Goal: Task Accomplishment & Management: Use online tool/utility

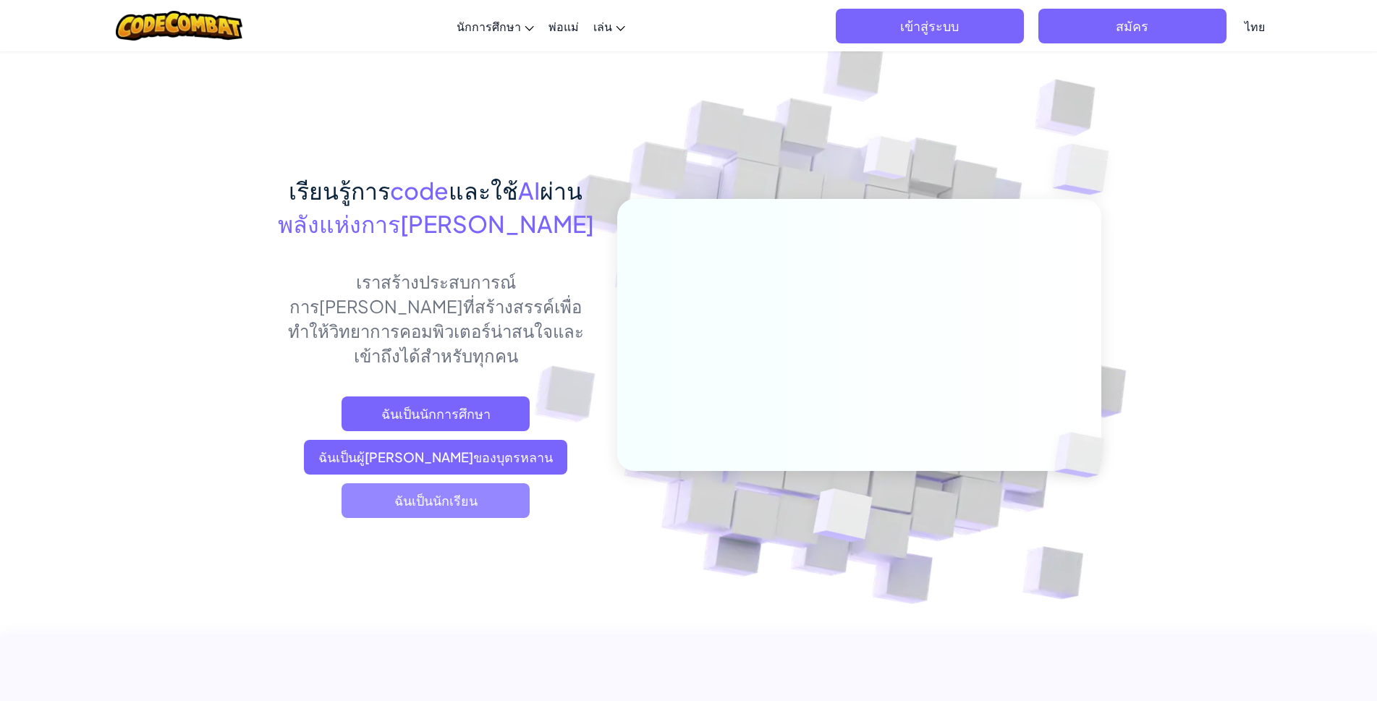
click at [418, 483] on span "ฉันเป็นนักเรียน" at bounding box center [435, 500] width 188 height 35
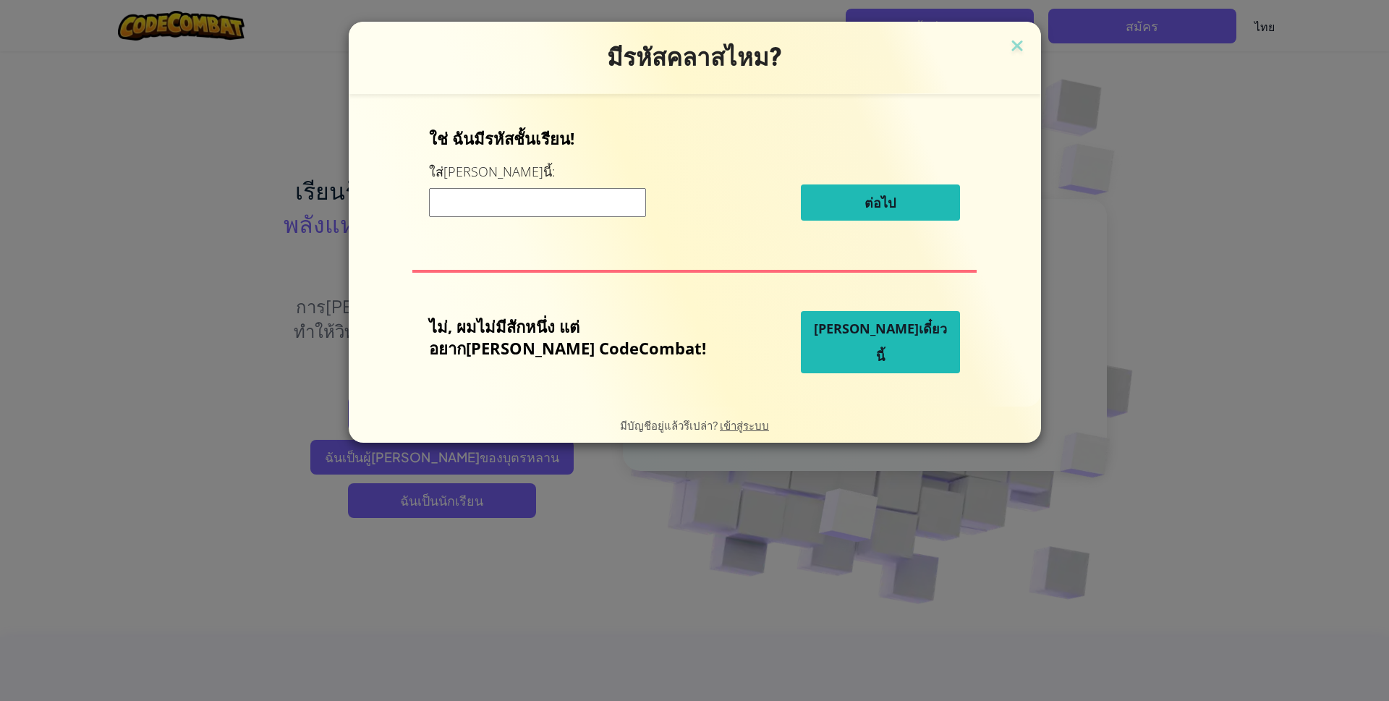
click at [563, 200] on input at bounding box center [537, 202] width 217 height 29
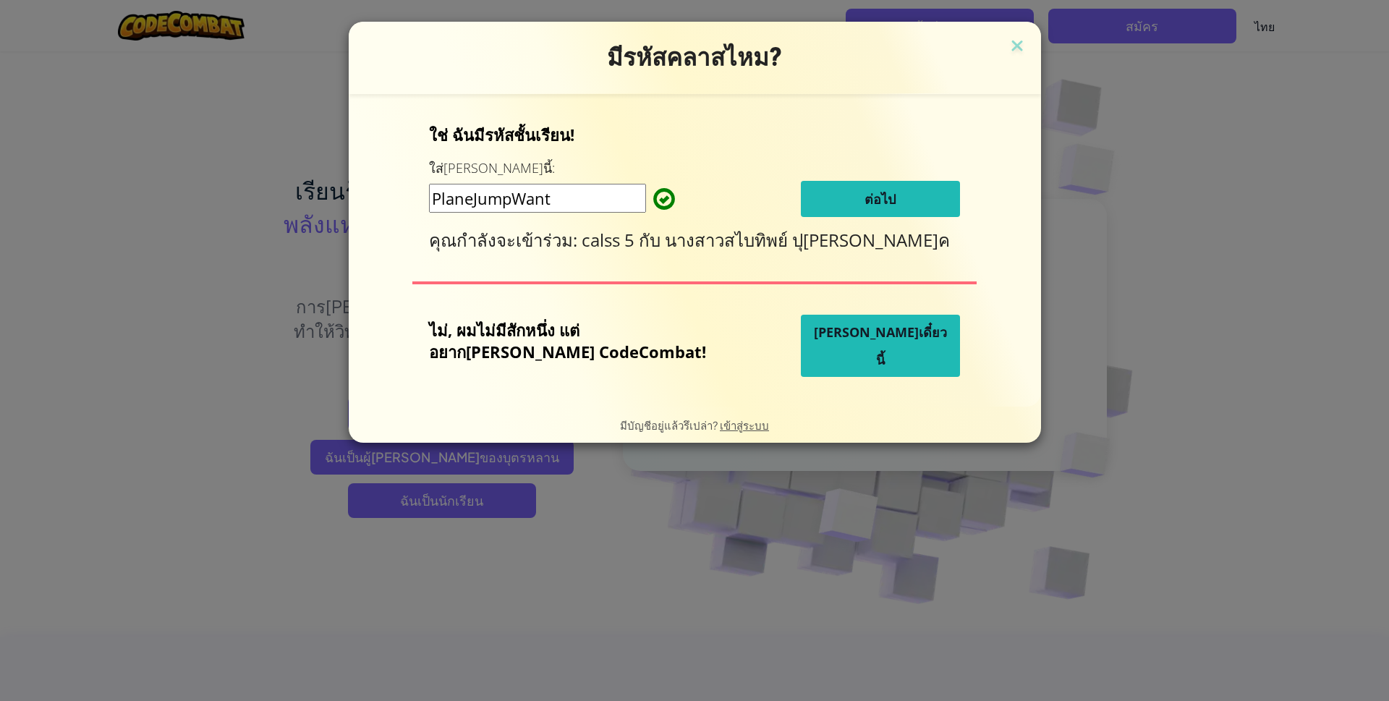
type input "PlaneJumpWant"
click at [880, 204] on button "ต่อไป" at bounding box center [880, 199] width 159 height 36
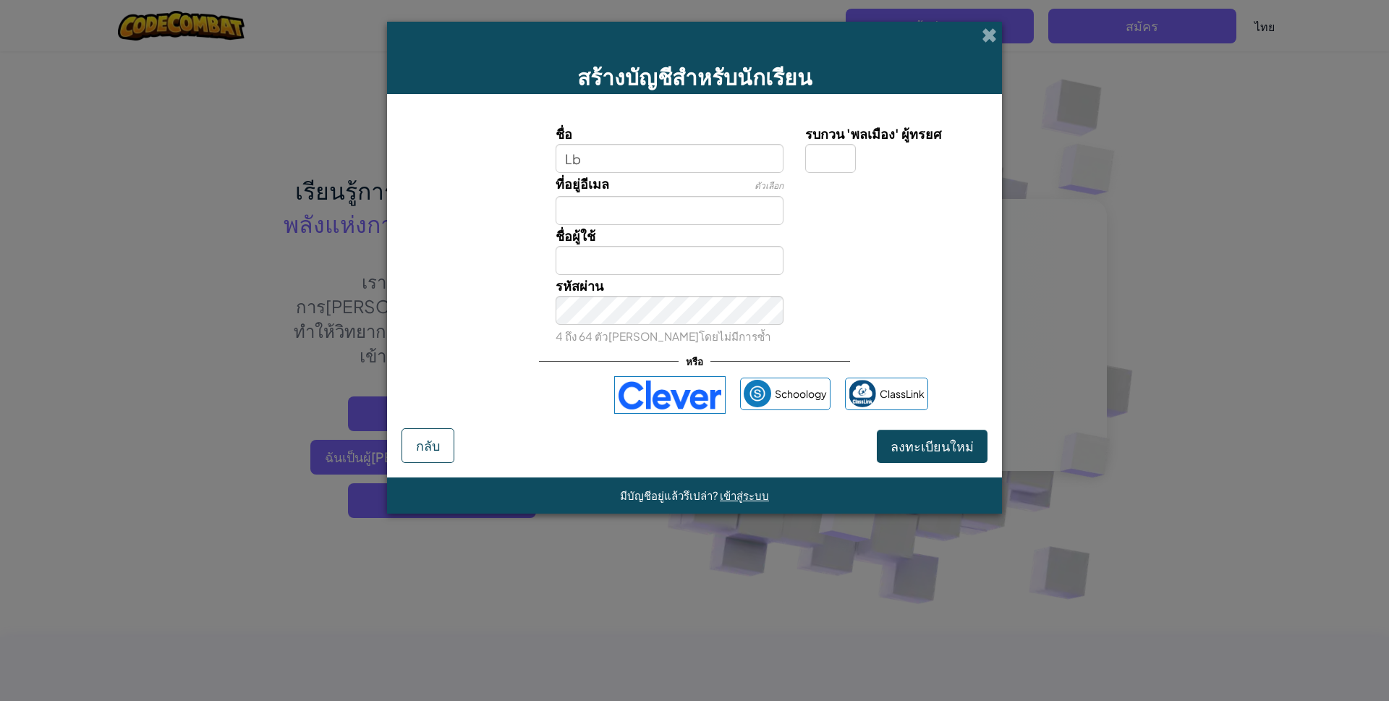
type input "L"
type input "[PERSON_NAME]นาถ 17"
click at [582, 255] on input "[PERSON_NAME]นาถ 17" at bounding box center [670, 260] width 229 height 29
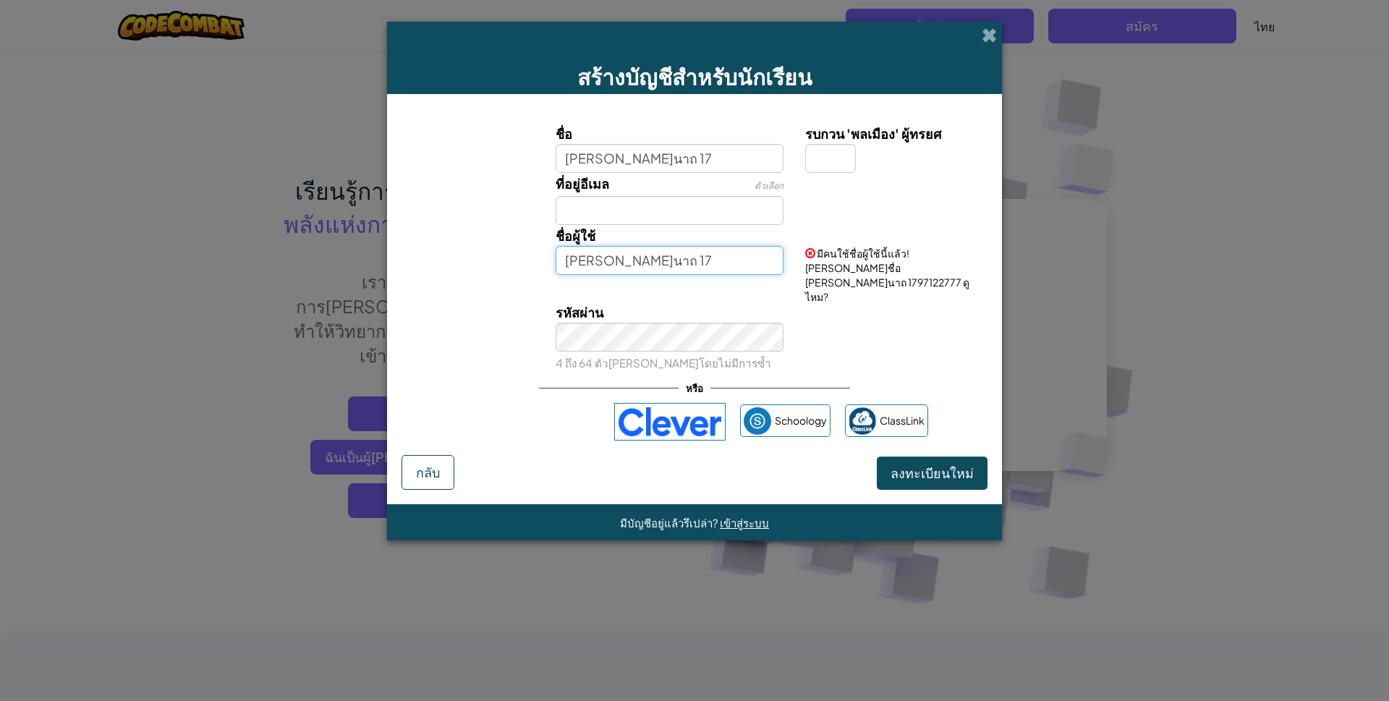
click at [628, 268] on input "[PERSON_NAME]นาถ 17" at bounding box center [670, 260] width 229 height 29
click at [617, 255] on input "[PERSON_NAME]นาถ 17" at bounding box center [670, 260] width 229 height 29
type input "[PERSON_NAME]นาถ"
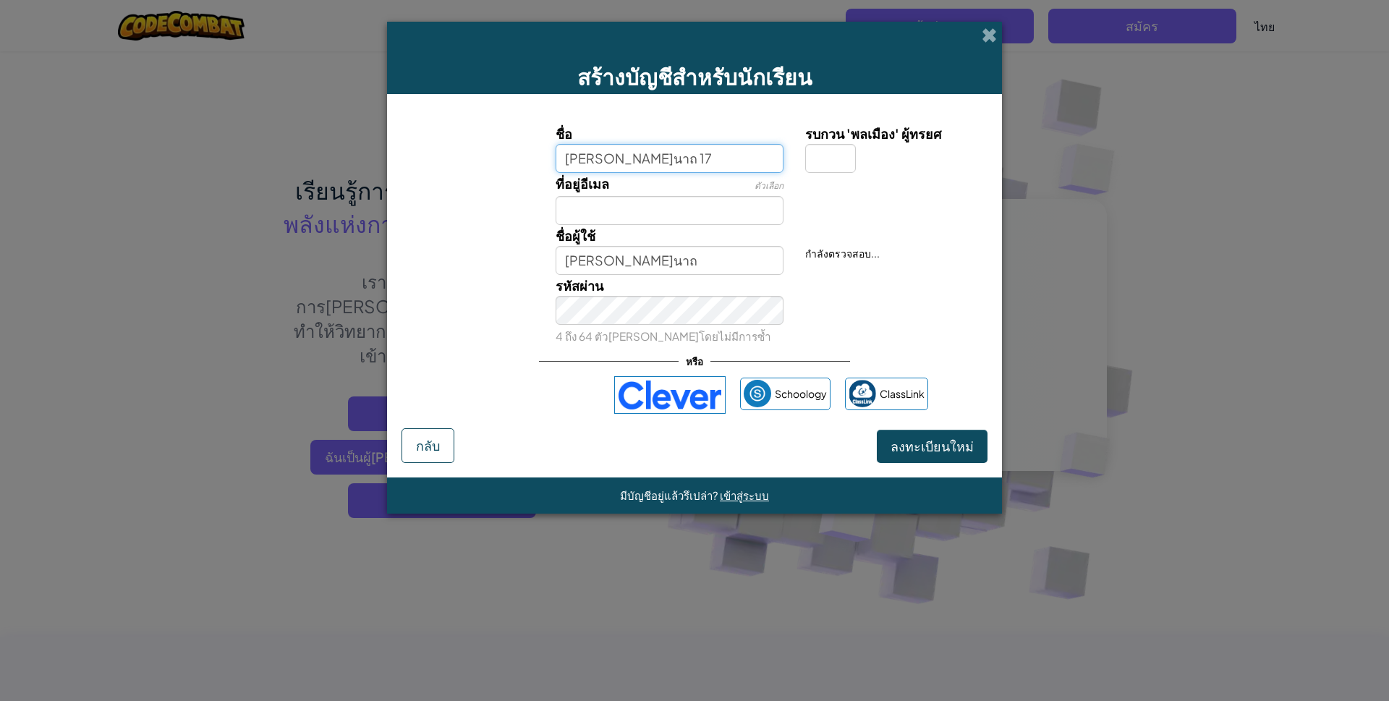
click at [618, 161] on input "[PERSON_NAME]นาถ 17" at bounding box center [670, 158] width 229 height 29
type input "[PERSON_NAME]นาถ"
click at [818, 151] on input "รบกวน 'พลเมือง' ผู้ทรยศ" at bounding box center [830, 158] width 51 height 29
type input "ๅ"
type input "1"
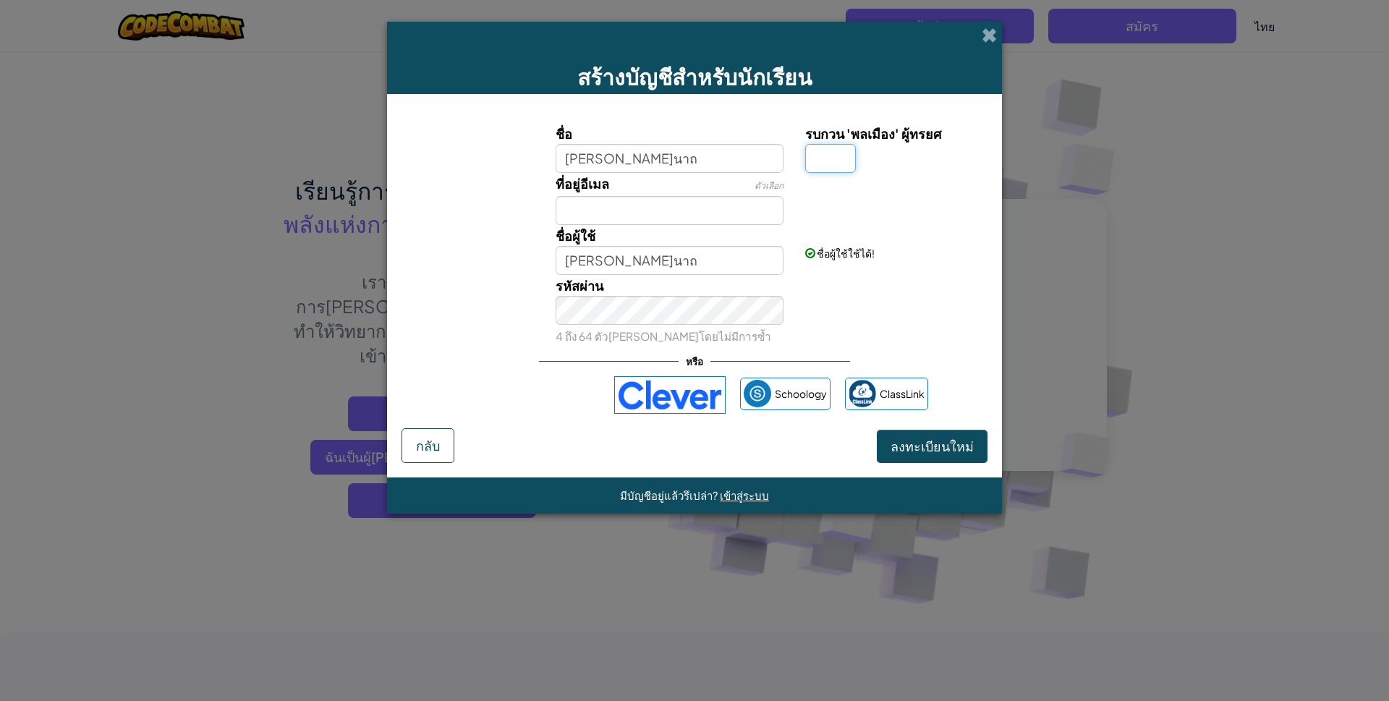
type input "9"
type input "1"
click at [916, 445] on span "ลงทะเบียนใหม่" at bounding box center [931, 446] width 83 height 17
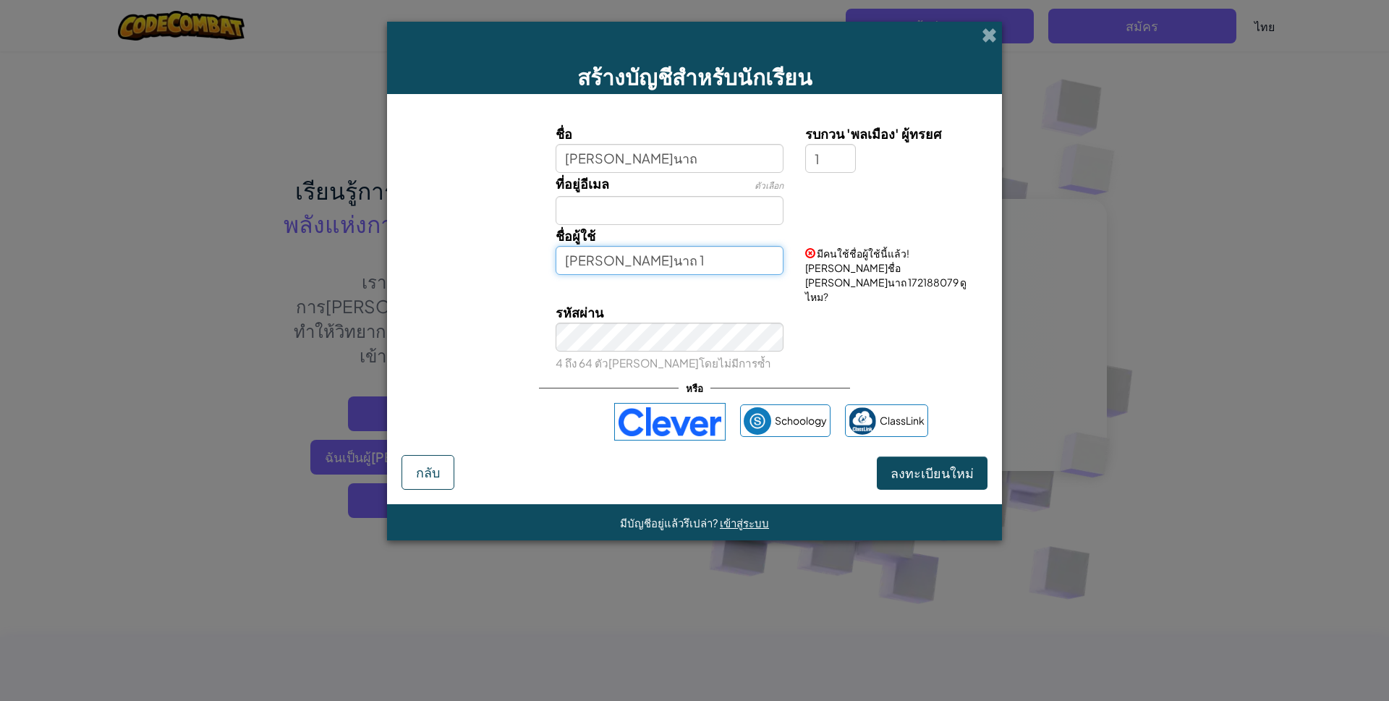
click at [652, 258] on input "[PERSON_NAME]นาถ 1" at bounding box center [670, 260] width 229 height 29
type input "[PERSON_NAME]นาถ"
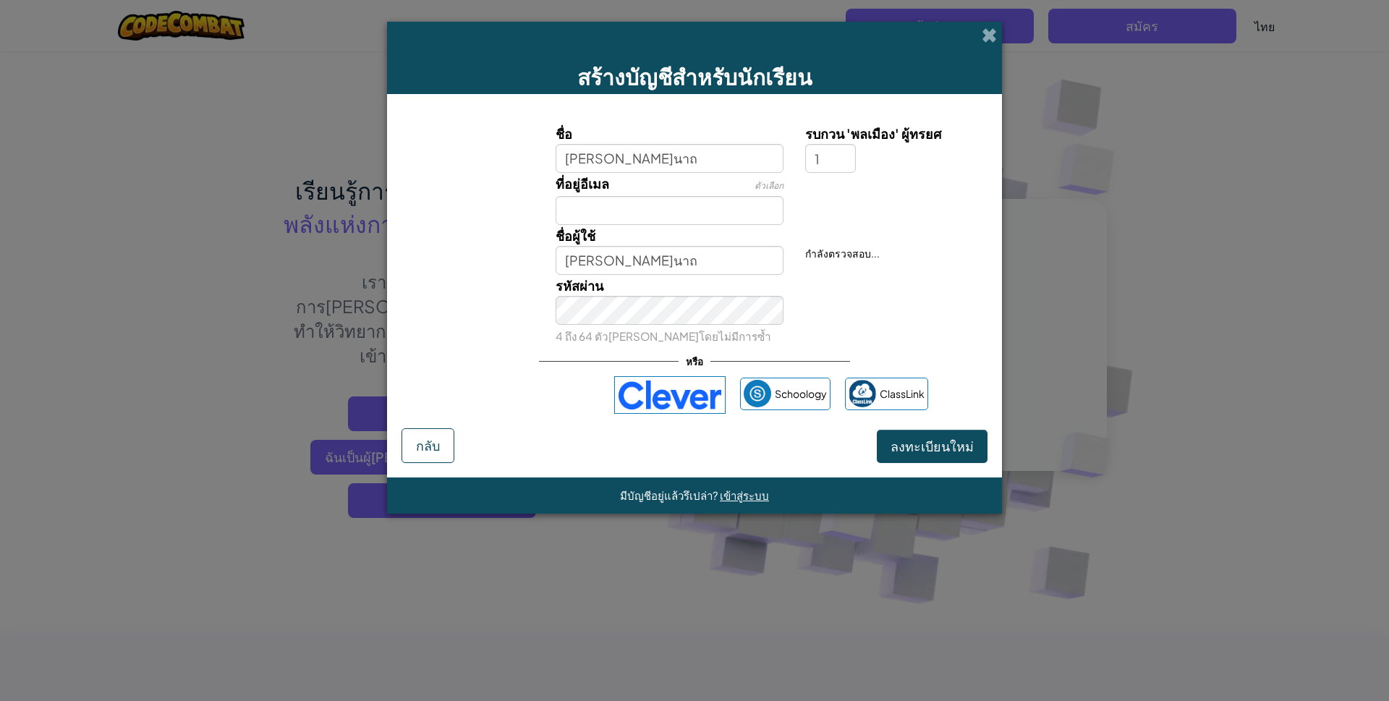
click at [838, 319] on div "รหัสผ่าน 4 ถึง 64 ตัว[PERSON_NAME]โดยไม่มีการซ้ำ" at bounding box center [694, 311] width 600 height 72
click at [957, 451] on button "ลงทะเบียนใหม่" at bounding box center [932, 446] width 111 height 33
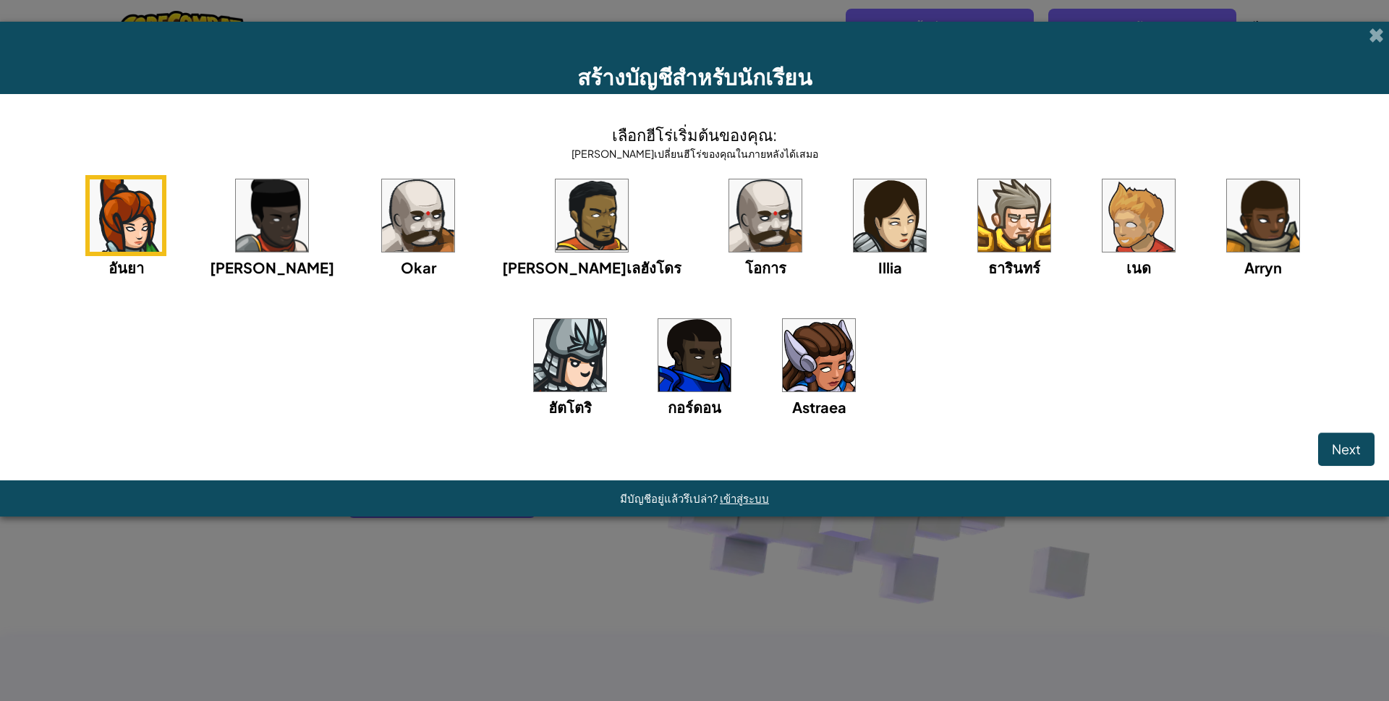
click at [783, 355] on img at bounding box center [819, 355] width 72 height 72
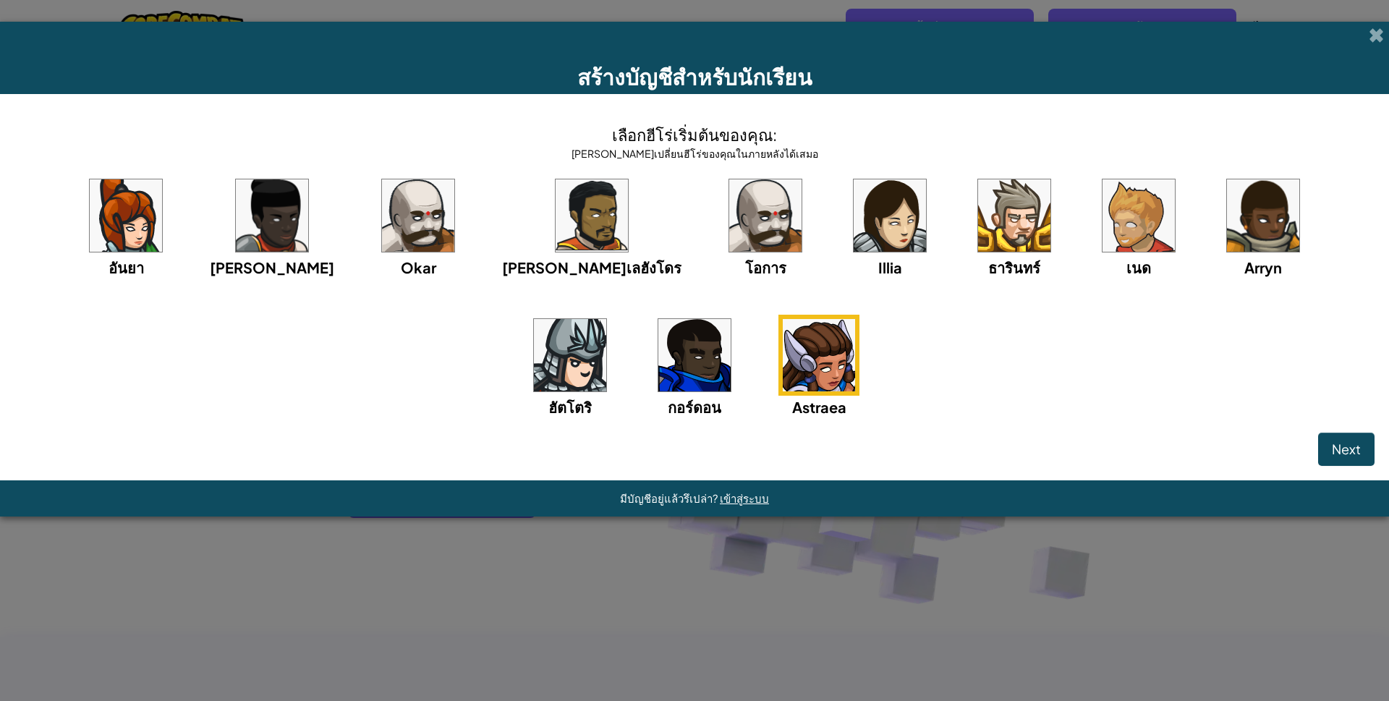
click at [854, 208] on img at bounding box center [890, 215] width 72 height 72
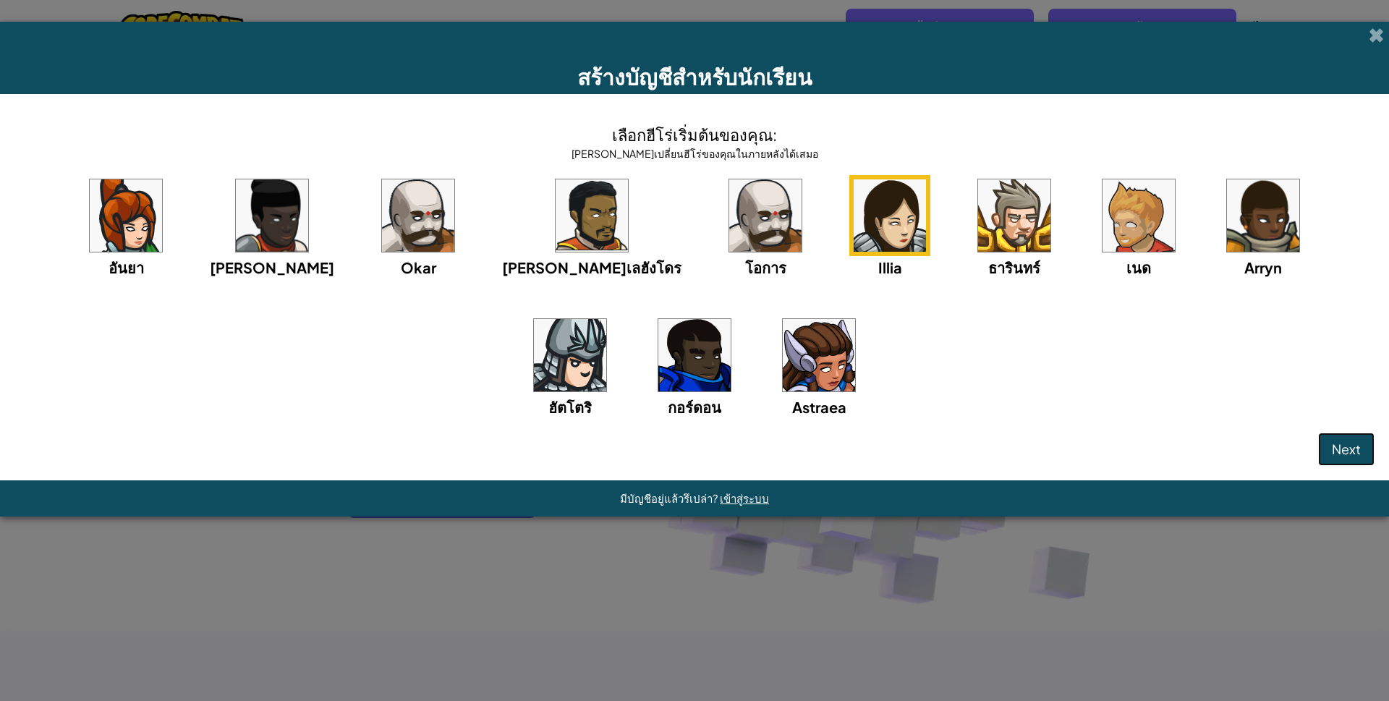
click at [1335, 442] on span "Next" at bounding box center [1346, 449] width 29 height 17
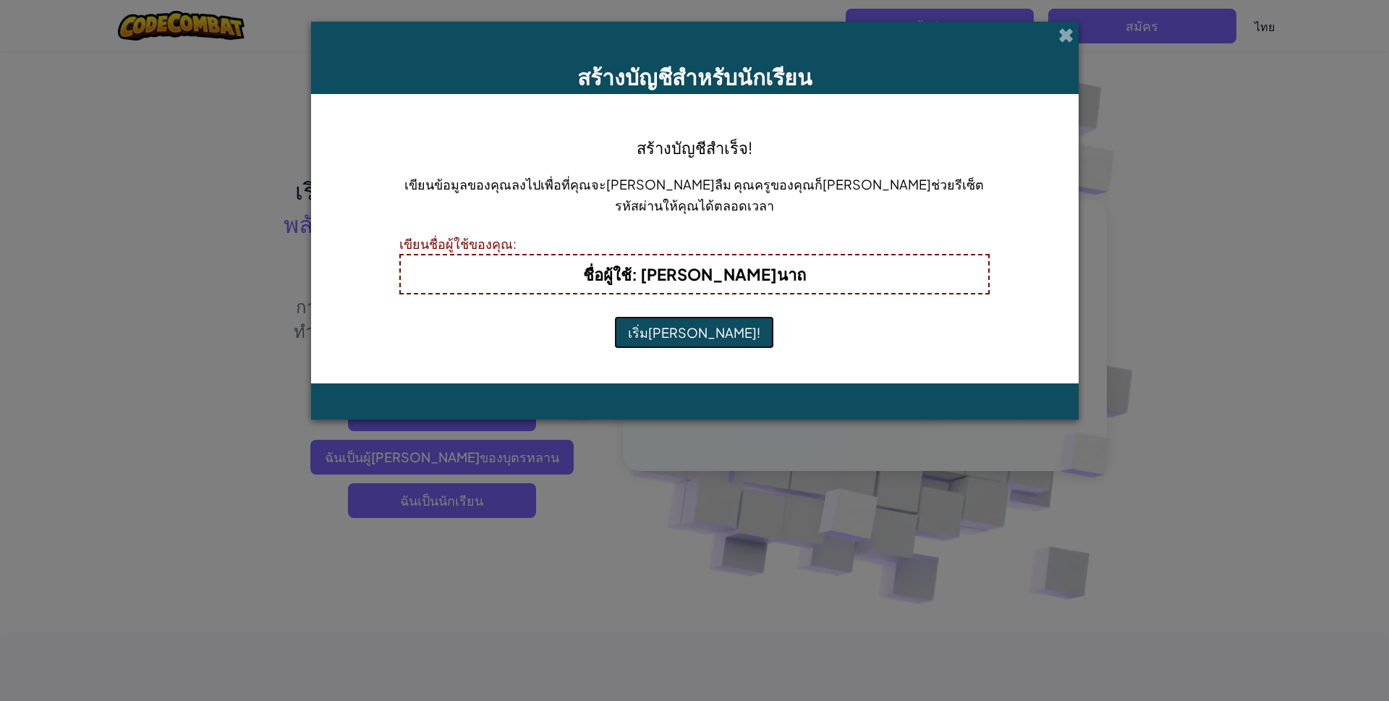
click at [683, 332] on button "เริ่ม[PERSON_NAME]!" at bounding box center [694, 332] width 160 height 33
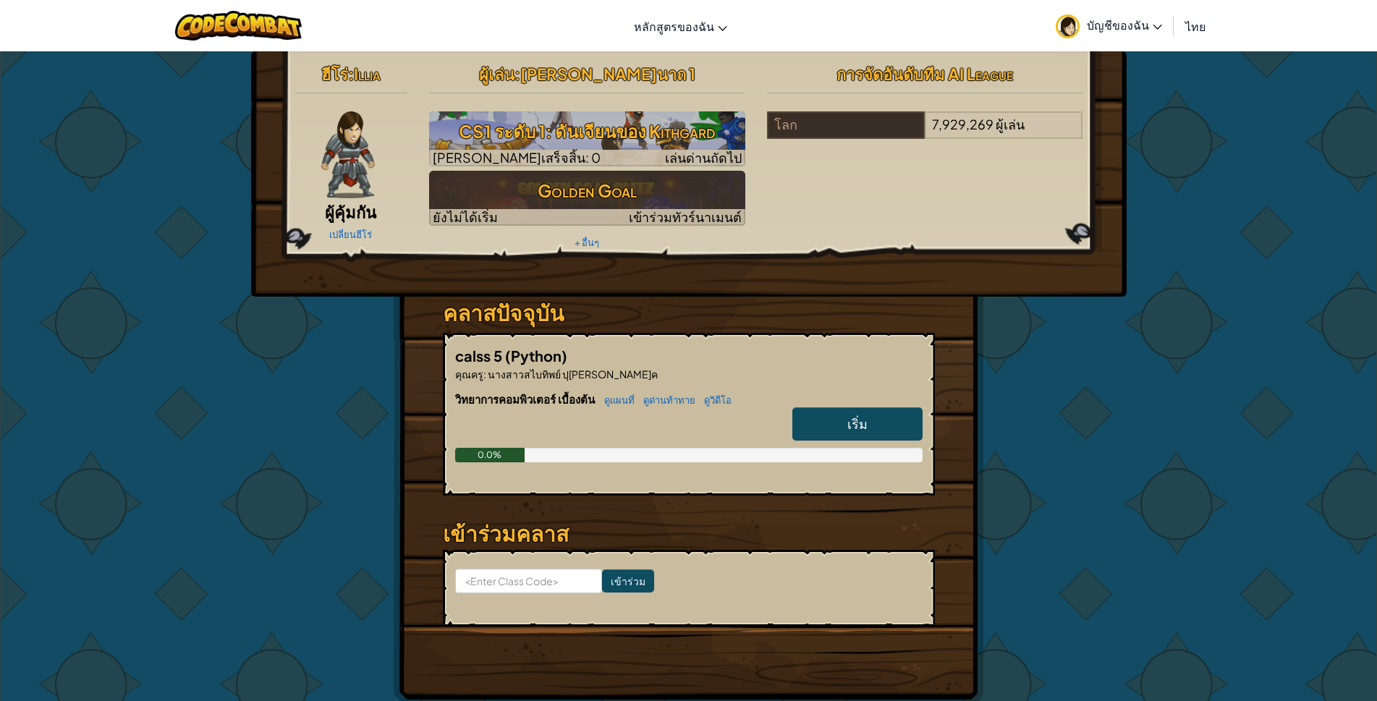
click at [872, 420] on link "เริ่ม" at bounding box center [857, 423] width 130 height 33
select select "th"
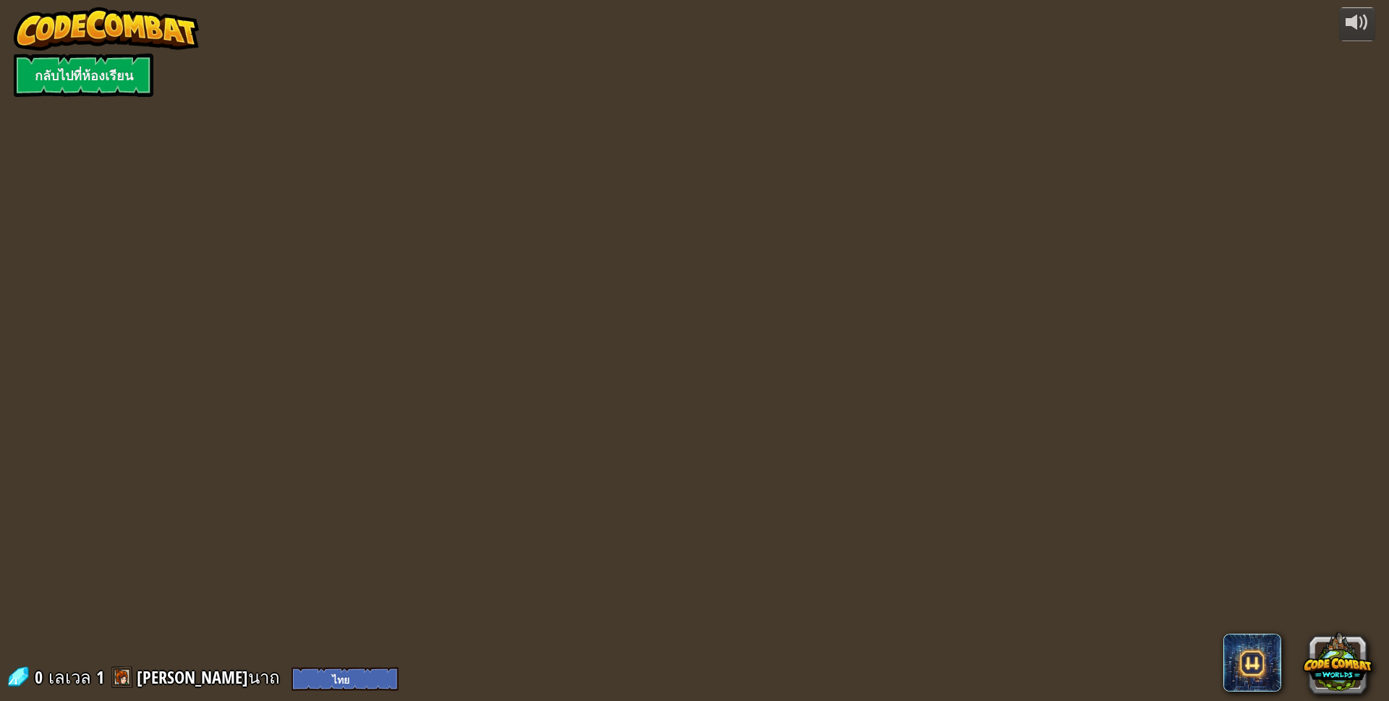
select select "th"
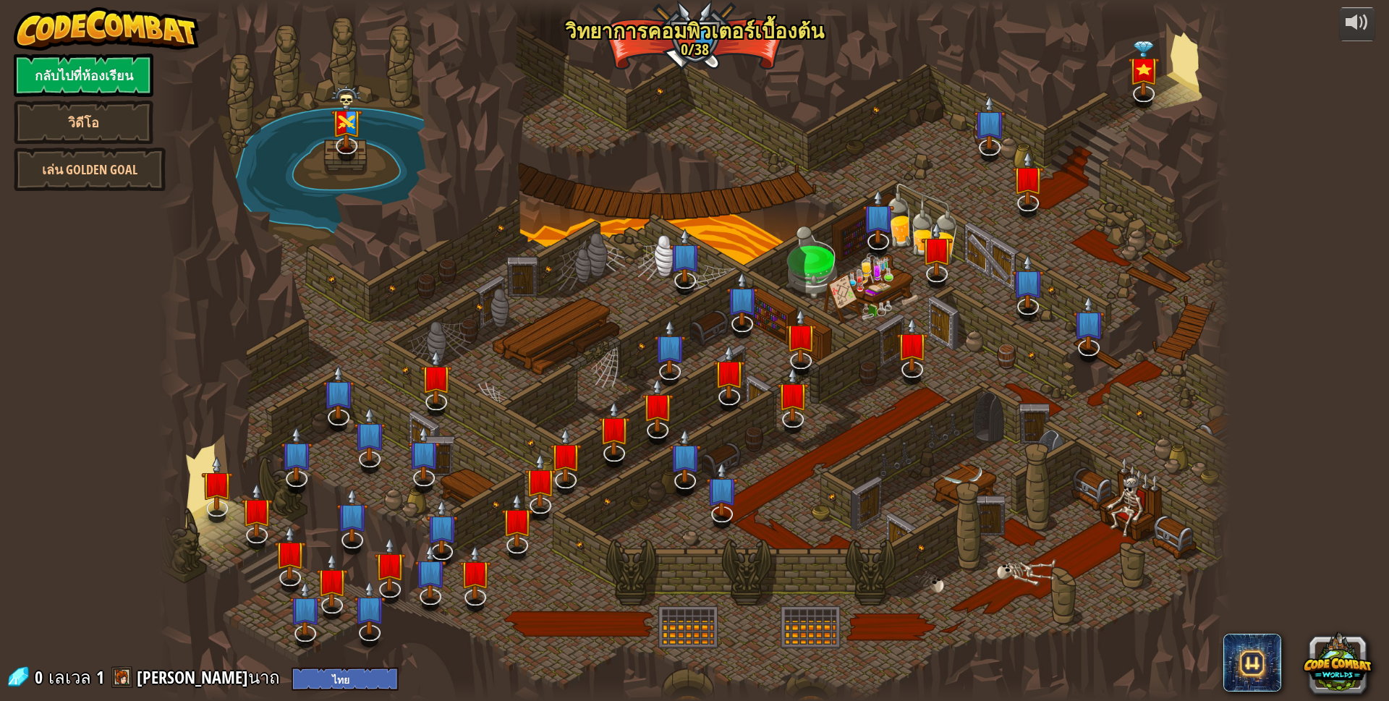
select select "th"
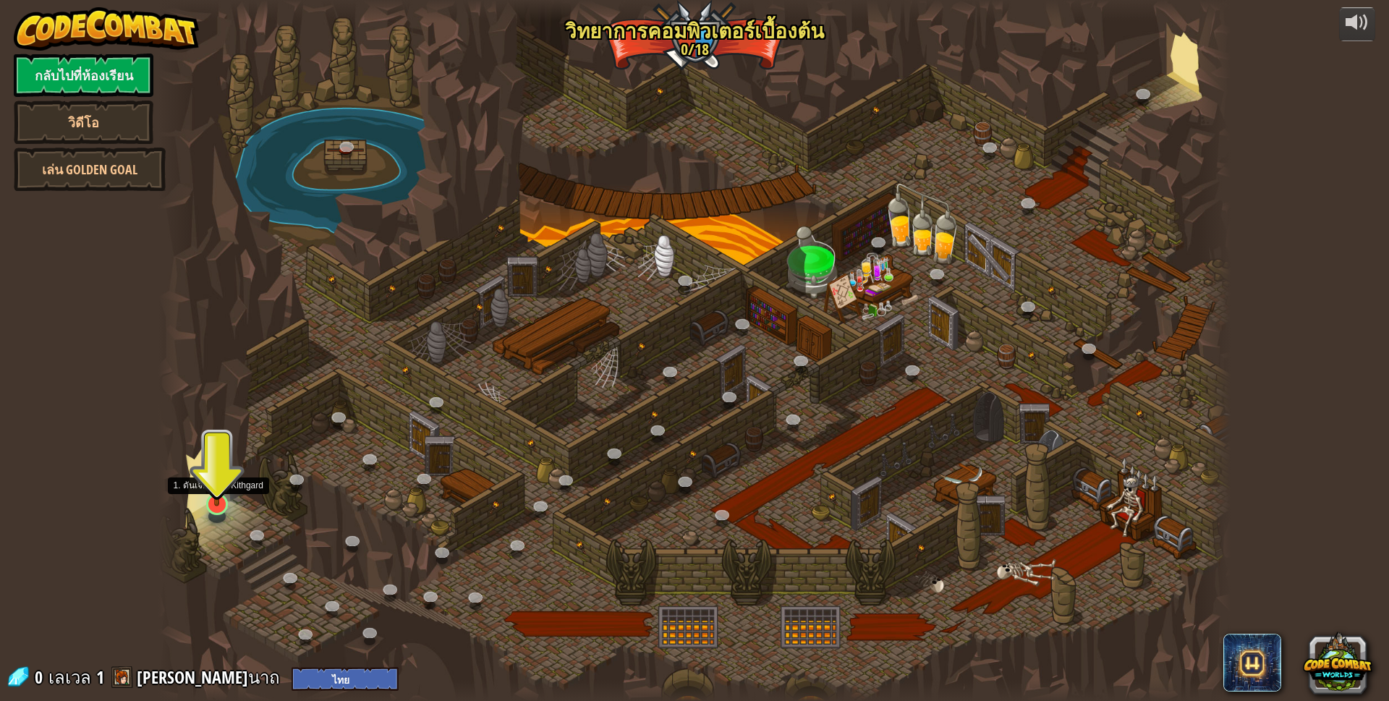
click at [224, 500] on img at bounding box center [217, 473] width 29 height 67
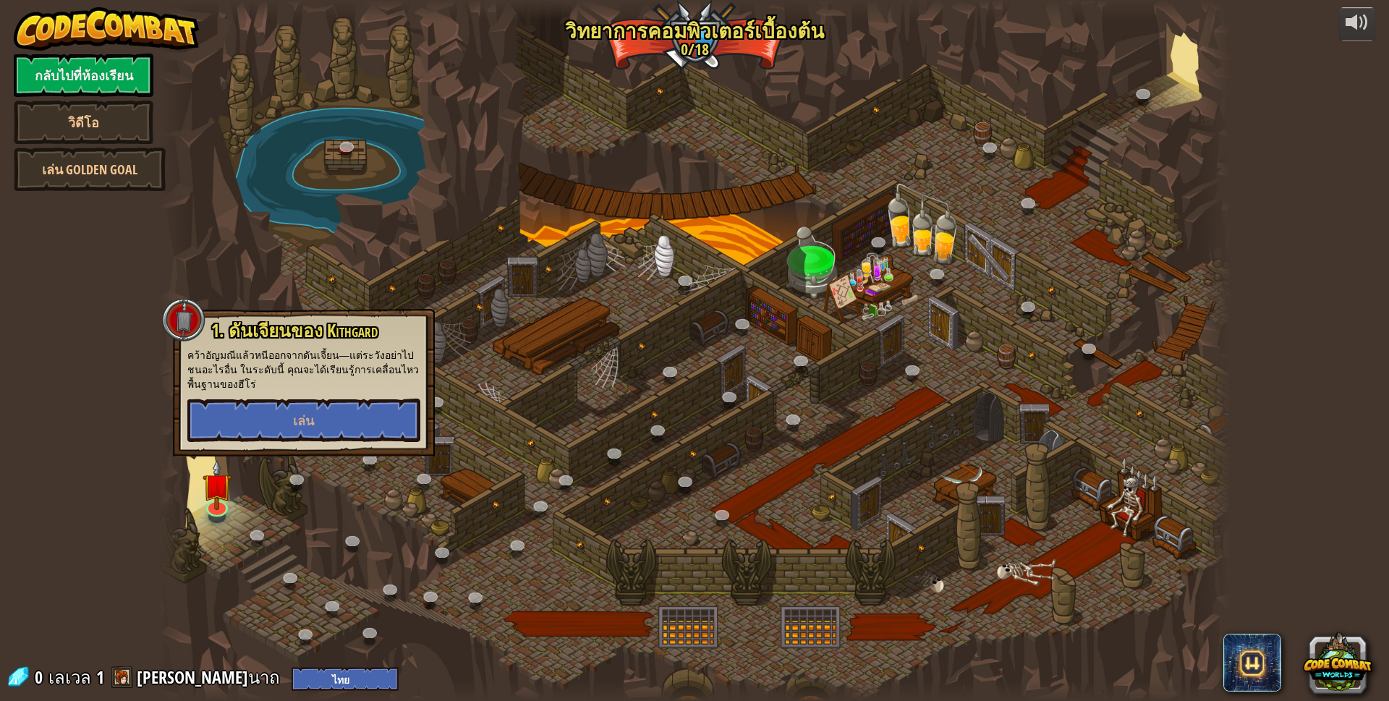
click at [271, 510] on div at bounding box center [694, 350] width 1073 height 701
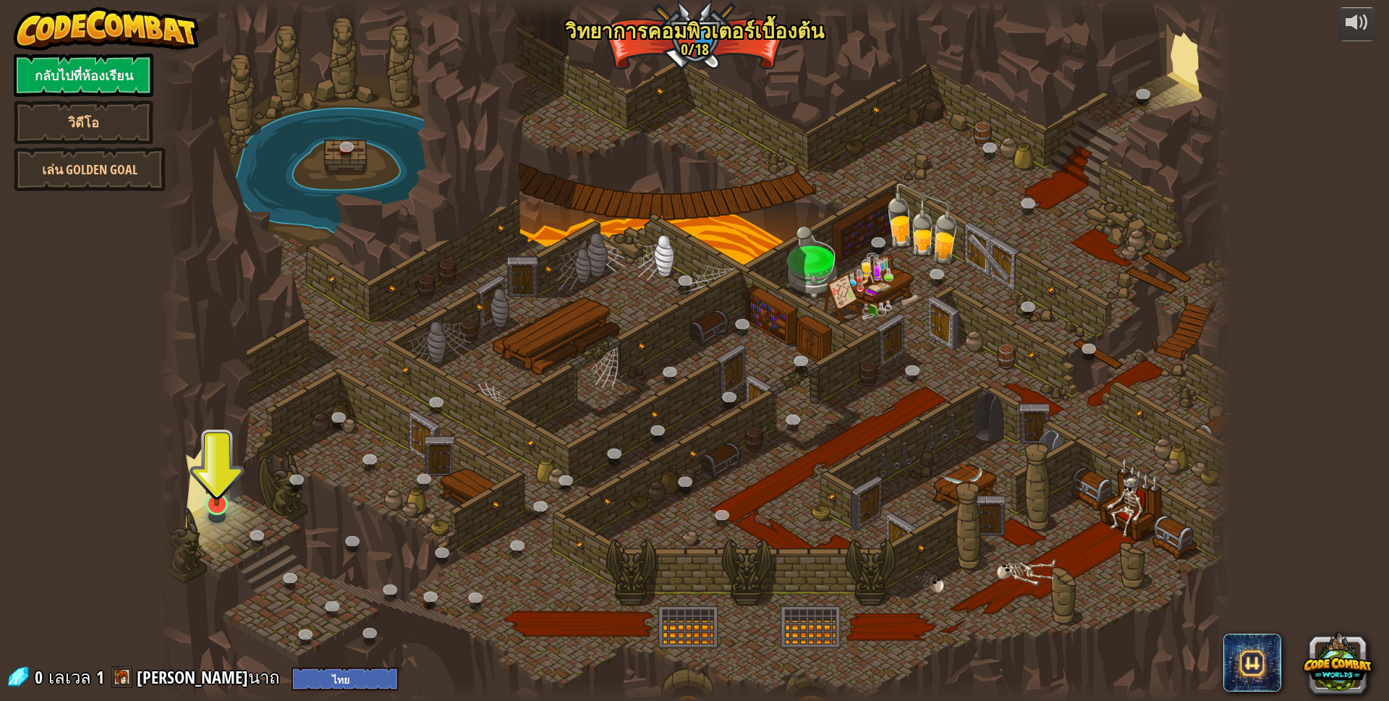
click at [218, 501] on img at bounding box center [217, 473] width 29 height 67
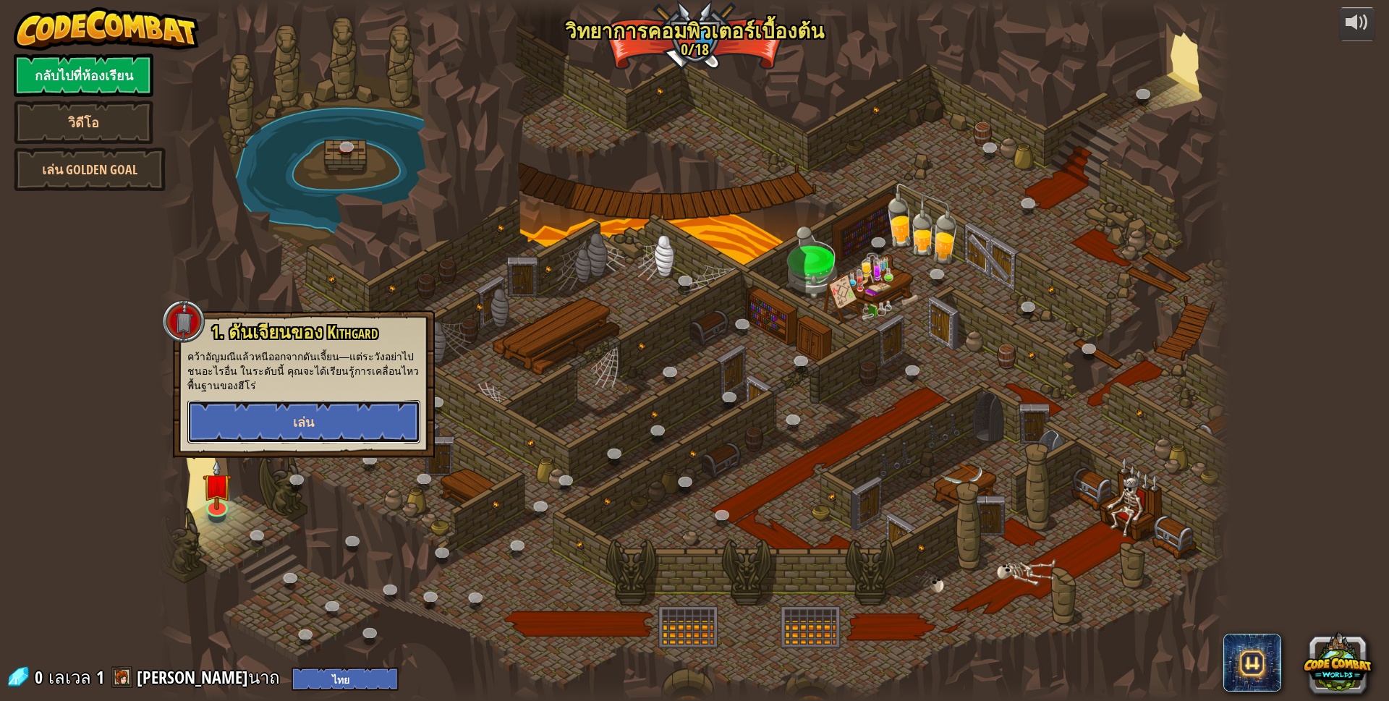
click at [305, 404] on button "เล่น" at bounding box center [303, 421] width 233 height 43
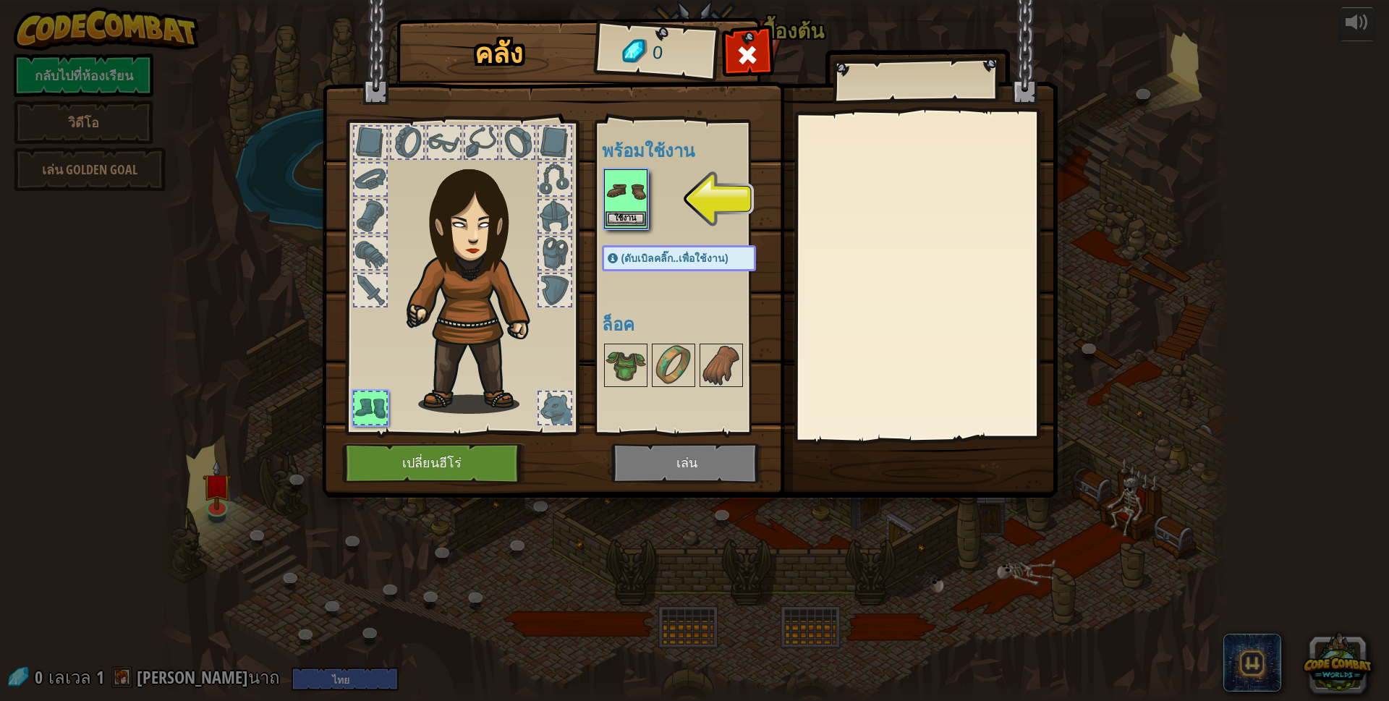
click at [634, 204] on img at bounding box center [625, 191] width 41 height 41
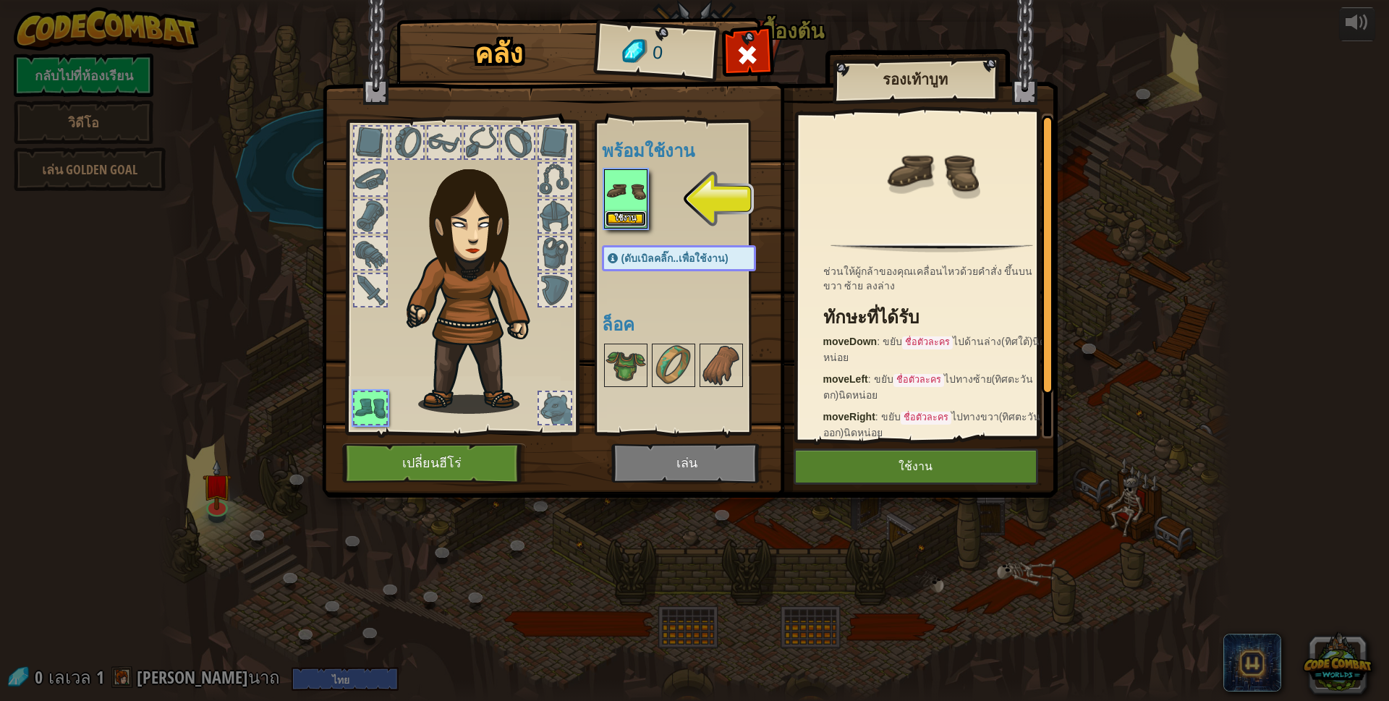
click at [619, 221] on button "ใช้งาน" at bounding box center [625, 218] width 41 height 15
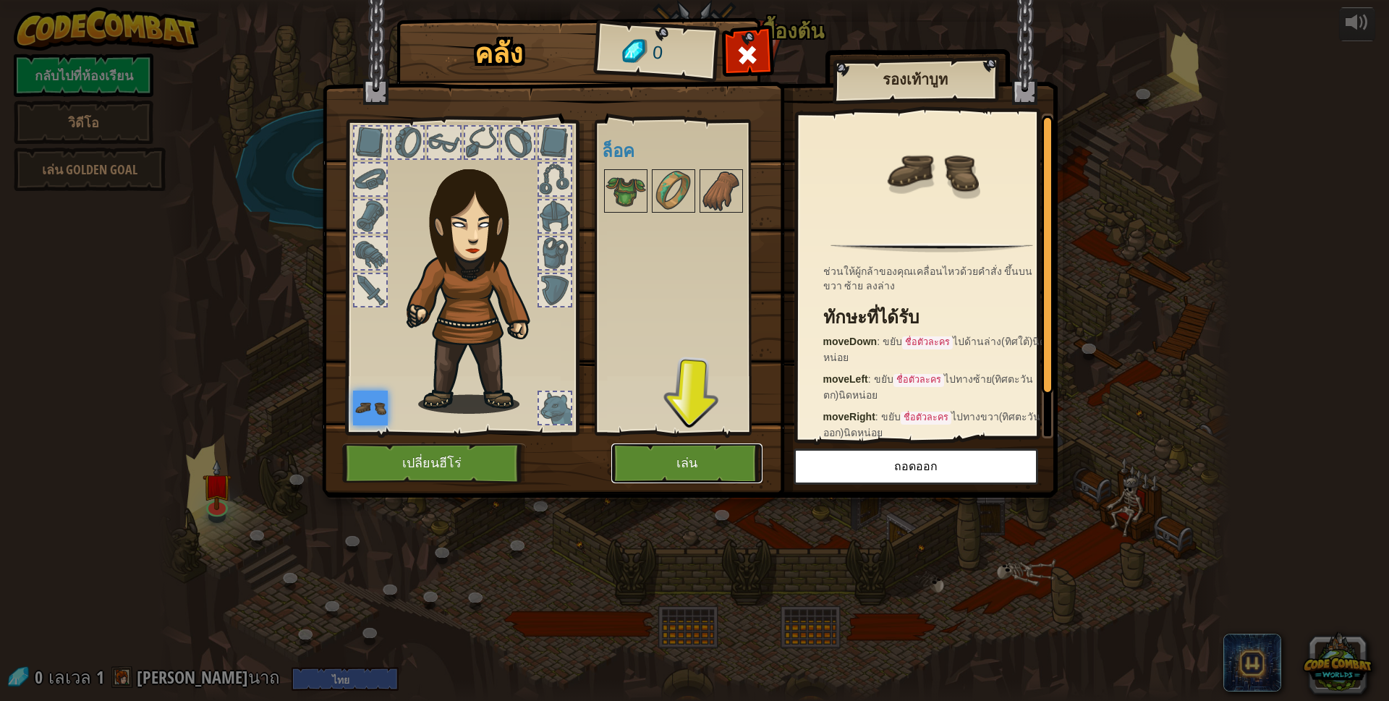
click at [726, 444] on button "เล่น" at bounding box center [686, 463] width 151 height 40
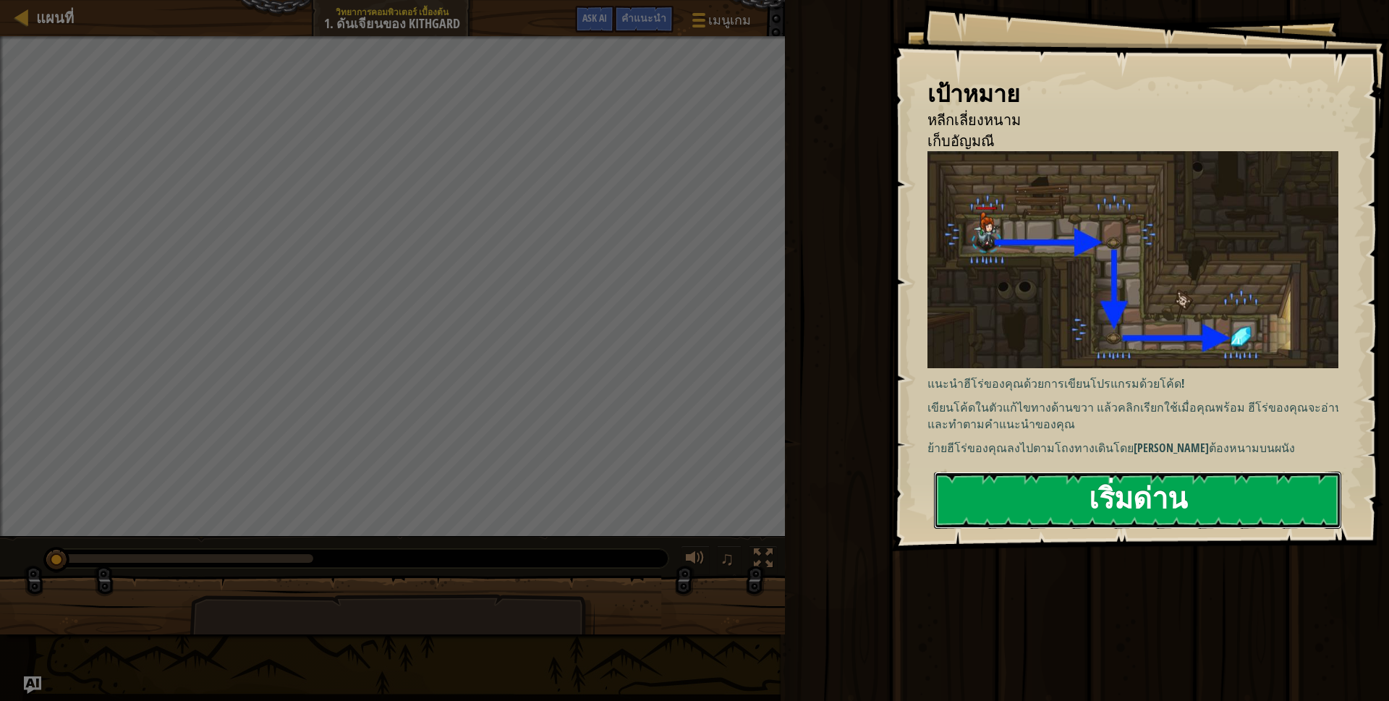
click at [1073, 503] on button "เริ่มด่าน" at bounding box center [1137, 500] width 407 height 57
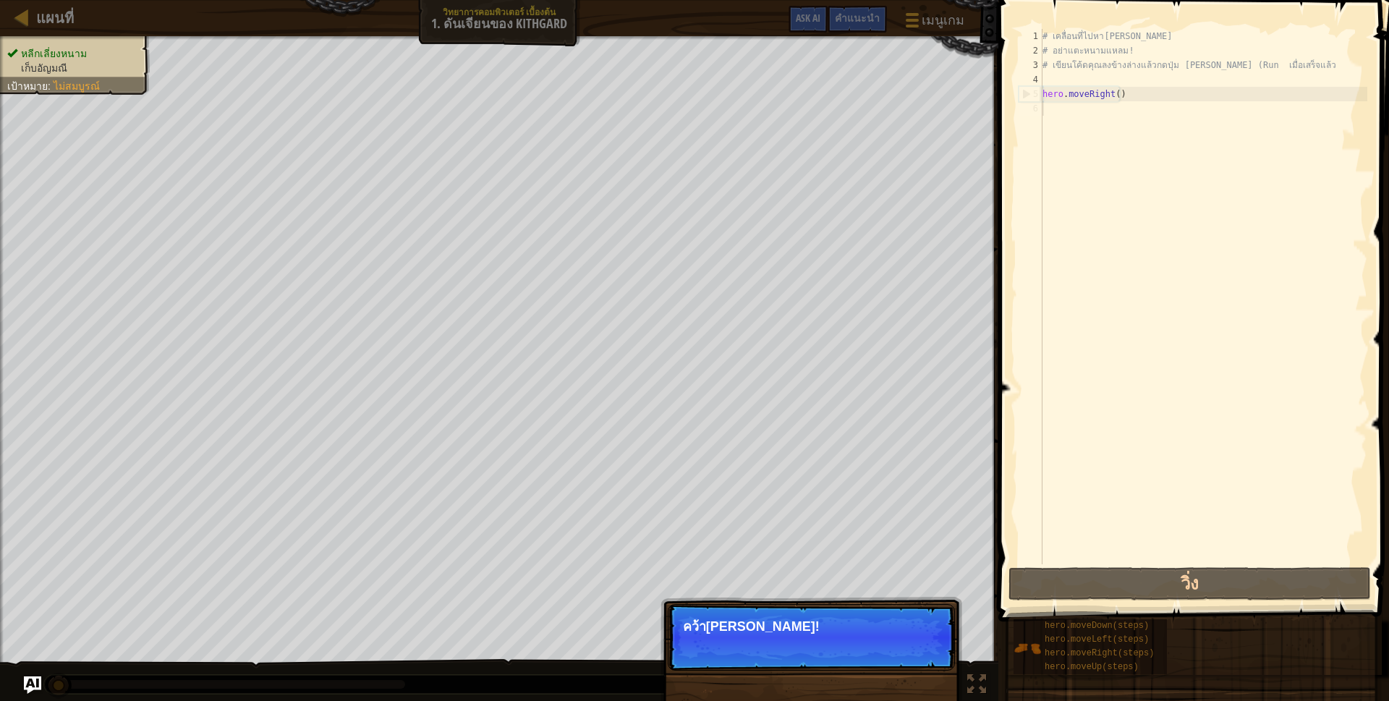
click at [779, 645] on p "ข้าม (esc) ต่อไป คว้าสมบัติ!" at bounding box center [811, 637] width 287 height 67
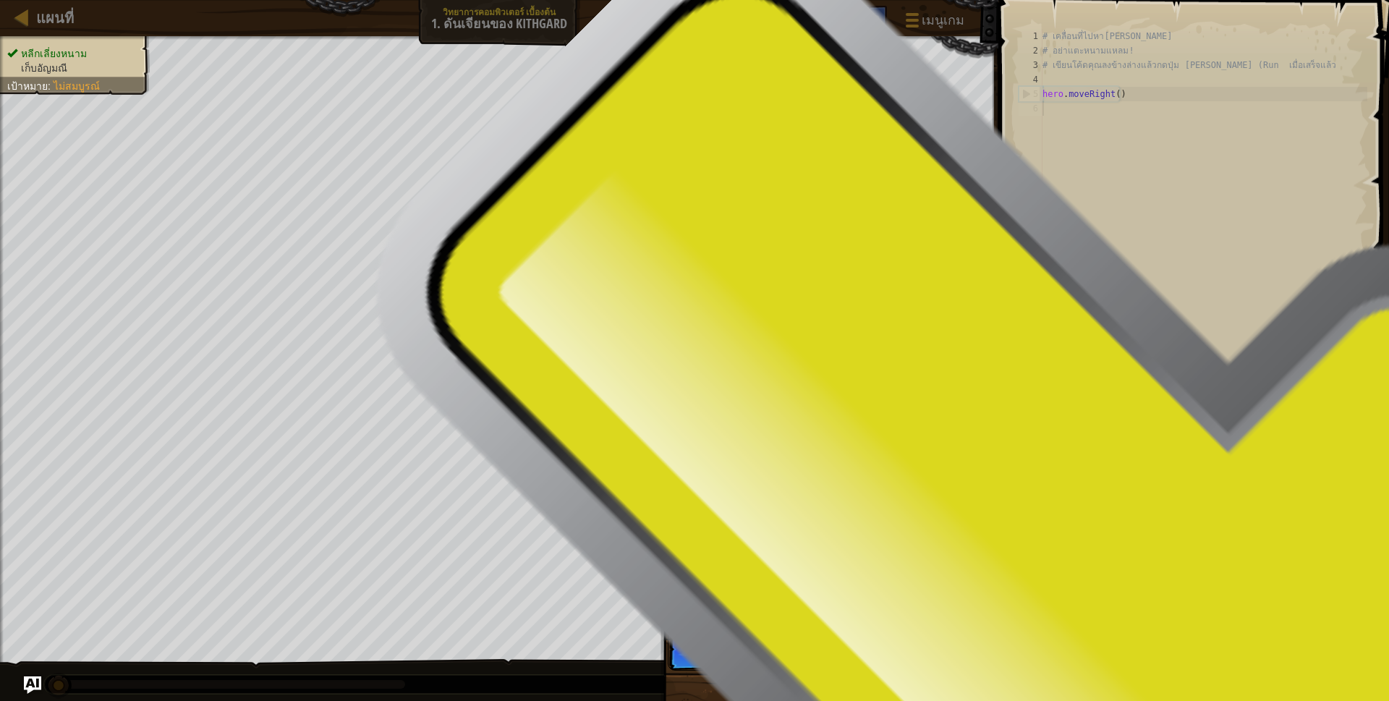
click at [780, 645] on p "ข้าม (esc) ต่อไป คุณสามารถใช้วิธีเหล่านี้" at bounding box center [811, 637] width 287 height 67
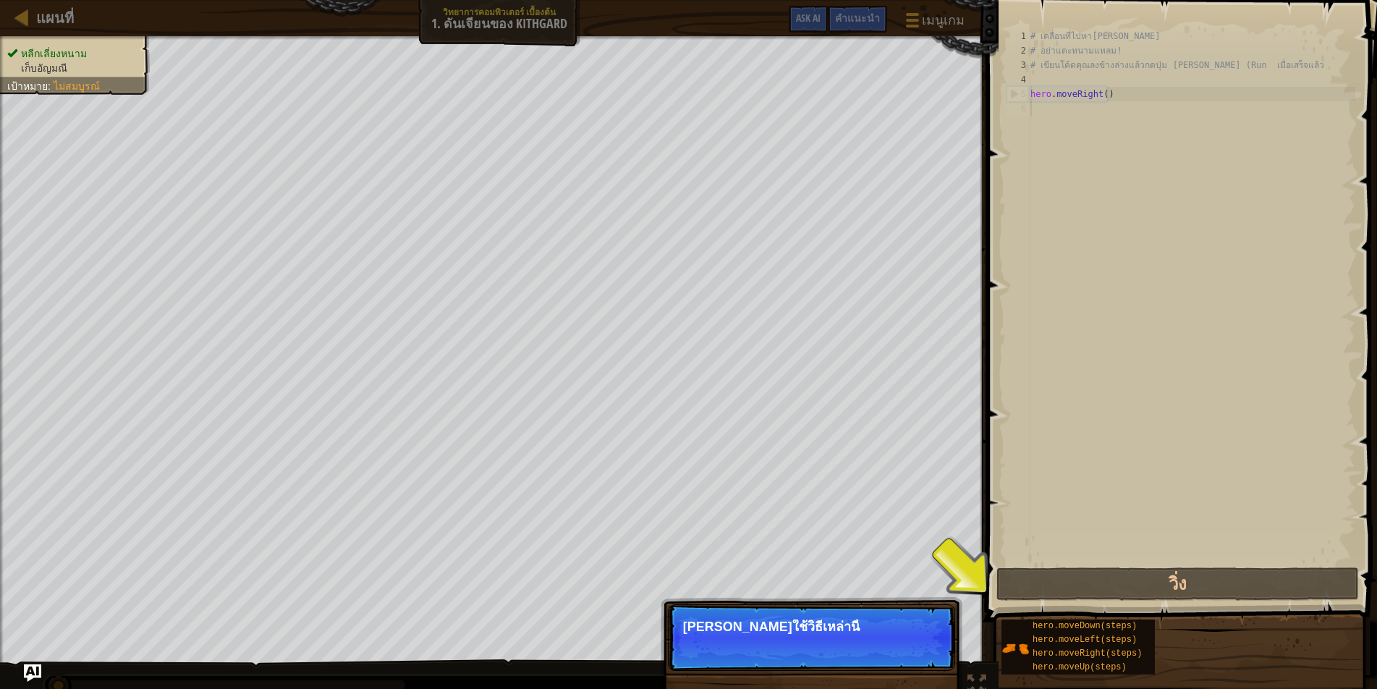
click at [780, 645] on p "ข้าม (esc) ต่อไป คุณสามารถใช้วิธีเหล่านี้" at bounding box center [811, 637] width 287 height 67
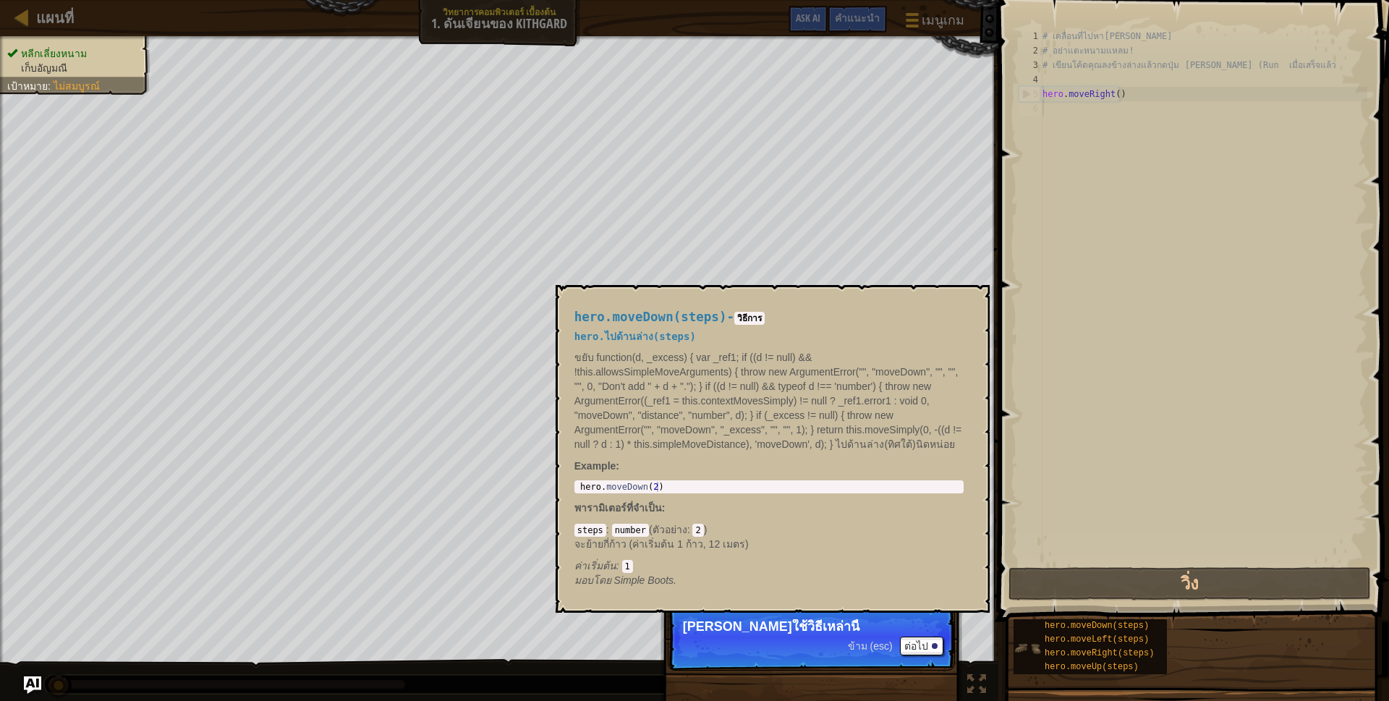
click at [1032, 634] on img at bounding box center [1026, 647] width 27 height 27
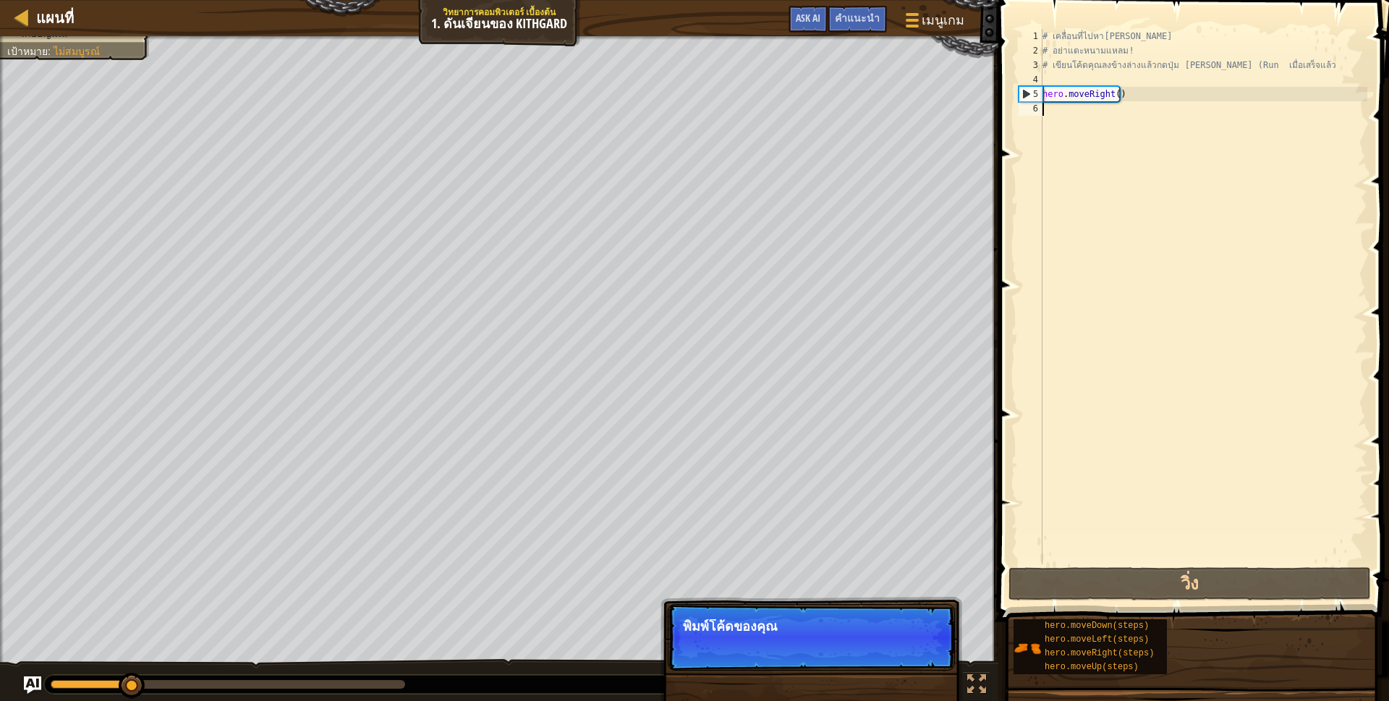
scroll to position [7, 0]
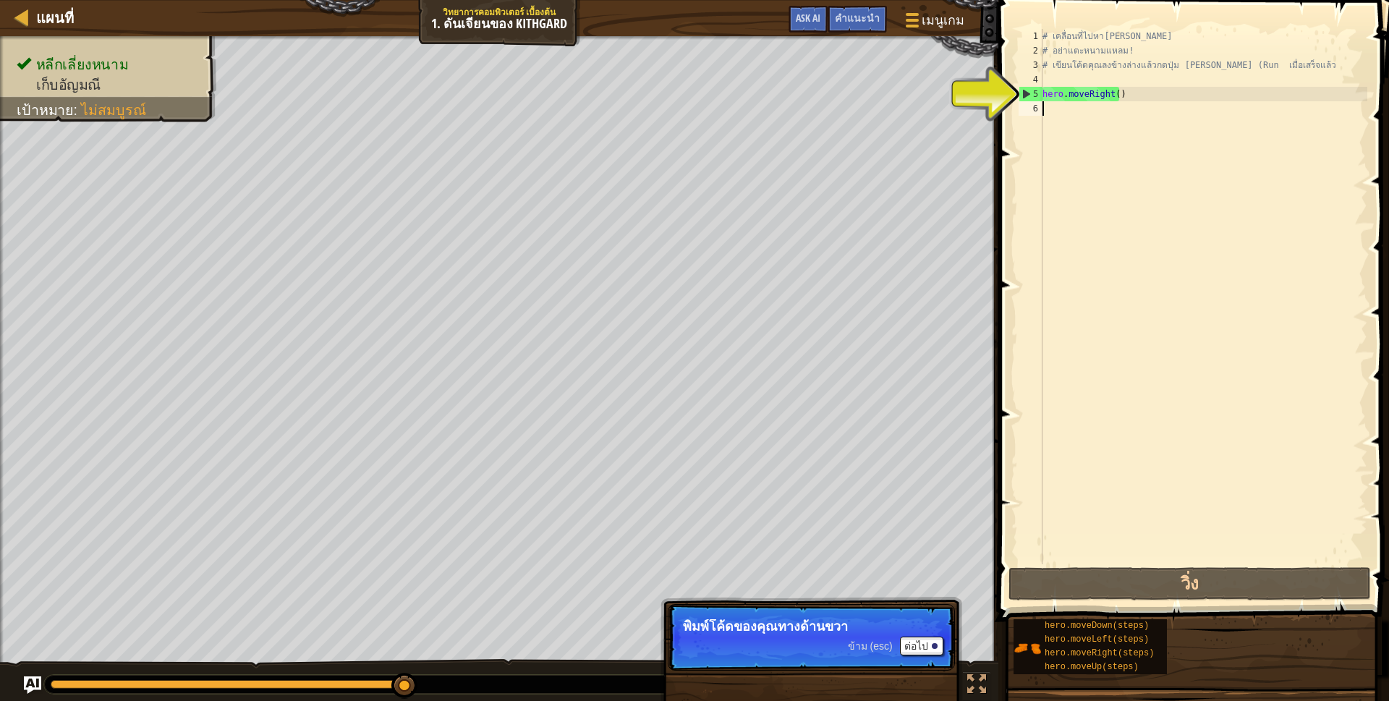
click at [999, 95] on span at bounding box center [1195, 290] width 402 height 664
click at [1040, 90] on div "5" at bounding box center [1030, 94] width 23 height 14
click at [1052, 89] on div "# เคลื่อนที่ไปหาอัญมณี # อย่าแตะหนามแหลม! # เขียนโค้ดคุณลงข้างล่างแล้วกดปุ่ม เล…" at bounding box center [1203, 311] width 328 height 564
click at [1057, 95] on div "# เคลื่อนที่ไปหาอัญมณี # อย่าแตะหนามแหลม! # เขียนโค้ดคุณลงข้างล่างแล้วกดปุ่ม เล…" at bounding box center [1203, 311] width 328 height 564
click at [1024, 93] on div "5" at bounding box center [1030, 94] width 23 height 14
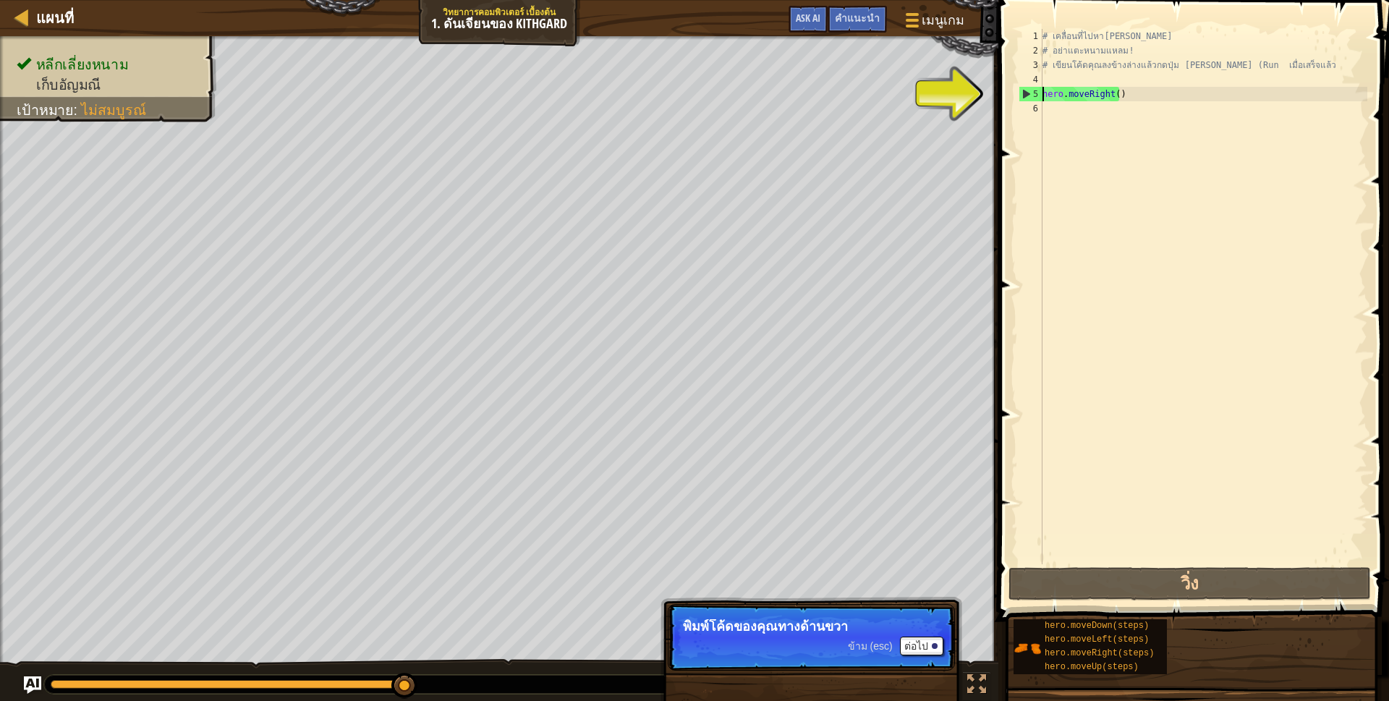
click at [1024, 93] on div "5" at bounding box center [1030, 94] width 23 height 14
click at [1026, 94] on div "5" at bounding box center [1030, 94] width 23 height 14
click at [1028, 95] on div "5" at bounding box center [1030, 94] width 23 height 14
click at [1105, 93] on div "# เคลื่อนที่ไปหาอัญมณี # อย่าแตะหนามแหลม! # เขียนโค้ดคุณลงข้างล่างแล้วกดปุ่ม เล…" at bounding box center [1203, 311] width 328 height 564
click at [1118, 94] on div "# เคลื่อนที่ไปหาอัญมณี # อย่าแตะหนามแหลม! # เขียนโค้ดคุณลงข้างล่างแล้วกดปุ่ม เล…" at bounding box center [1203, 311] width 328 height 564
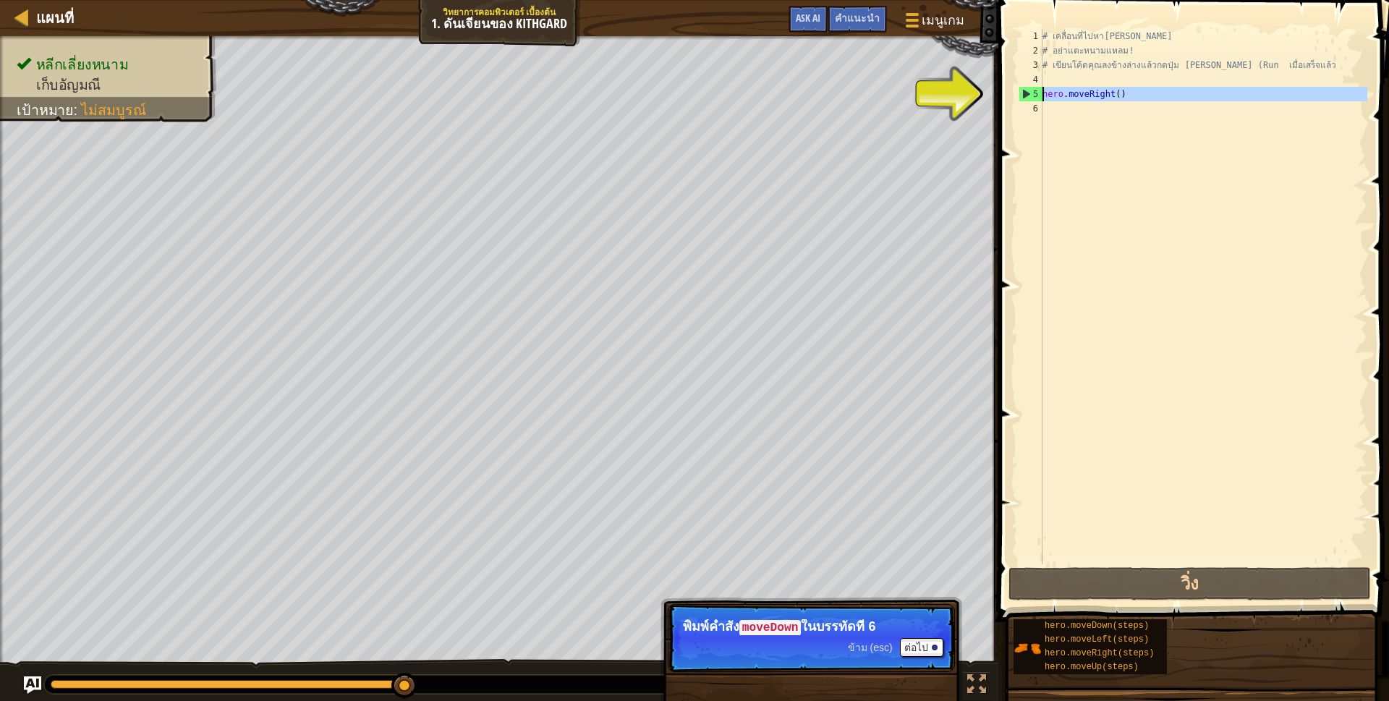
click at [1023, 95] on div "5" at bounding box center [1030, 94] width 23 height 14
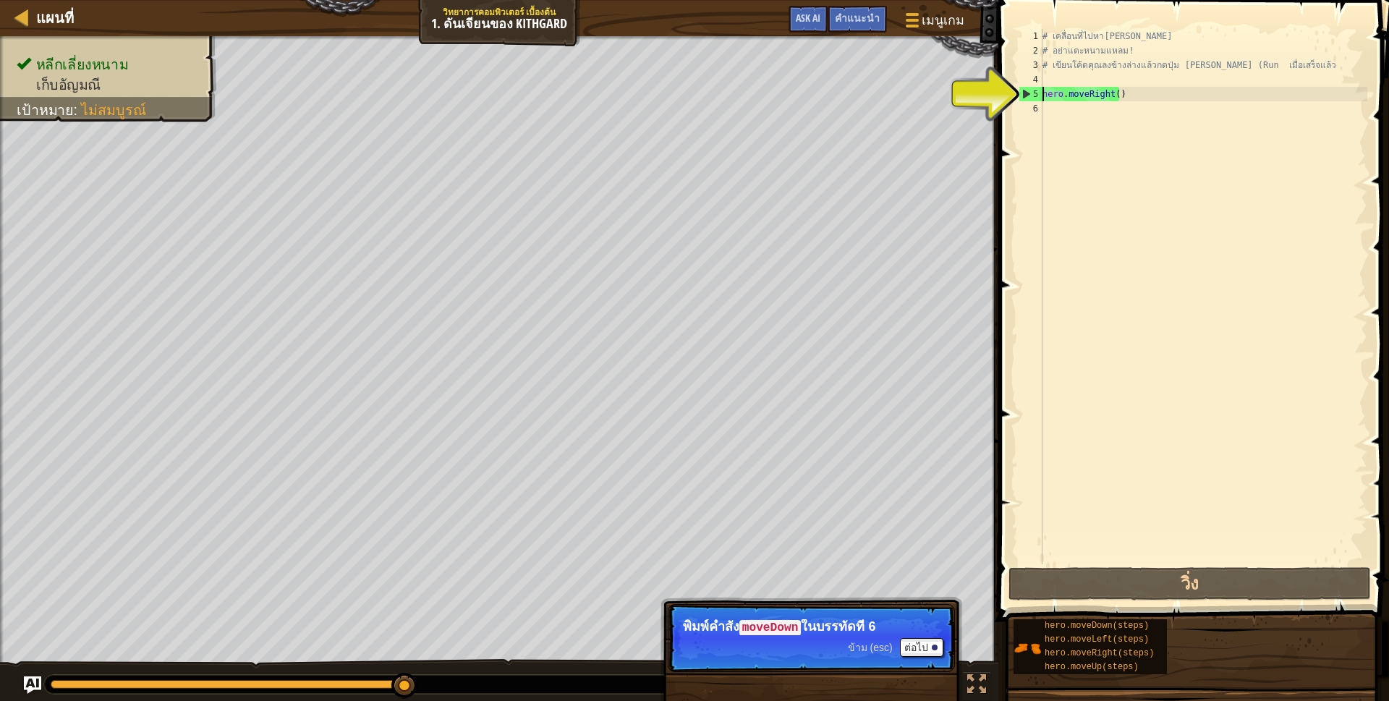
click at [1032, 92] on div "5" at bounding box center [1030, 94] width 23 height 14
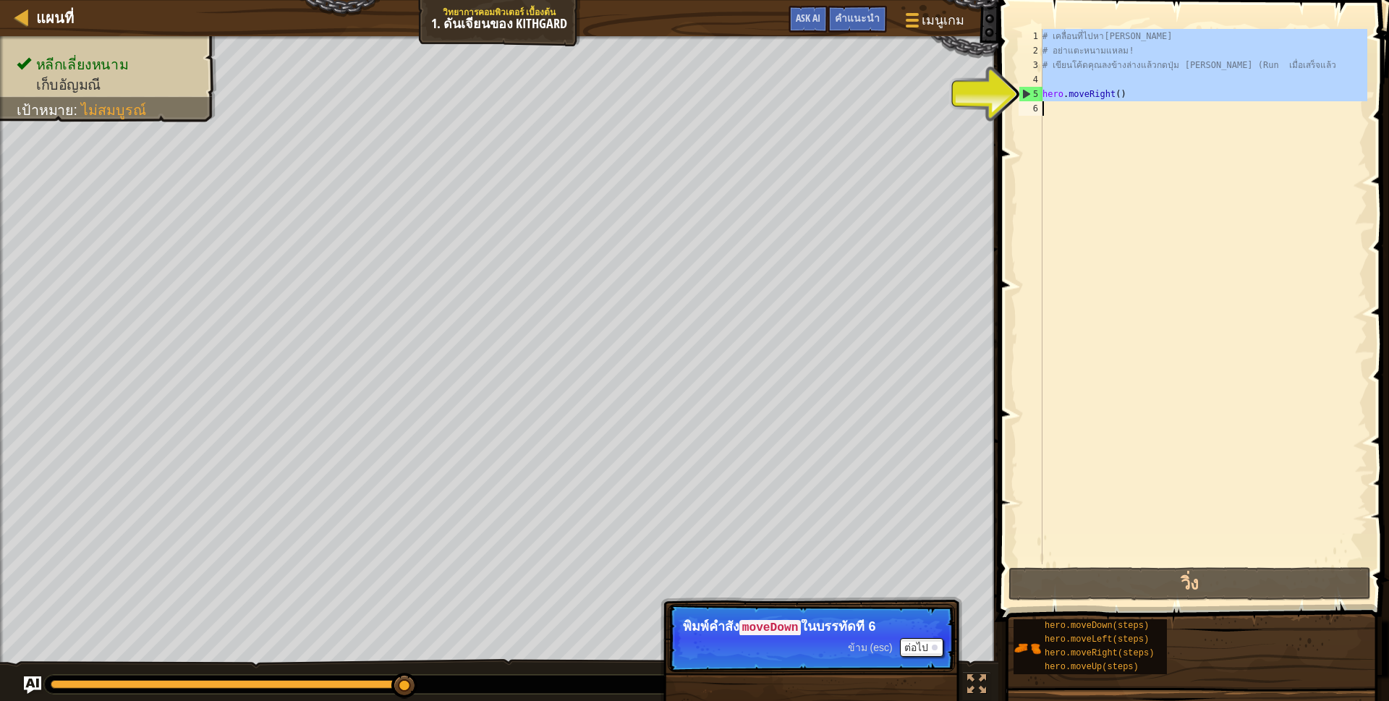
type textarea "hero.moveRight()"
click at [1032, 92] on div "5" at bounding box center [1030, 94] width 23 height 14
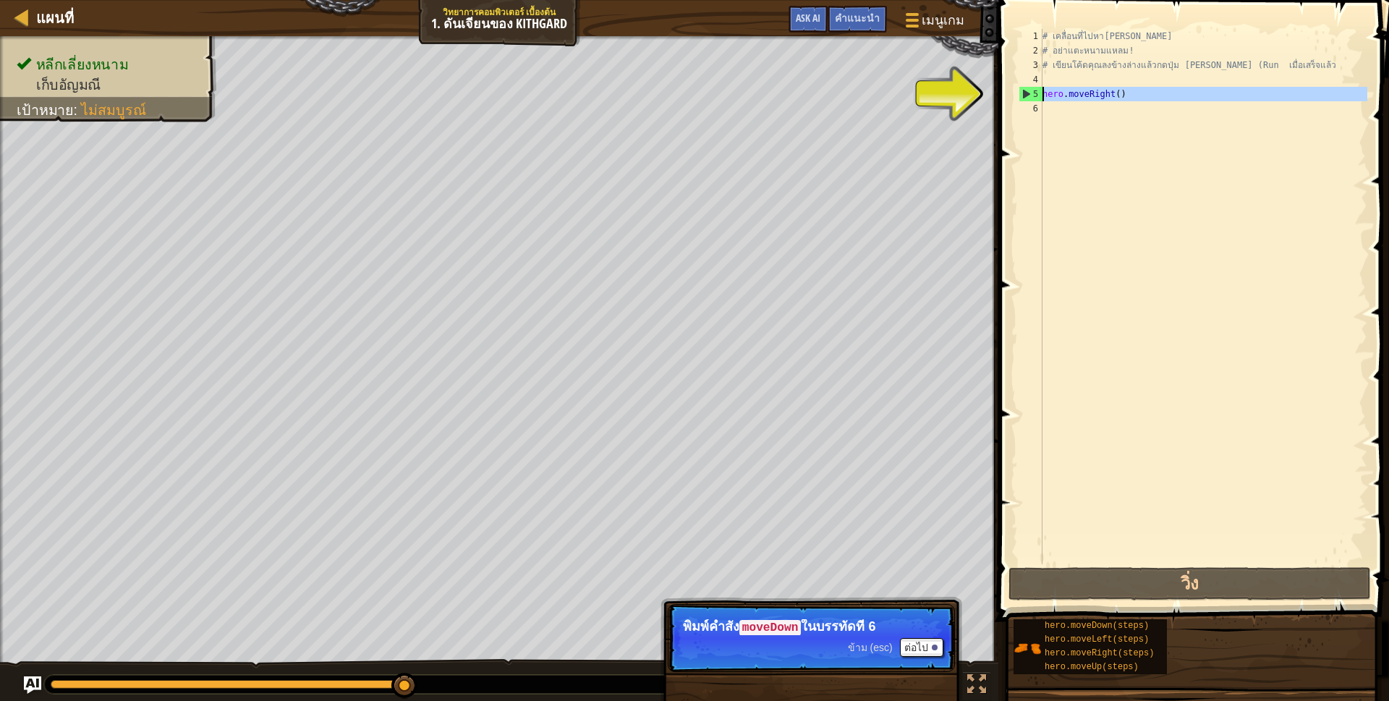
click at [1032, 92] on div "5" at bounding box center [1030, 94] width 23 height 14
click at [1026, 93] on div "5" at bounding box center [1030, 94] width 23 height 14
type textarea "hero.moveRight()"
click at [1026, 93] on div "5" at bounding box center [1030, 94] width 23 height 14
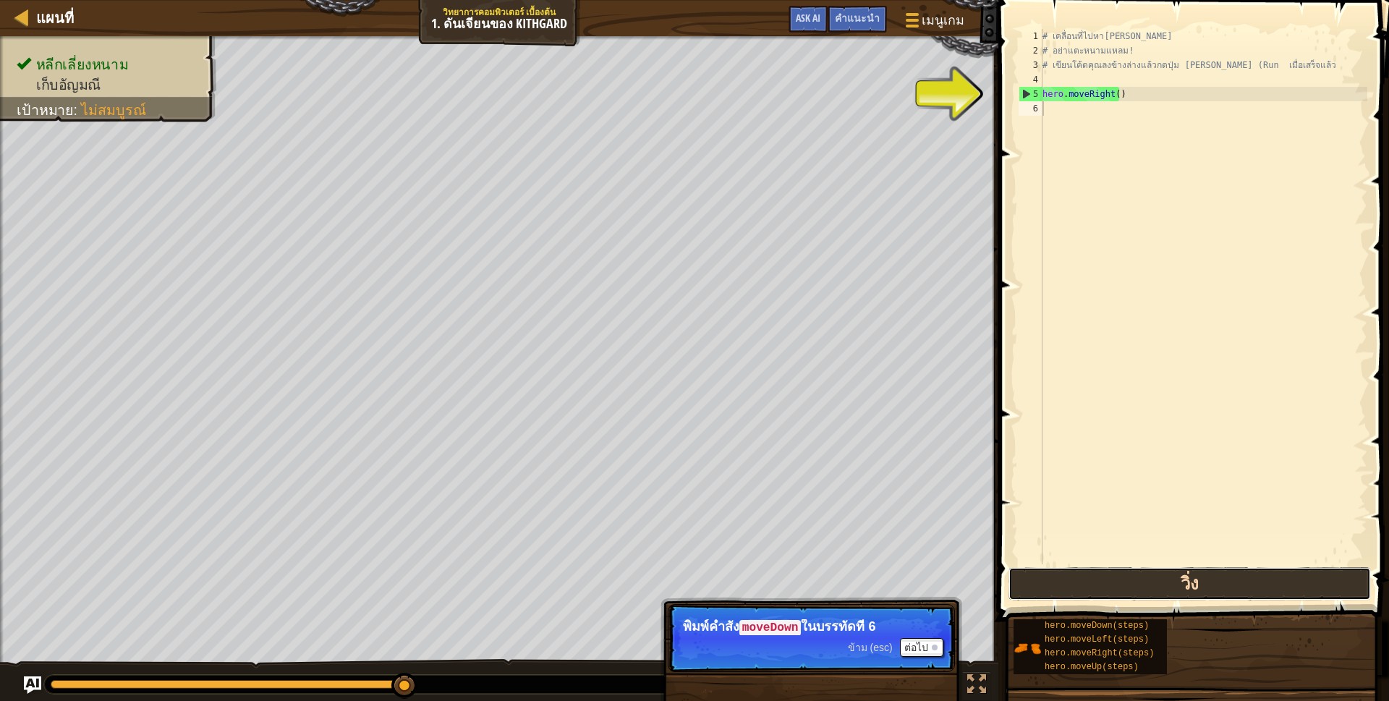
click at [1249, 579] on button "วิ่ง" at bounding box center [1189, 583] width 362 height 33
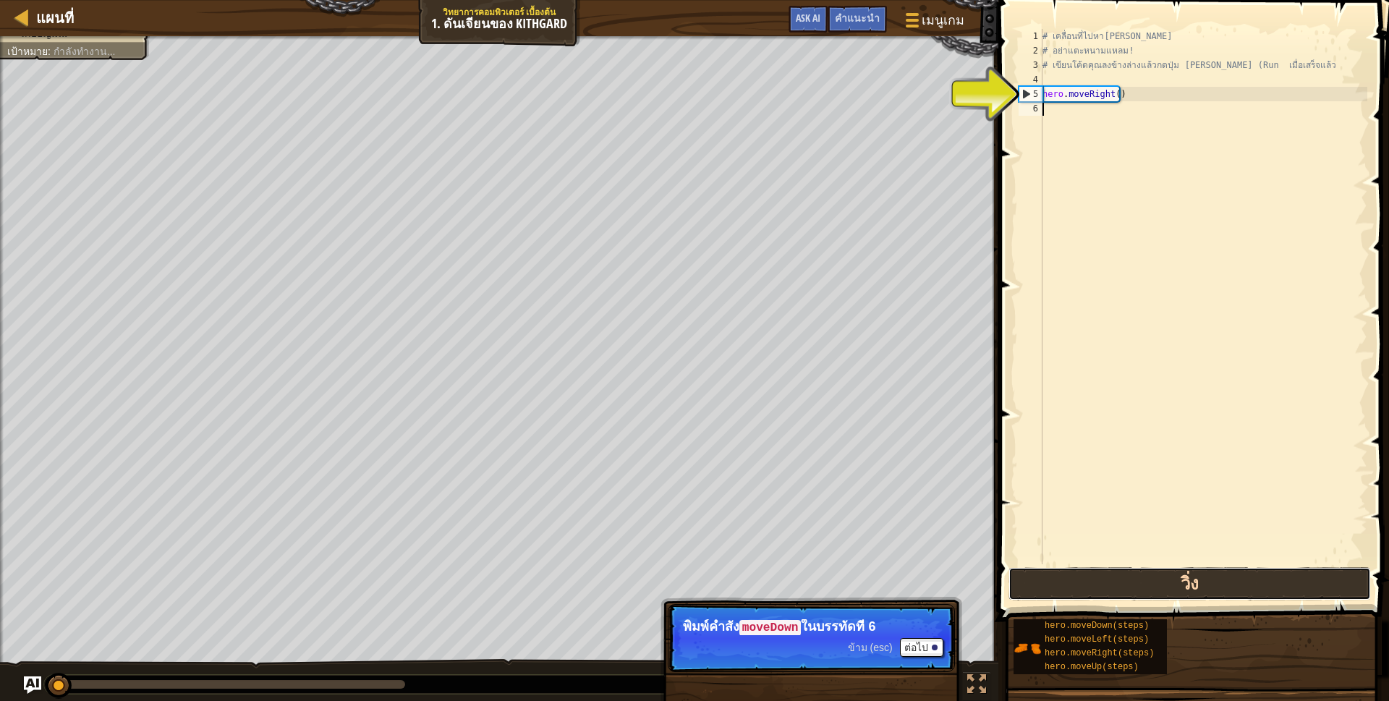
click at [1248, 578] on button "วิ่ง" at bounding box center [1189, 583] width 362 height 33
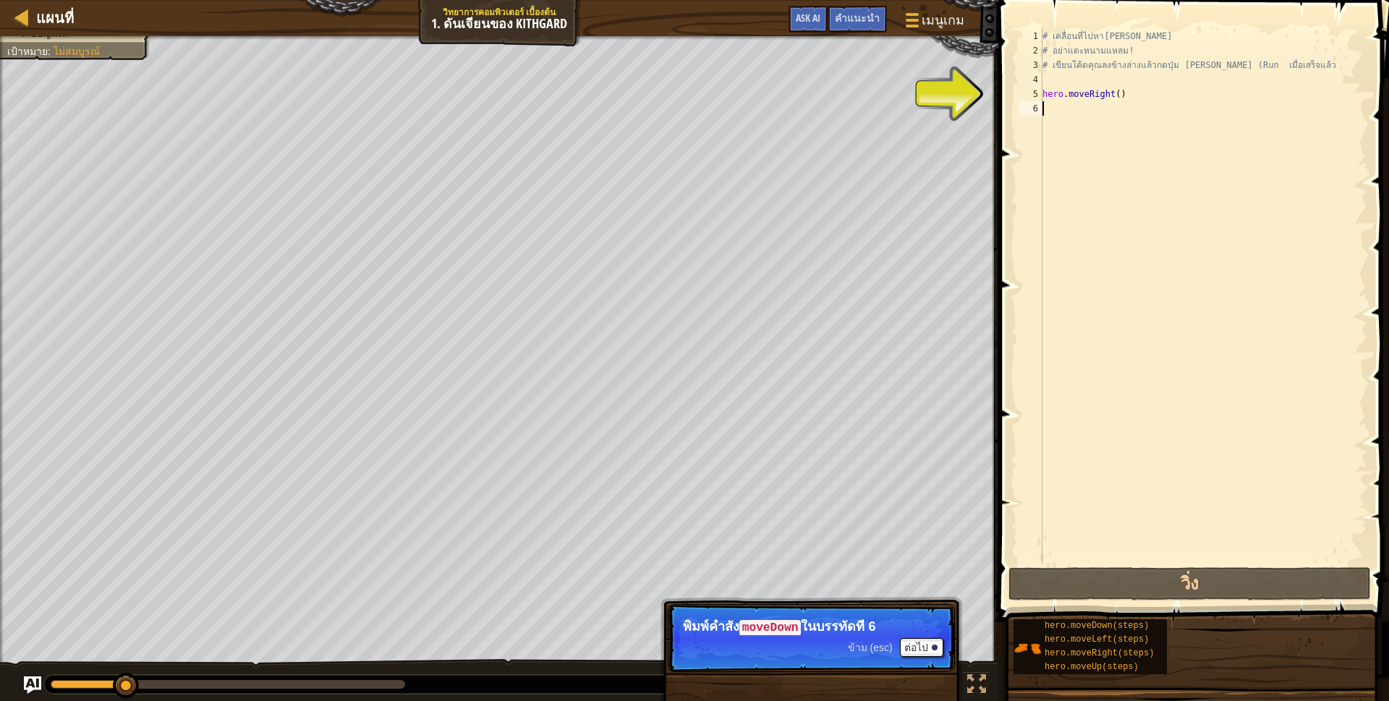
click at [1029, 93] on div "5" at bounding box center [1030, 94] width 24 height 14
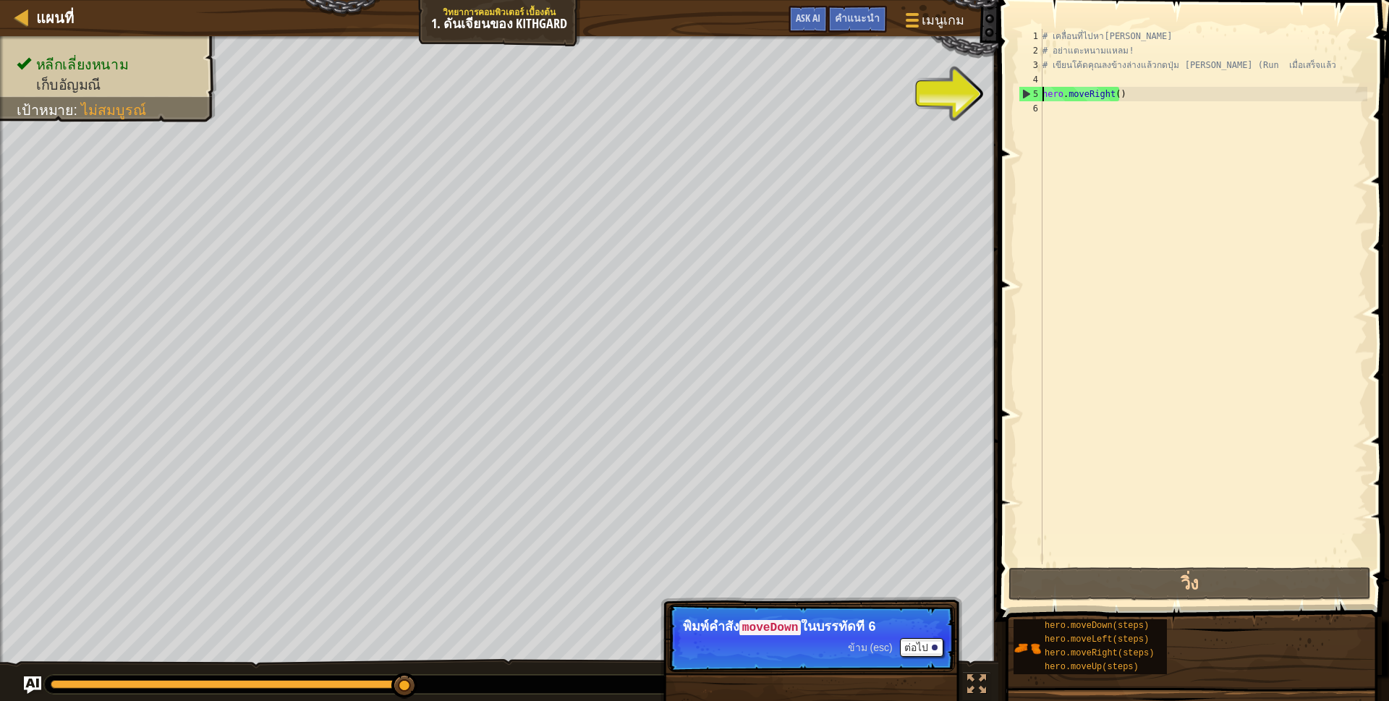
click at [1029, 93] on div "5" at bounding box center [1030, 94] width 23 height 14
type textarea "hero.moveRight()"
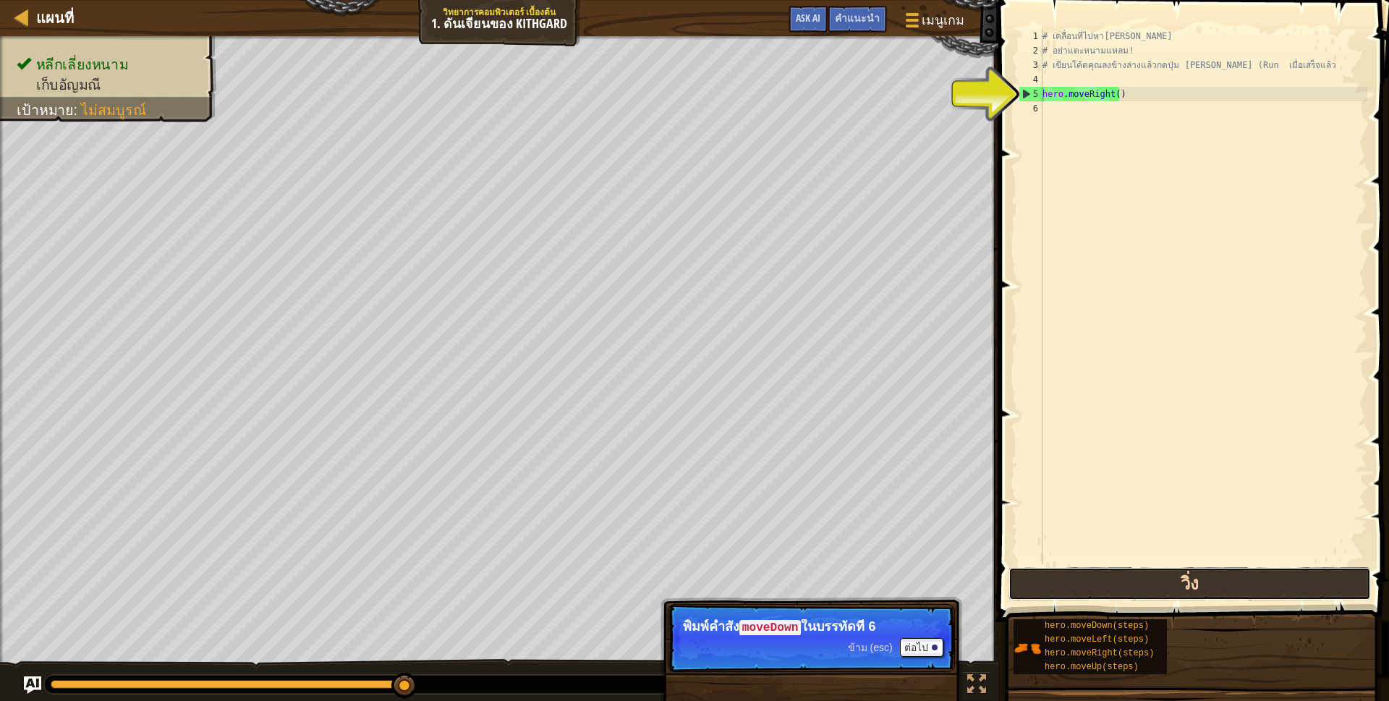
click at [1303, 577] on button "วิ่ง" at bounding box center [1189, 583] width 362 height 33
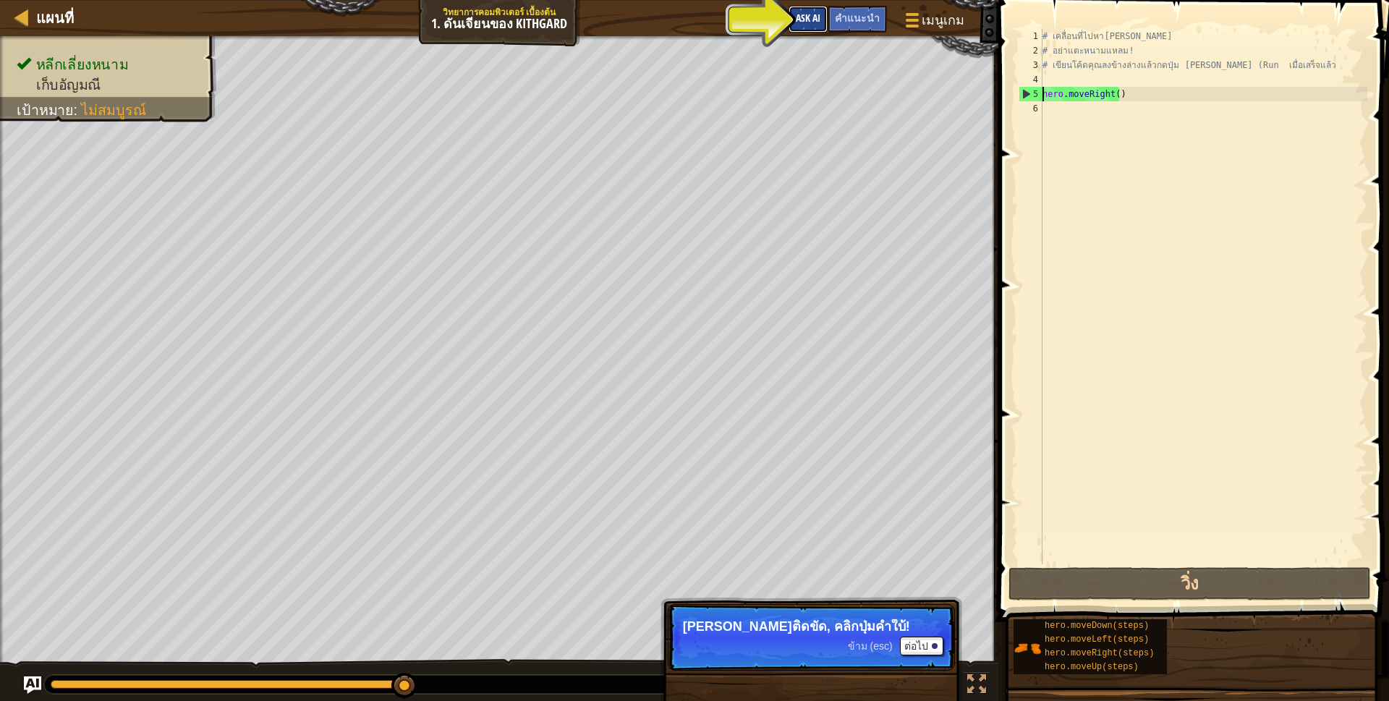
click at [809, 17] on span "Ask AI" at bounding box center [808, 18] width 25 height 14
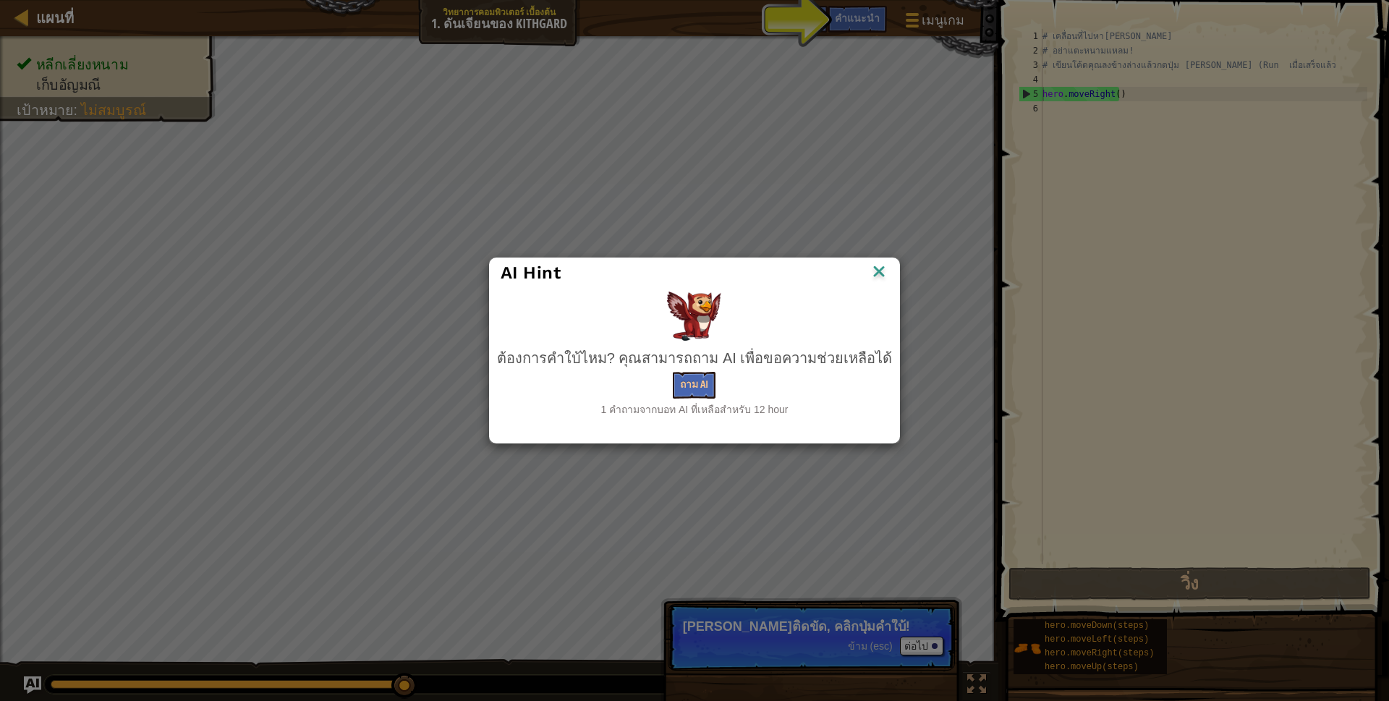
click at [870, 276] on img at bounding box center [878, 273] width 19 height 22
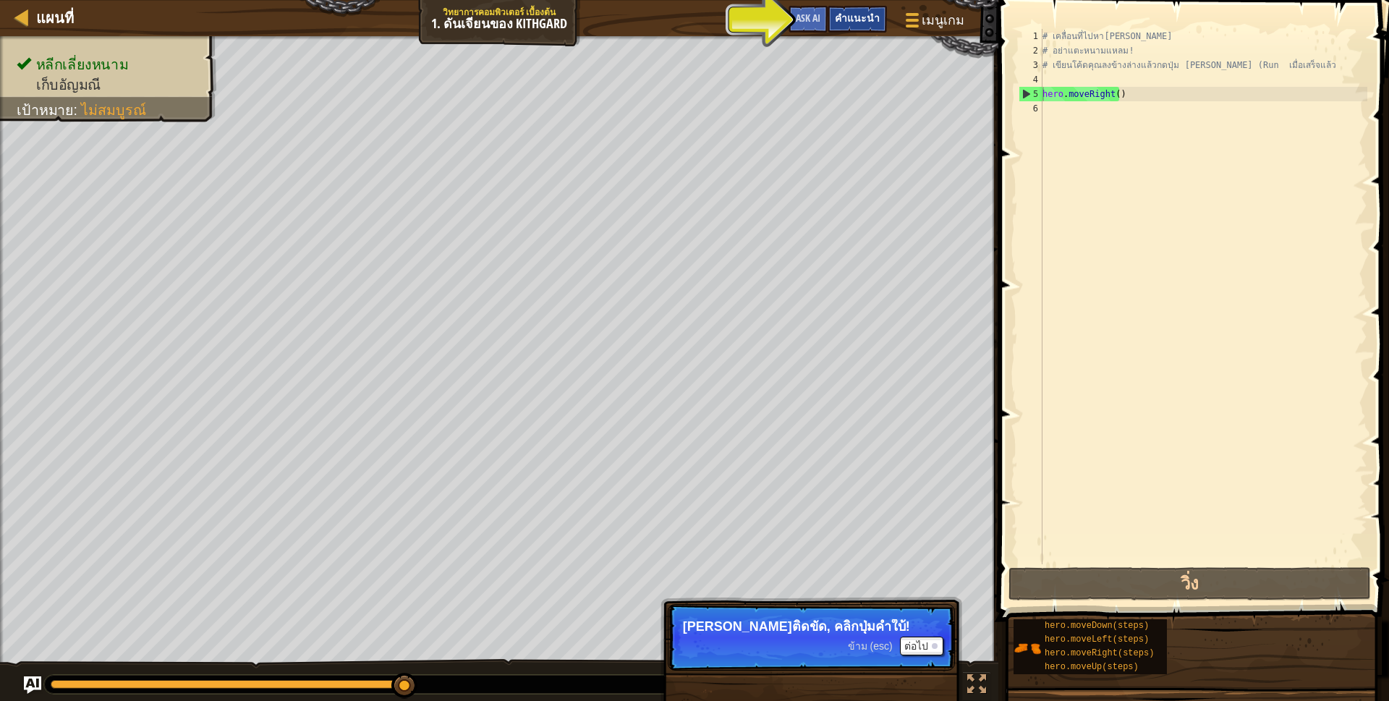
click at [869, 17] on span "คำแนะนำ" at bounding box center [857, 18] width 45 height 14
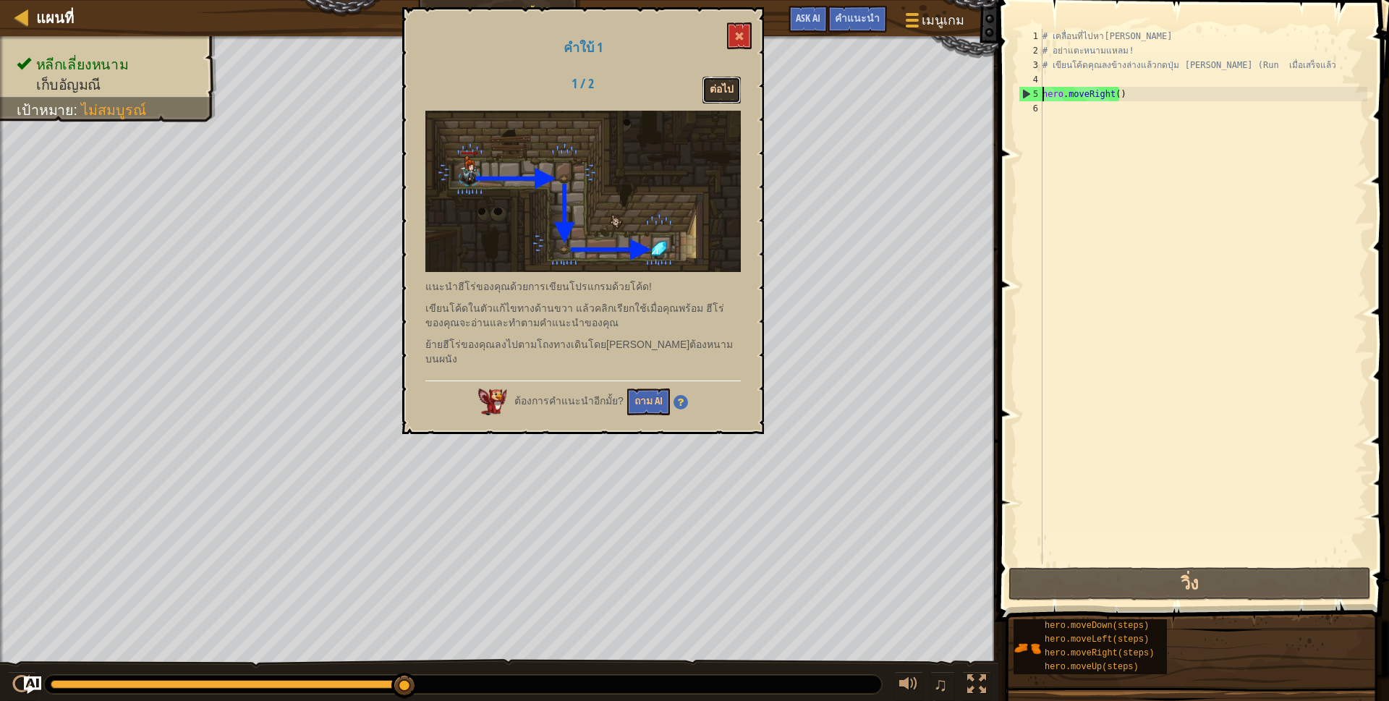
click at [708, 91] on button "ต่อไป" at bounding box center [721, 90] width 38 height 27
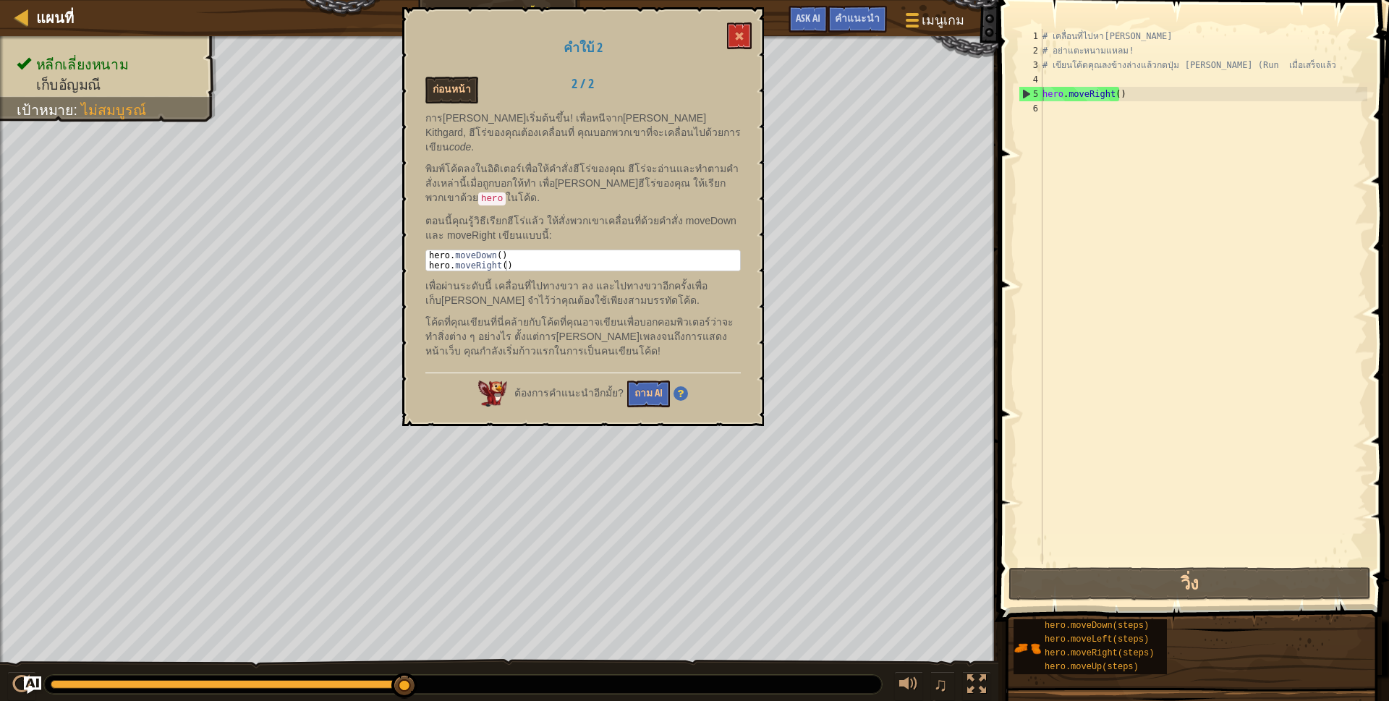
type textarea "hero.moveDown()"
click at [502, 250] on div "hero . moveDown ( ) hero . moveRight ( )" at bounding box center [583, 270] width 314 height 41
drag, startPoint x: 428, startPoint y: 238, endPoint x: 498, endPoint y: 240, distance: 70.2
click at [498, 250] on div "hero . moveDown ( ) hero . moveRight ( )" at bounding box center [583, 270] width 314 height 41
click at [498, 250] on div "hero . moveDown ( ) hero . moveRight ( )" at bounding box center [583, 260] width 314 height 20
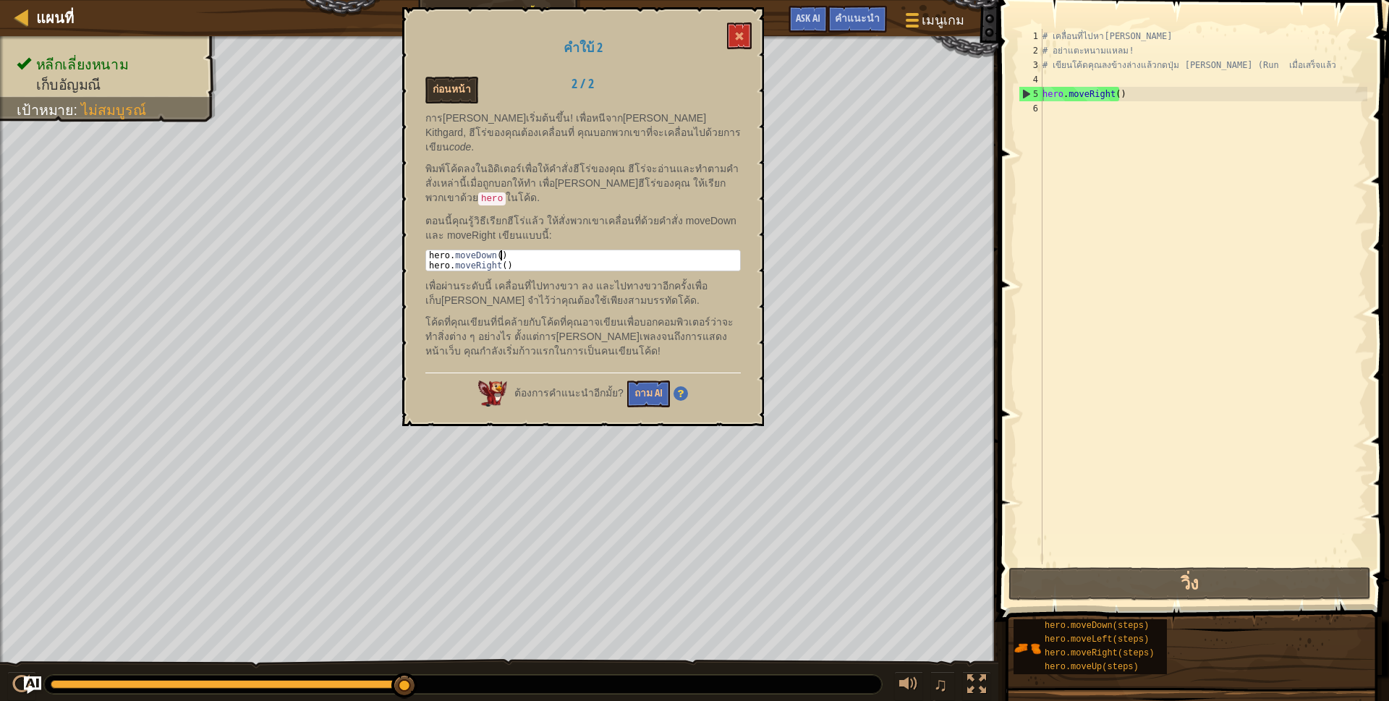
click at [500, 250] on div "hero . moveDown ( ) hero . moveRight ( )" at bounding box center [583, 270] width 314 height 41
click at [506, 192] on code "hero" at bounding box center [491, 198] width 27 height 13
click at [658, 380] on button "ถาม AI" at bounding box center [648, 393] width 43 height 27
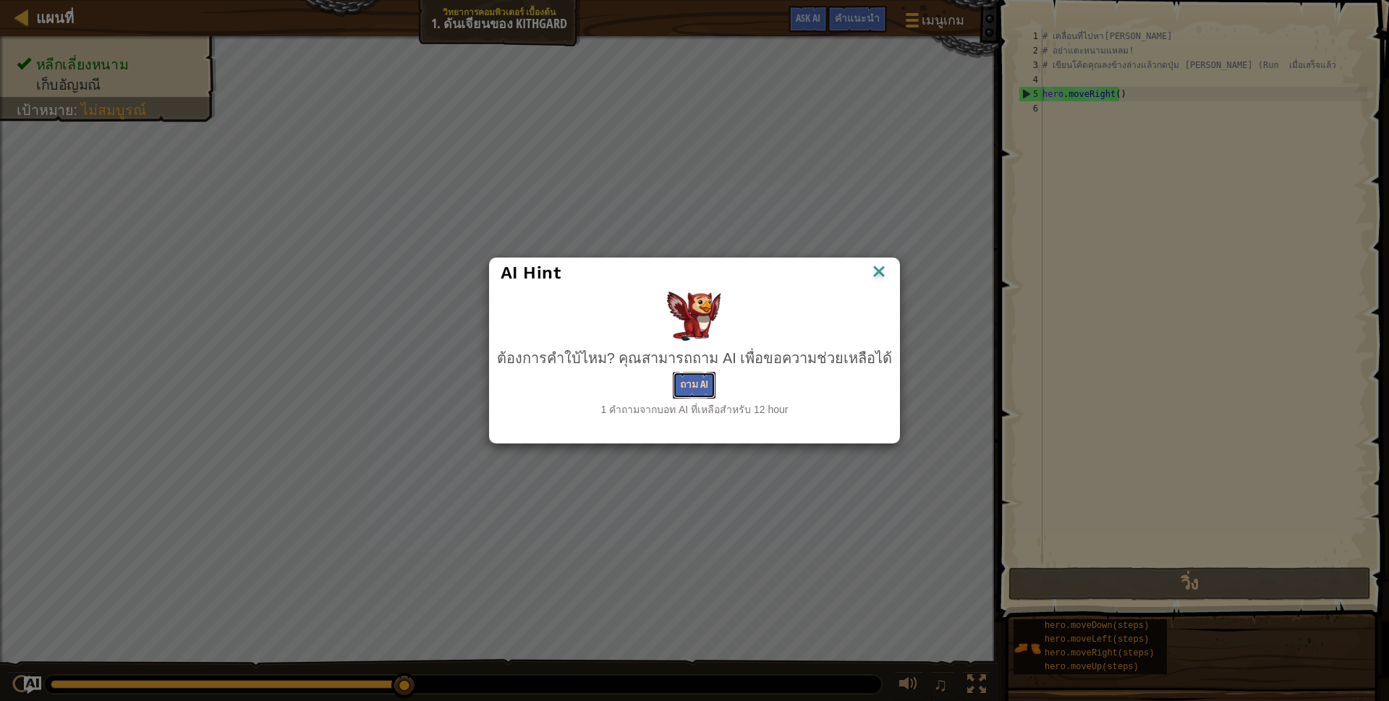
click at [684, 383] on button "ถาม AI" at bounding box center [694, 385] width 43 height 27
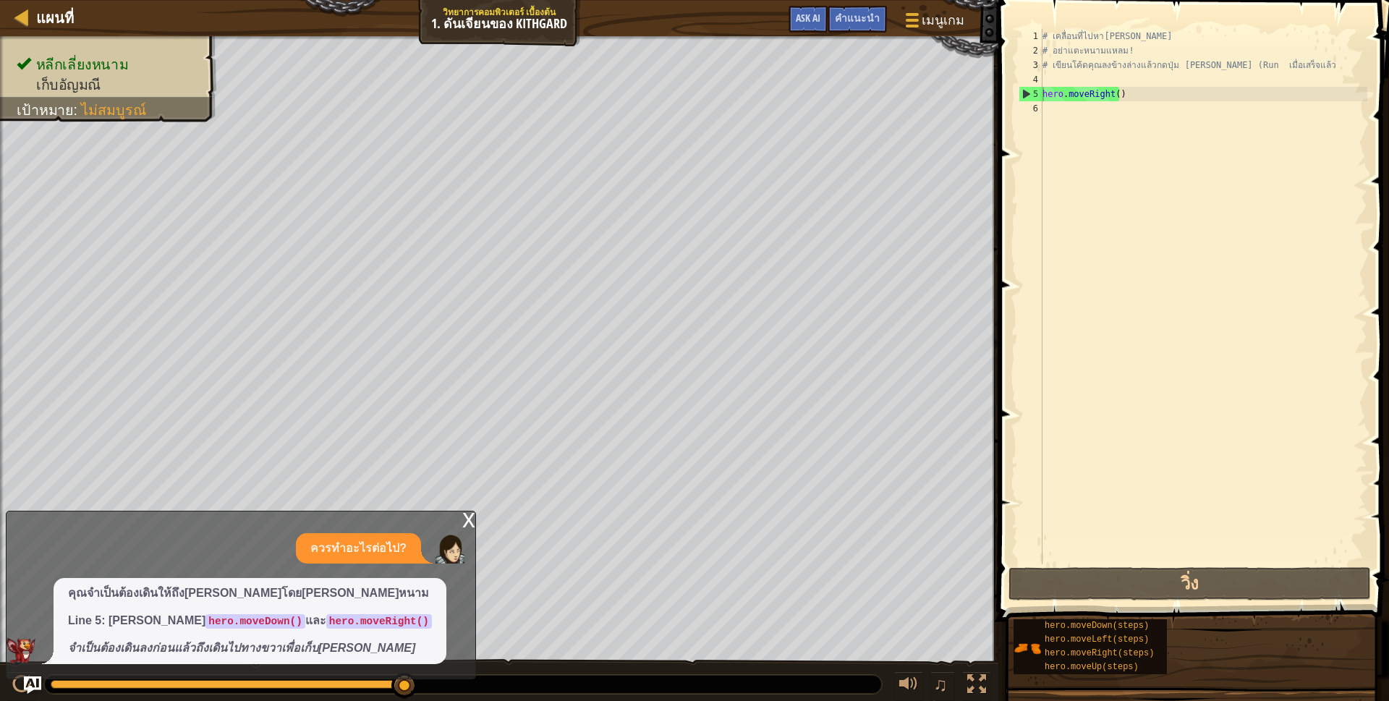
click at [472, 524] on div "x" at bounding box center [468, 518] width 13 height 14
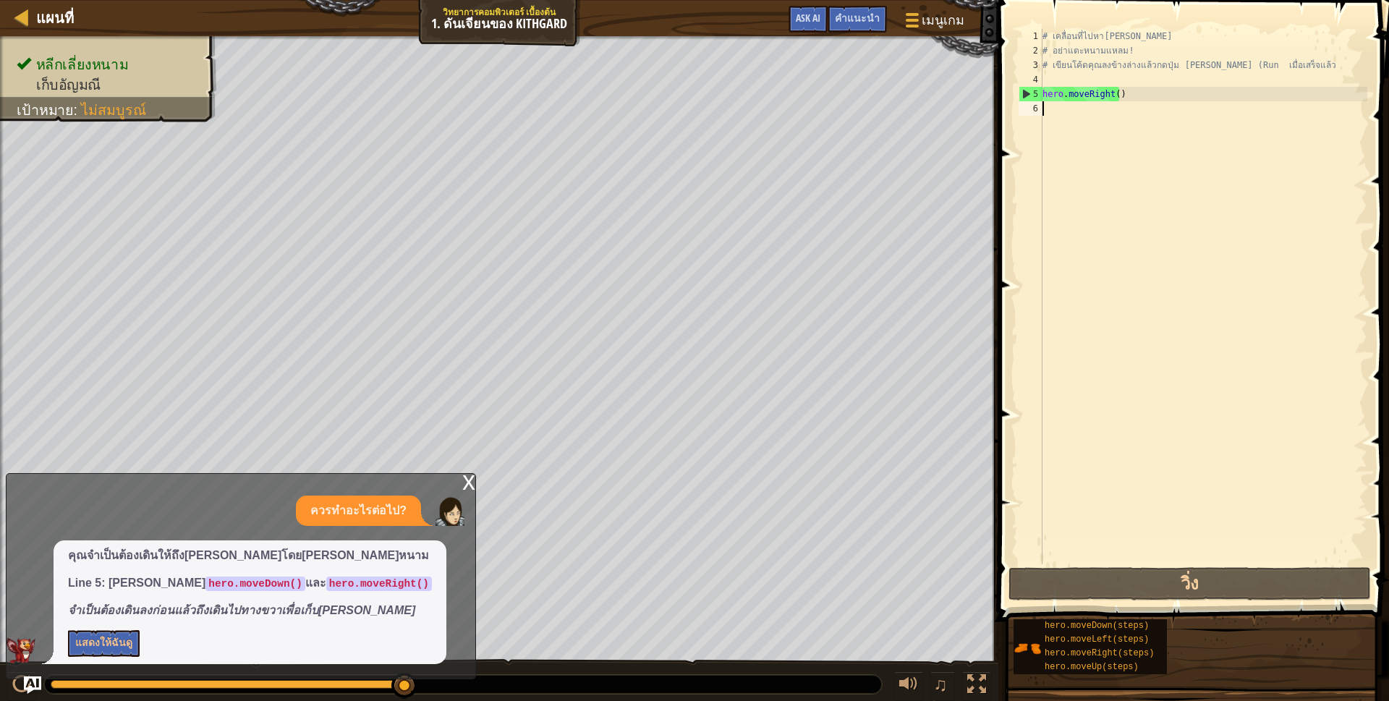
click at [1082, 109] on div "# เคลื่อนที่ไปหาอัญมณี # อย่าแตะหนามแหลม! # เขียนโค้ดคุณลงข้างล่างแล้วกดปุ่ม เล…" at bounding box center [1203, 311] width 328 height 564
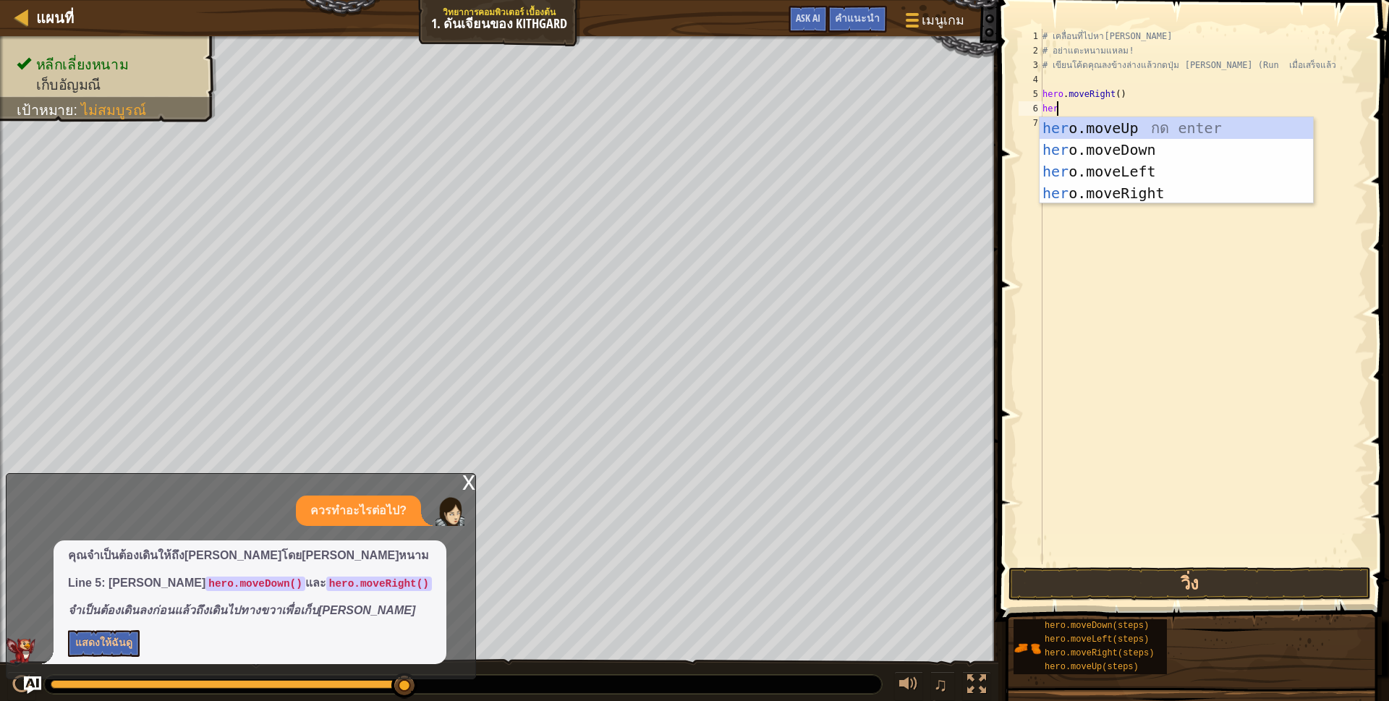
type textarea "hero"
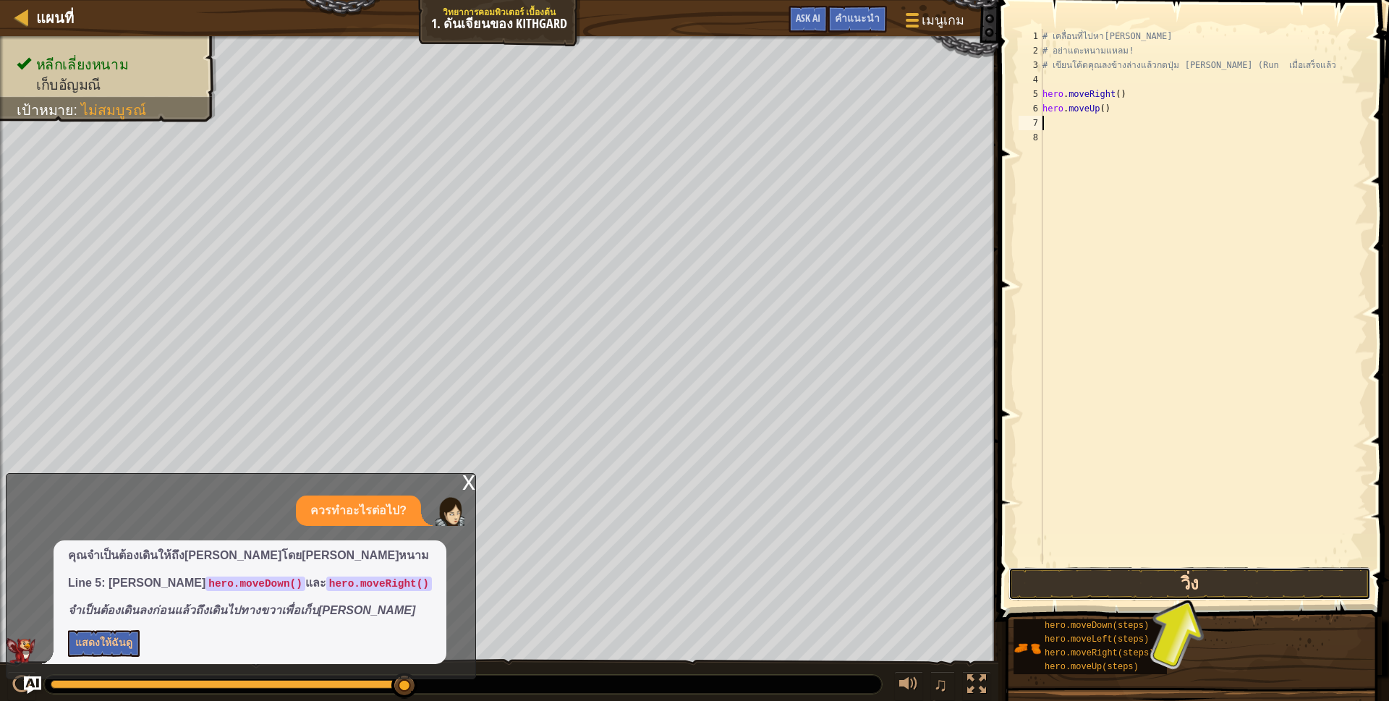
click at [1259, 589] on button "วิ่ง" at bounding box center [1189, 583] width 362 height 33
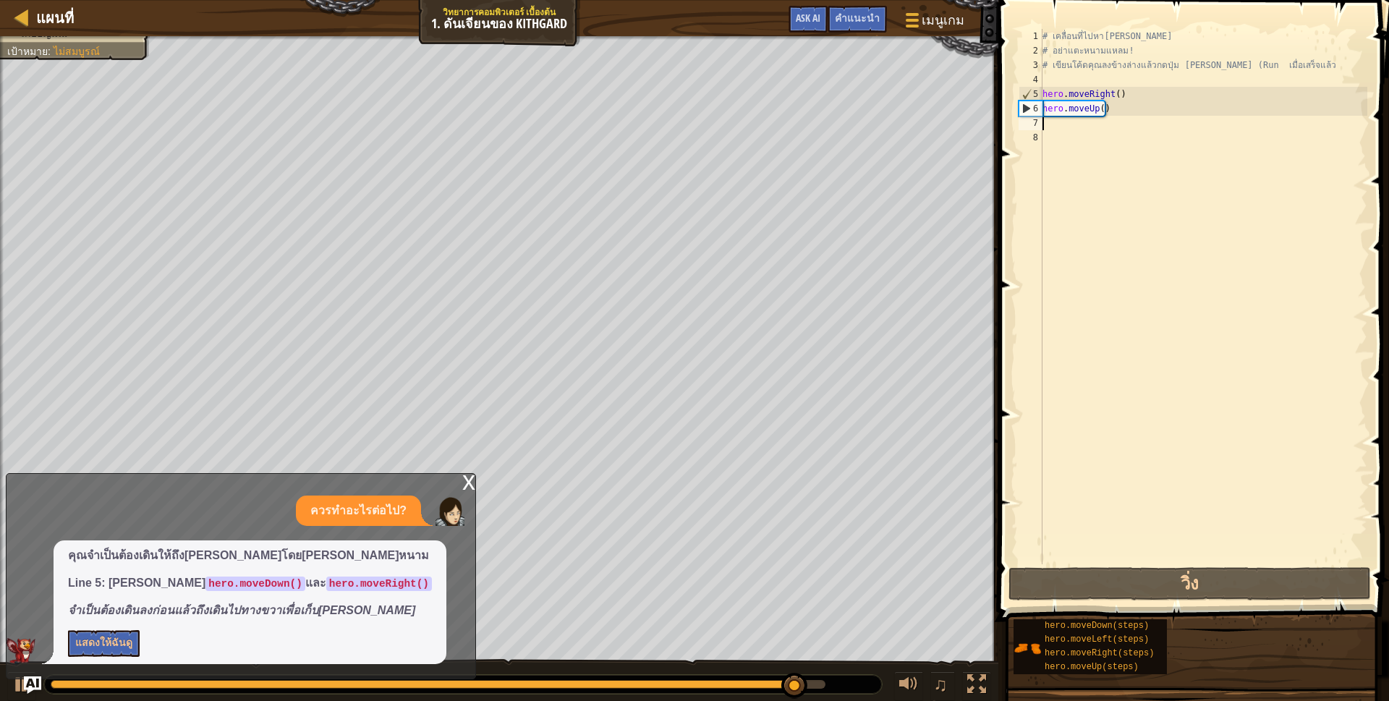
click at [472, 477] on div "x" at bounding box center [468, 481] width 13 height 14
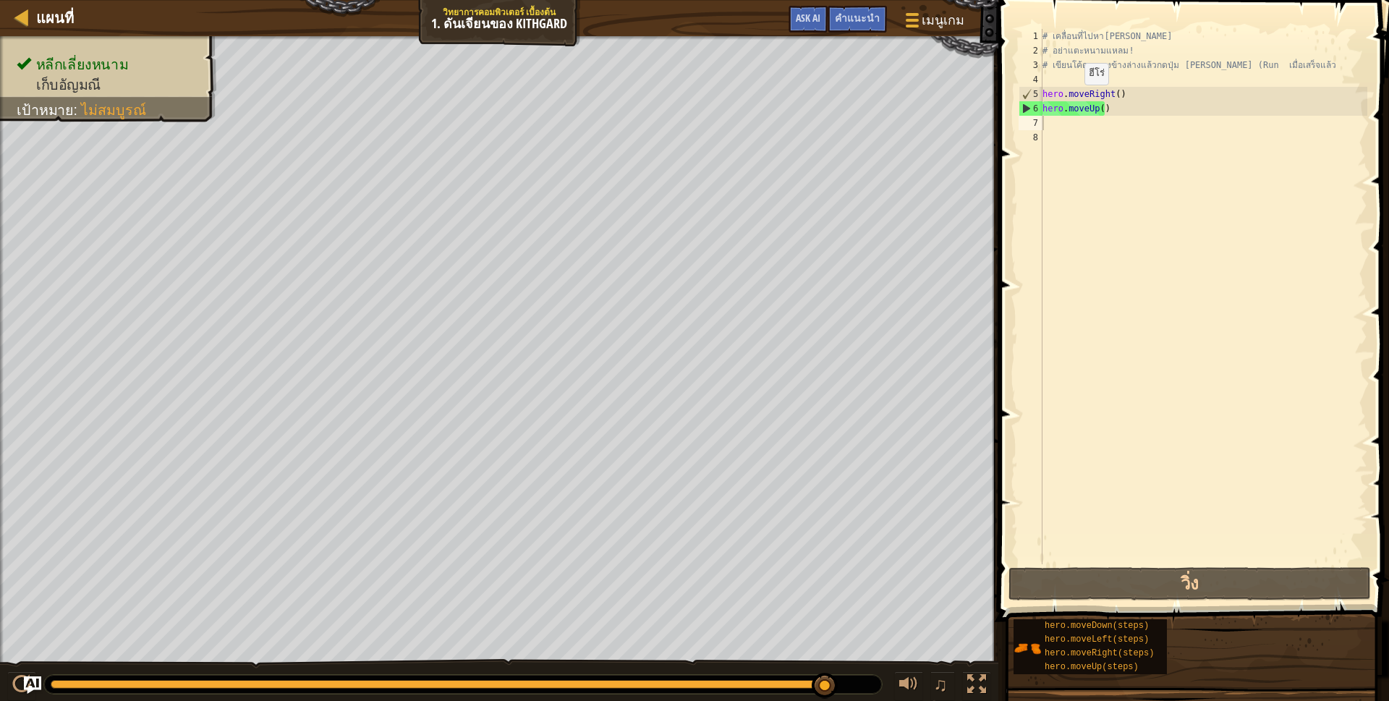
click at [1058, 127] on div "# เคลื่อนที่ไปหาอัญมณี # อย่าแตะหนามแหลม! # เขียนโค้ดคุณลงข้างล่างแล้วกดปุ่ม เล…" at bounding box center [1203, 311] width 328 height 564
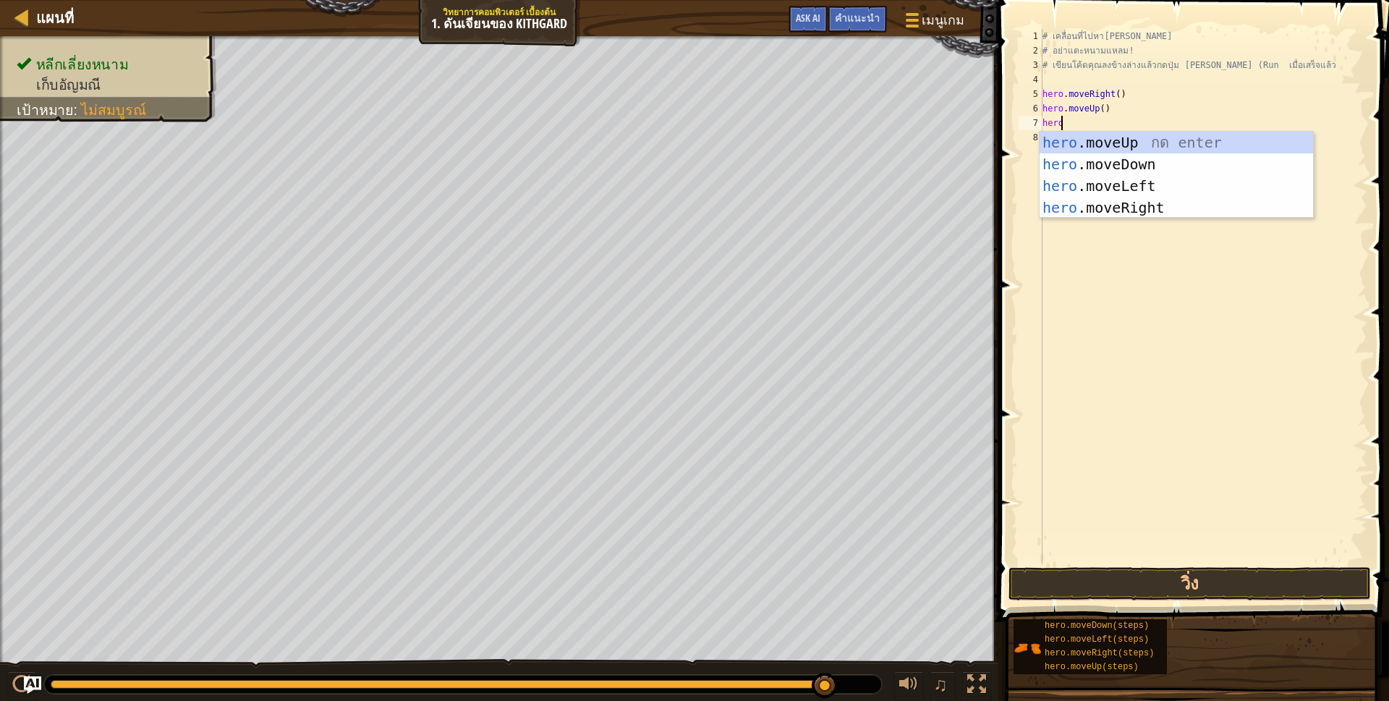
scroll to position [7, 15]
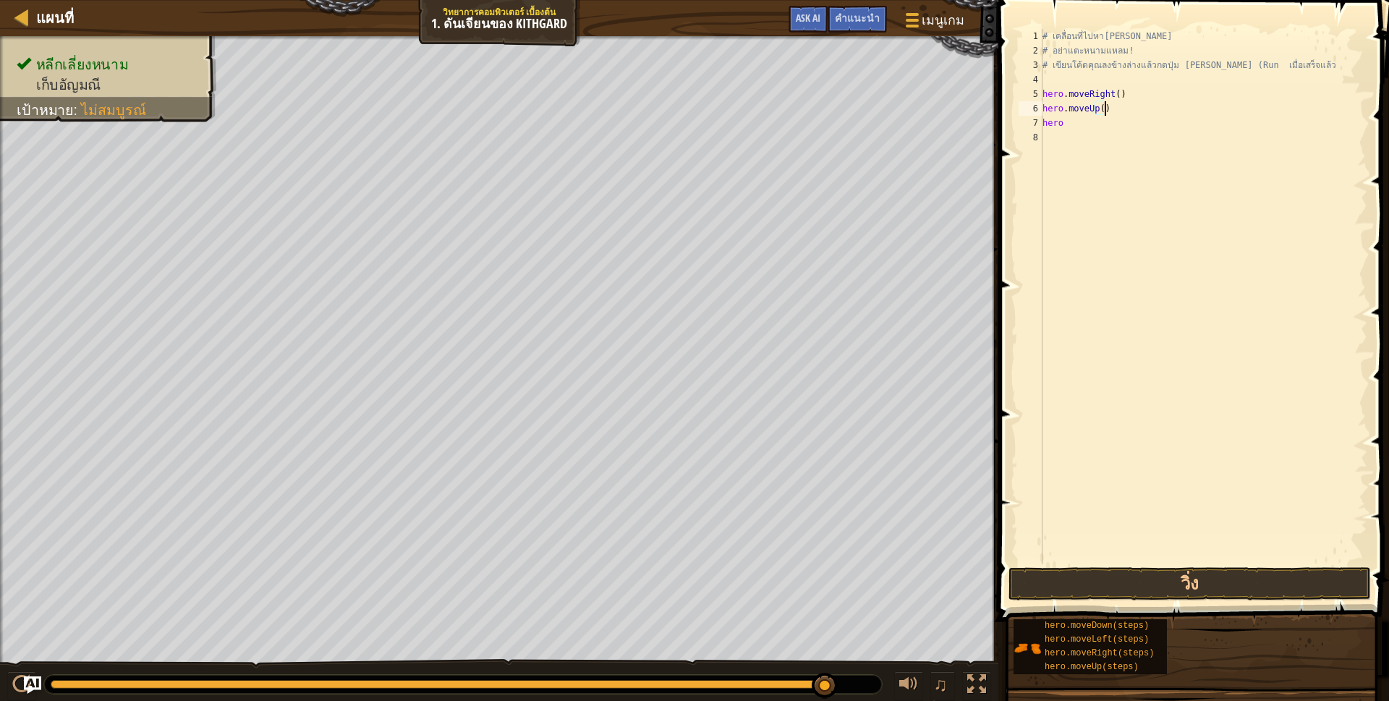
click at [1115, 106] on div "# เคลื่อนที่ไปหาอัญมณี # อย่าแตะหนามแหลม! # เขียนโค้ดคุณลงข้างล่างแล้วกดปุ่ม เล…" at bounding box center [1203, 311] width 328 height 564
type textarea "h"
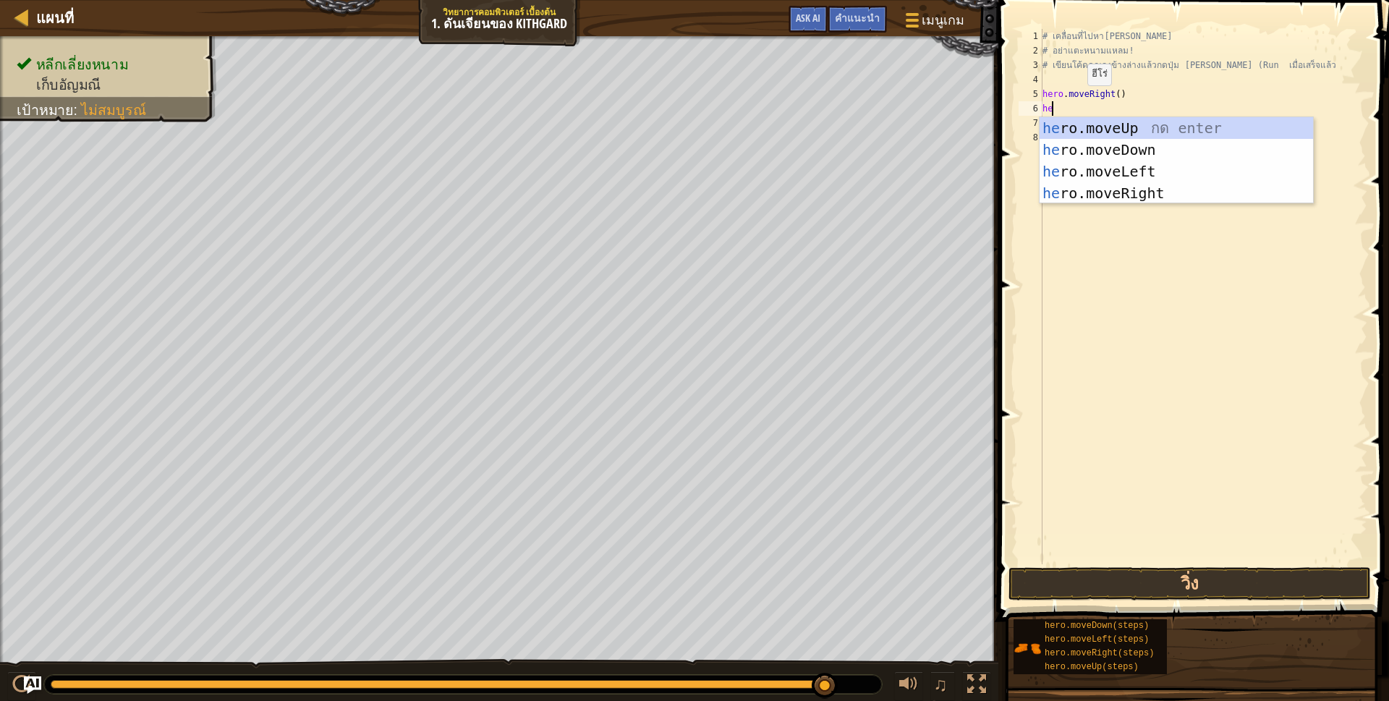
type textarea "hero"
click at [1117, 145] on div "hero .moveUp กด enter hero .moveDown กด enter hero .moveLeft กด enter hero .mov…" at bounding box center [1175, 182] width 273 height 130
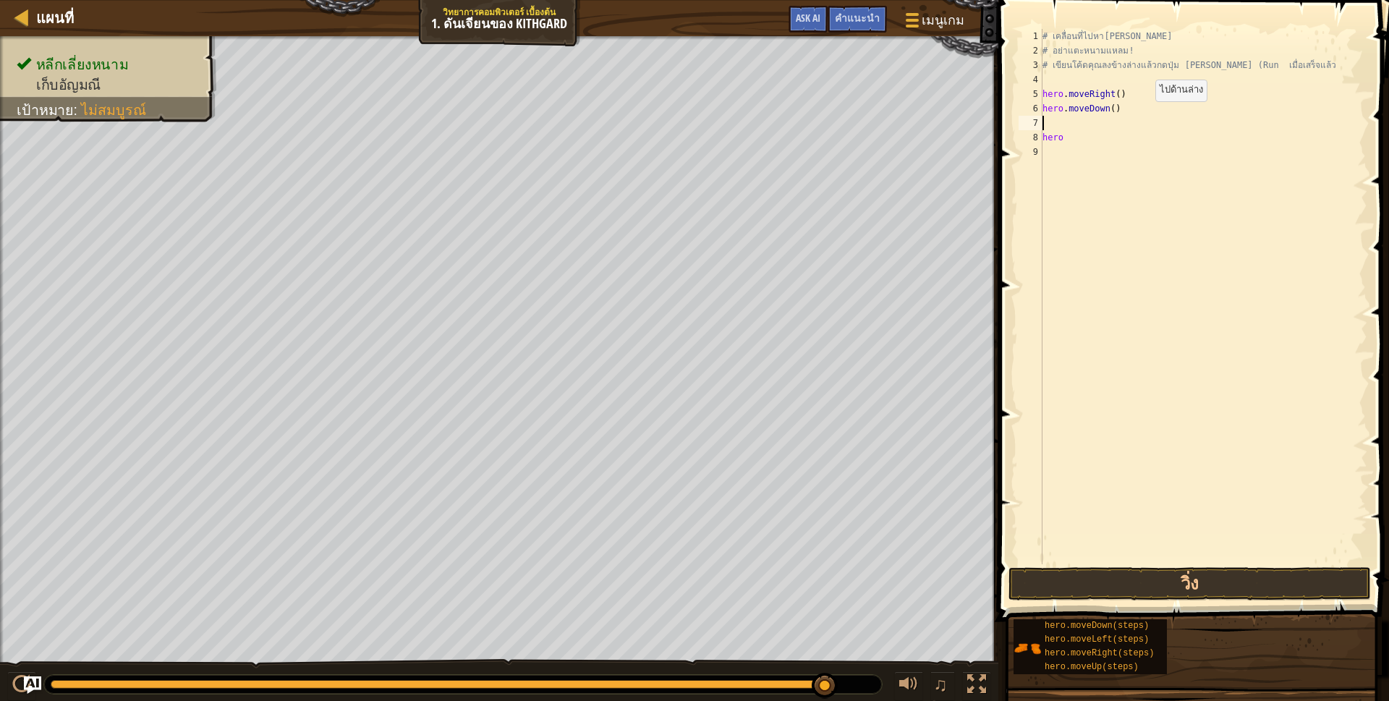
scroll to position [7, 0]
click at [1044, 123] on div "# เคลื่อนที่ไปหาอัญมณี # อย่าแตะหนามแหลม! # เขียนโค้ดคุณลงข้างล่างแล้วกดปุ่ม เล…" at bounding box center [1203, 311] width 328 height 564
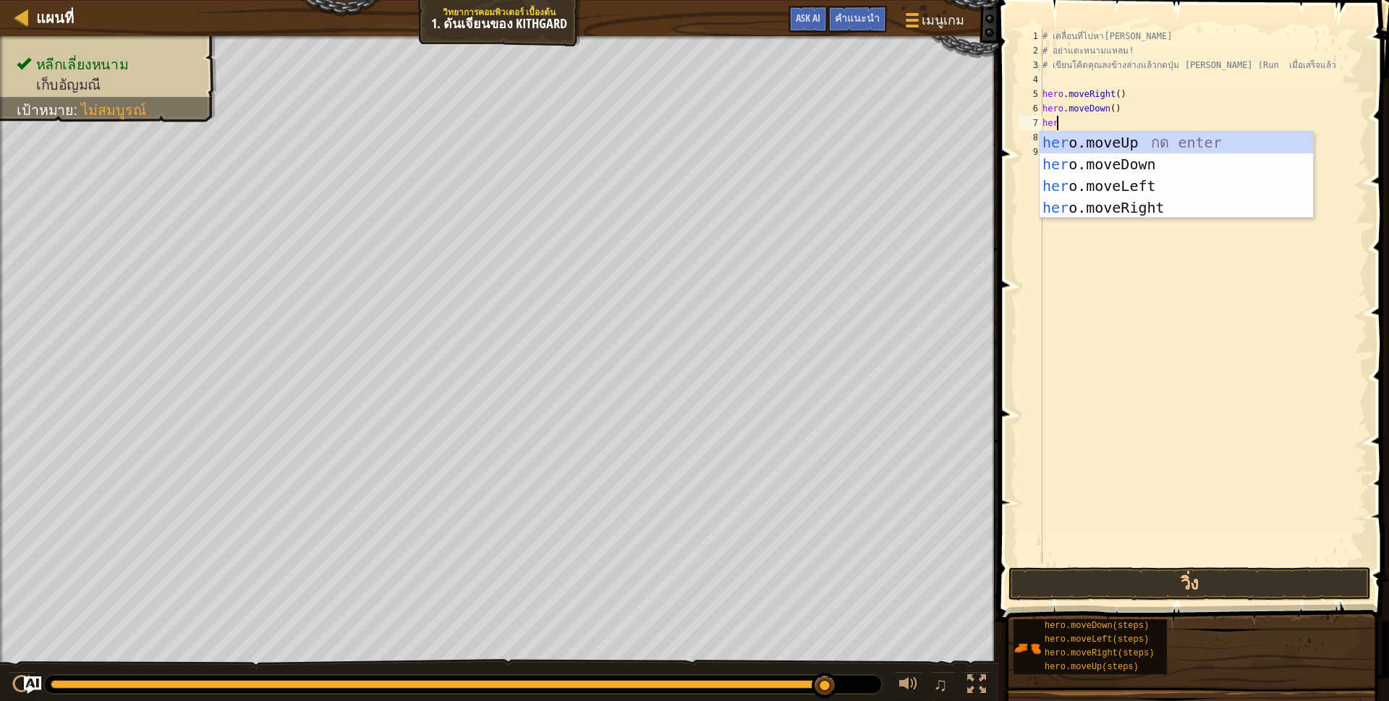
type textarea "hero"
click at [1120, 203] on div "hero .moveUp กด enter hero .moveDown กด enter hero .moveLeft กด enter hero .mov…" at bounding box center [1175, 197] width 273 height 130
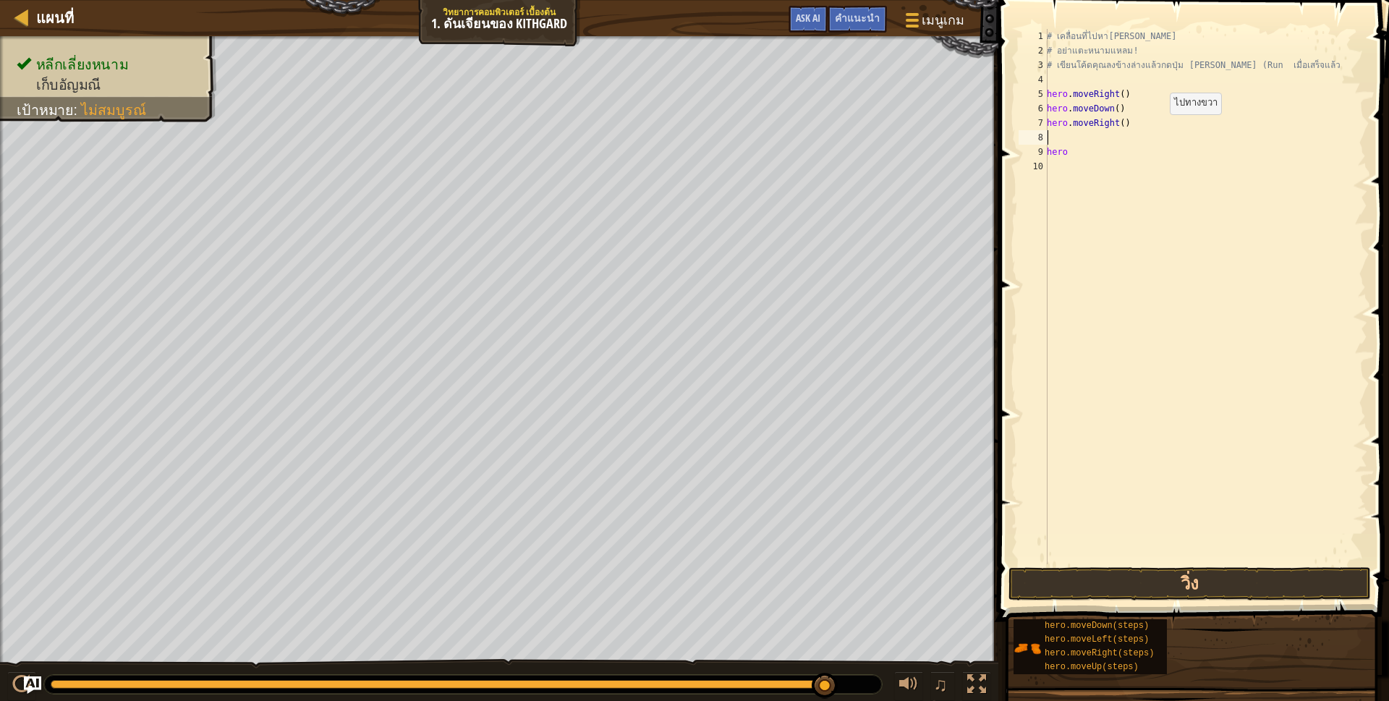
scroll to position [7, 0]
click at [1204, 590] on button "วิ่ง" at bounding box center [1189, 583] width 362 height 33
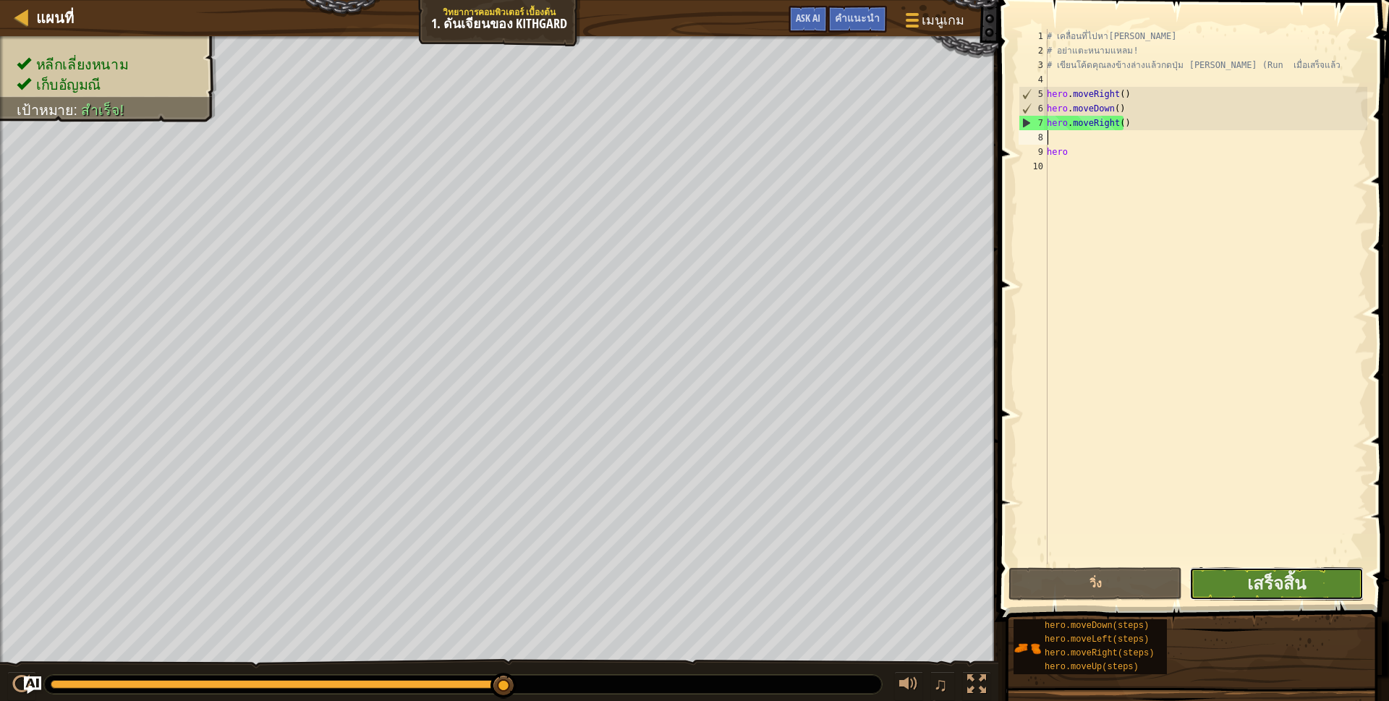
click at [1343, 580] on button "เสร็จสิ้น" at bounding box center [1276, 583] width 174 height 33
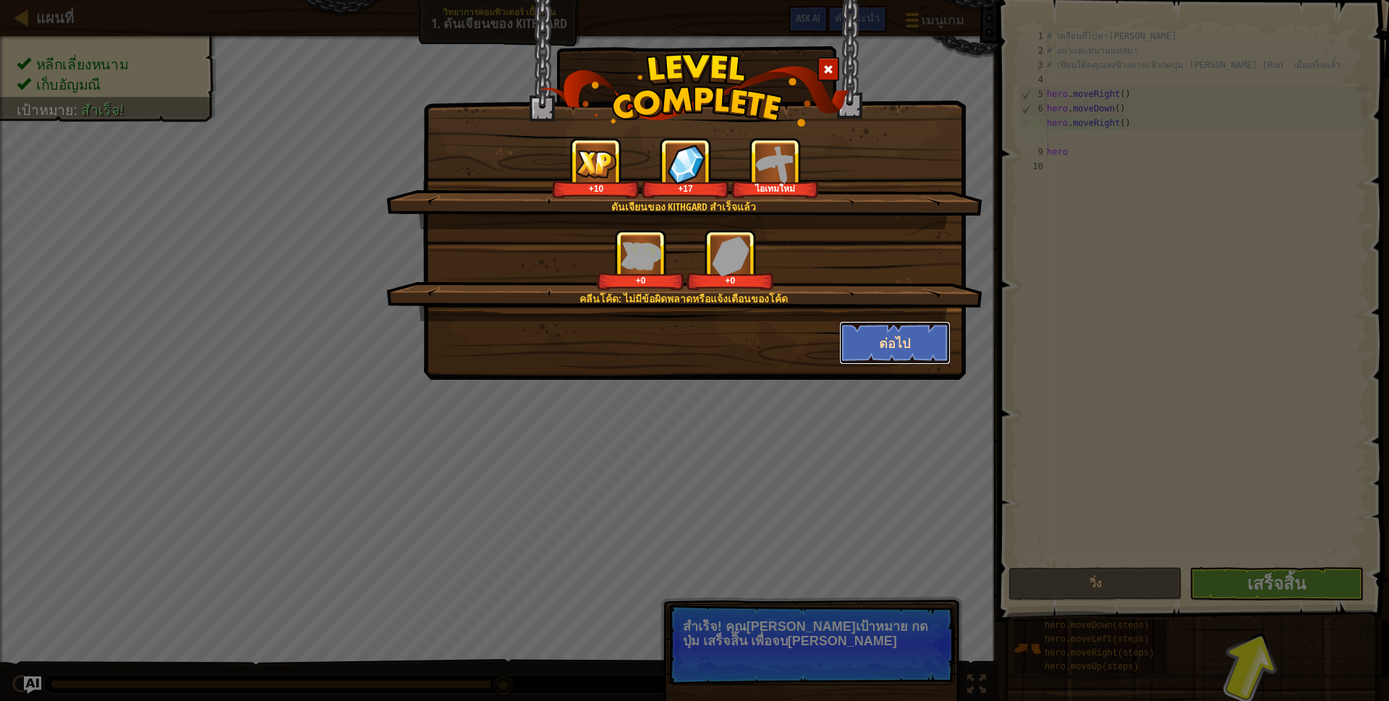
click at [899, 335] on button "ต่อไป" at bounding box center [895, 342] width 112 height 43
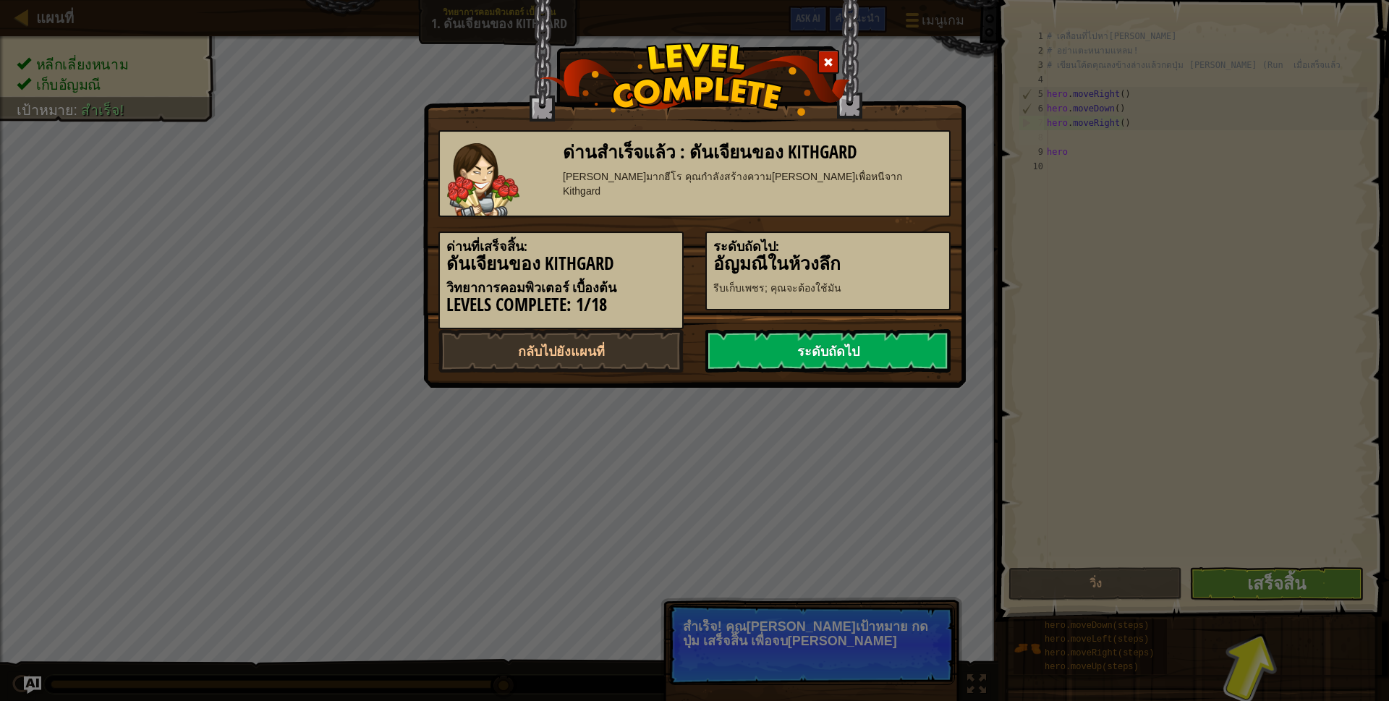
click at [917, 348] on link "ระดับถัดไป" at bounding box center [827, 350] width 245 height 43
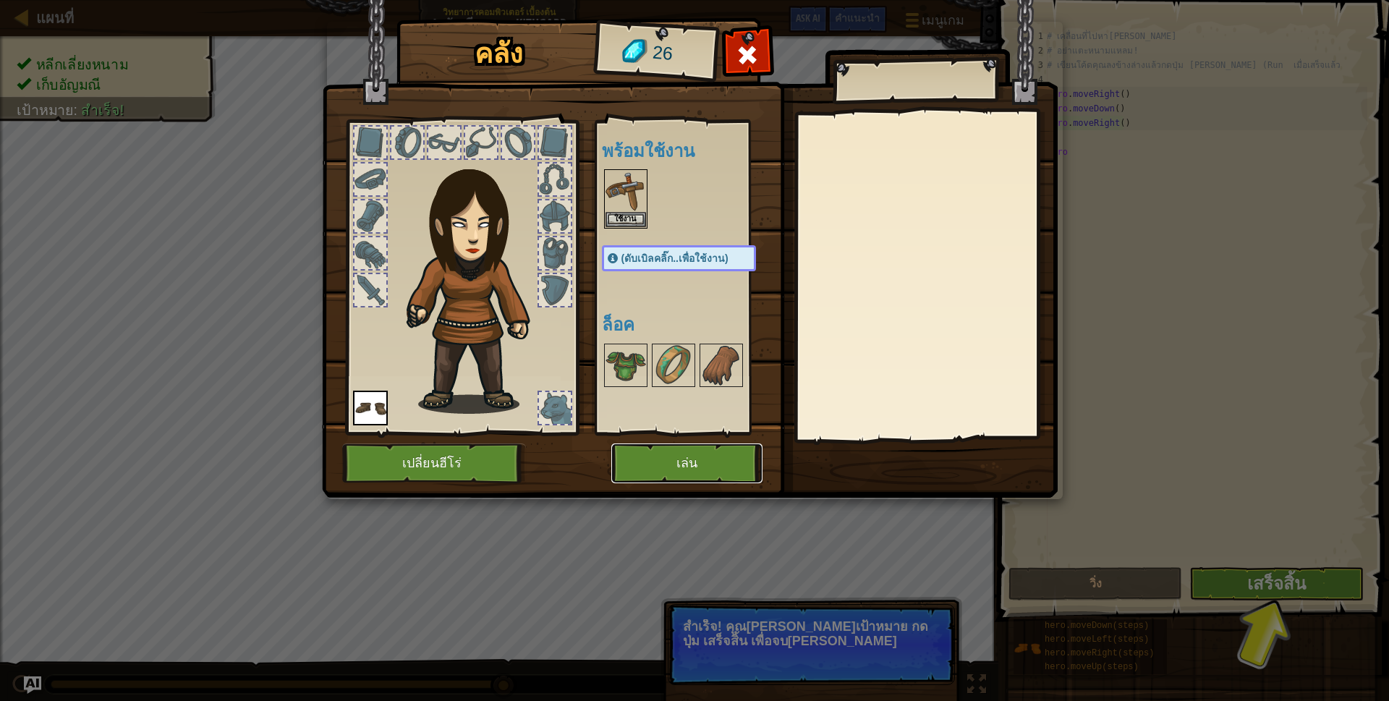
click at [709, 469] on button "เล่น" at bounding box center [686, 463] width 151 height 40
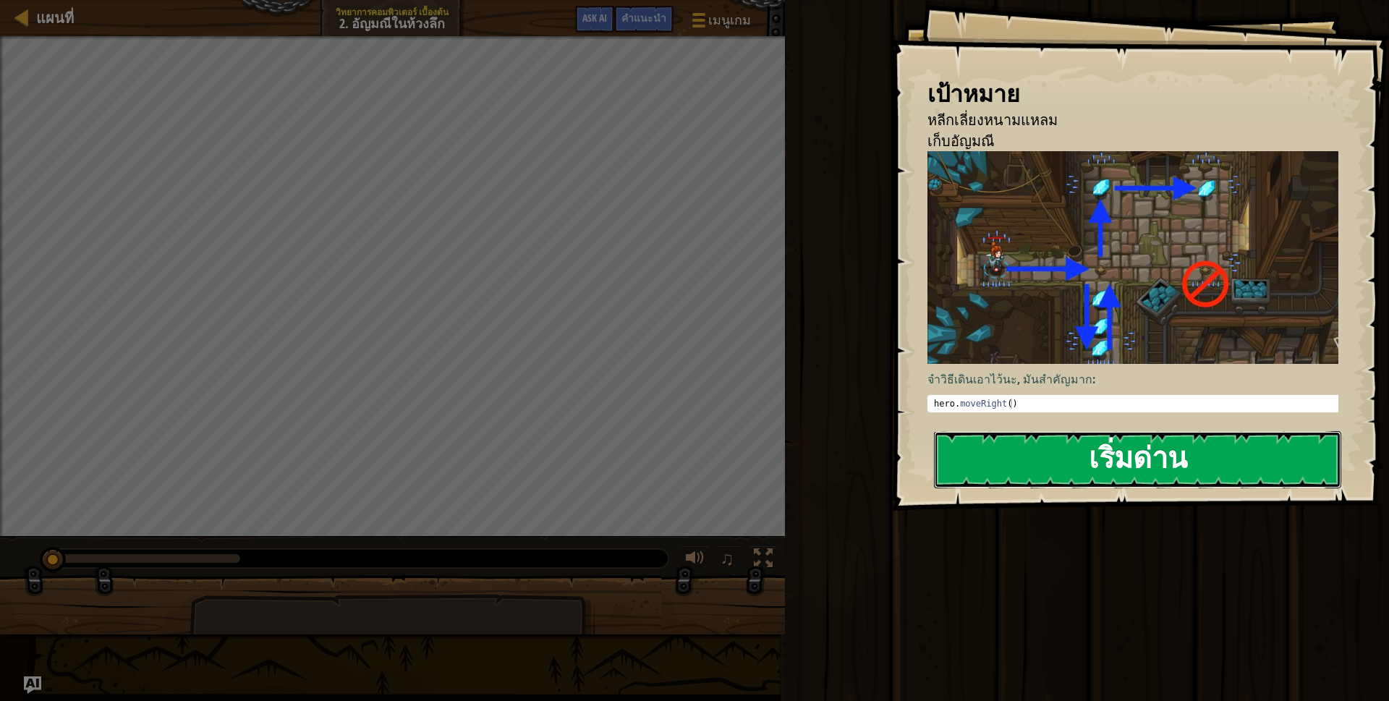
click at [1048, 473] on button "เริ่มด่าน" at bounding box center [1137, 459] width 407 height 57
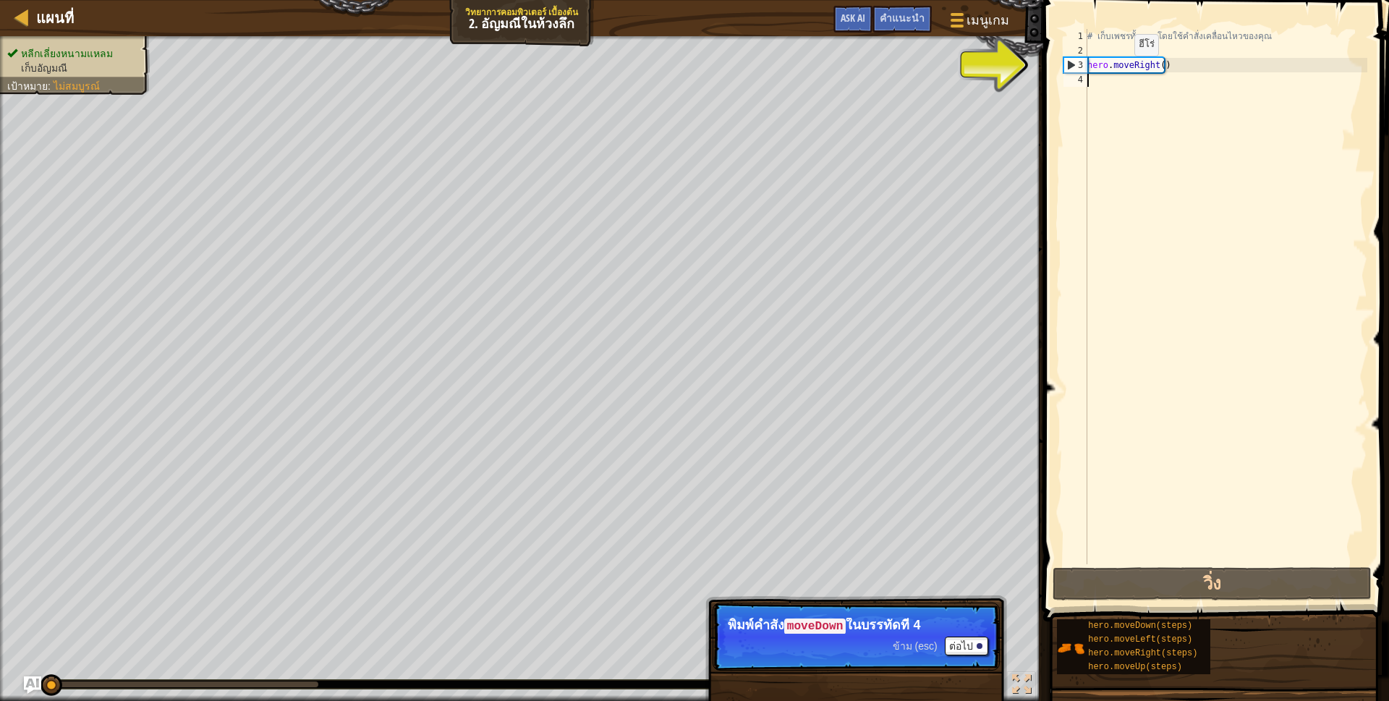
click at [1069, 61] on div "3" at bounding box center [1075, 65] width 23 height 14
type textarea "hero.moveRight()"
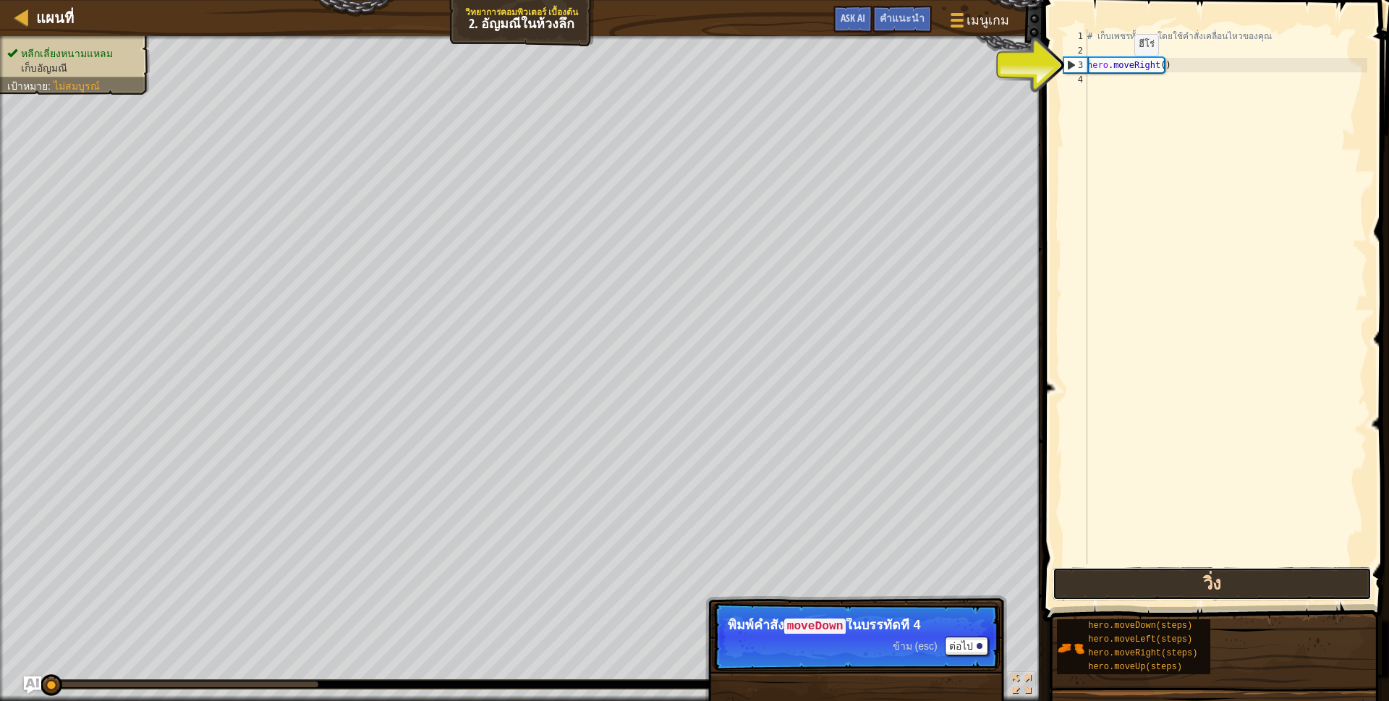
click at [1285, 584] on button "วิ่ง" at bounding box center [1211, 583] width 319 height 33
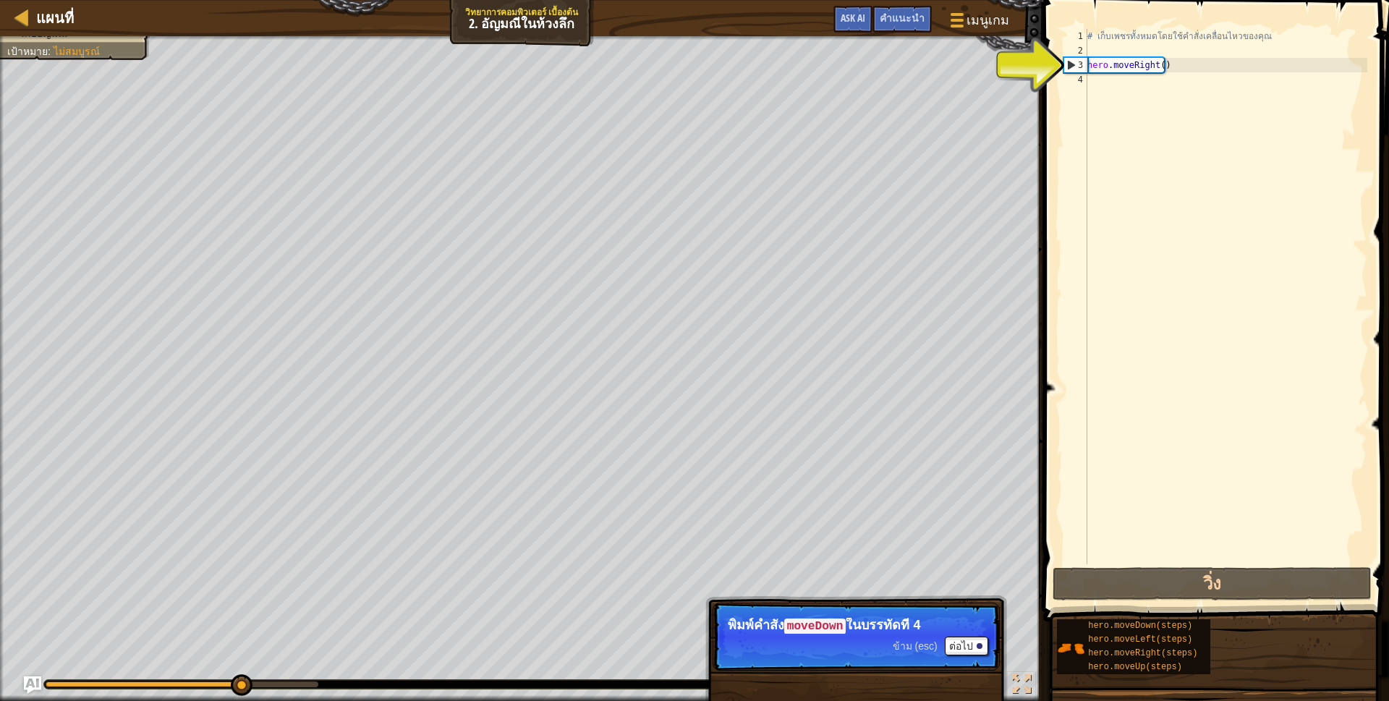
click at [1091, 86] on div "# เก็บเพชรทั้งหมดโดยใช้คำสั่งเคลื่อนไหวของคุณ hero . moveRight ( )" at bounding box center [1225, 311] width 283 height 564
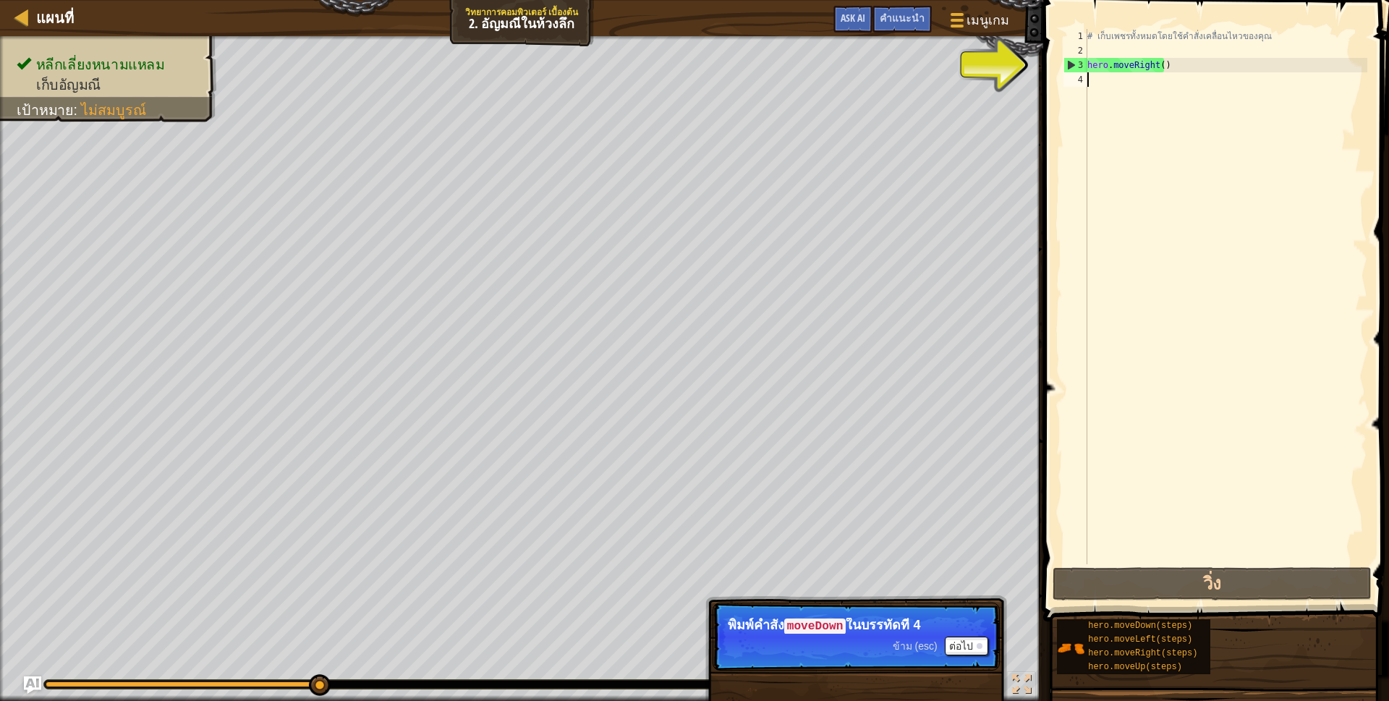
type textarea "h"
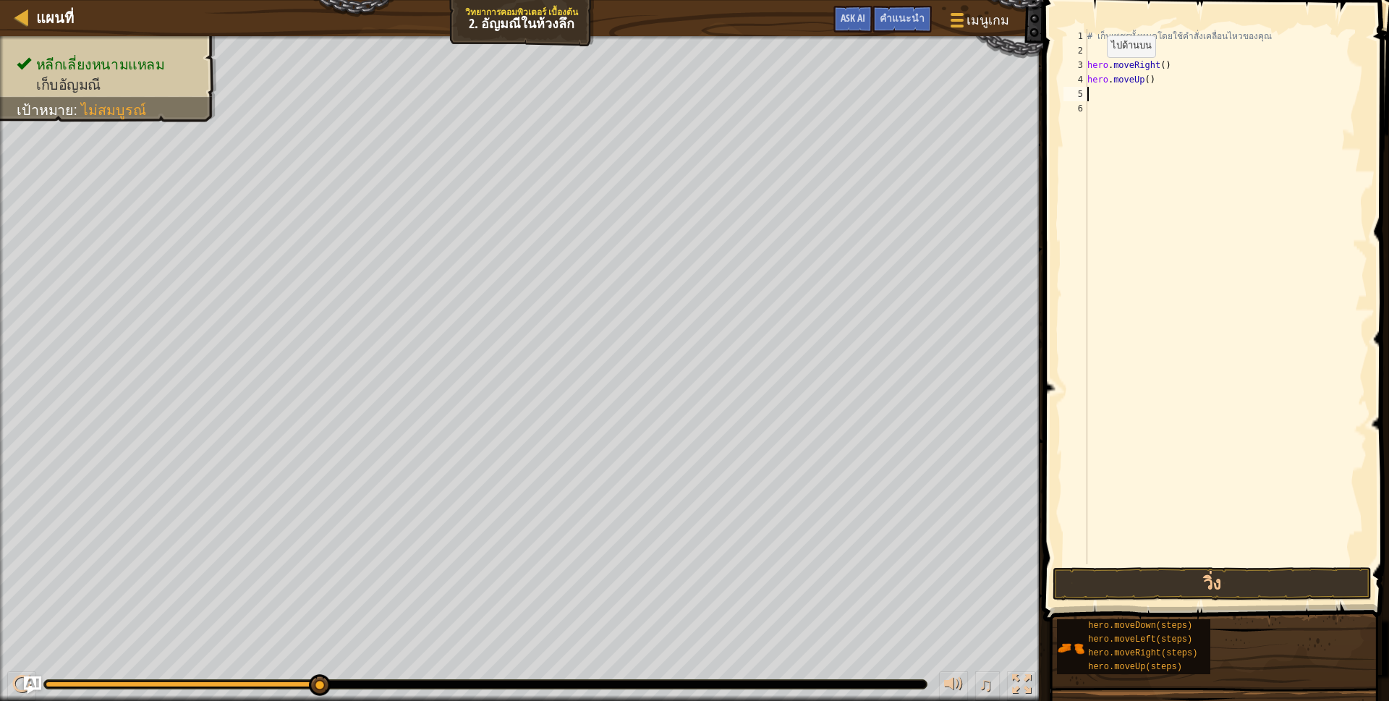
scroll to position [3, 0]
click at [1163, 574] on button "วิ่ง" at bounding box center [1211, 583] width 319 height 33
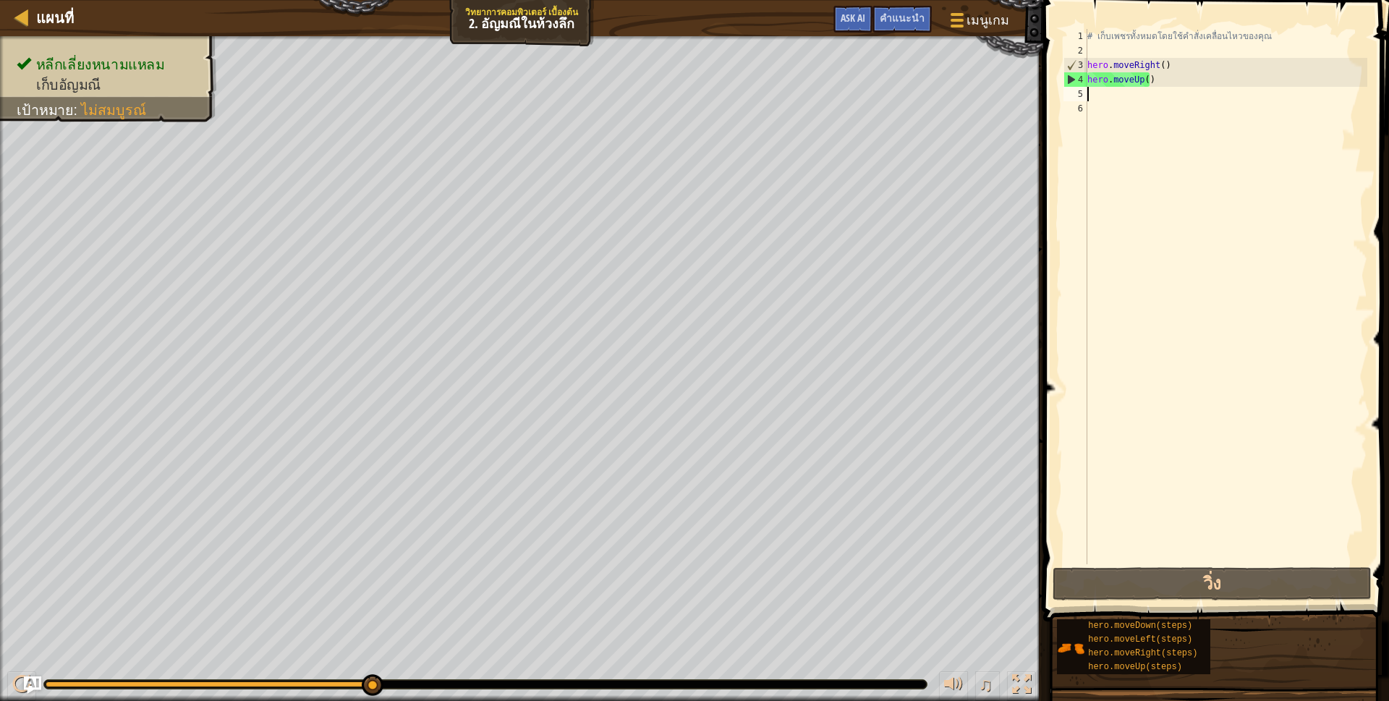
type textarea "h"
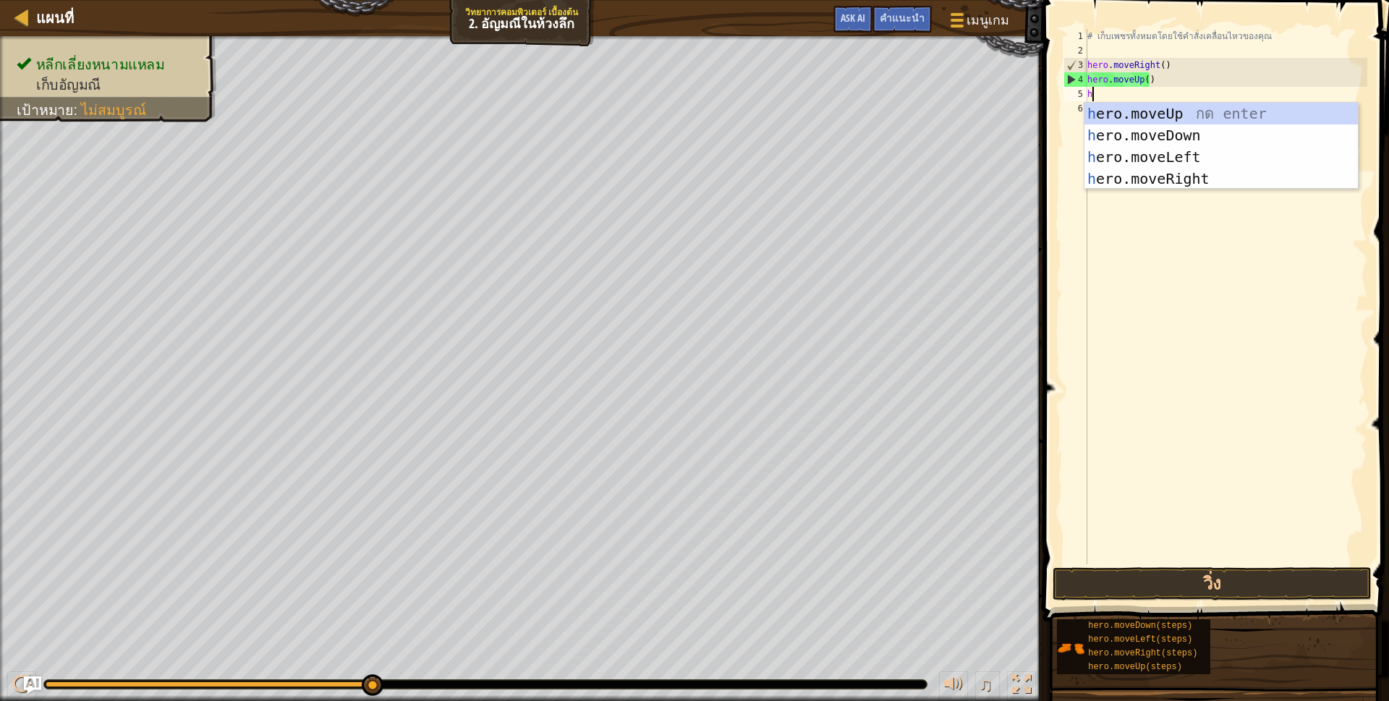
scroll to position [3, 3]
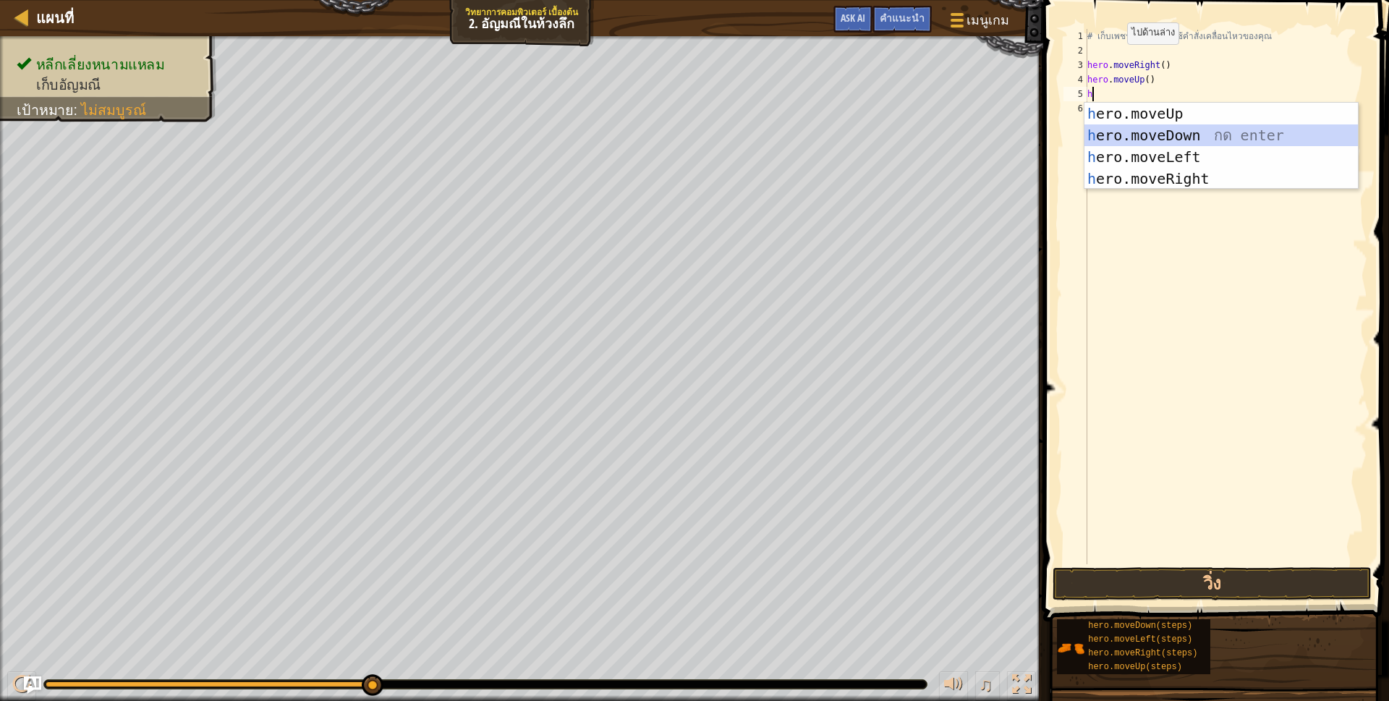
click at [1127, 132] on div "h ero.moveUp กด enter h ero.moveDown กด enter h ero.moveLeft กด enter h ero.mov…" at bounding box center [1220, 168] width 273 height 130
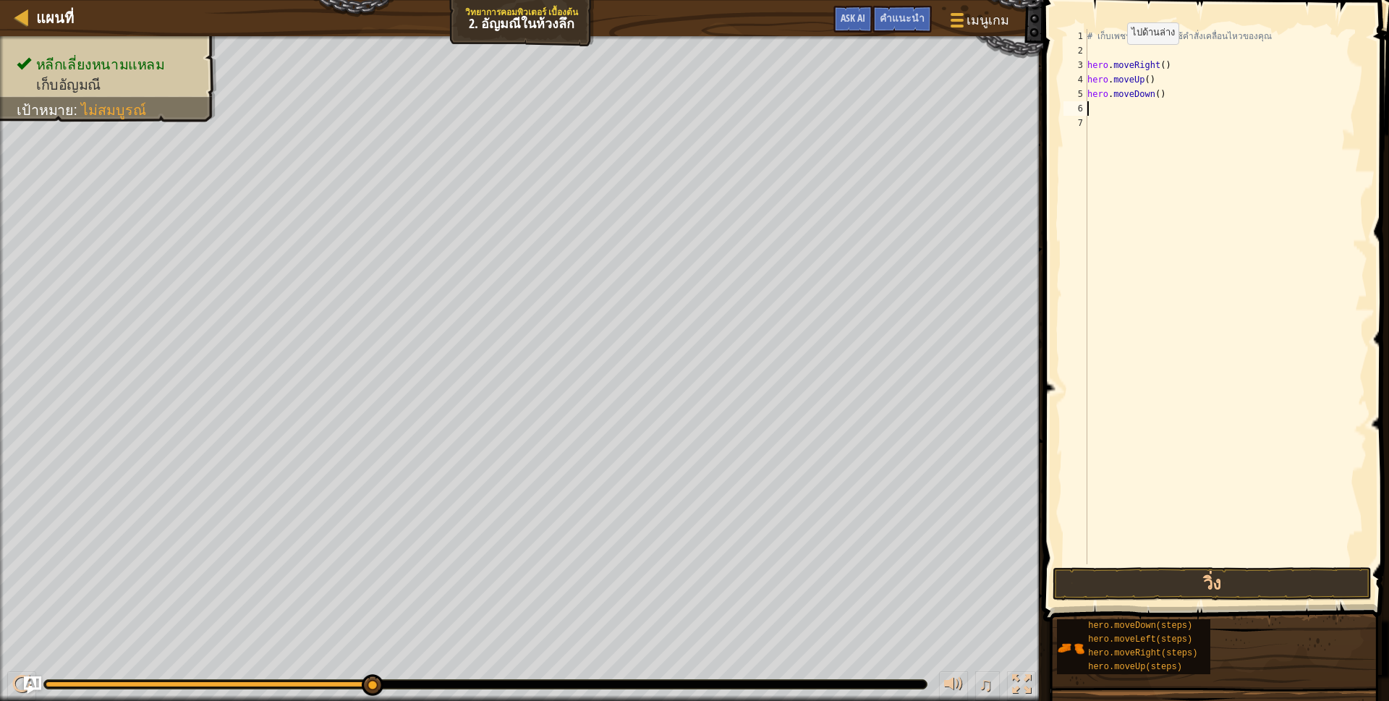
scroll to position [3, 0]
click at [1222, 583] on button "วิ่ง" at bounding box center [1211, 583] width 319 height 33
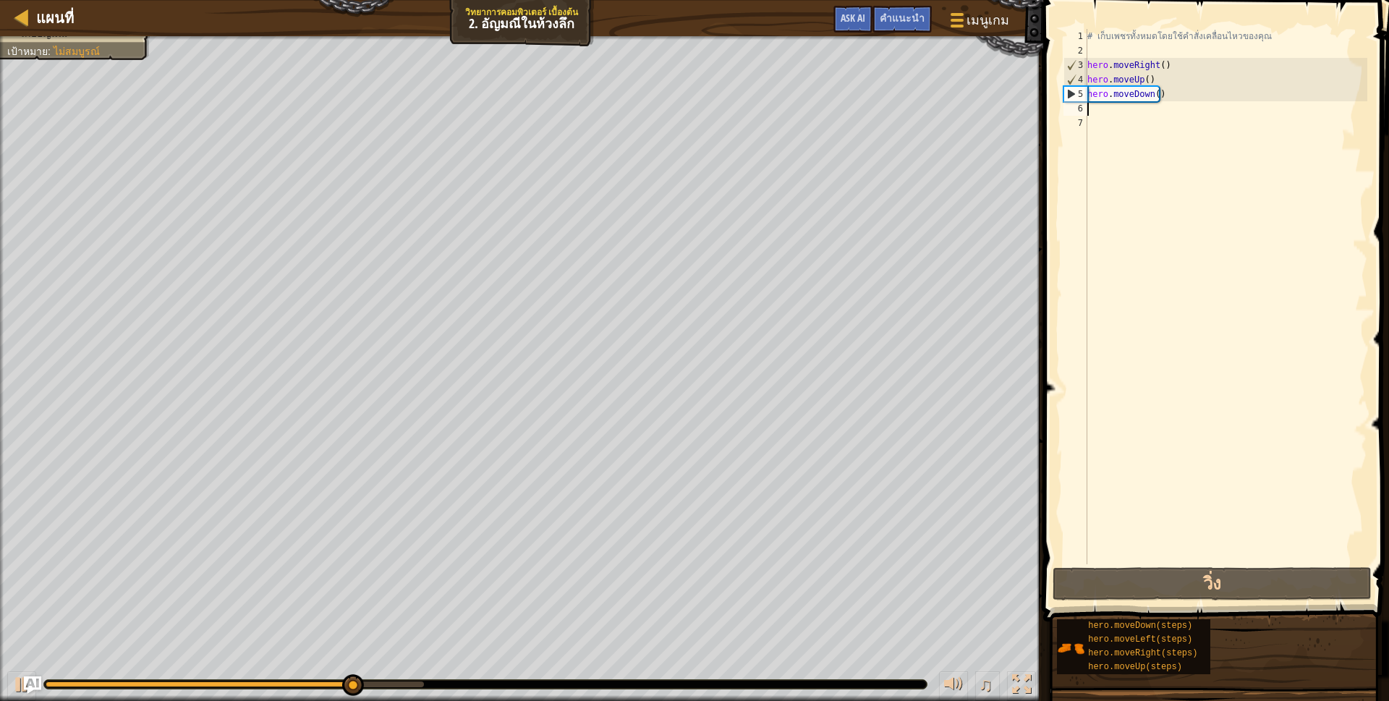
type textarea "h"
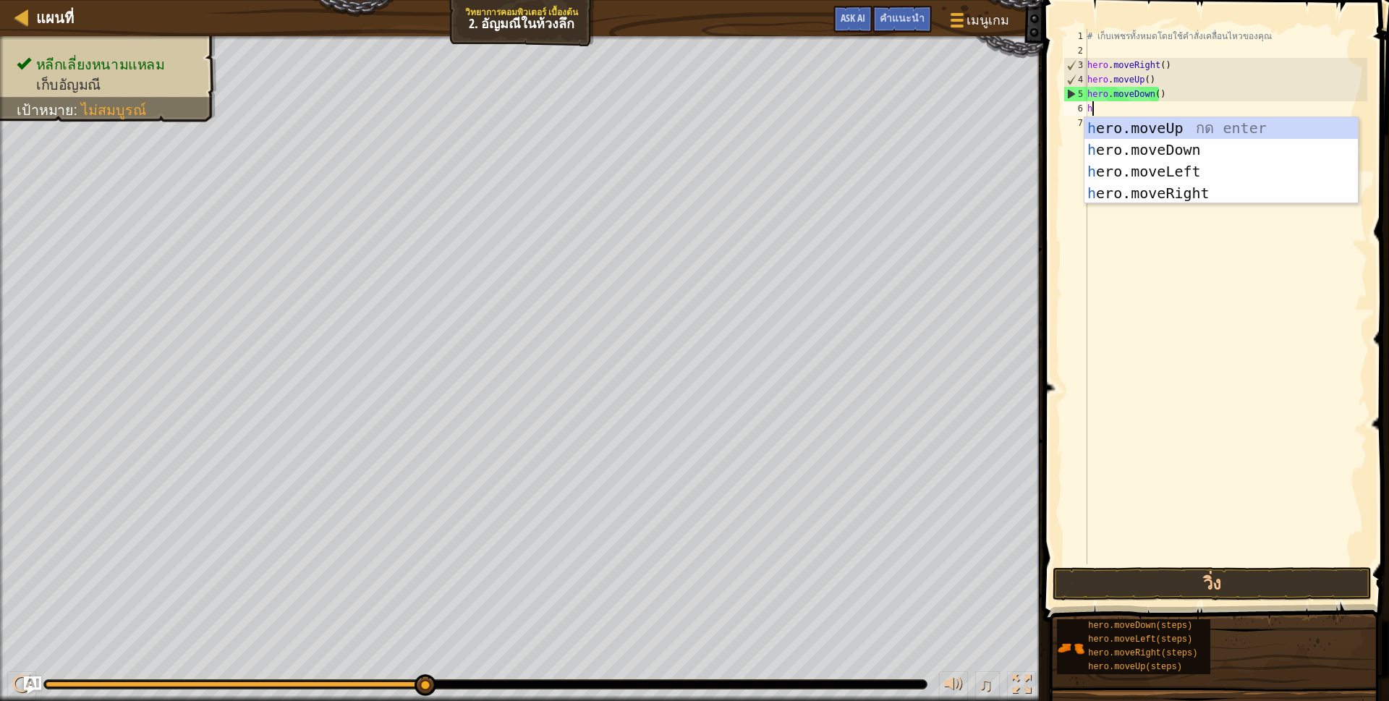
scroll to position [3, 3]
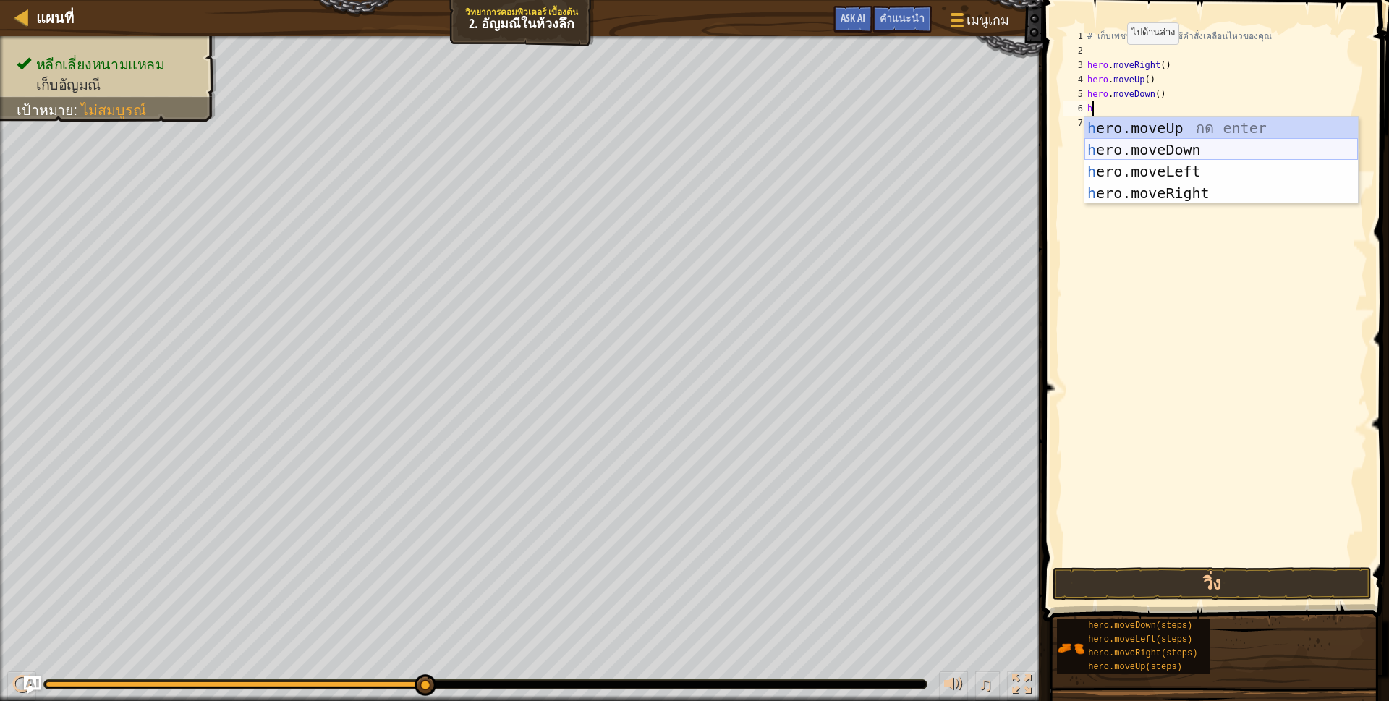
click at [1149, 147] on div "h ero.moveUp กด enter h ero.moveDown กด enter h ero.moveLeft กด enter h ero.mov…" at bounding box center [1220, 182] width 273 height 130
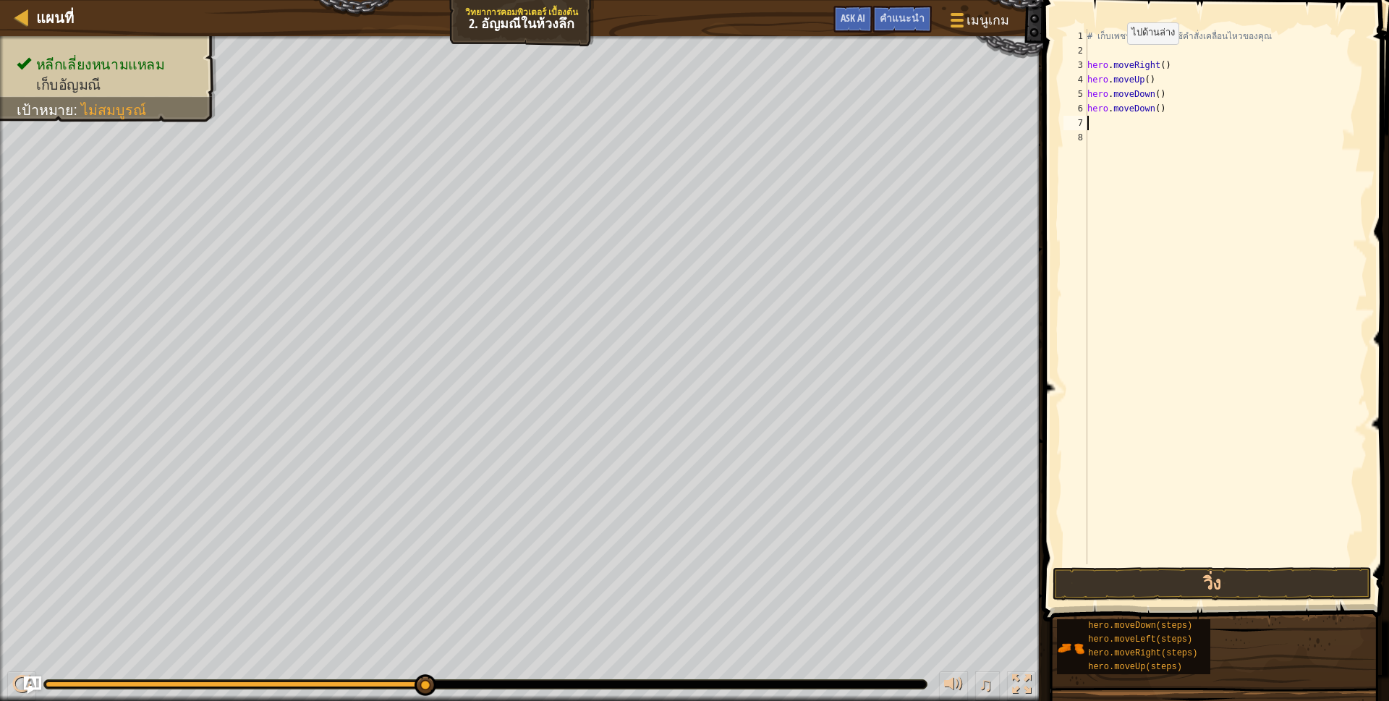
scroll to position [3, 0]
click at [1082, 587] on button "วิ่ง" at bounding box center [1211, 583] width 319 height 33
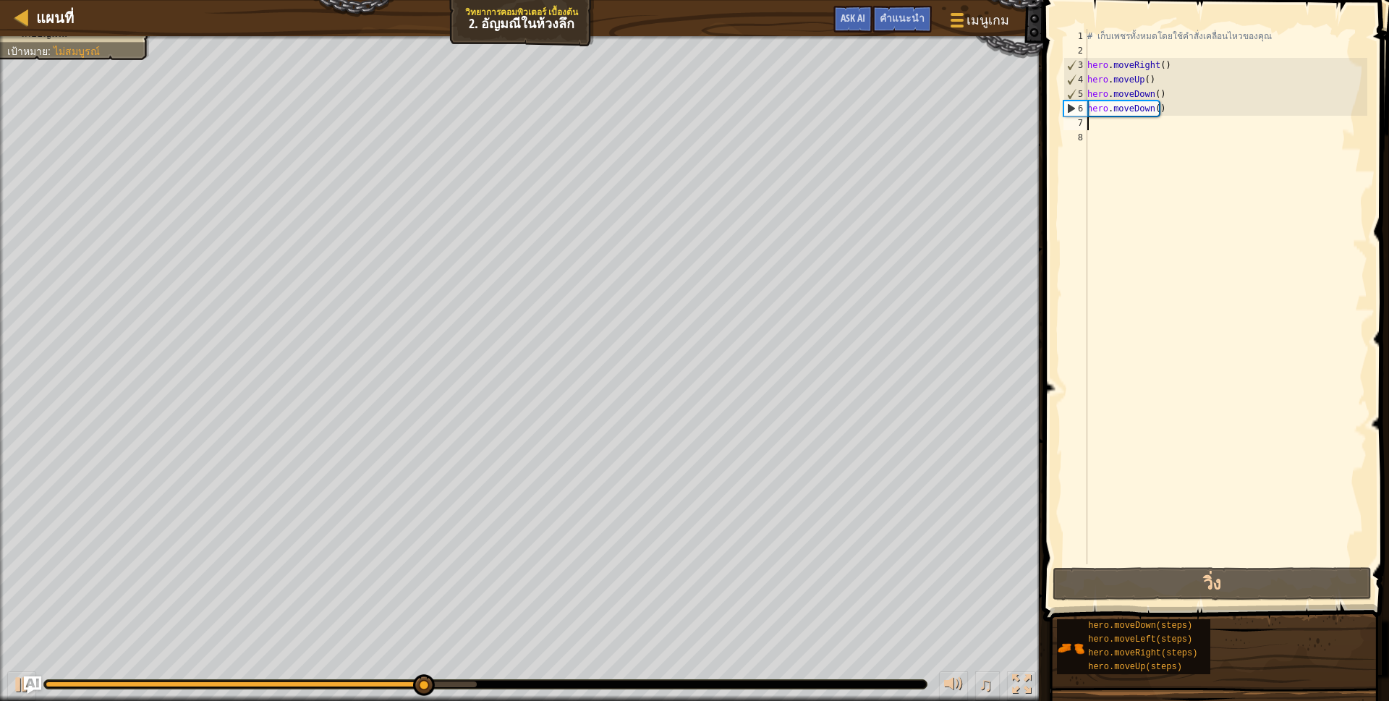
type textarea "h"
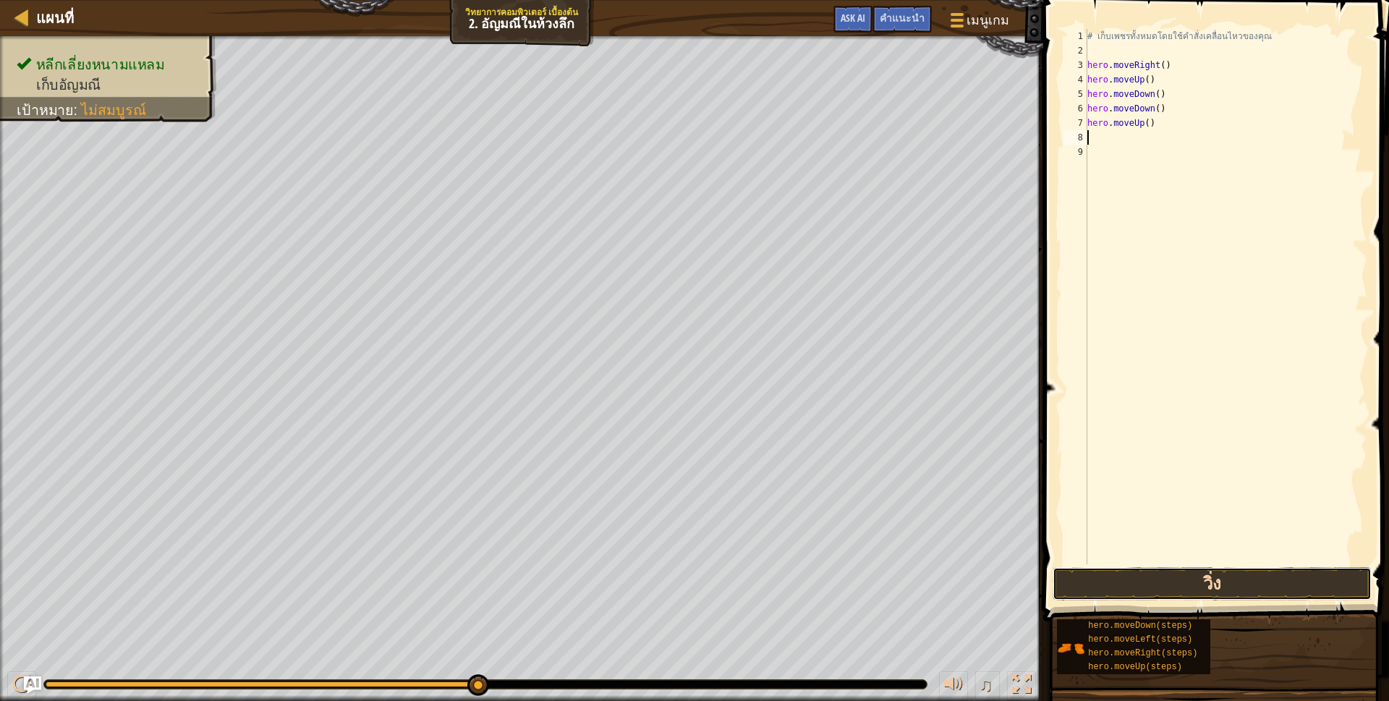
click at [1249, 581] on button "วิ่ง" at bounding box center [1211, 583] width 319 height 33
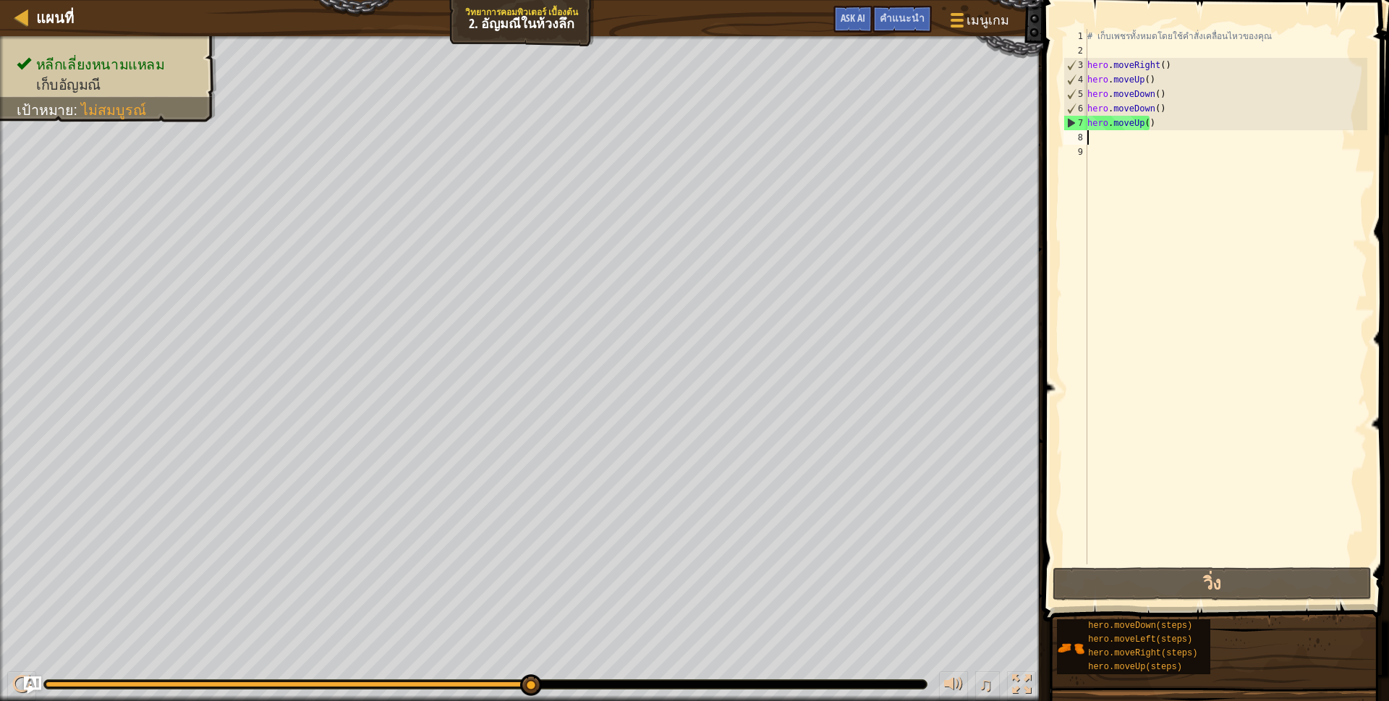
type textarea "h"
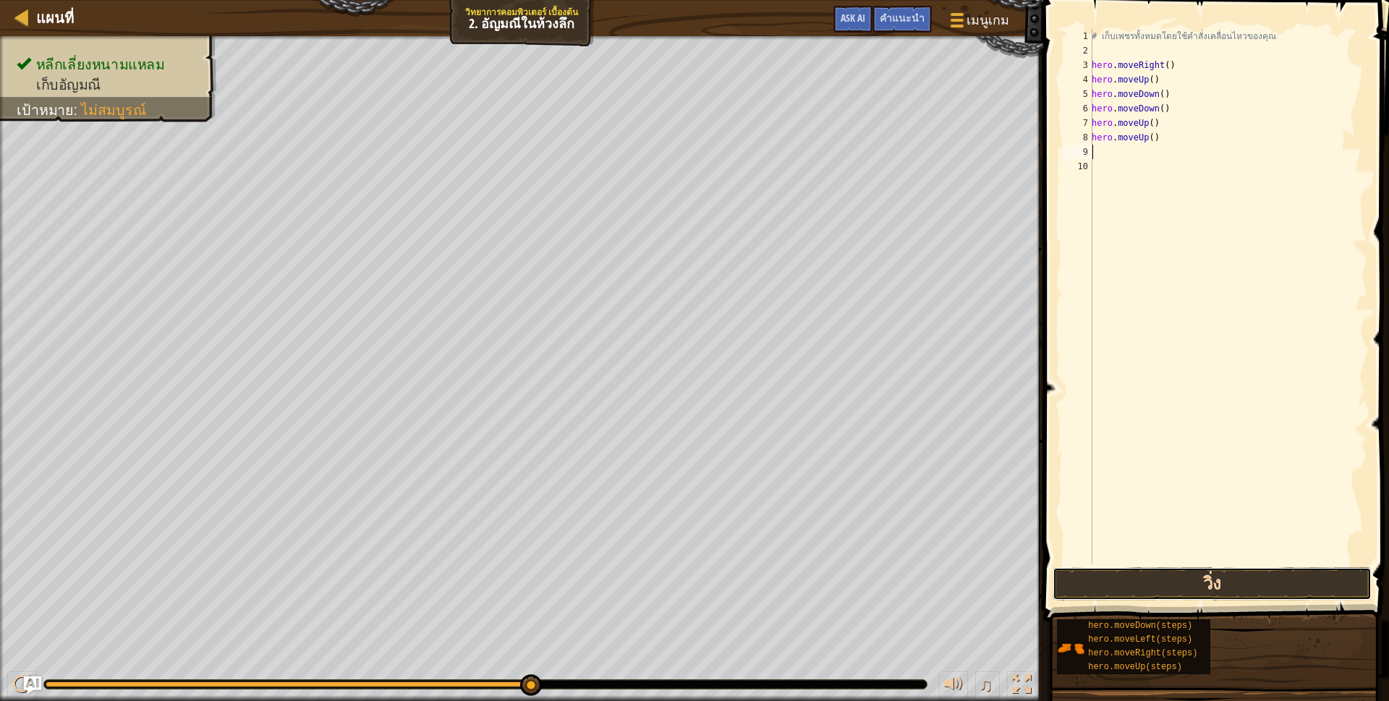
click at [1174, 577] on button "วิ่ง" at bounding box center [1211, 583] width 319 height 33
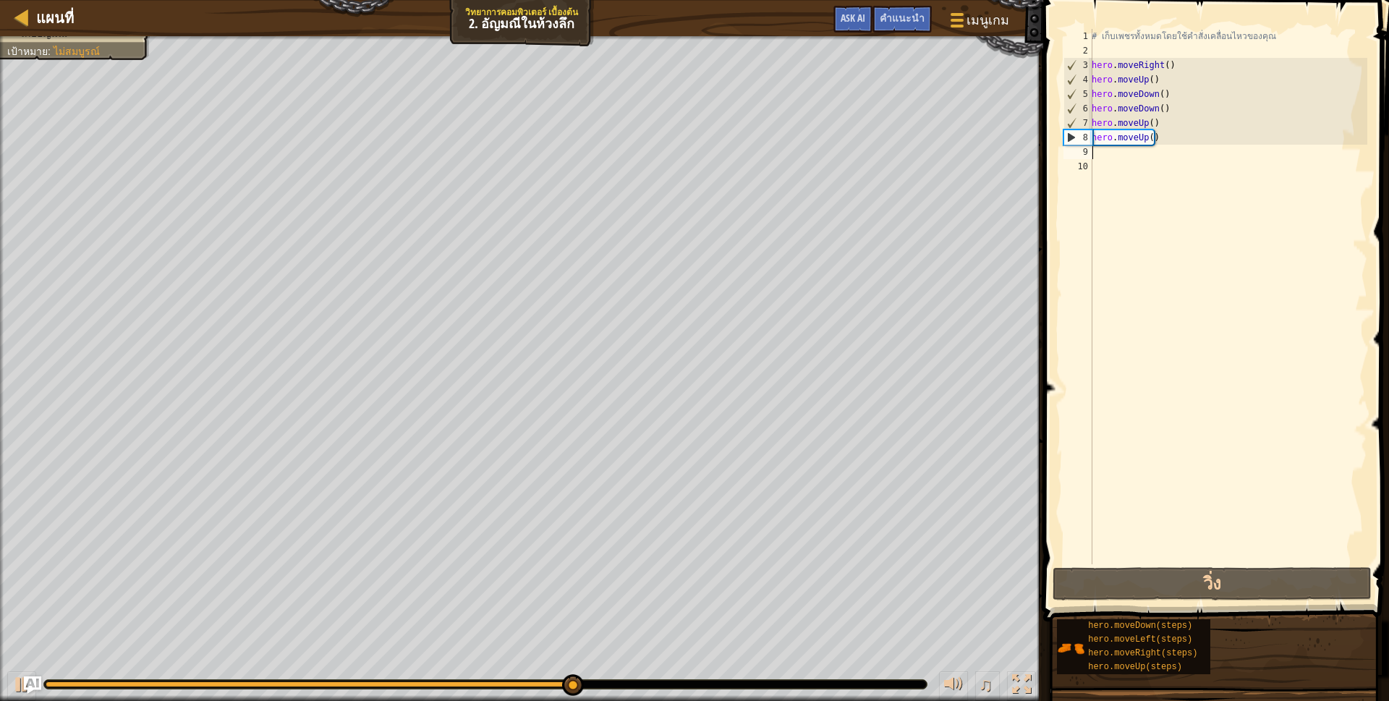
type textarea "h"
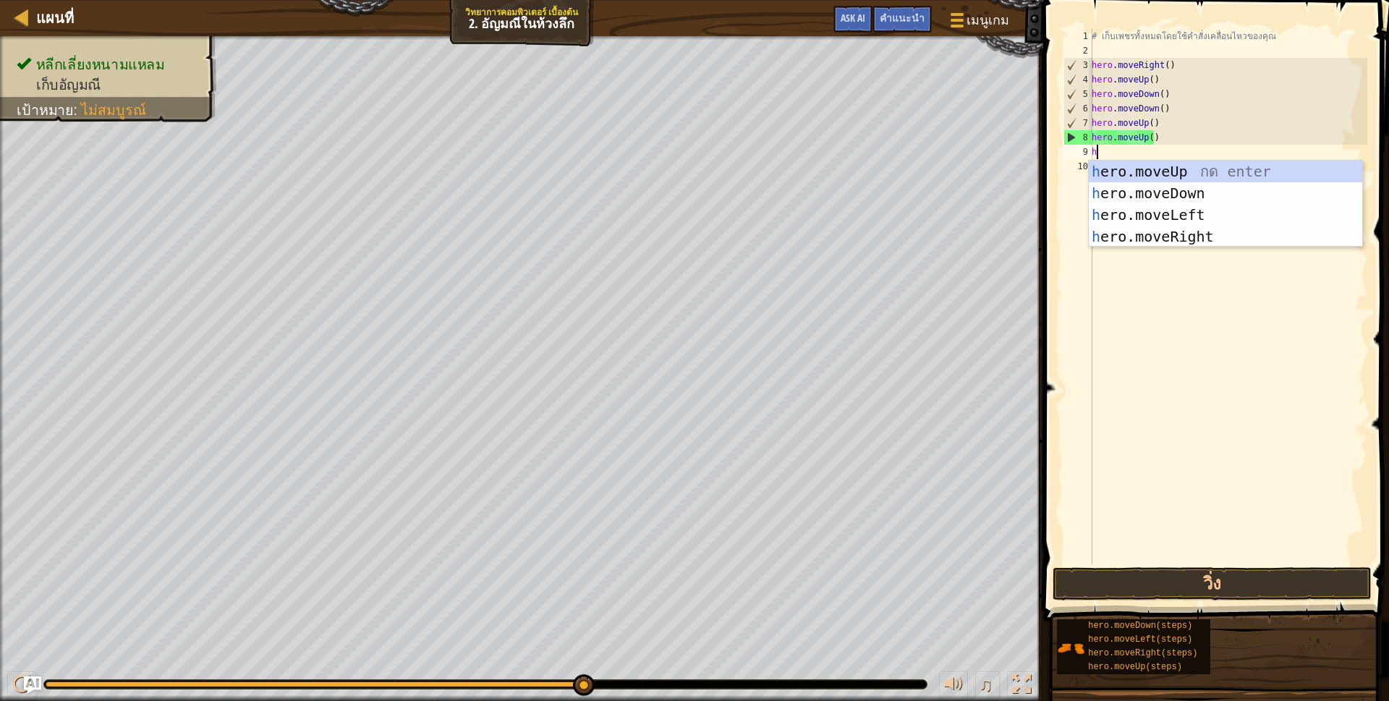
scroll to position [3, 3]
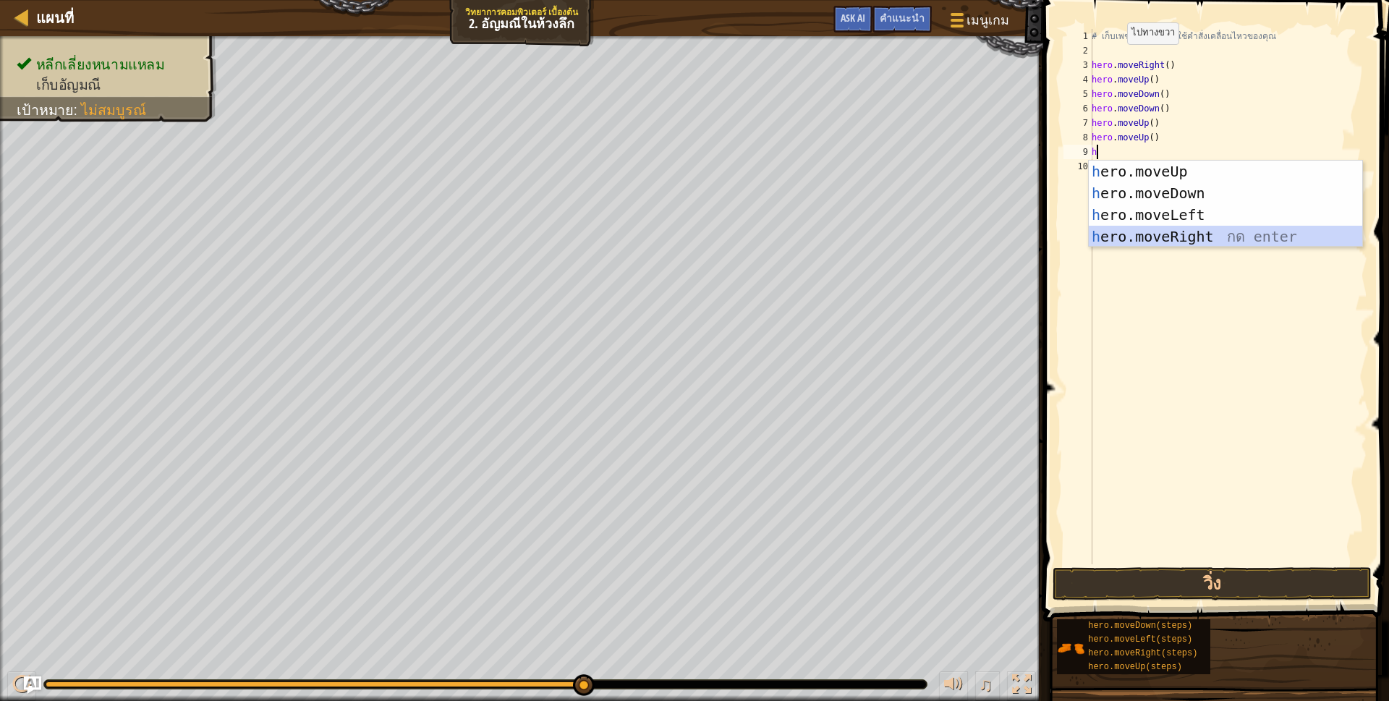
click at [1157, 237] on div "h ero.moveUp กด enter h ero.moveDown กด enter h ero.moveLeft กด enter h ero.mov…" at bounding box center [1225, 226] width 273 height 130
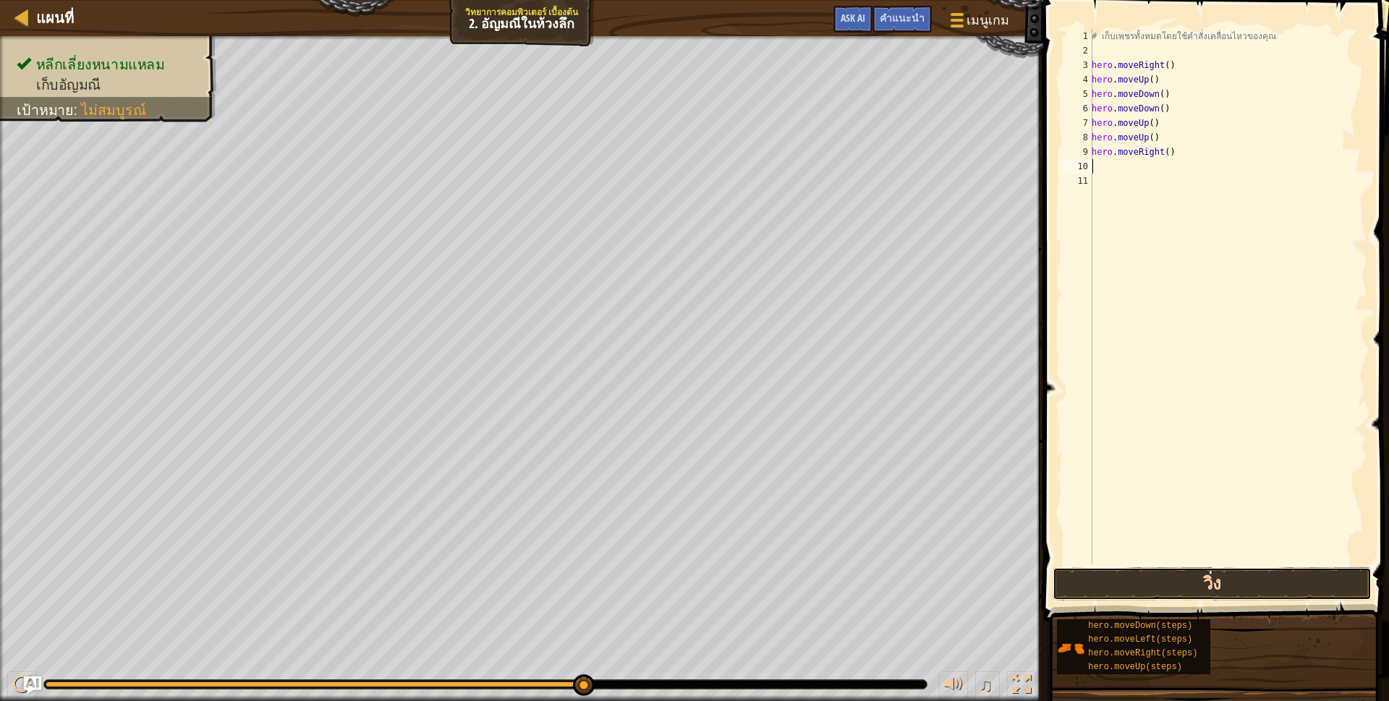
click at [1284, 582] on button "วิ่ง" at bounding box center [1211, 583] width 319 height 33
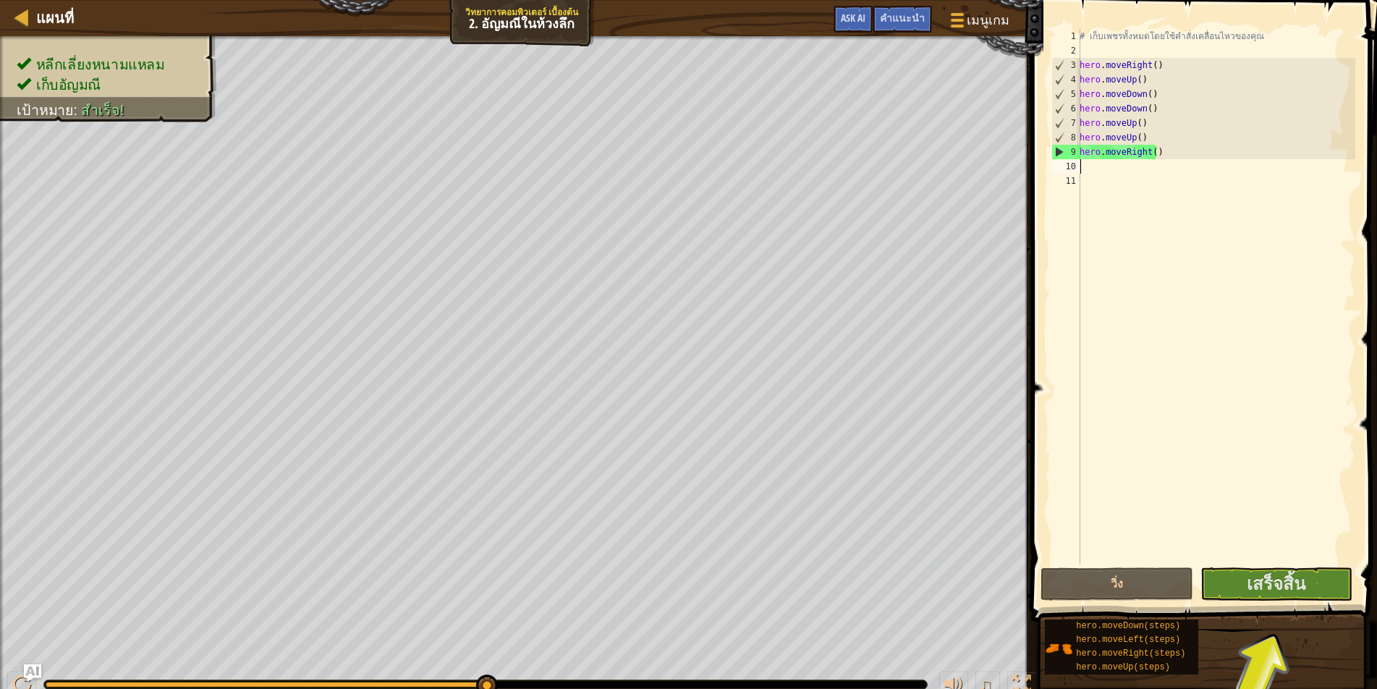
click at [1284, 563] on div "# เก็บเพชรทั้งหมดโดยใช้คำสั่งเคลื่อนไหวของคุณ hero . moveRight ( ) hero . moveU…" at bounding box center [1215, 311] width 278 height 564
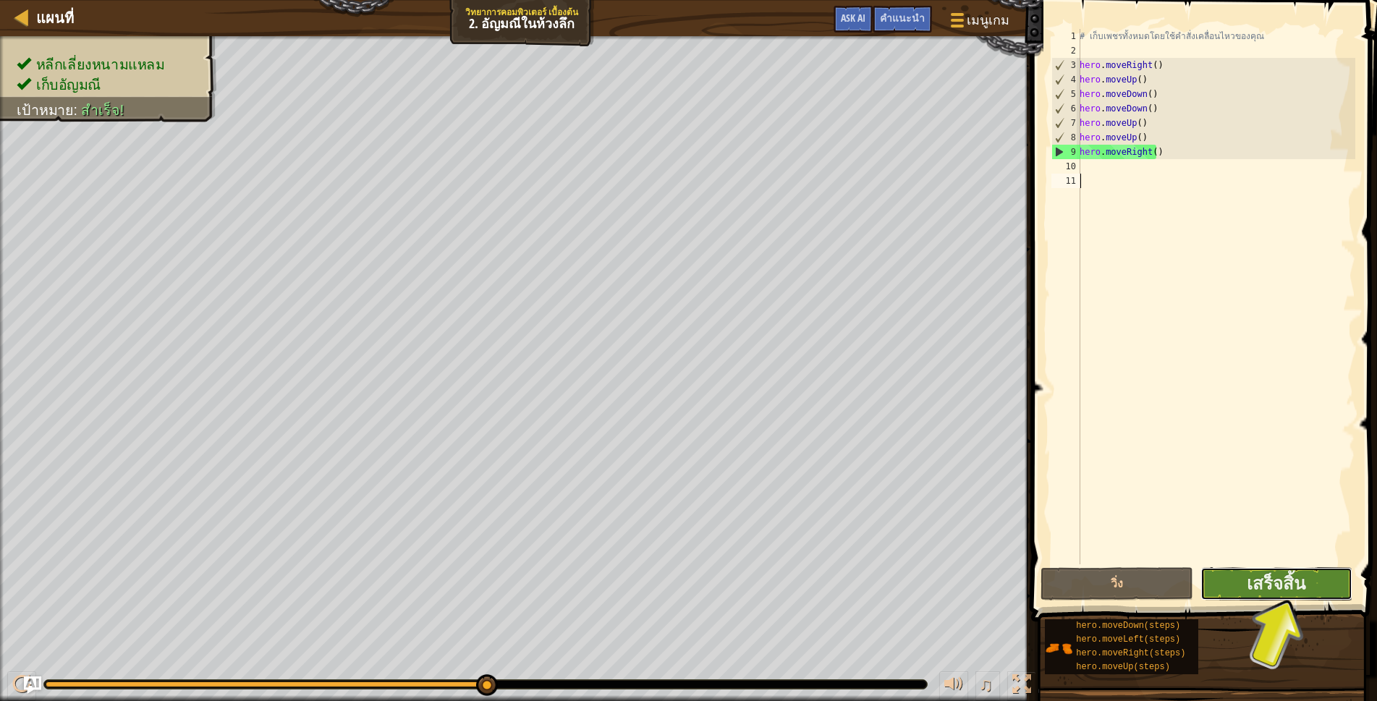
click at [1335, 591] on button "เสร็จสิ้น" at bounding box center [1276, 583] width 152 height 33
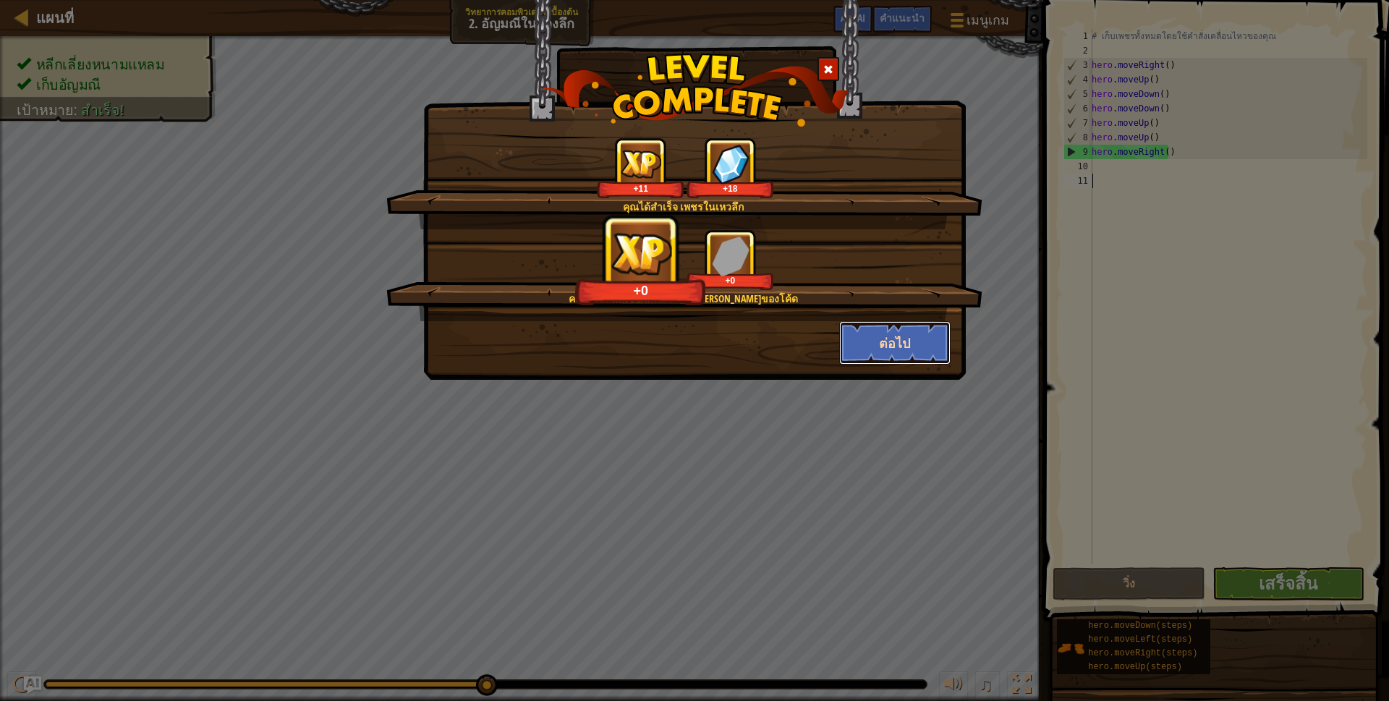
click at [889, 346] on button "ต่อไป" at bounding box center [895, 342] width 112 height 43
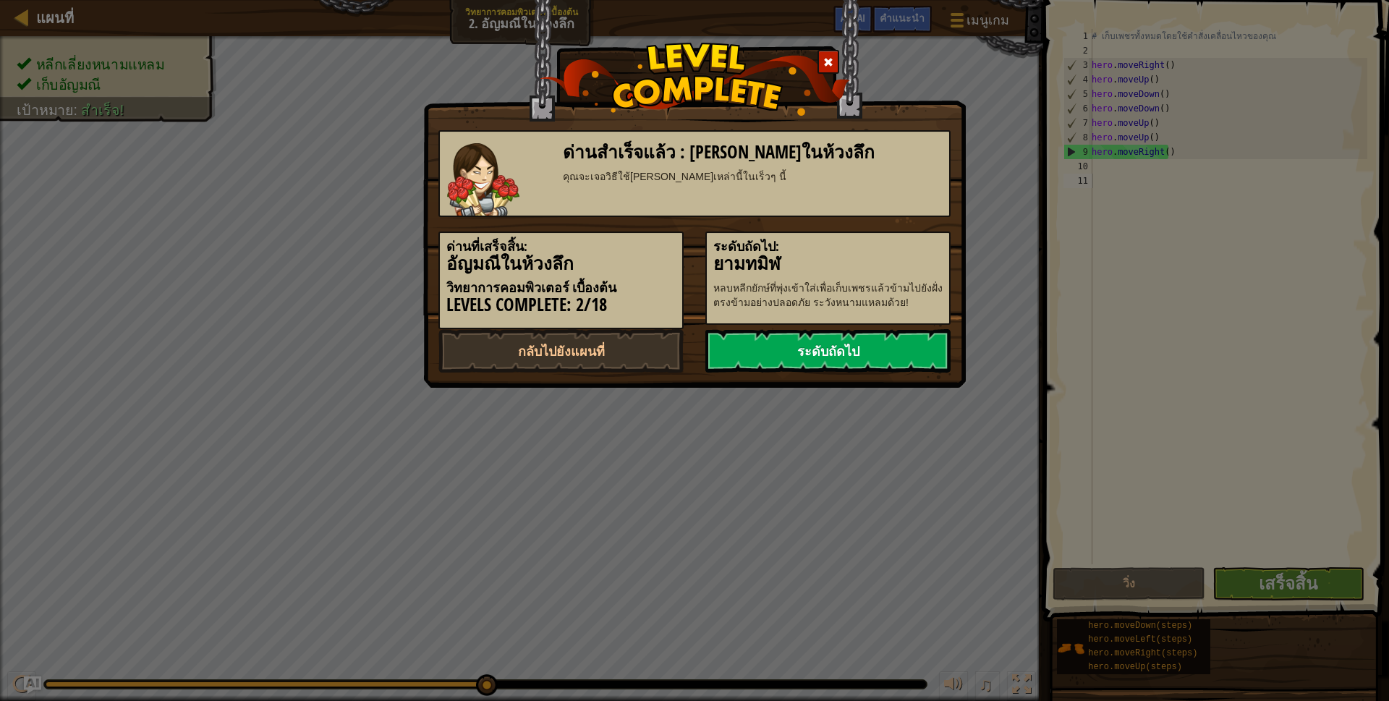
click at [872, 341] on link "ระดับถัดไป" at bounding box center [827, 350] width 245 height 43
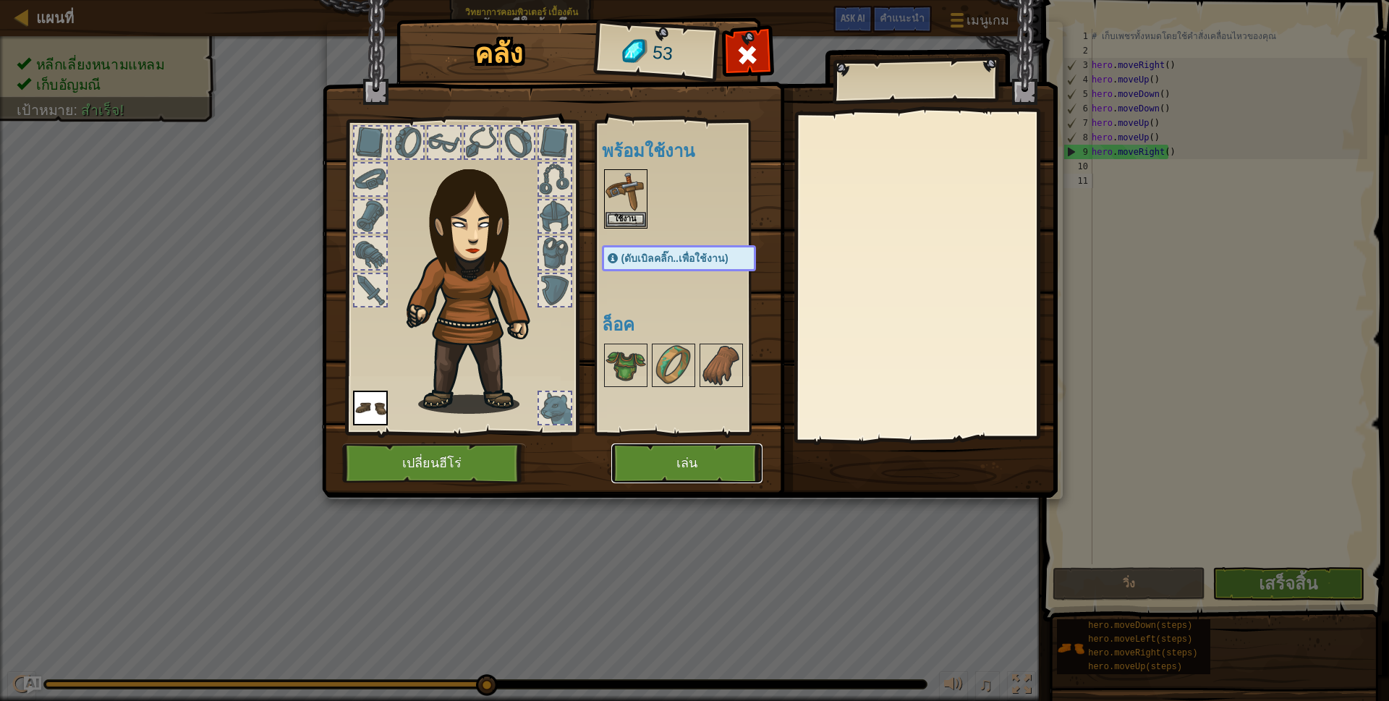
click at [692, 459] on button "เล่น" at bounding box center [686, 463] width 151 height 40
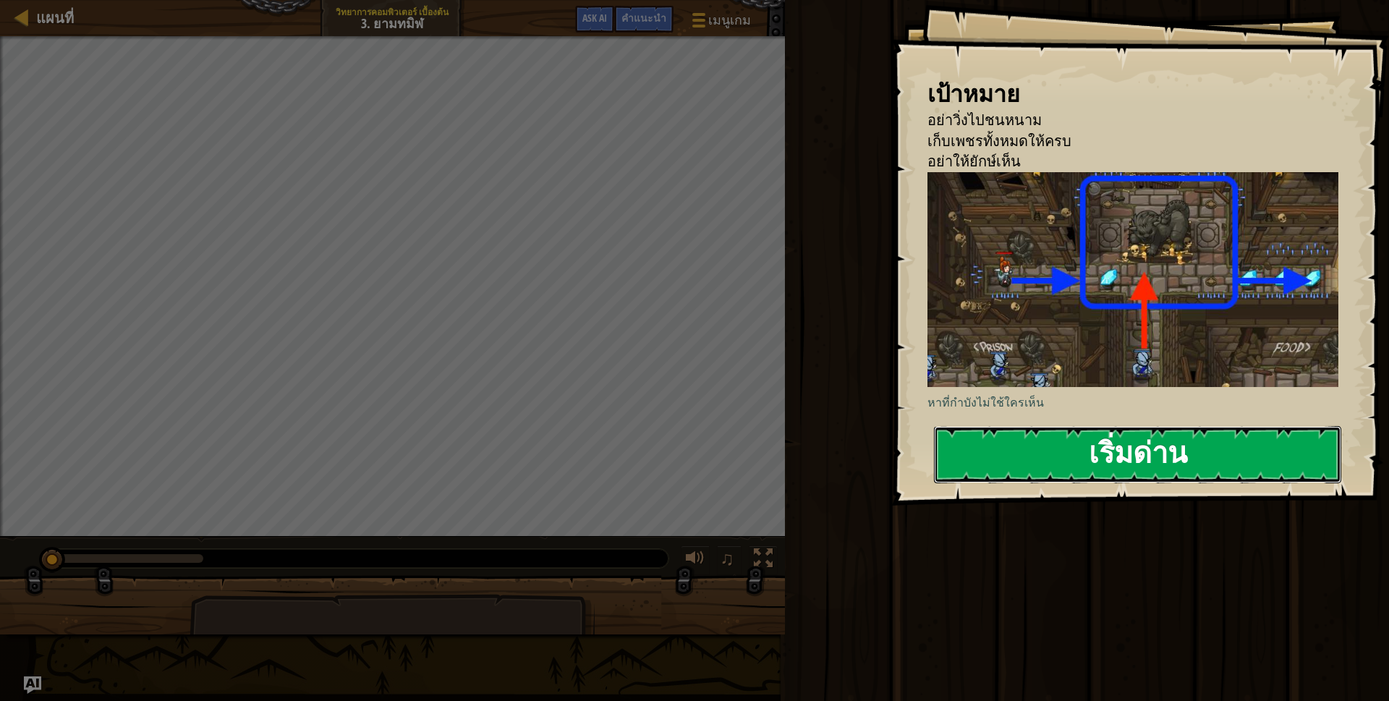
click at [990, 447] on button "เริ่มด่าน" at bounding box center [1137, 454] width 407 height 57
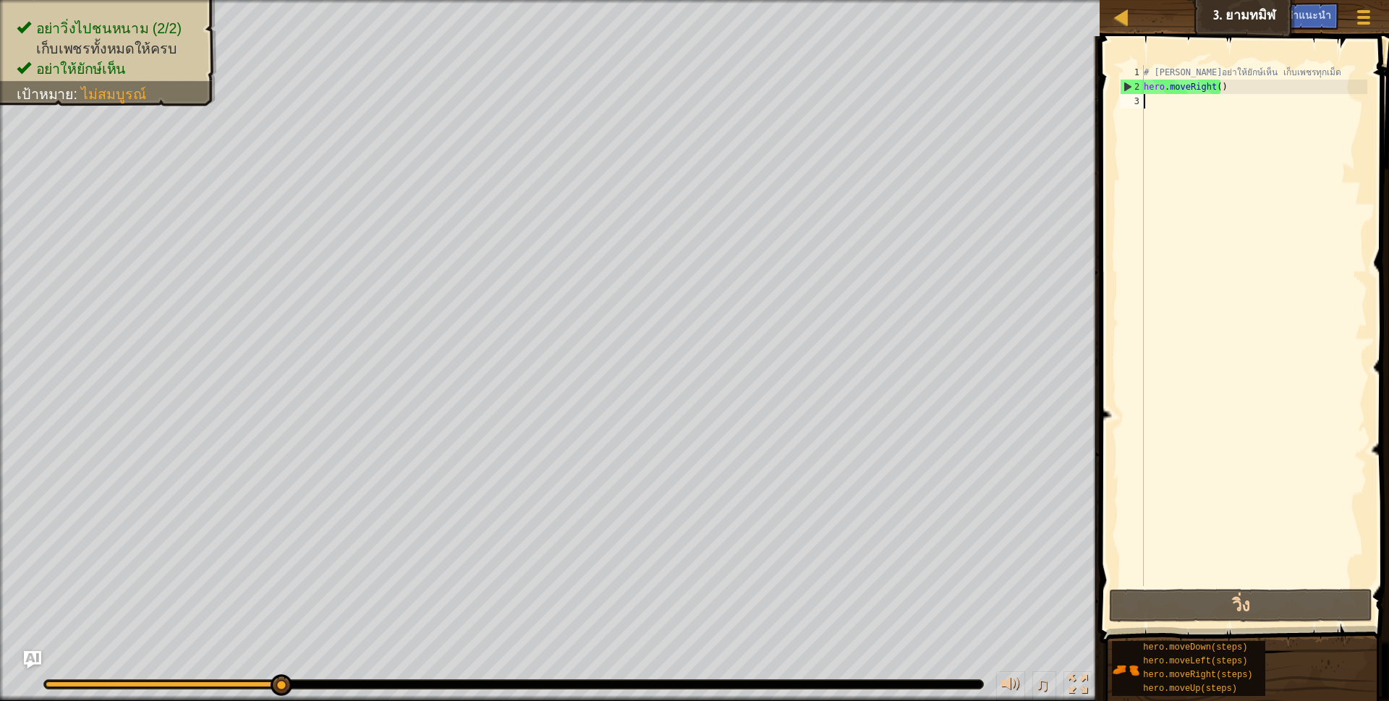
type textarea "h"
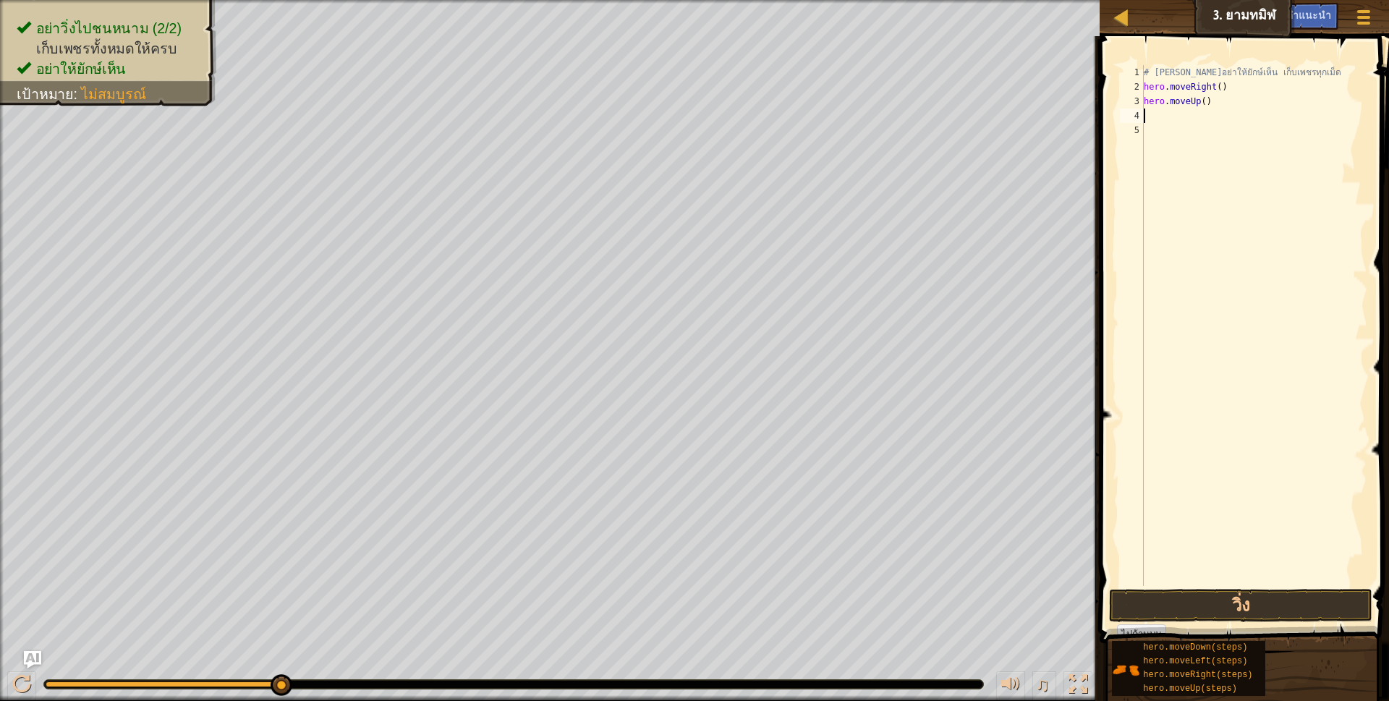
scroll to position [3, 0]
type textarea "h"
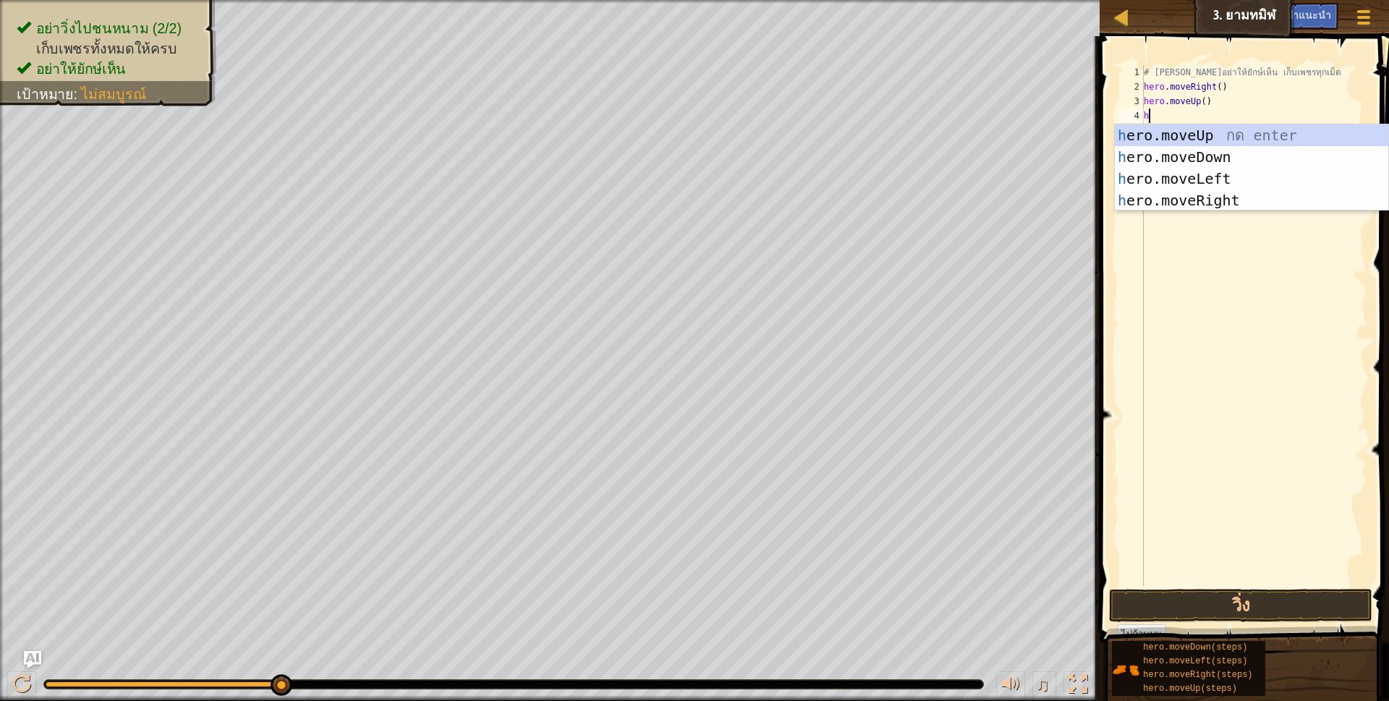
scroll to position [3, 4]
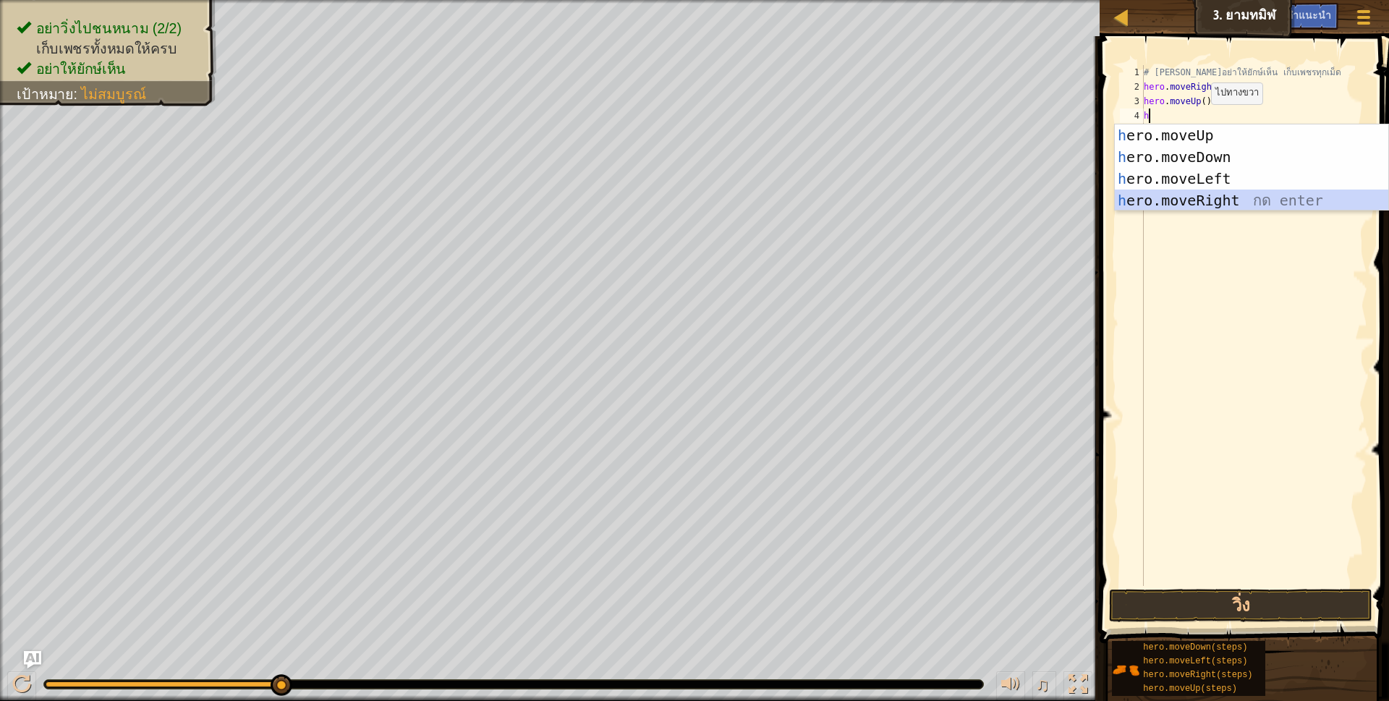
click at [1220, 195] on div "h ero.moveUp กด enter h ero.moveDown กด enter h ero.moveLeft กด enter h ero.mov…" at bounding box center [1251, 189] width 273 height 130
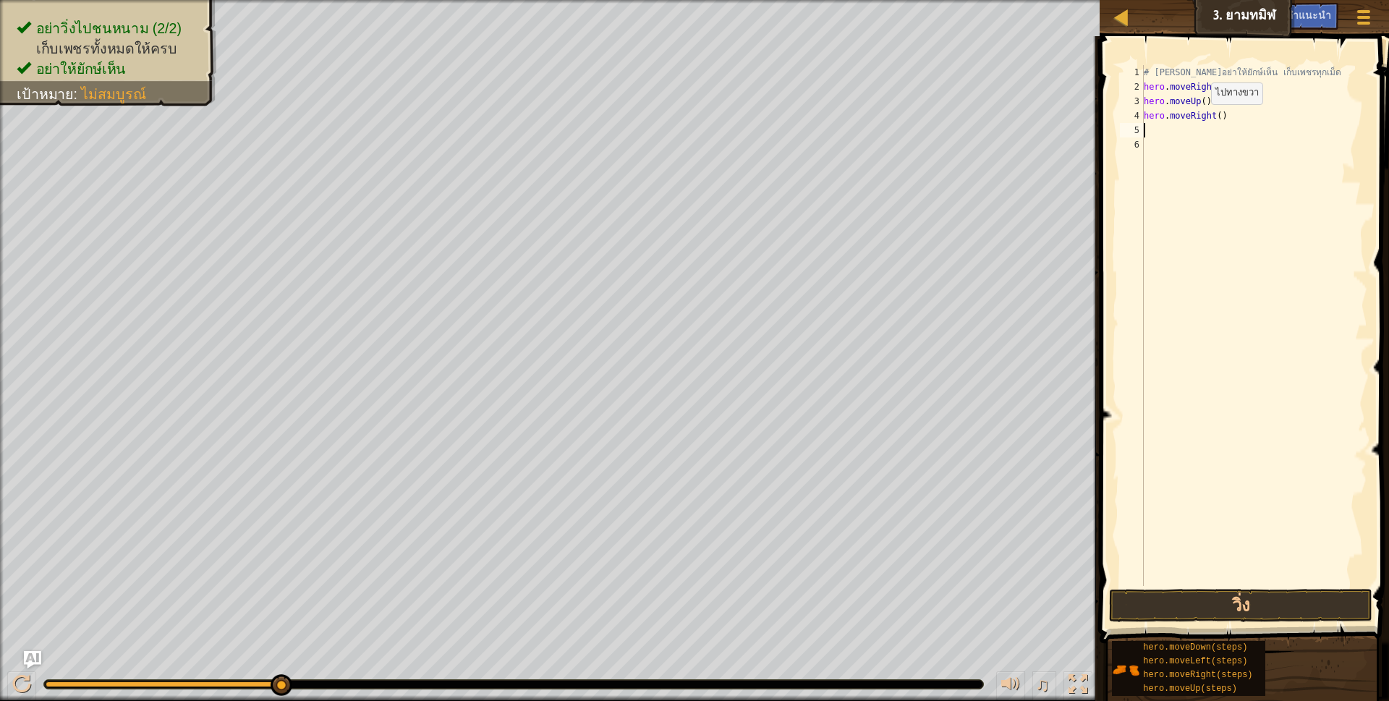
scroll to position [3, 0]
type textarea "h"
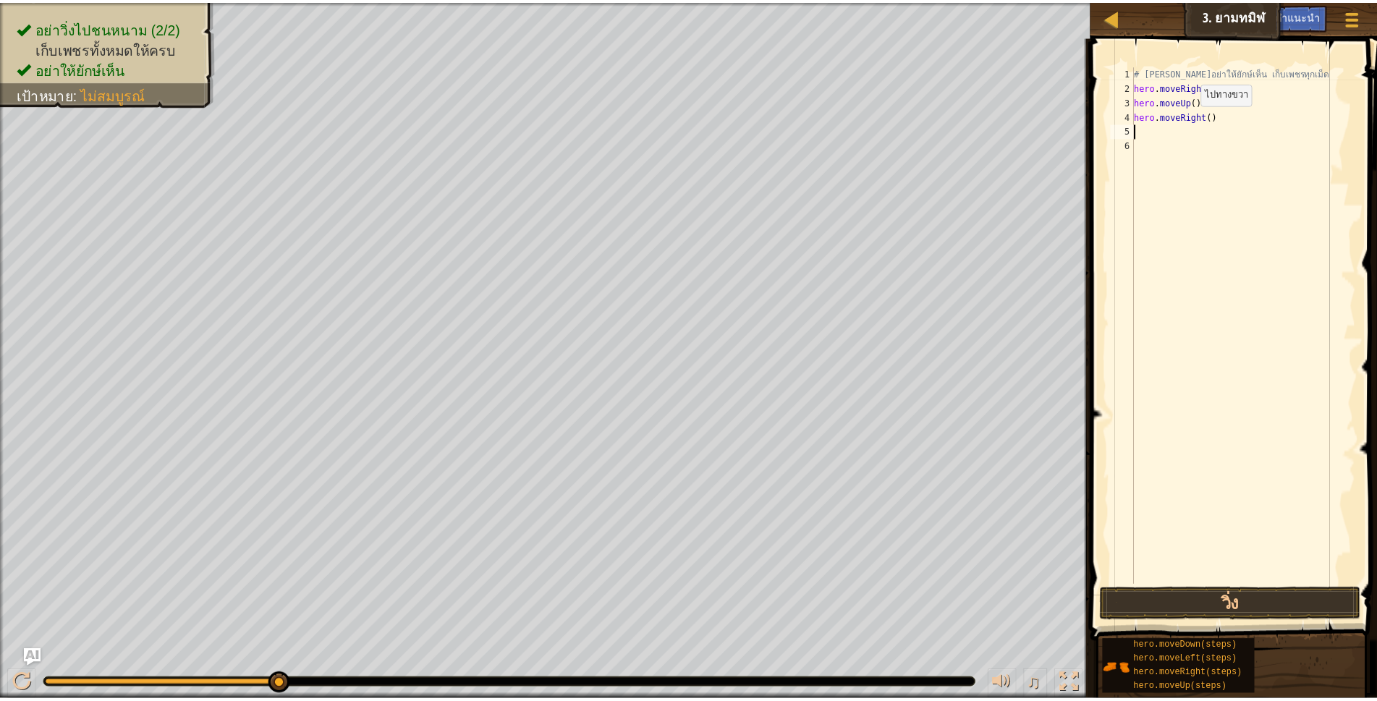
scroll to position [3, 4]
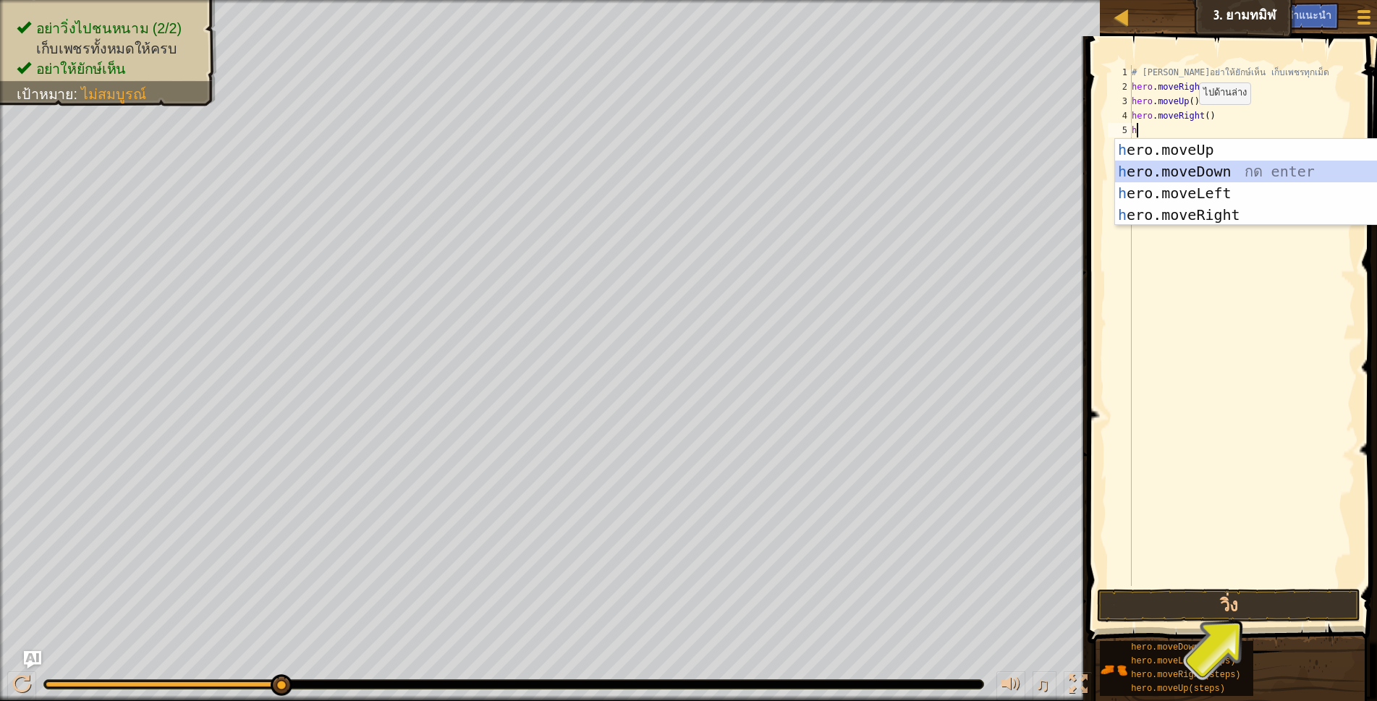
click at [1221, 170] on div "h ero.moveUp กด enter h ero.moveDown กด enter h ero.moveLeft กด enter h ero.mov…" at bounding box center [1251, 204] width 273 height 130
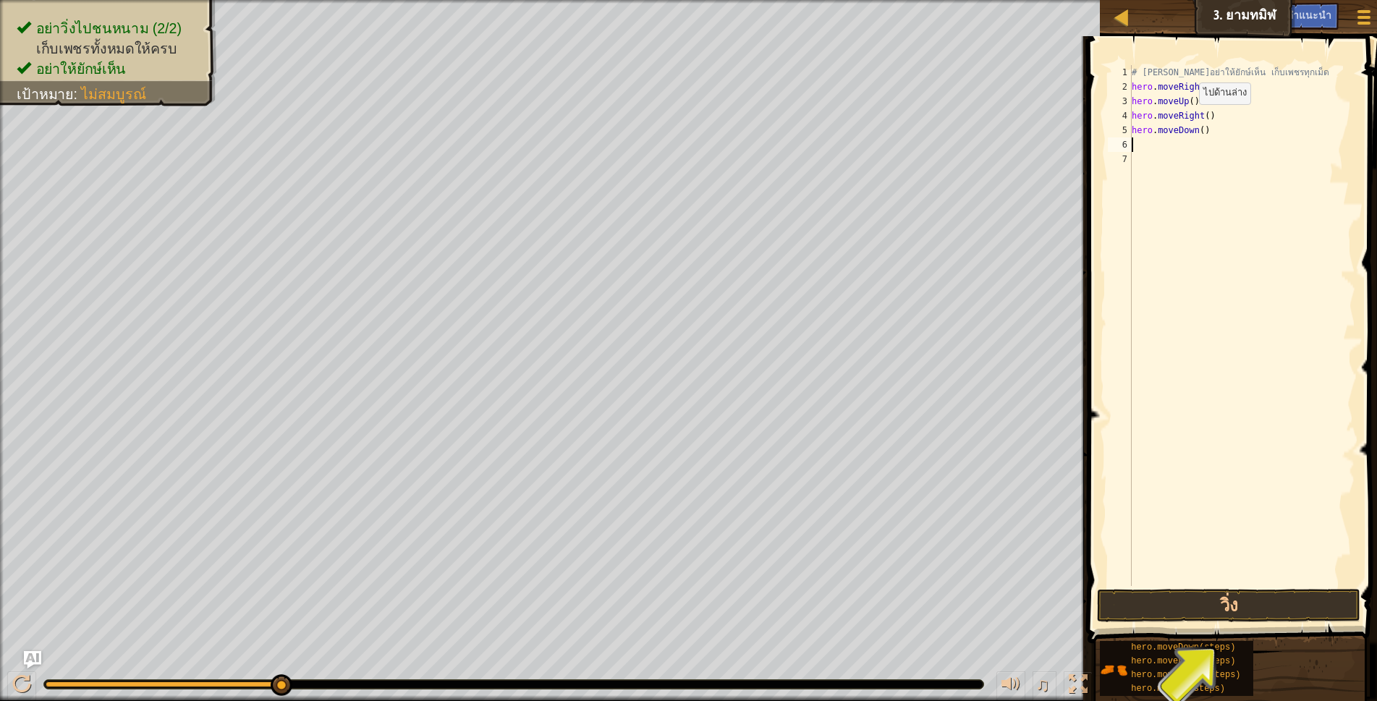
type textarea "h"
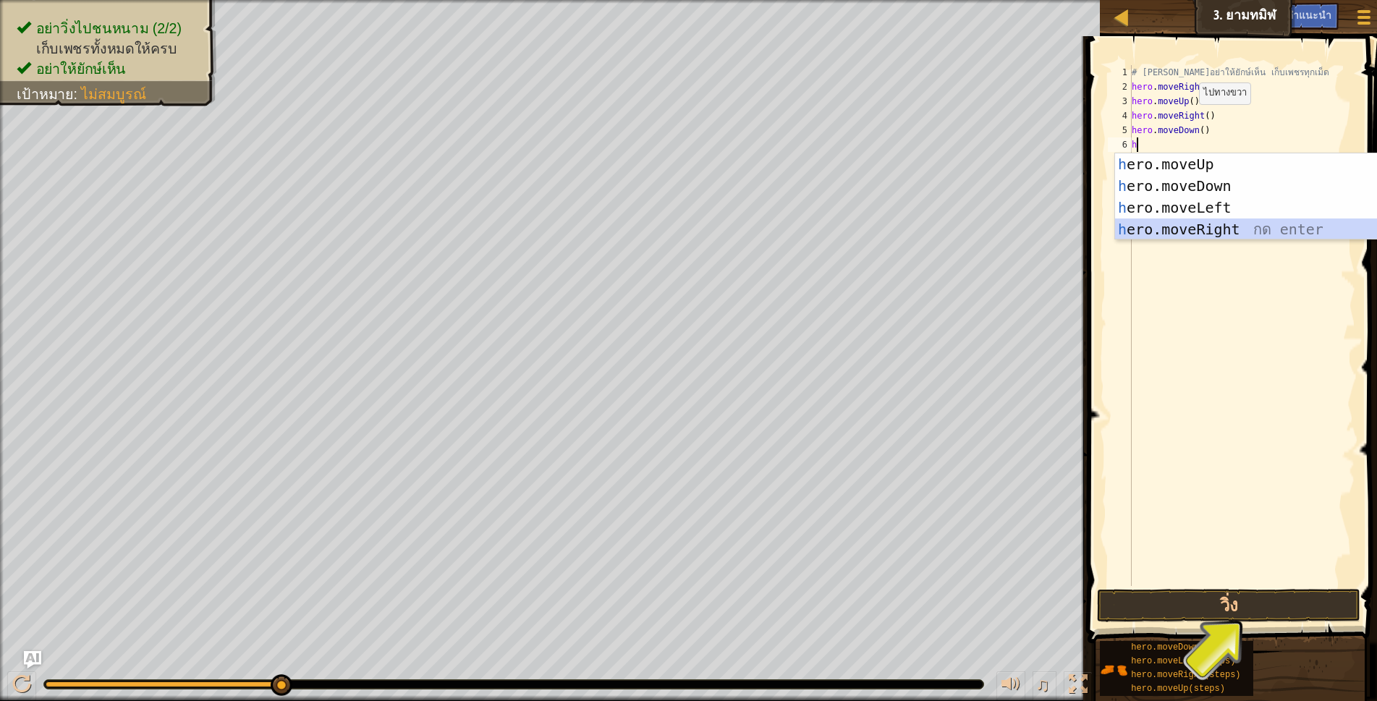
click at [1238, 236] on div "h ero.moveUp กด enter h ero.moveDown กด enter h ero.moveLeft กด enter h ero.mov…" at bounding box center [1251, 218] width 273 height 130
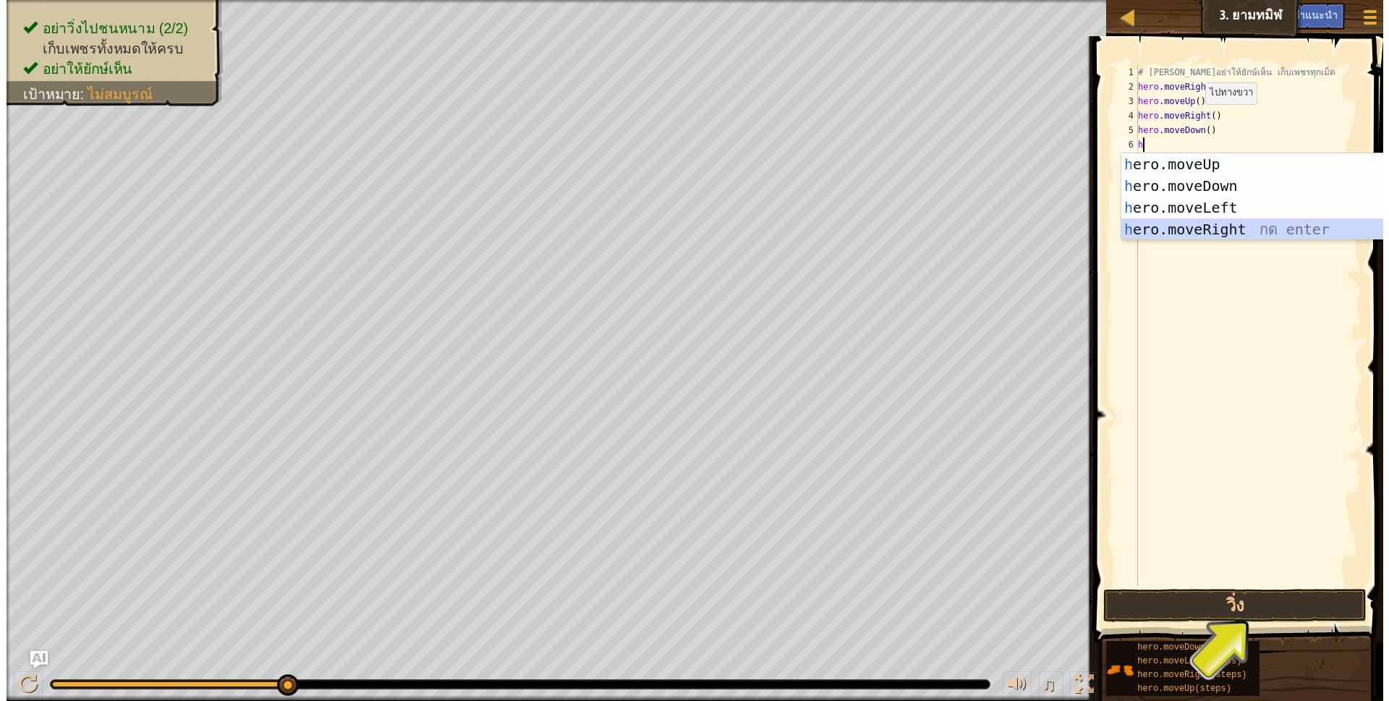
scroll to position [3, 0]
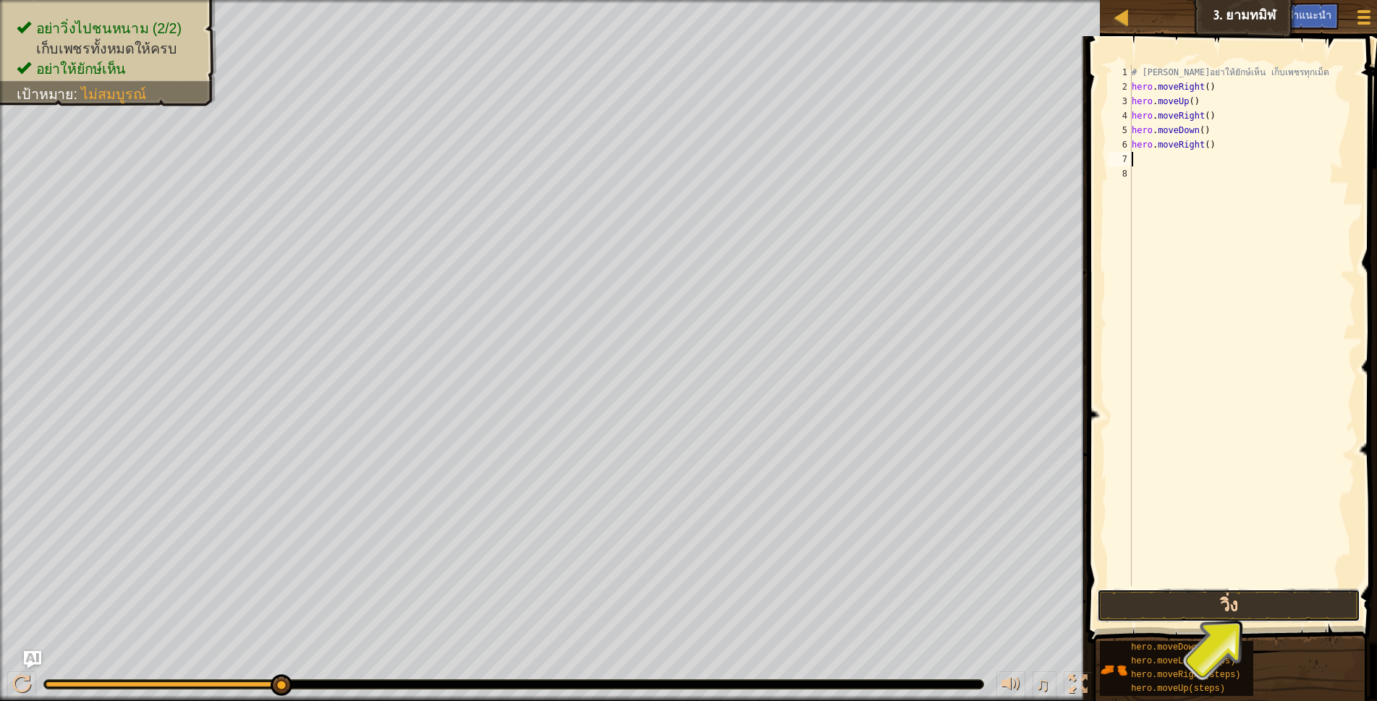
click at [1329, 605] on button "วิ่ง" at bounding box center [1229, 605] width 264 height 33
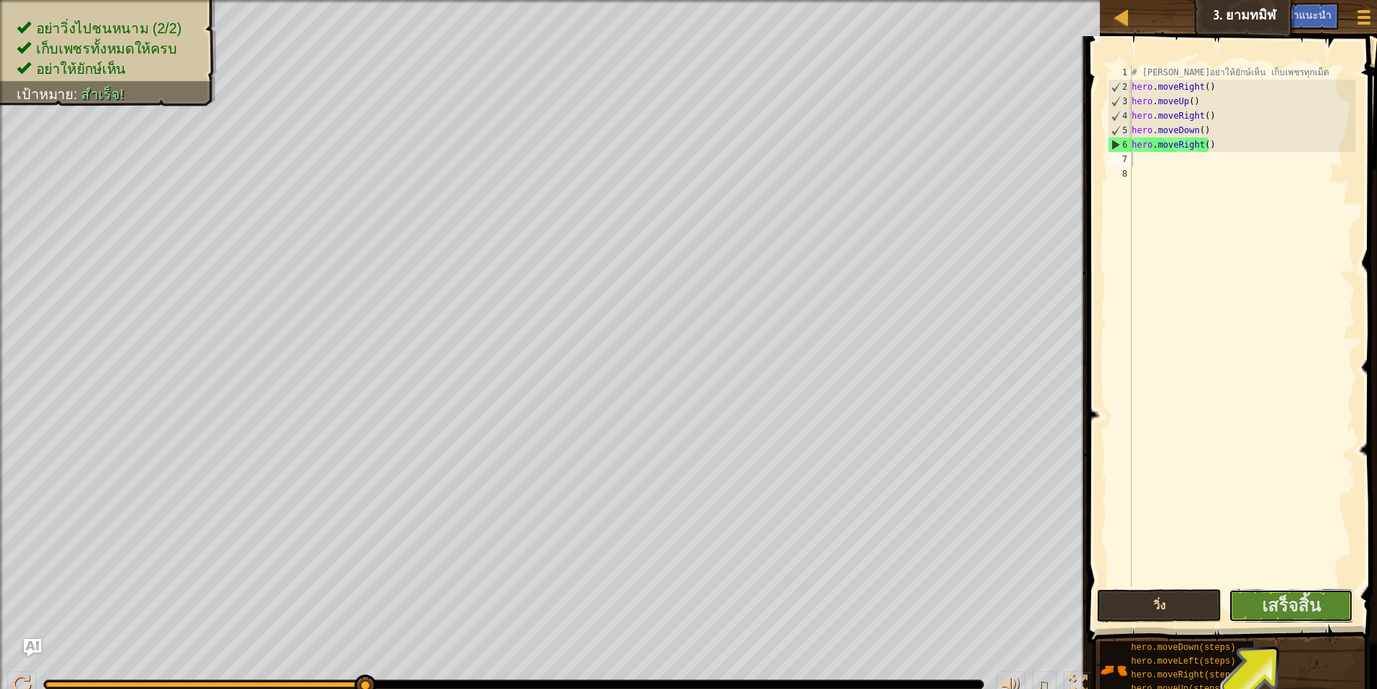
click at [1329, 605] on button "เสร็จสิ้น" at bounding box center [1290, 605] width 124 height 33
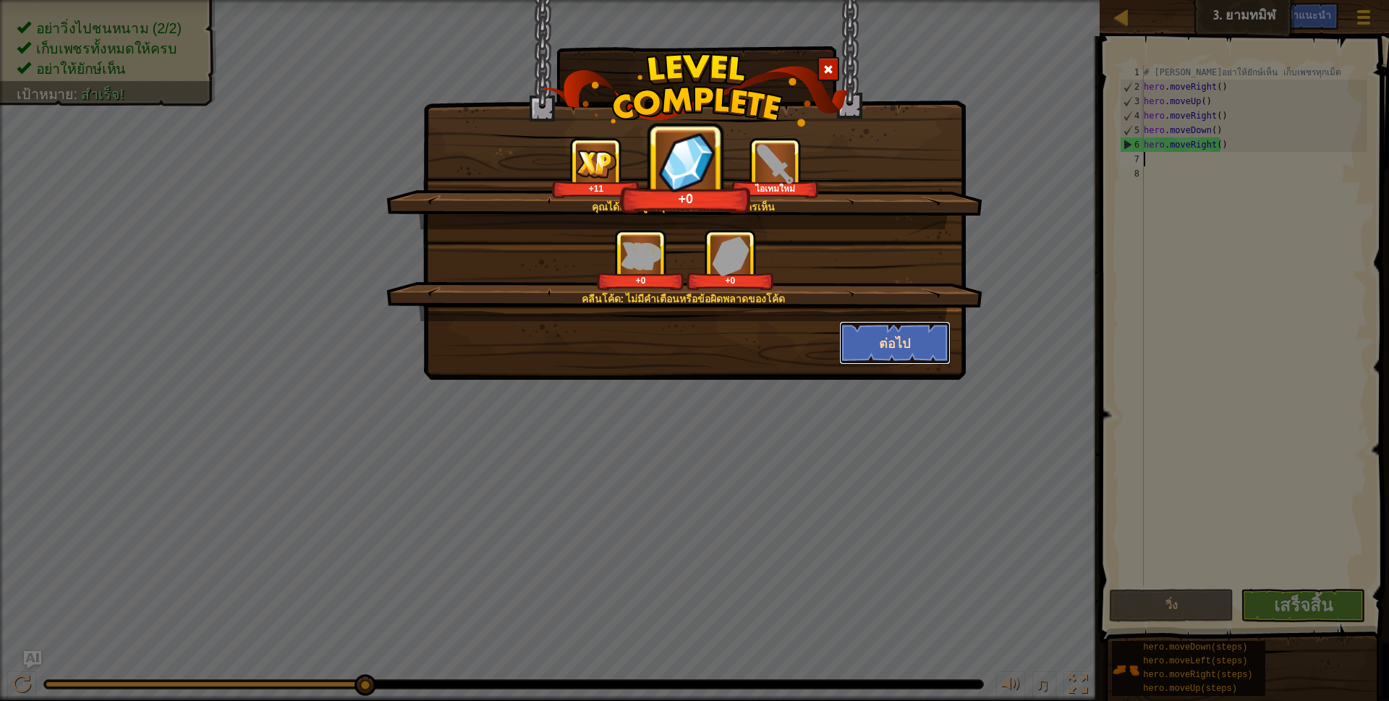
click at [898, 333] on button "ต่อไป" at bounding box center [895, 342] width 112 height 43
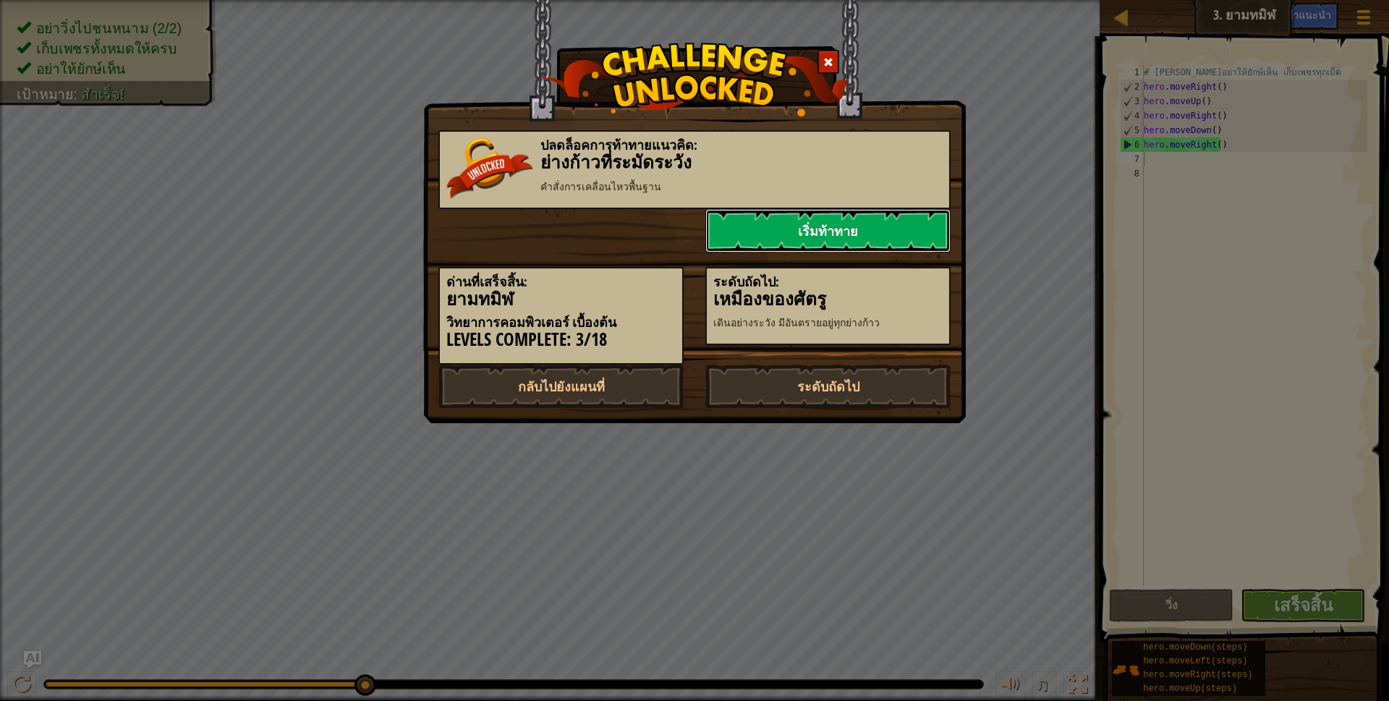
click at [877, 227] on link "เริ่มท้าทาย" at bounding box center [827, 230] width 245 height 43
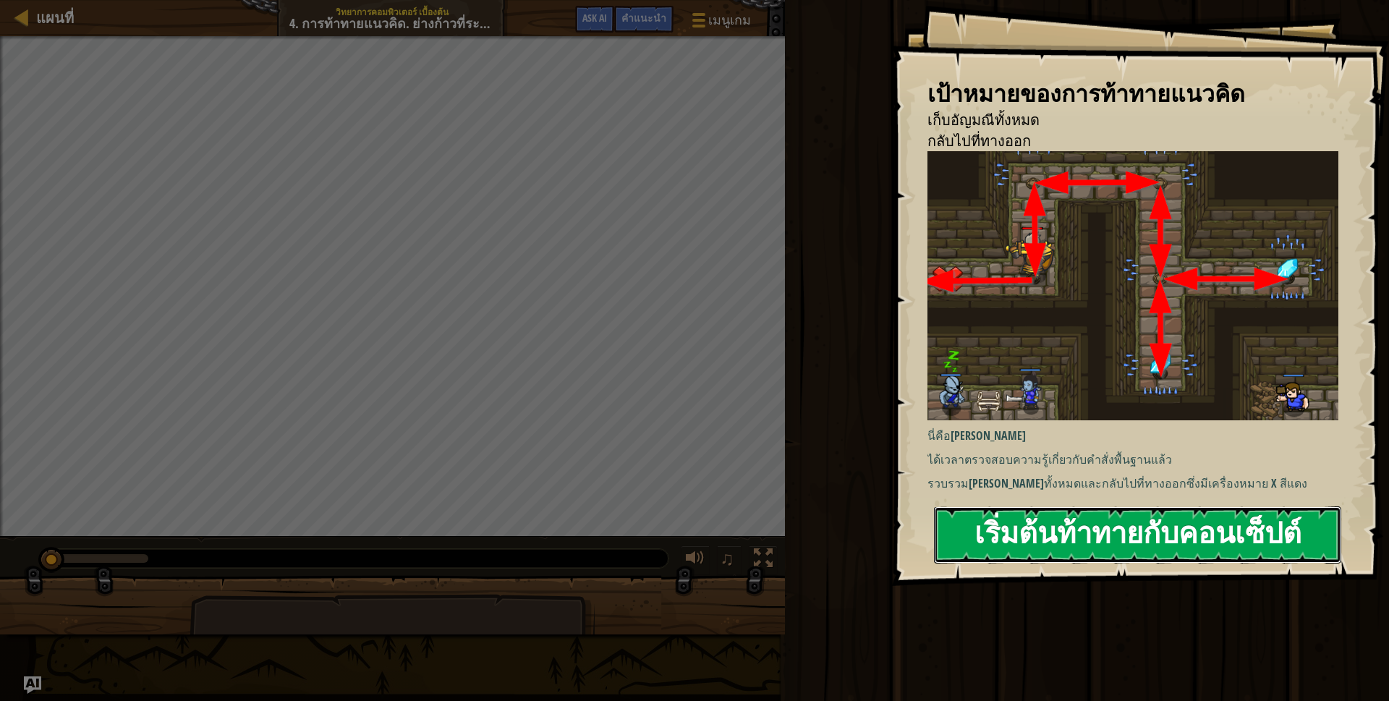
click at [1249, 543] on button "เริ่มต้นท้าทายกับคอนเซ็ปต์" at bounding box center [1137, 534] width 407 height 57
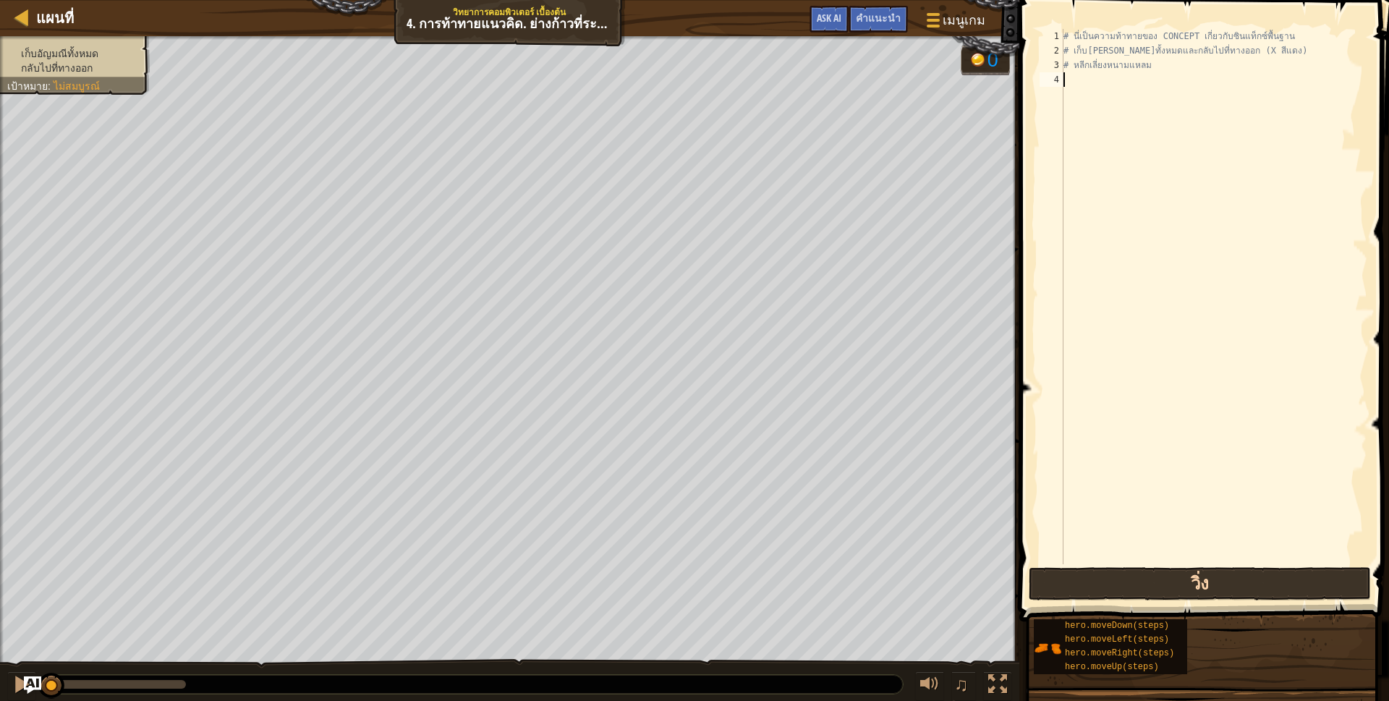
type textarea "h"
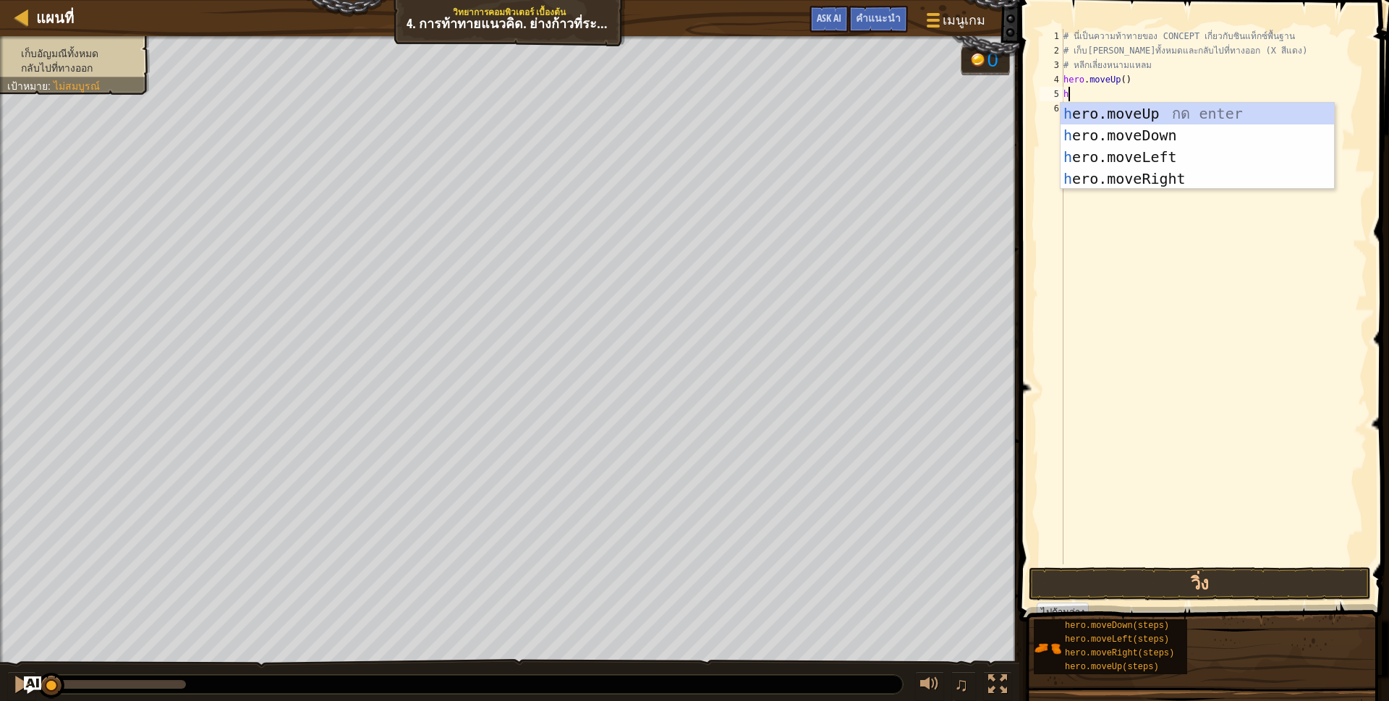
scroll to position [3, 3]
click at [1196, 178] on div "h ero.moveUp กด enter h ero.moveDown กด enter h ero.moveLeft กด enter h ero.mov…" at bounding box center [1196, 168] width 273 height 130
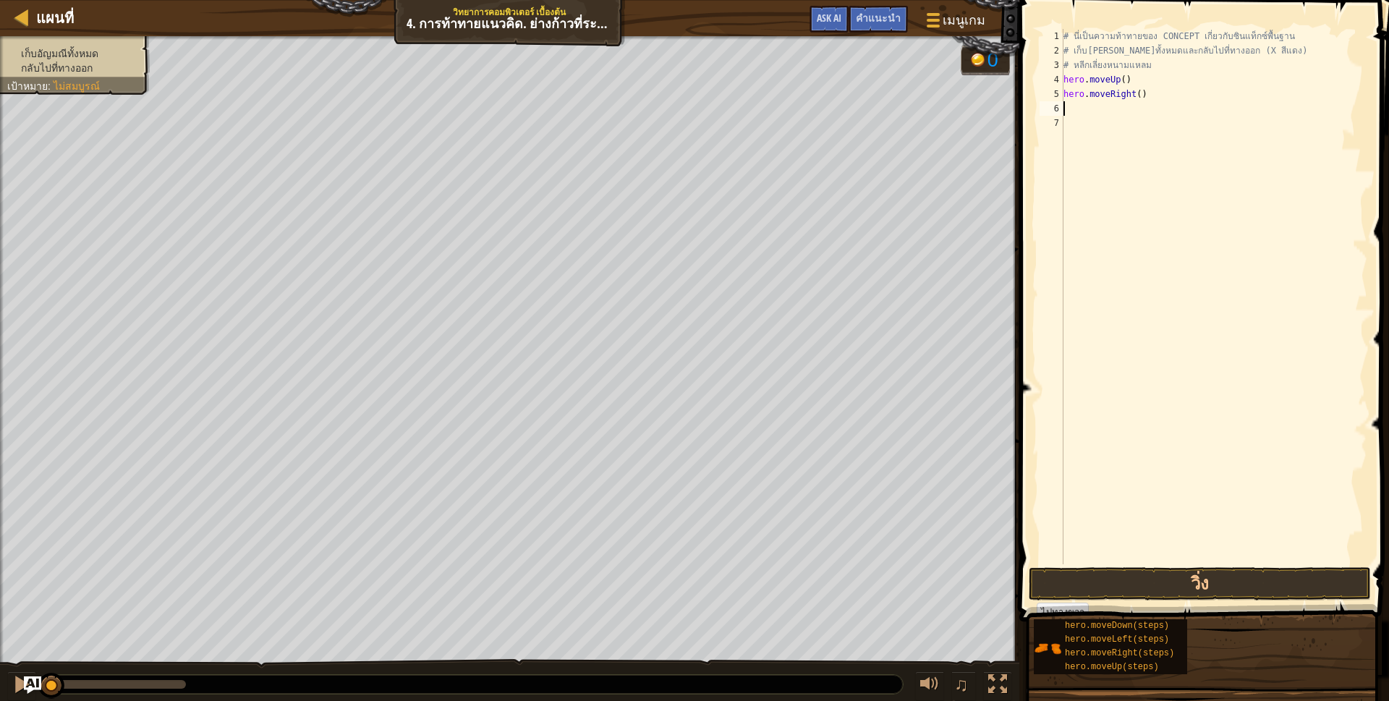
scroll to position [3, 0]
type textarea "h"
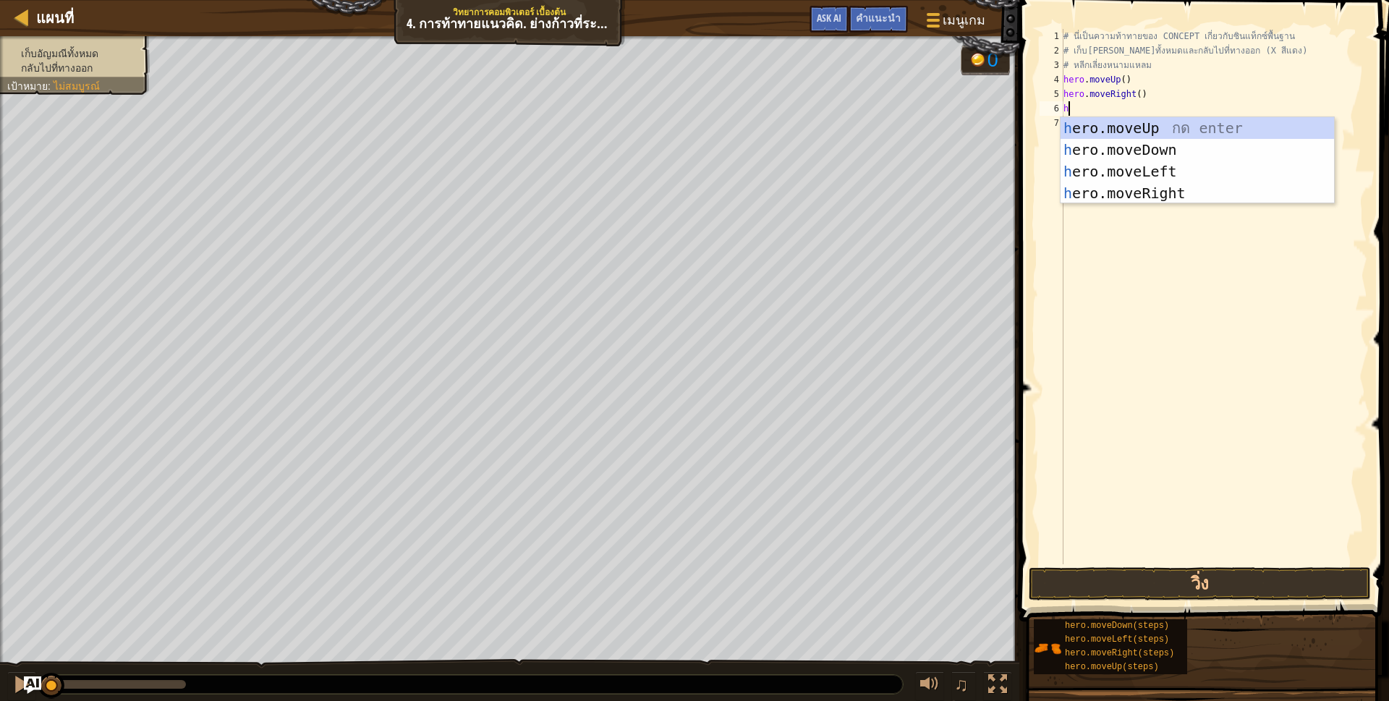
scroll to position [3, 3]
click at [1225, 147] on div "h ero.moveUp กด enter h ero.moveDown กด enter h ero.moveLeft กด enter h ero.mov…" at bounding box center [1196, 182] width 273 height 130
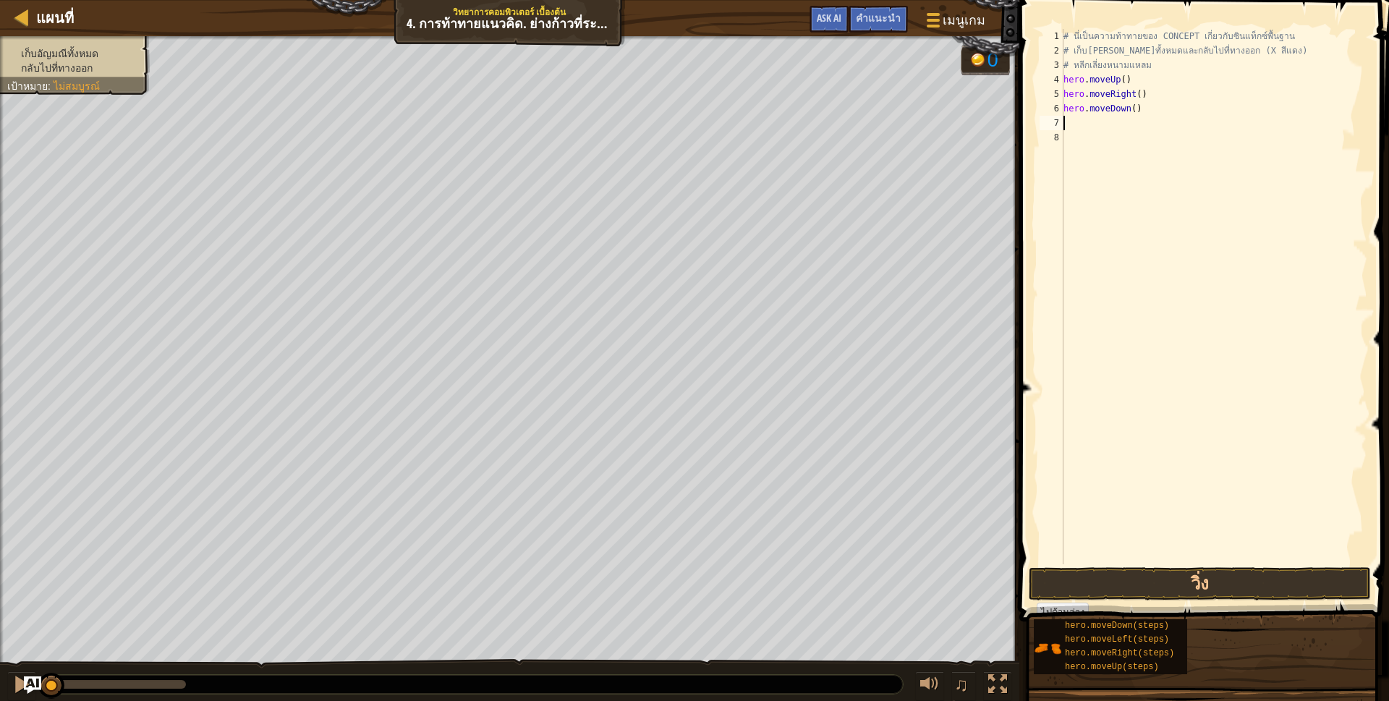
scroll to position [3, 0]
type textarea "h"
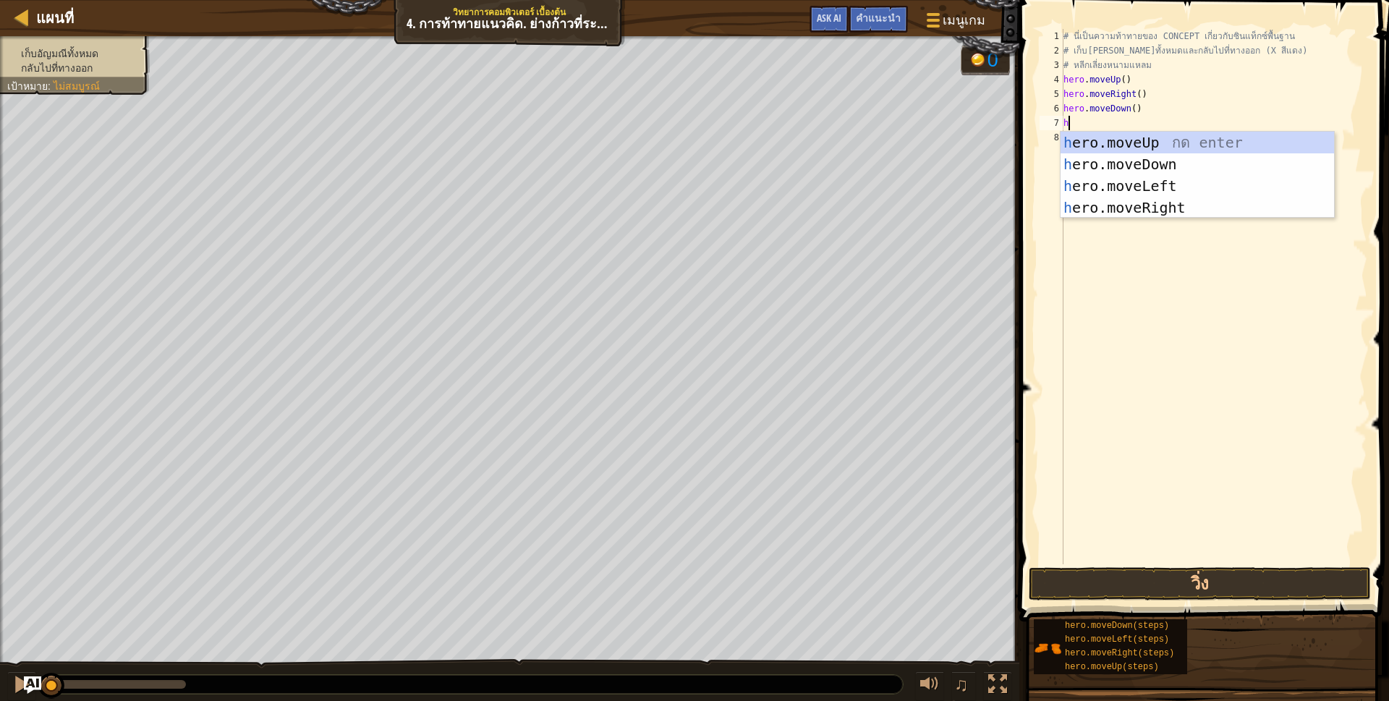
scroll to position [3, 3]
click at [1198, 160] on div "h ero.moveUp กด enter h ero.moveDown กด enter h ero.moveLeft กด enter h ero.mov…" at bounding box center [1196, 197] width 273 height 130
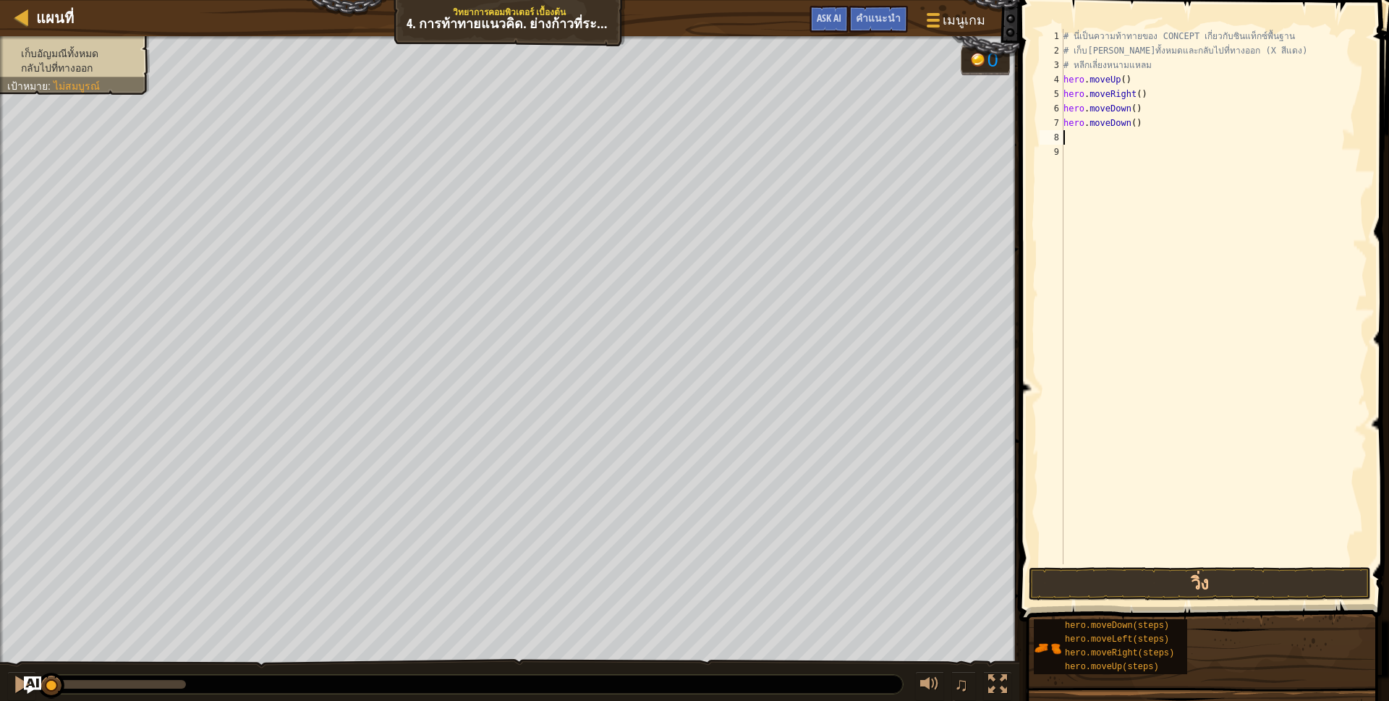
scroll to position [3, 0]
type textarea "h"
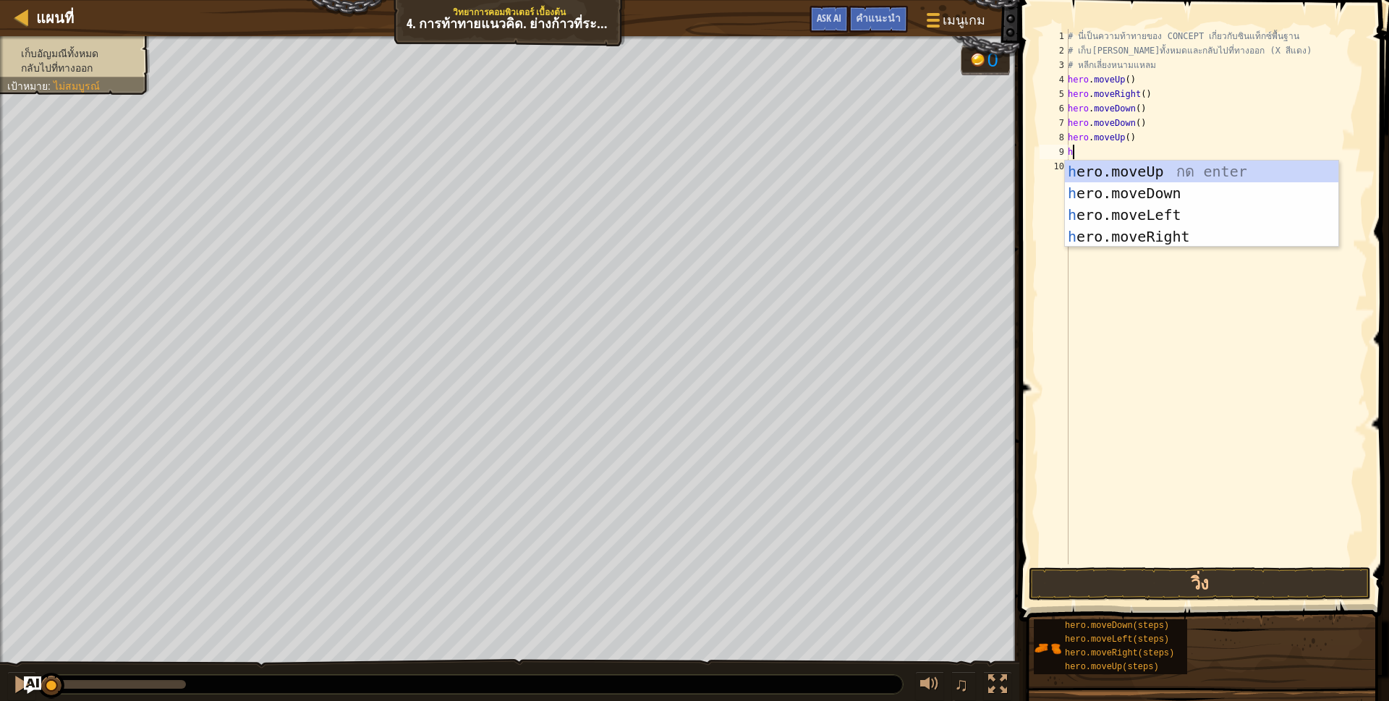
scroll to position [3, 3]
click at [1178, 232] on div "h ero.moveUp กด enter h ero.moveDown กด enter h ero.moveLeft กด enter h ero.mov…" at bounding box center [1201, 226] width 273 height 130
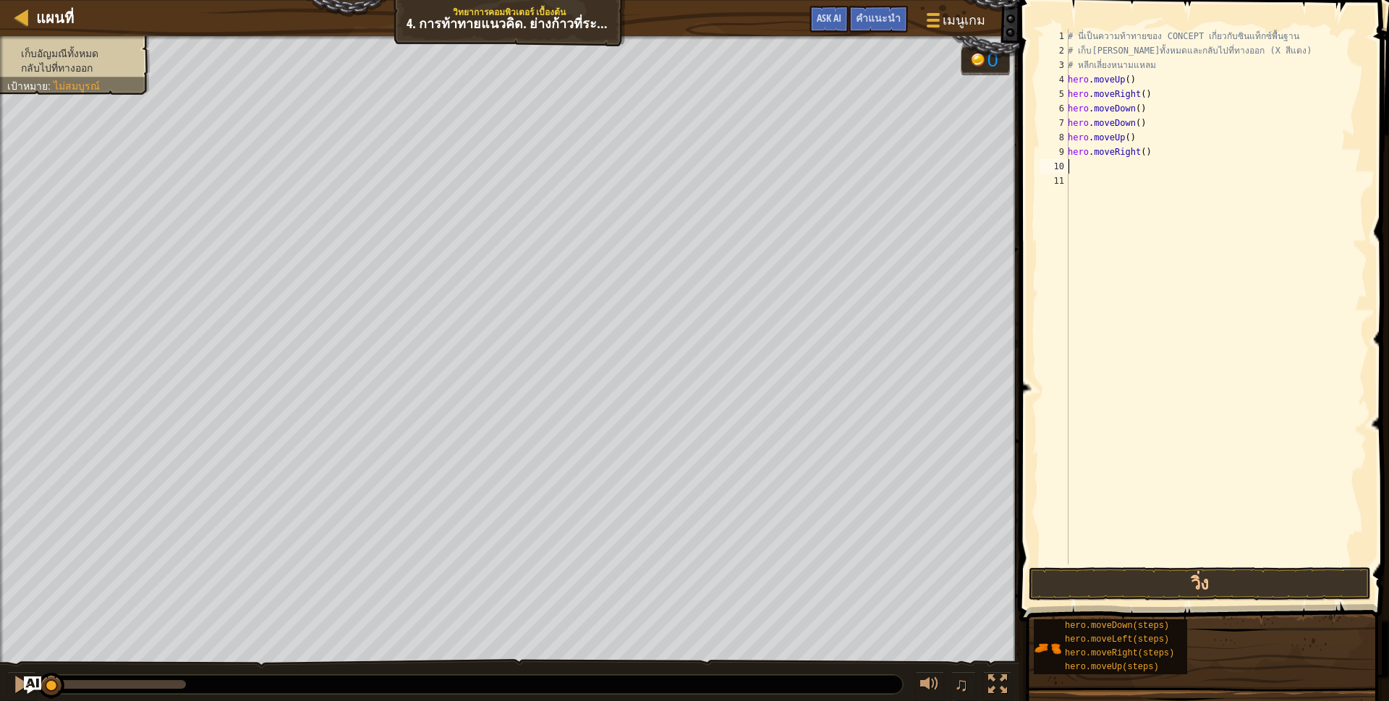
scroll to position [3, 0]
click at [1232, 585] on button "วิ่ง" at bounding box center [1200, 583] width 342 height 33
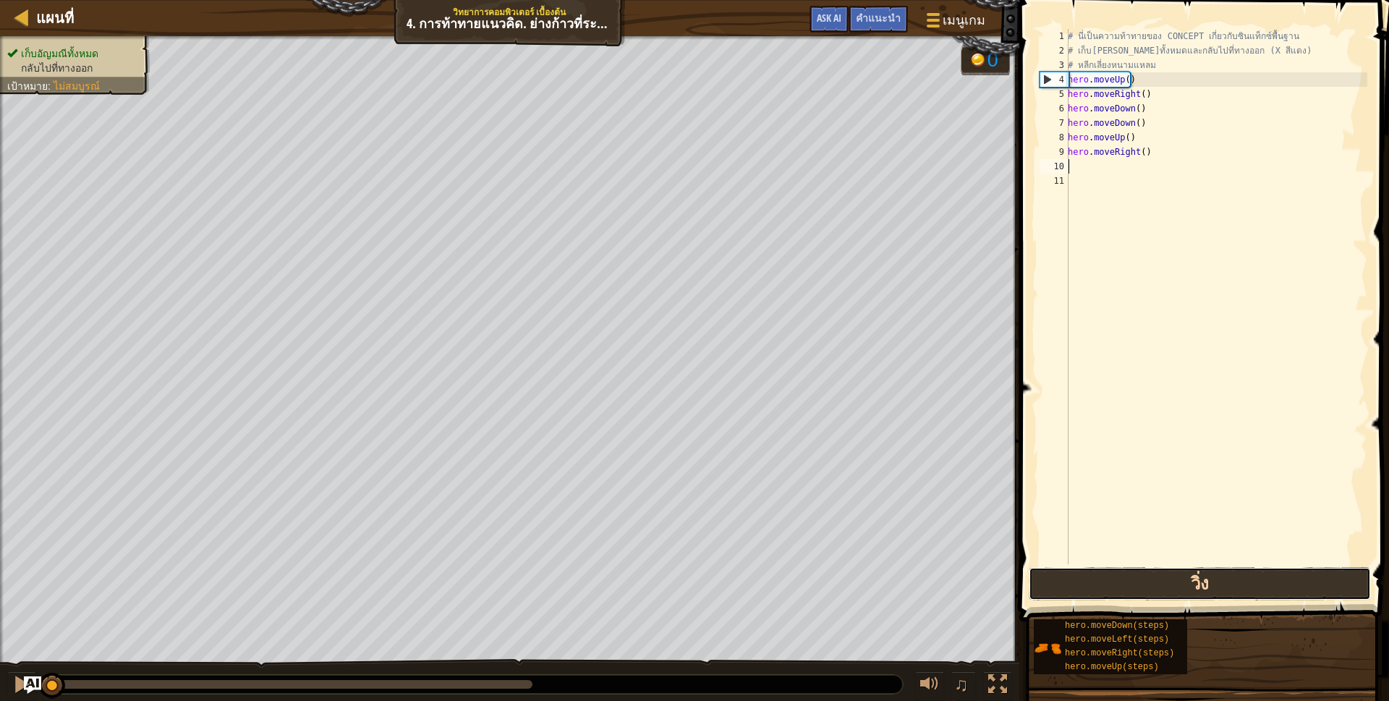
click at [1288, 582] on button "วิ่ง" at bounding box center [1200, 583] width 342 height 33
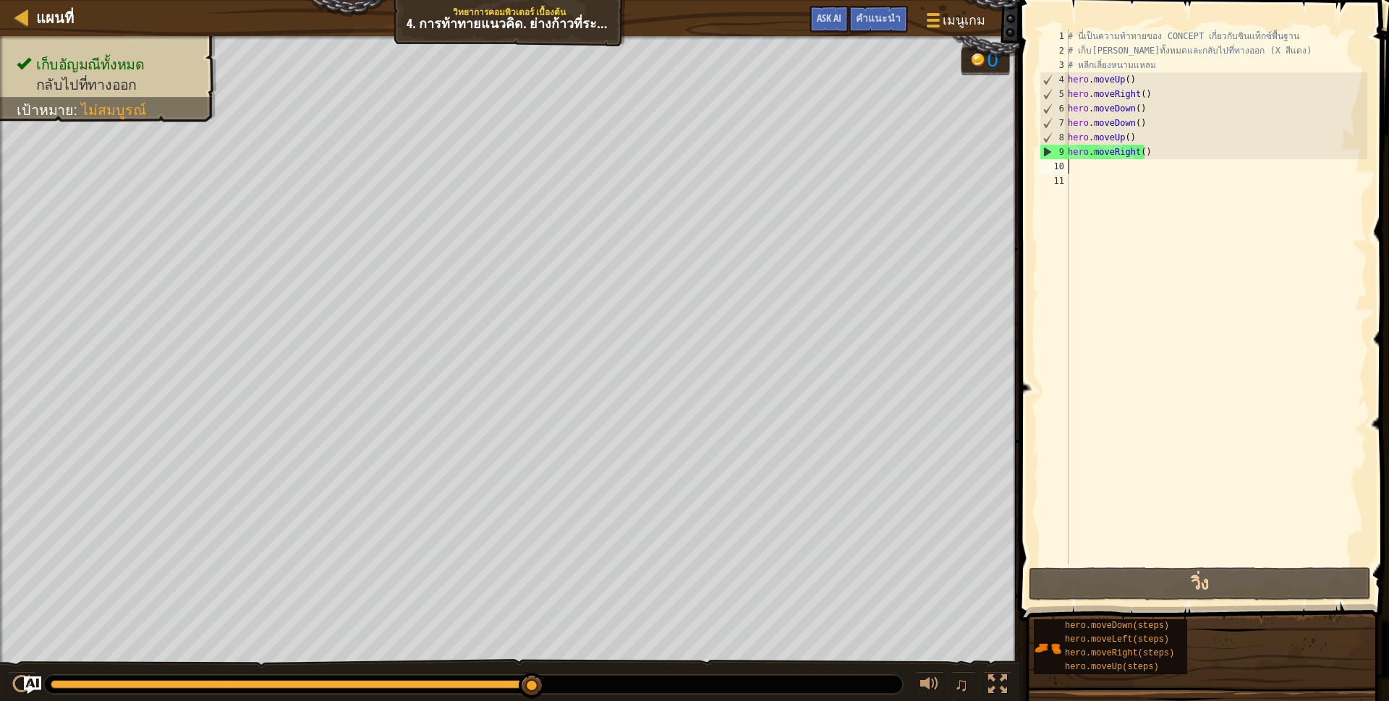
type textarea "h"
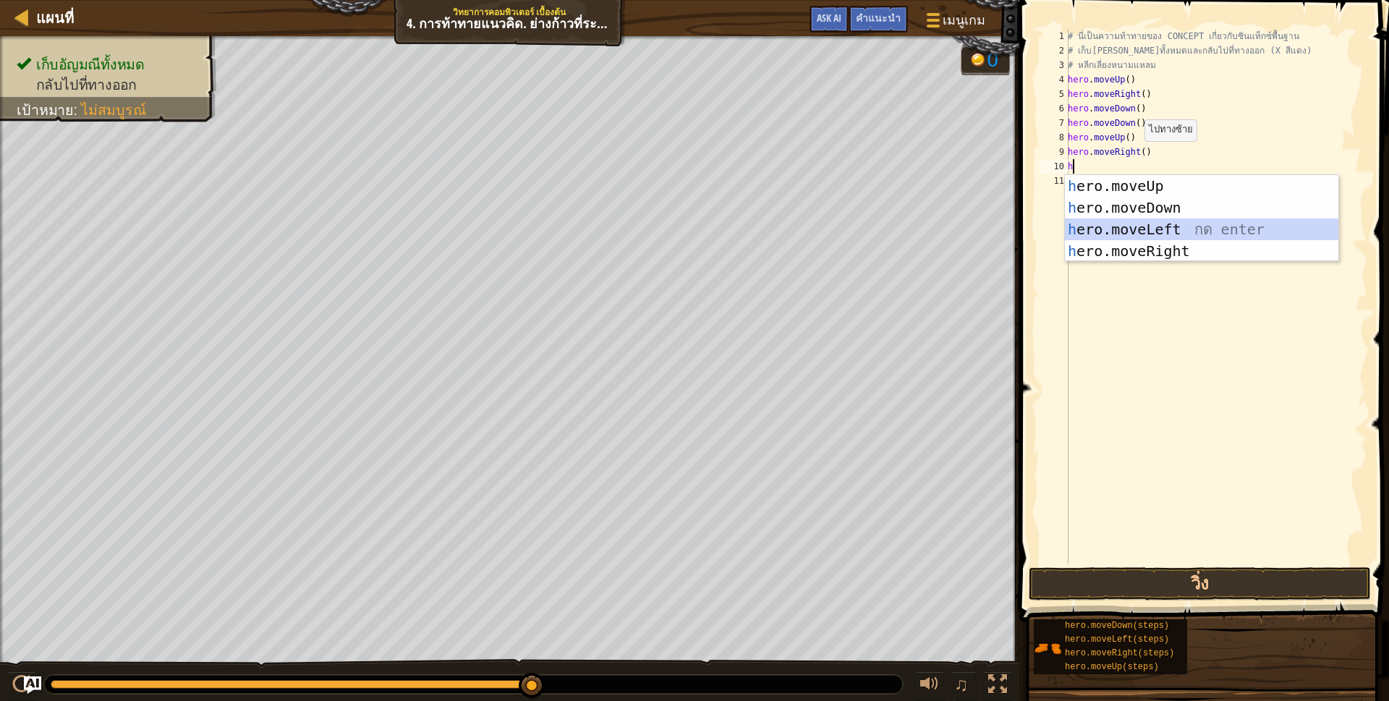
click at [1145, 228] on div "h ero.moveUp กด enter h ero.moveDown กด enter h ero.moveLeft กด enter h ero.mov…" at bounding box center [1201, 240] width 273 height 130
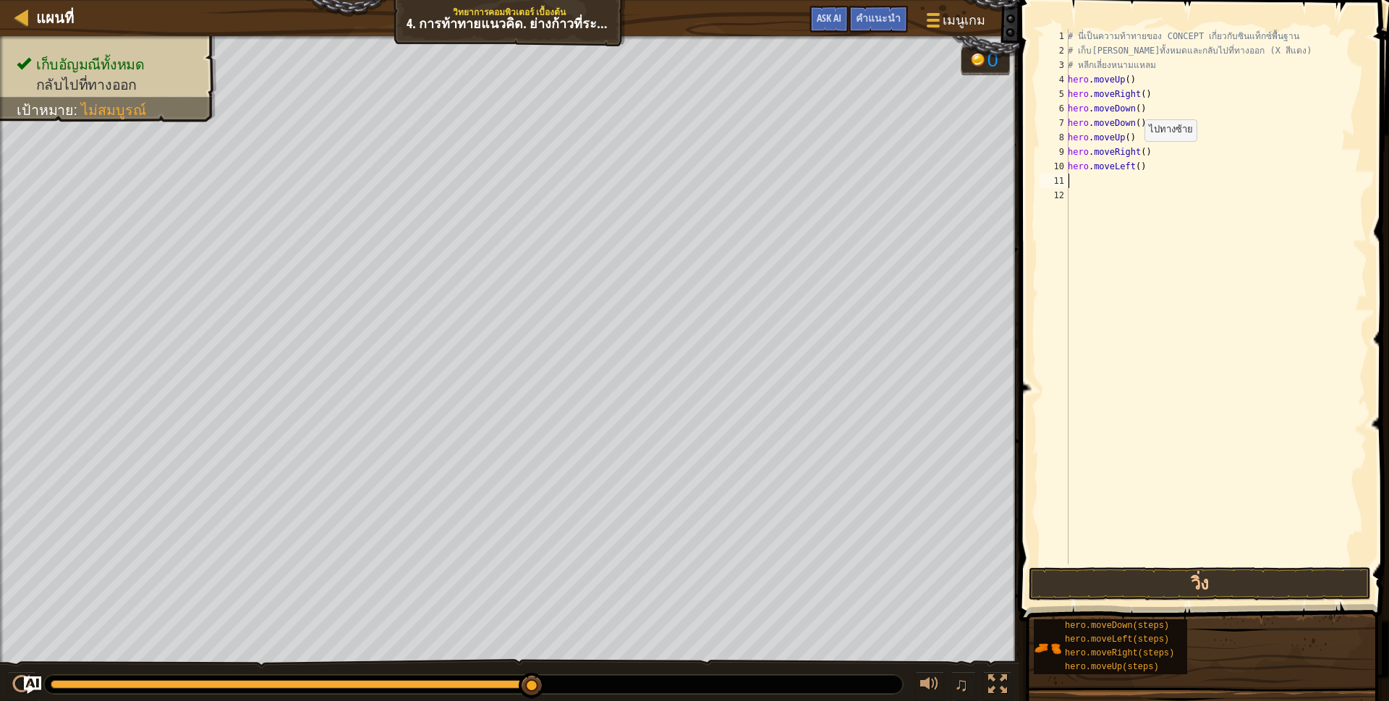
scroll to position [3, 0]
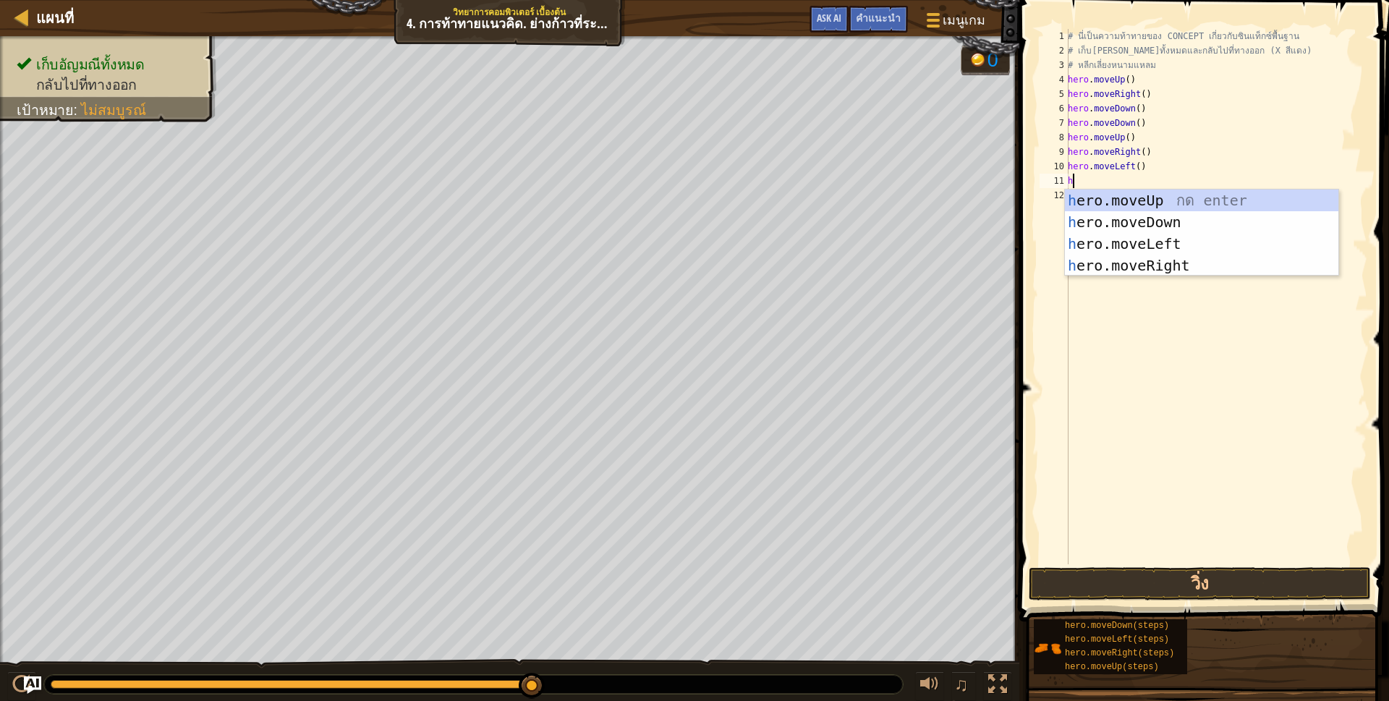
type textarea "h"
click at [1149, 206] on div "h ero.moveUp กด enter h ero.moveDown กด enter h ero.moveLeft กด enter h ero.mov…" at bounding box center [1201, 255] width 273 height 130
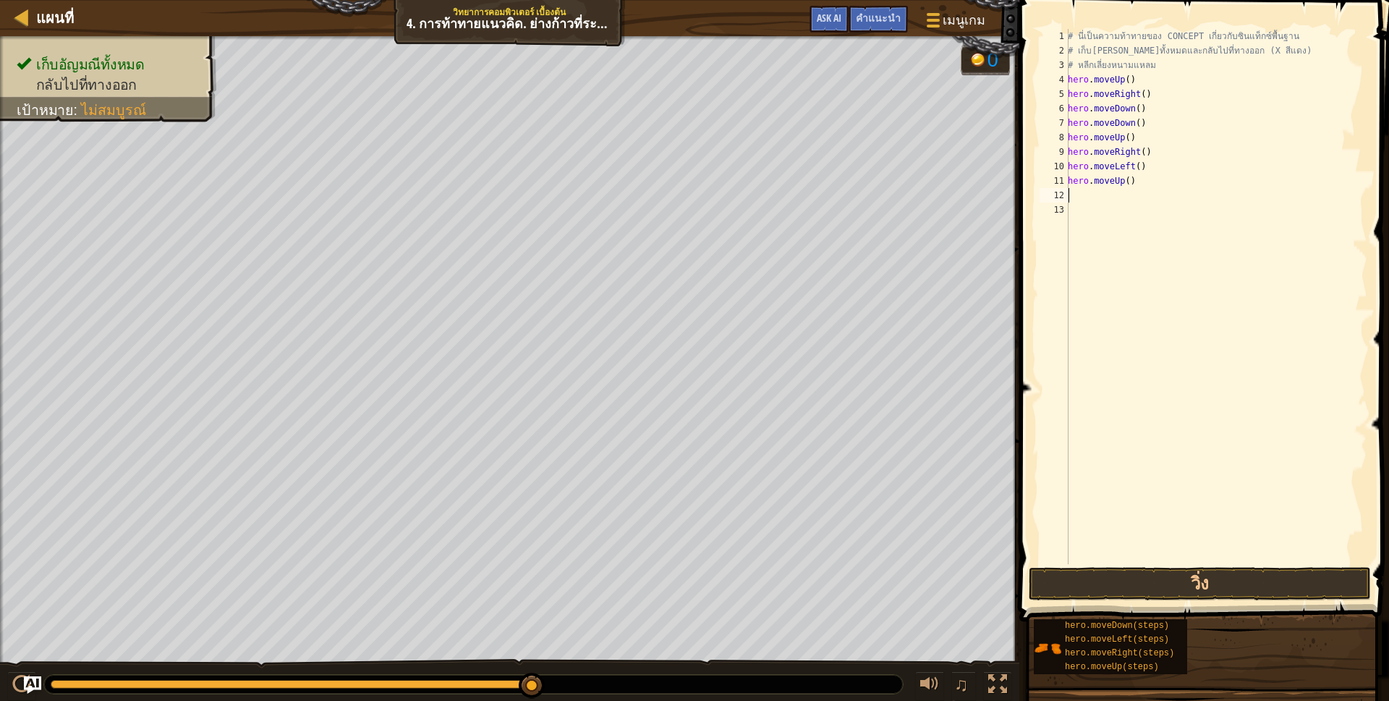
scroll to position [3, 0]
type textarea "h"
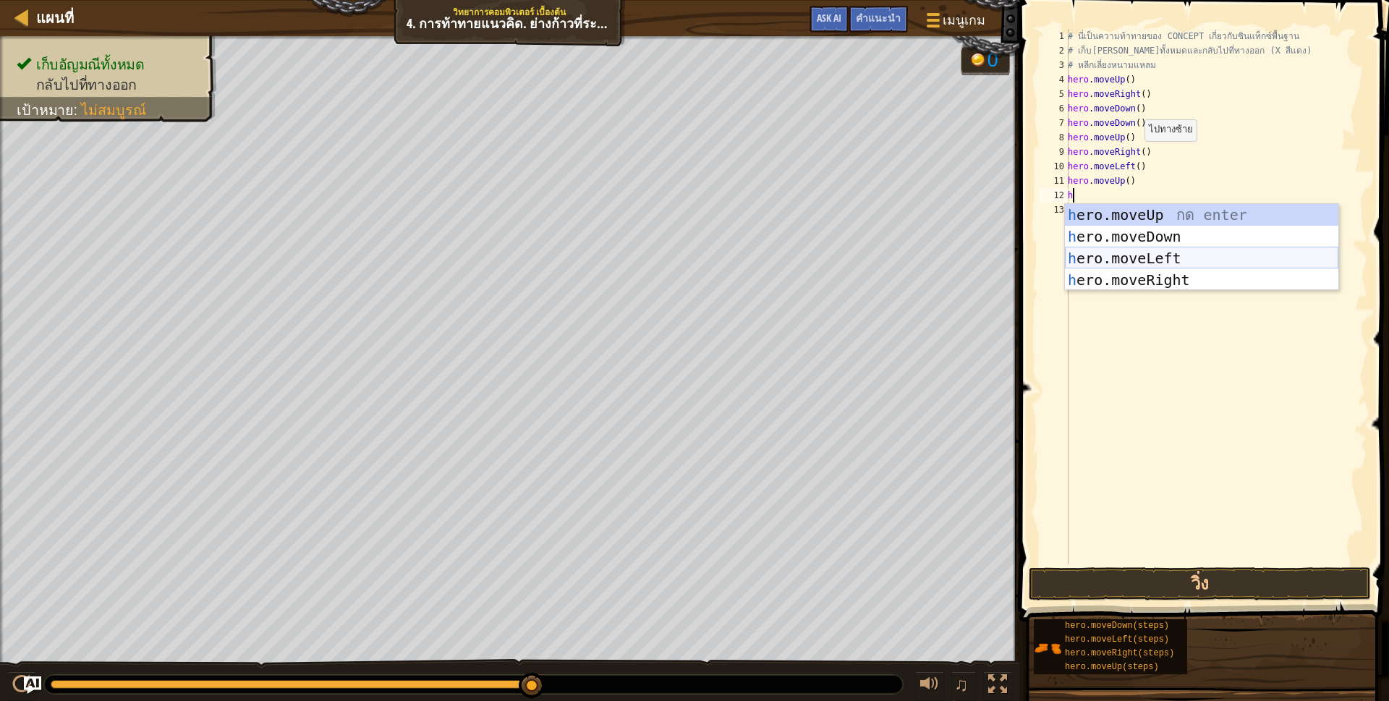
click at [1151, 258] on div "h ero.moveUp กด enter h ero.moveDown กด enter h ero.moveLeft กด enter h ero.mov…" at bounding box center [1201, 269] width 273 height 130
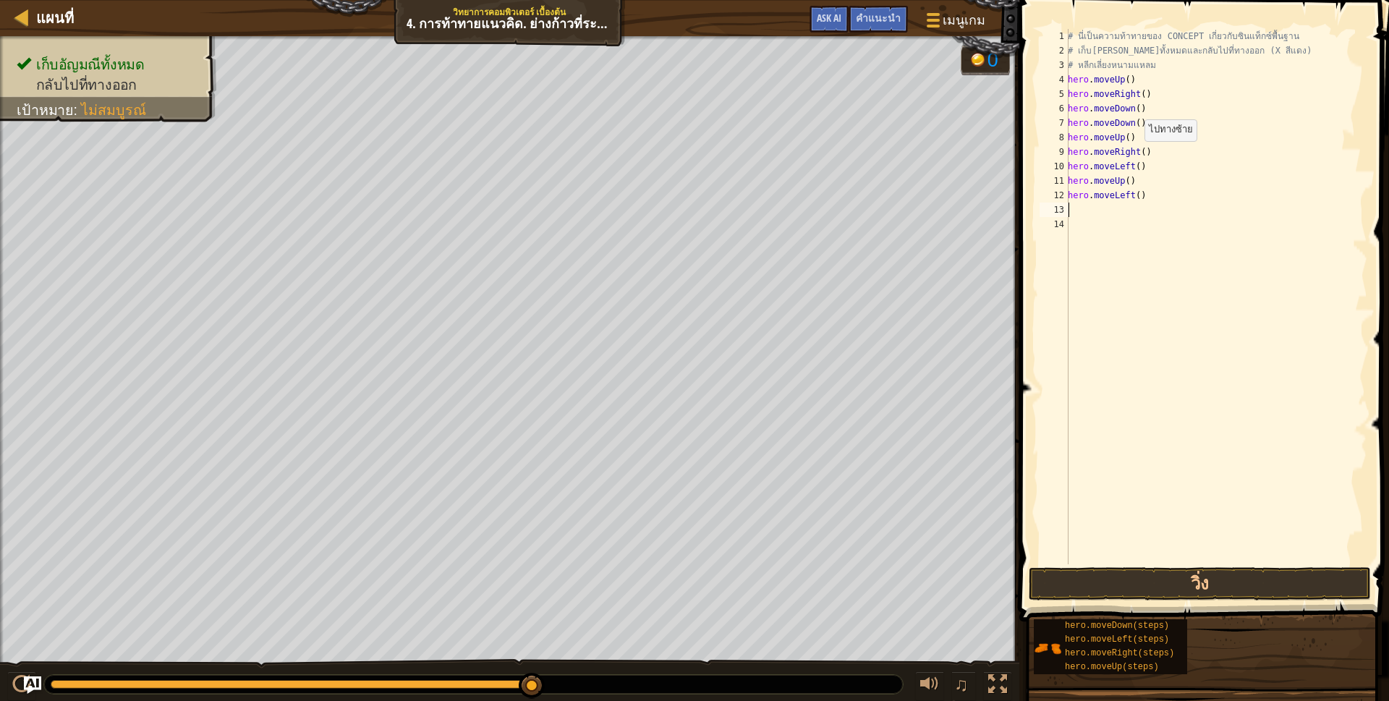
scroll to position [3, 0]
type textarea "h"
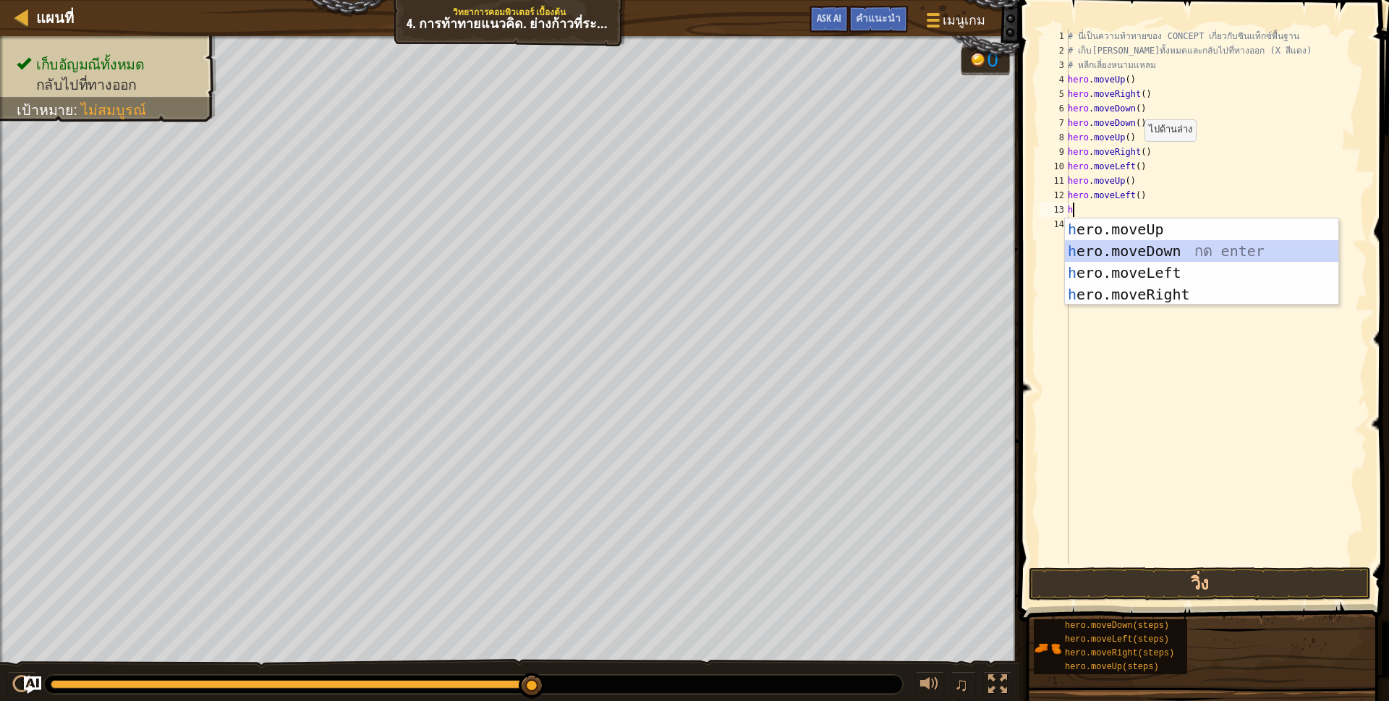
click at [1165, 248] on div "h ero.moveUp กด enter h ero.moveDown กด enter h ero.moveLeft กด enter h ero.mov…" at bounding box center [1201, 283] width 273 height 130
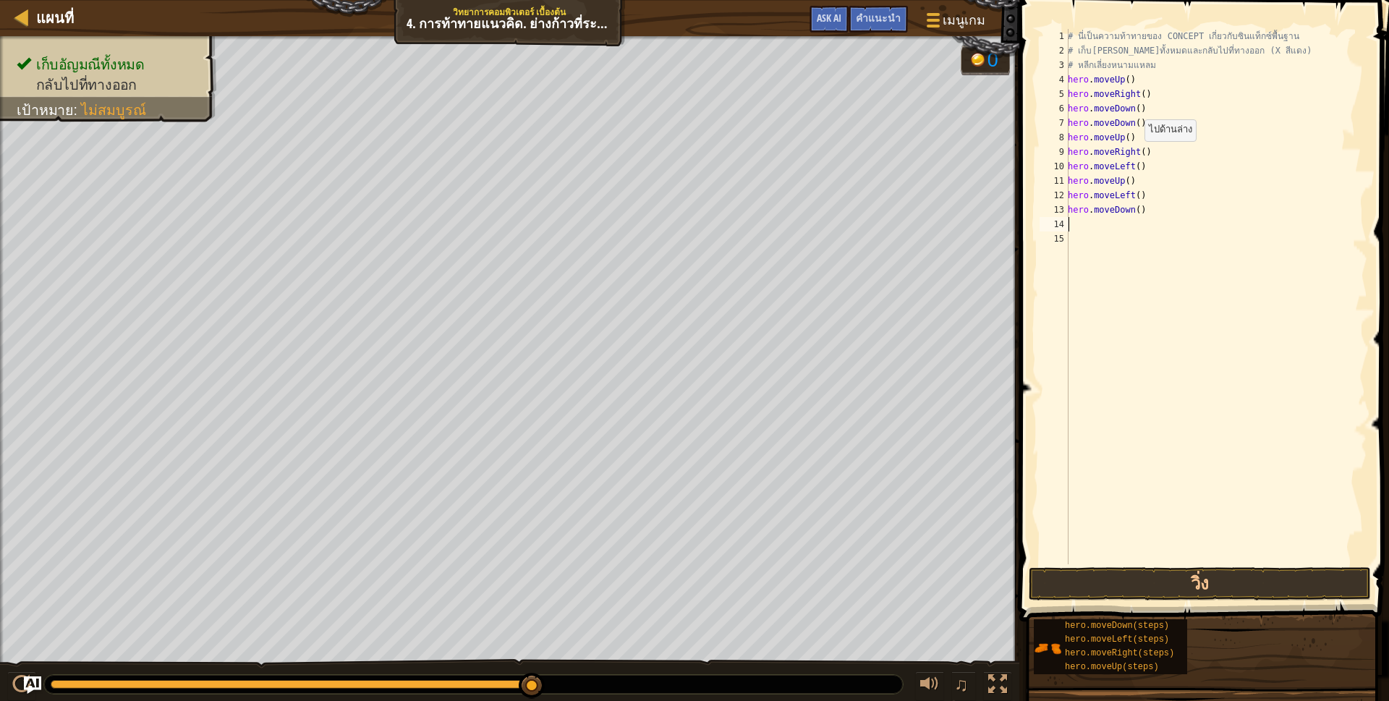
type textarea "h"
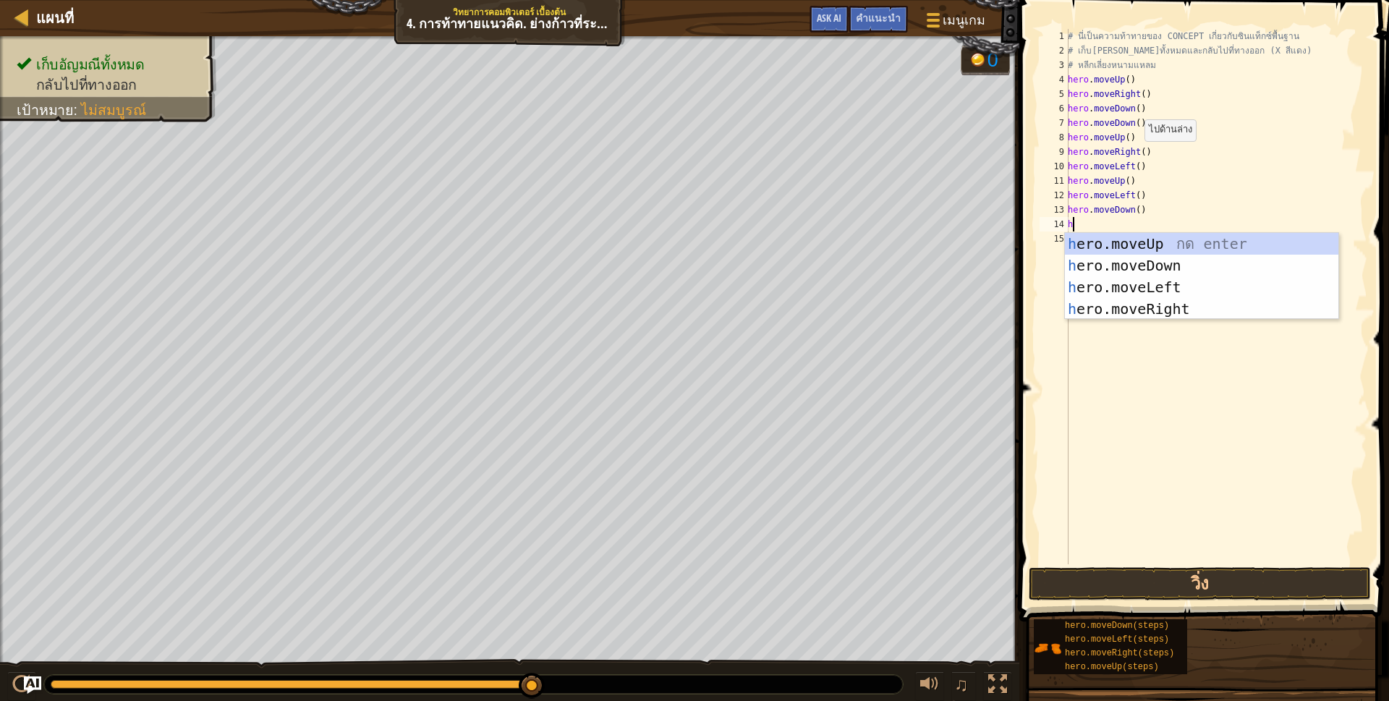
scroll to position [3, 3]
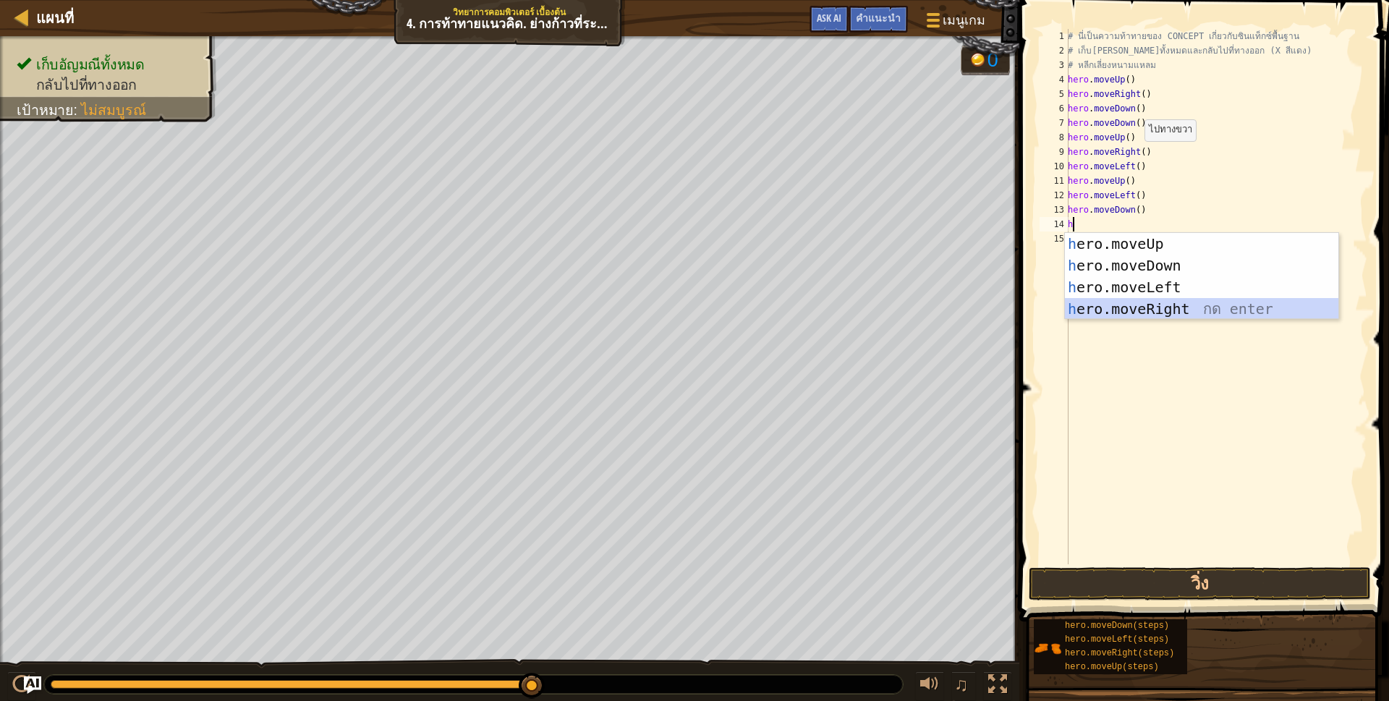
click at [1141, 306] on div "h ero.moveUp กด enter h ero.moveDown กด enter h ero.moveLeft กด enter h ero.mov…" at bounding box center [1201, 298] width 273 height 130
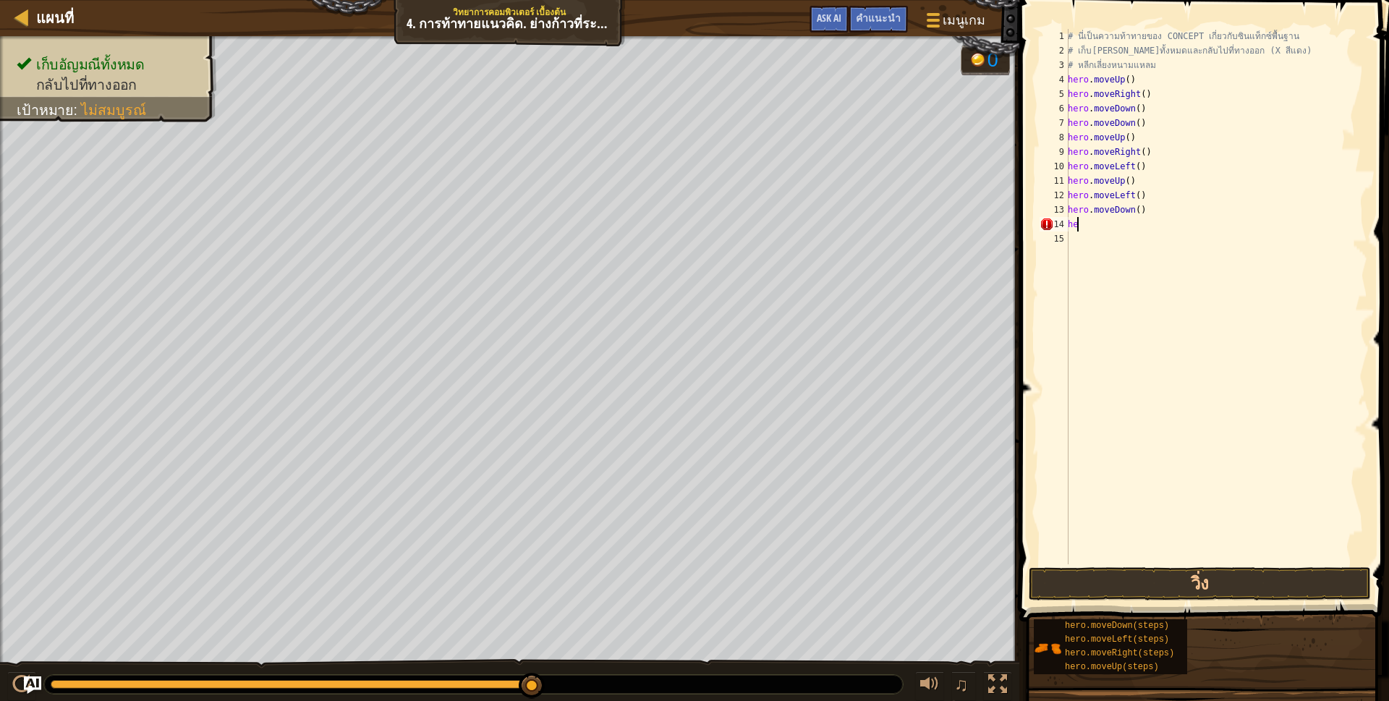
type textarea "h"
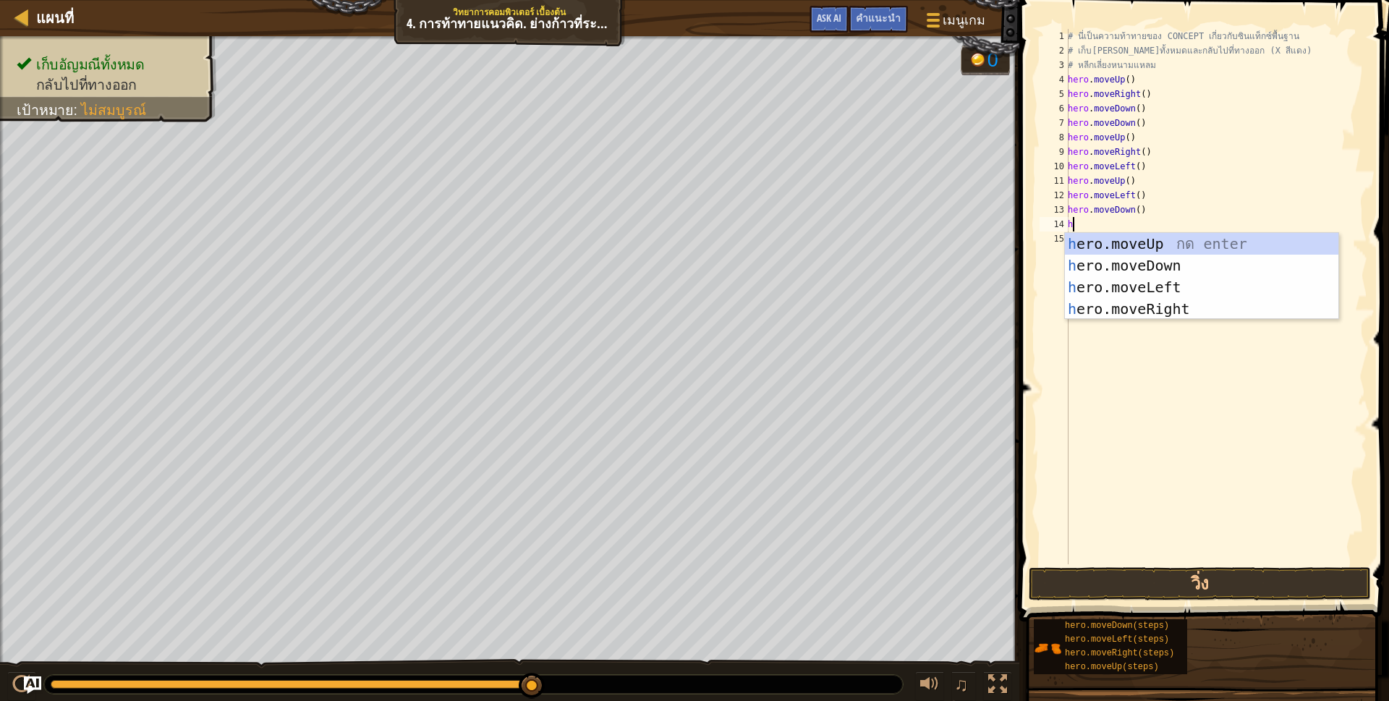
scroll to position [3, 3]
click at [1157, 284] on div "h ero.moveUp กด enter h ero.moveDown กด enter h ero.moveLeft กด enter h ero.mov…" at bounding box center [1201, 298] width 273 height 130
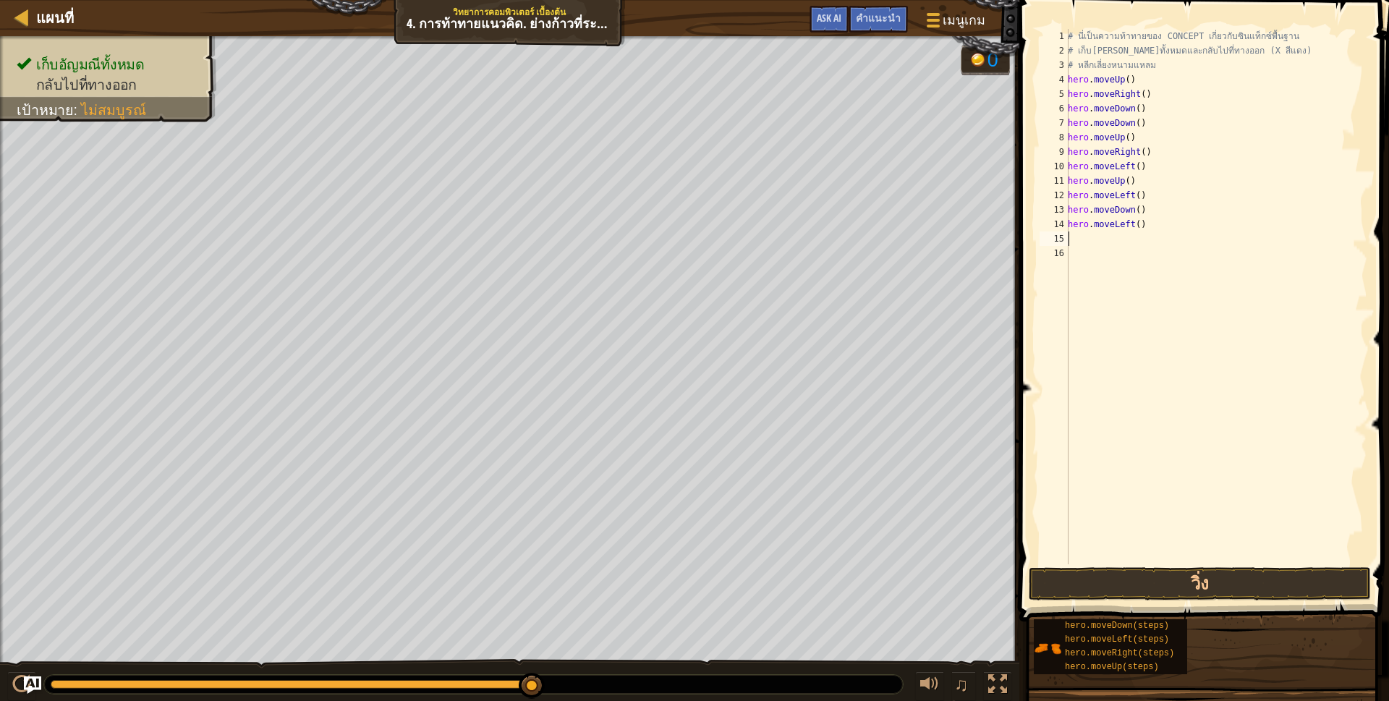
scroll to position [3, 0]
click at [1133, 589] on button "วิ่ง" at bounding box center [1200, 583] width 342 height 33
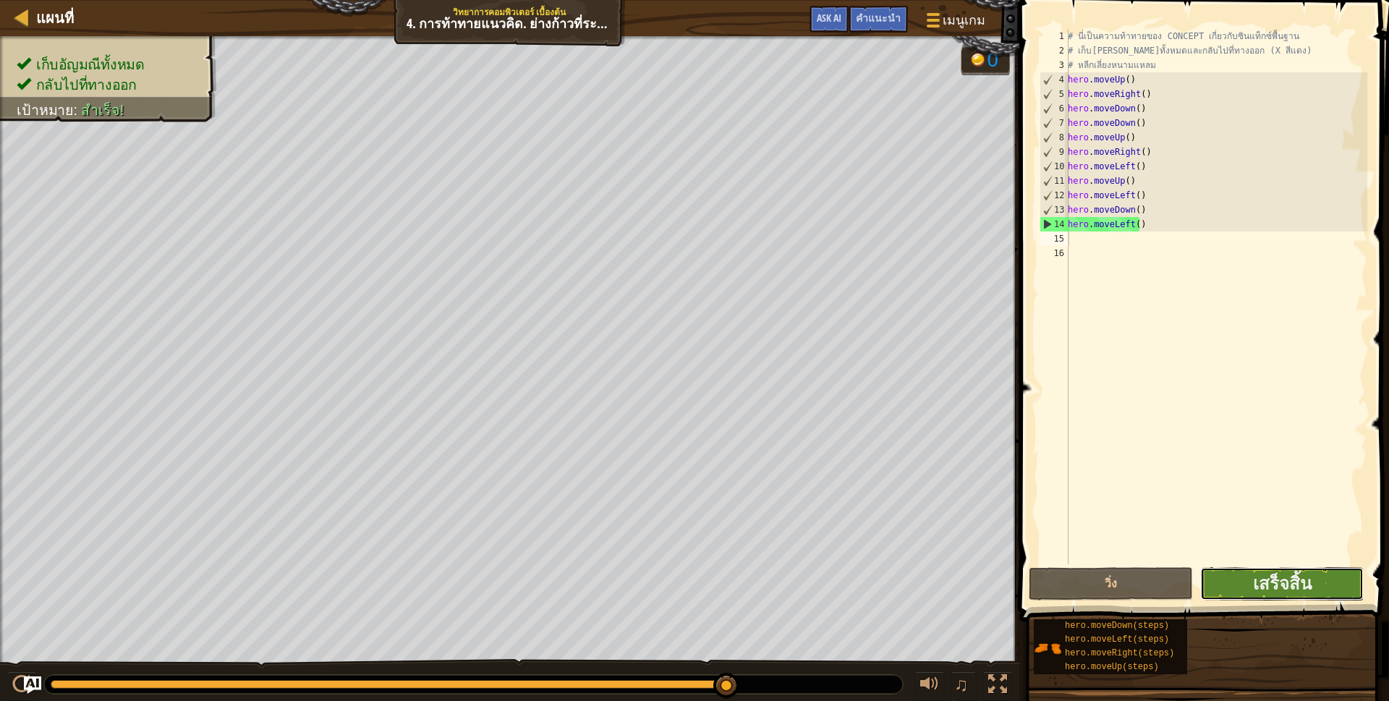
click at [1233, 591] on button "เสร็จสิ้น" at bounding box center [1281, 583] width 163 height 33
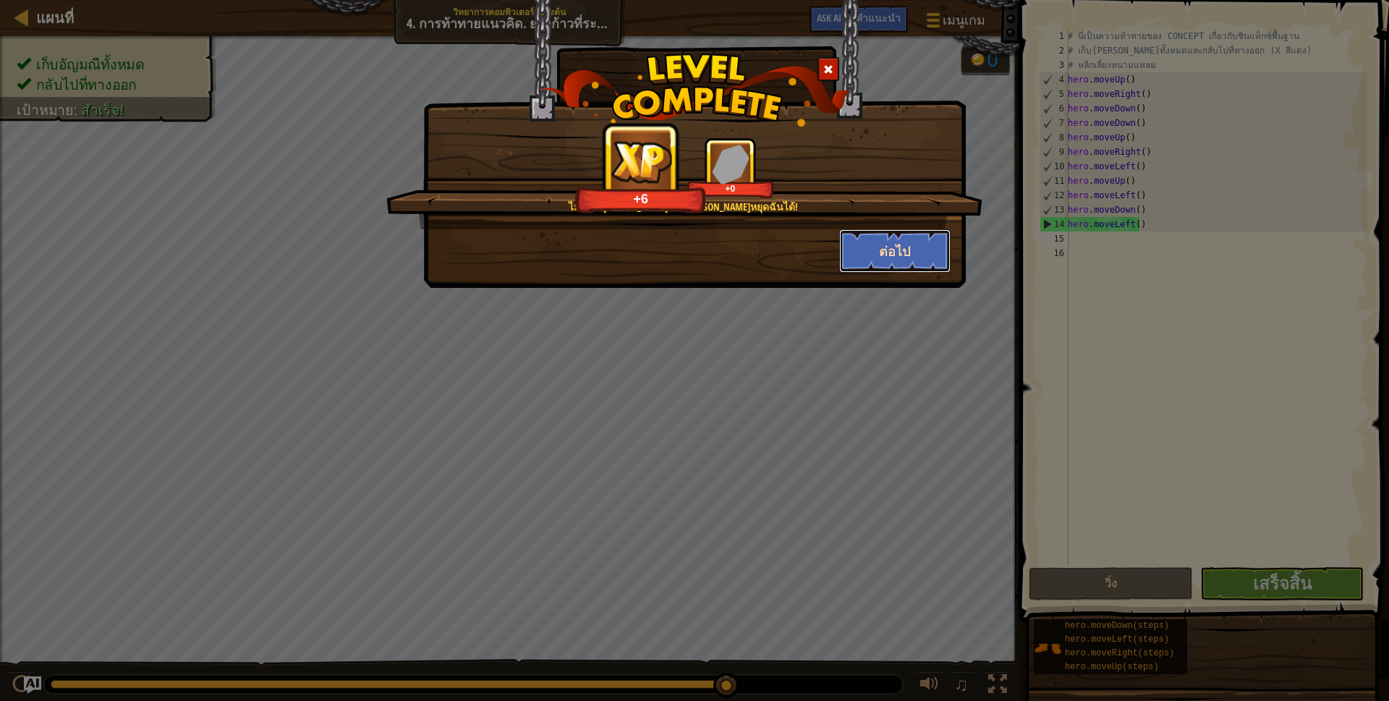
click at [935, 248] on button "ต่อไป" at bounding box center [895, 250] width 112 height 43
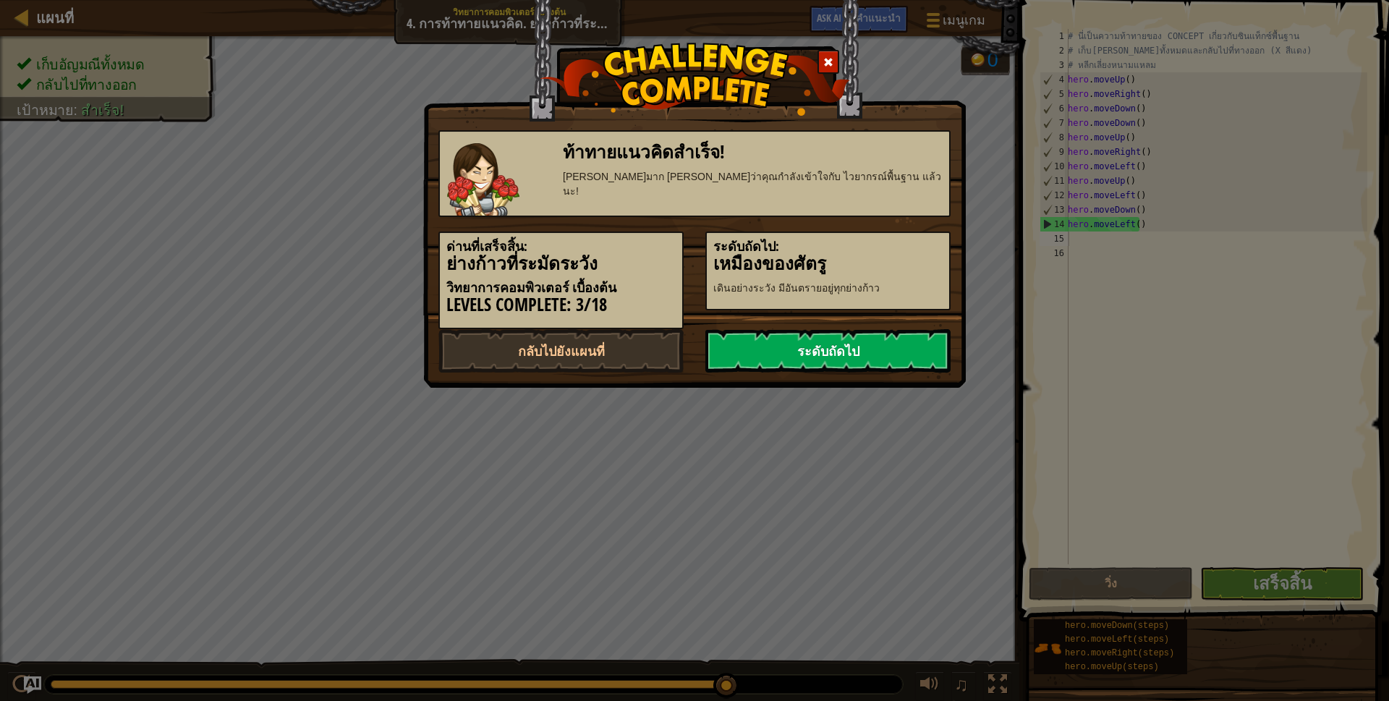
click at [862, 353] on link "ระดับถัดไป" at bounding box center [827, 350] width 245 height 43
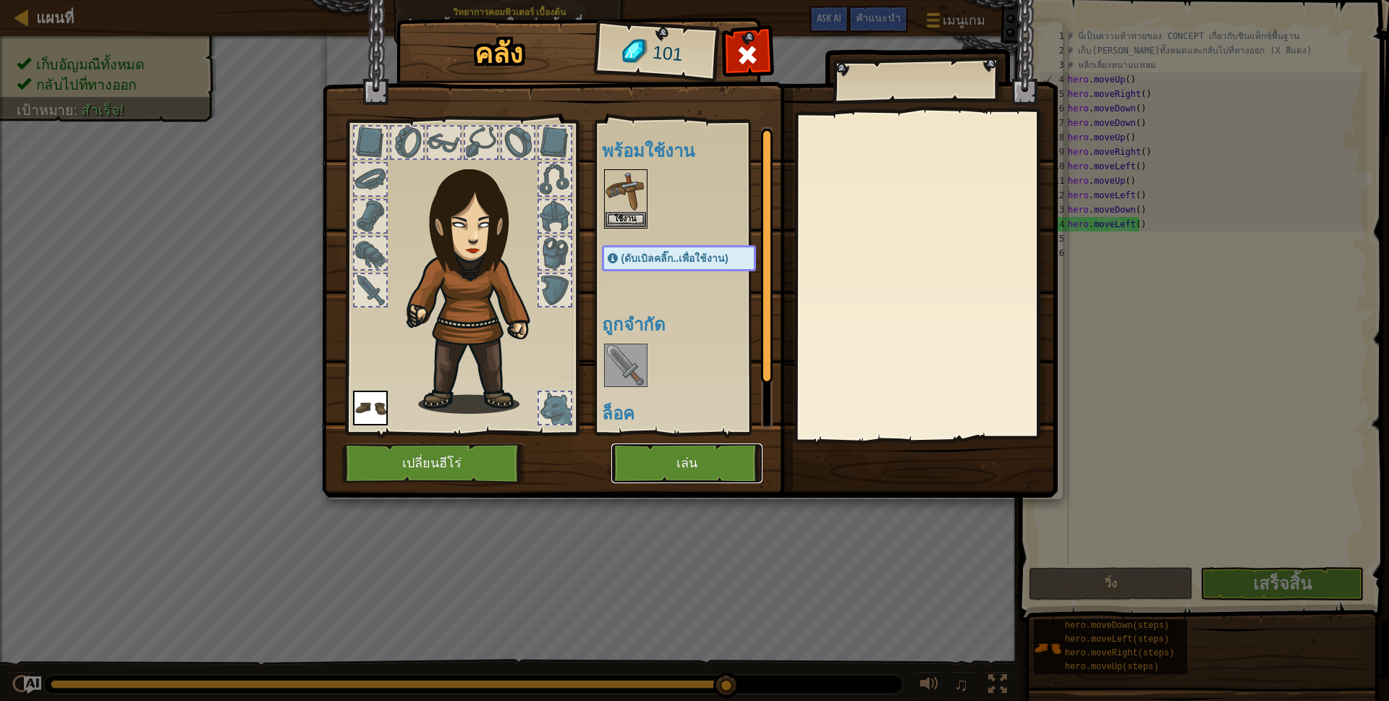
click at [682, 462] on button "เล่น" at bounding box center [686, 463] width 151 height 40
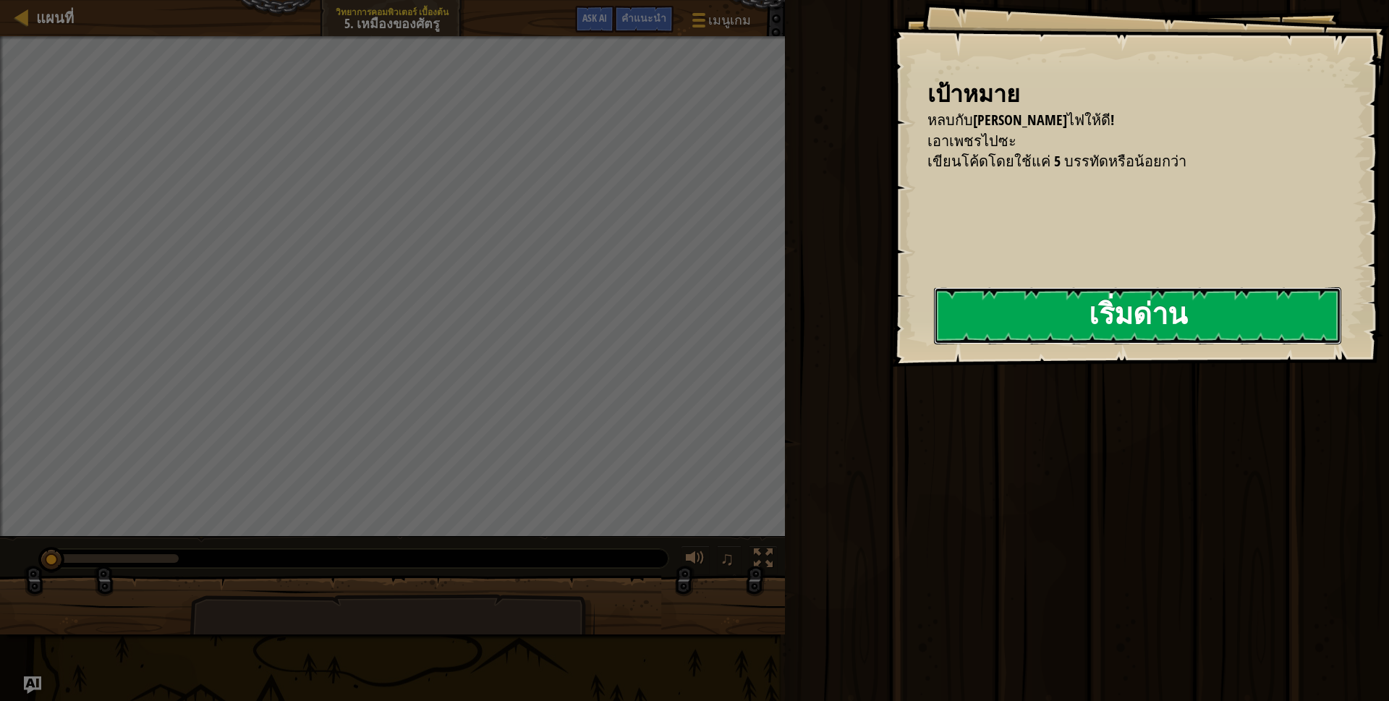
click at [1050, 315] on button "เริ่มด่าน" at bounding box center [1137, 315] width 407 height 57
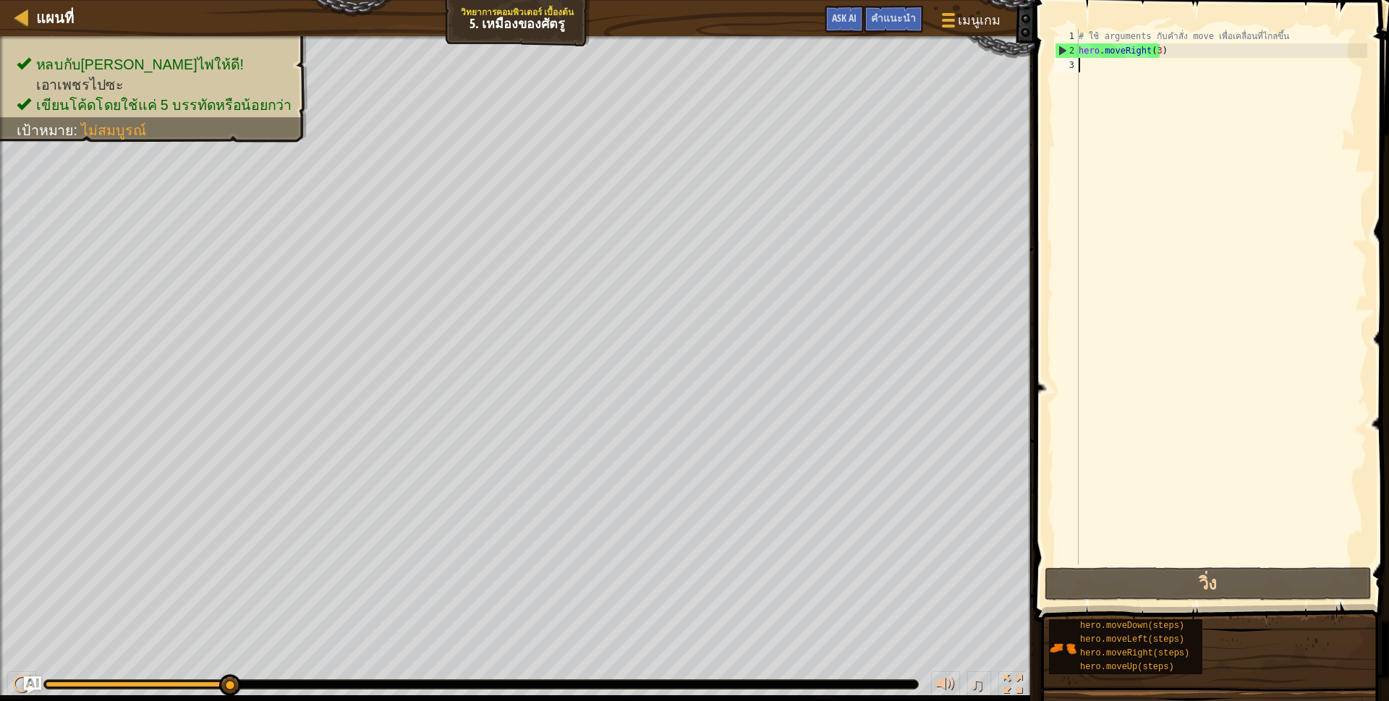
type textarea "h"
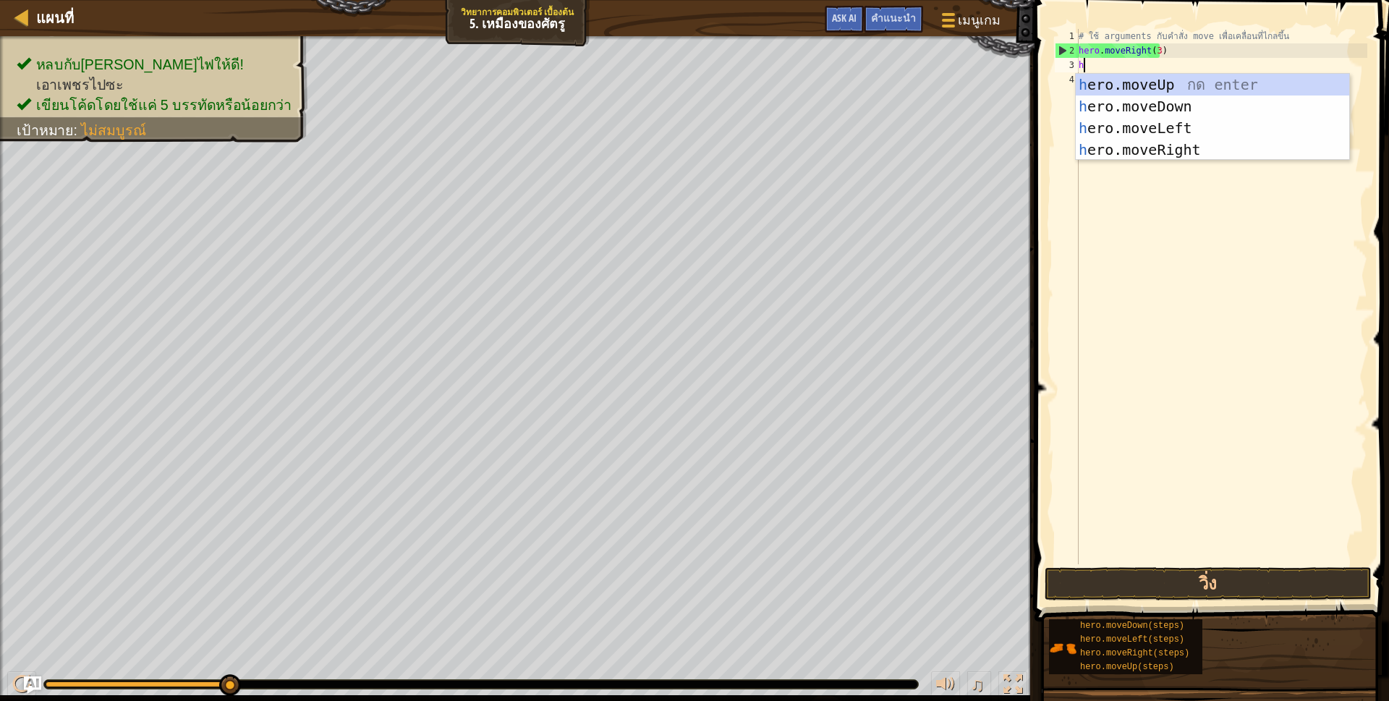
scroll to position [3, 4]
click at [1163, 77] on div "h ero.moveUp กด enter h ero.moveDown กด enter h ero.moveLeft กด enter h ero.mov…" at bounding box center [1212, 139] width 273 height 130
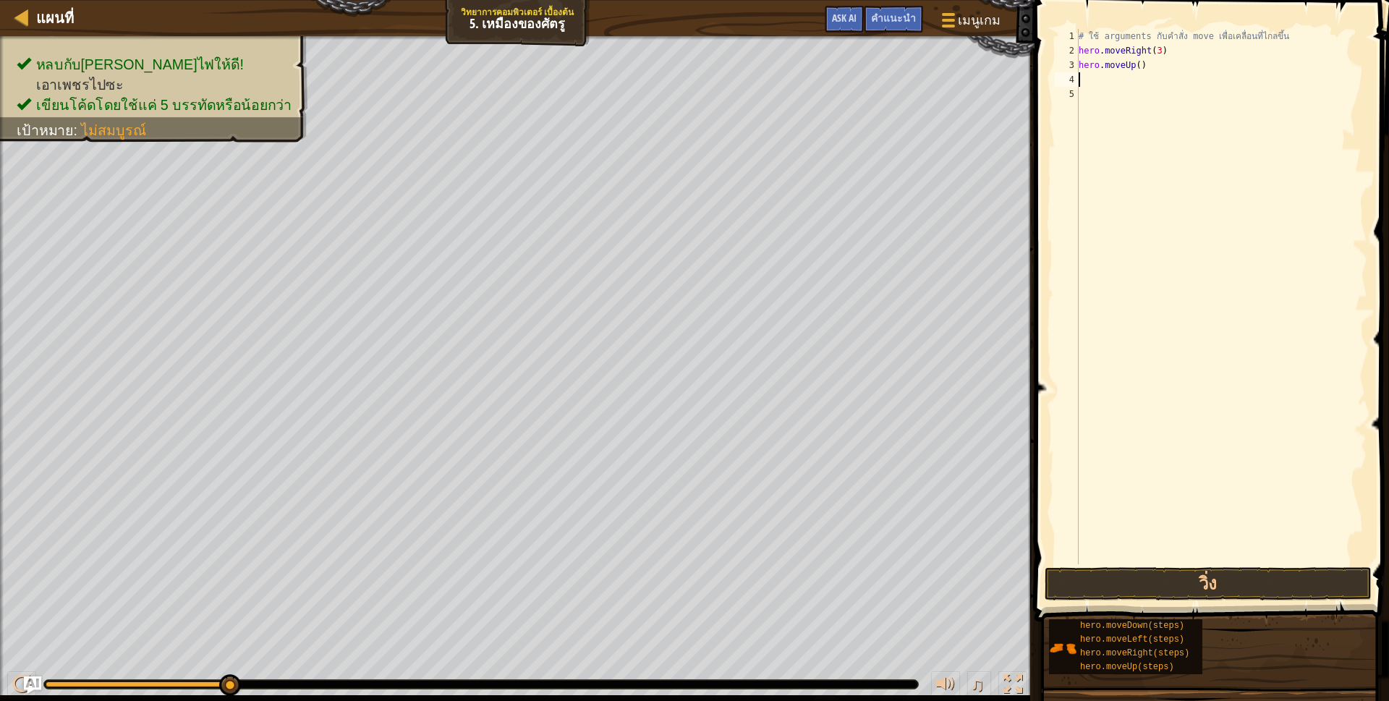
scroll to position [3, 0]
type textarea "h"
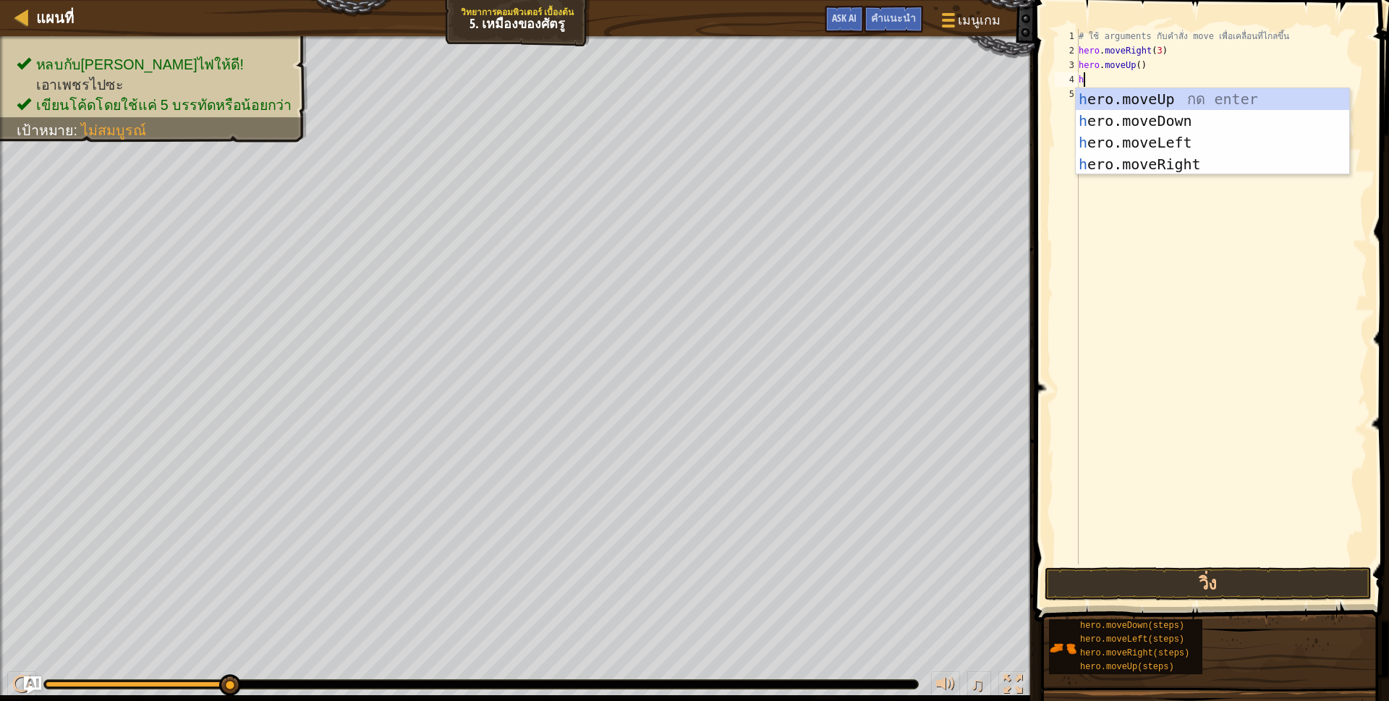
scroll to position [3, 4]
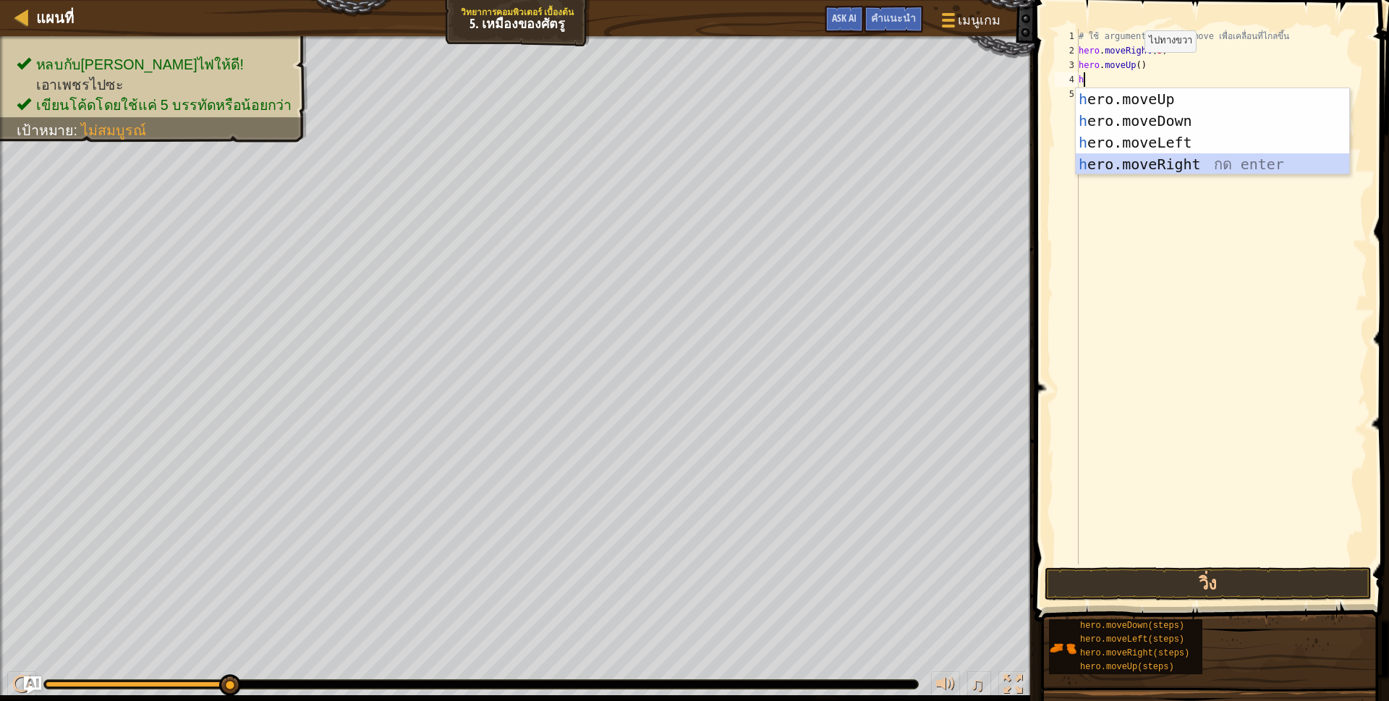
click at [1159, 156] on div "h ero.moveUp กด enter h ero.moveDown กด enter h ero.moveLeft กด enter h ero.mov…" at bounding box center [1212, 153] width 273 height 130
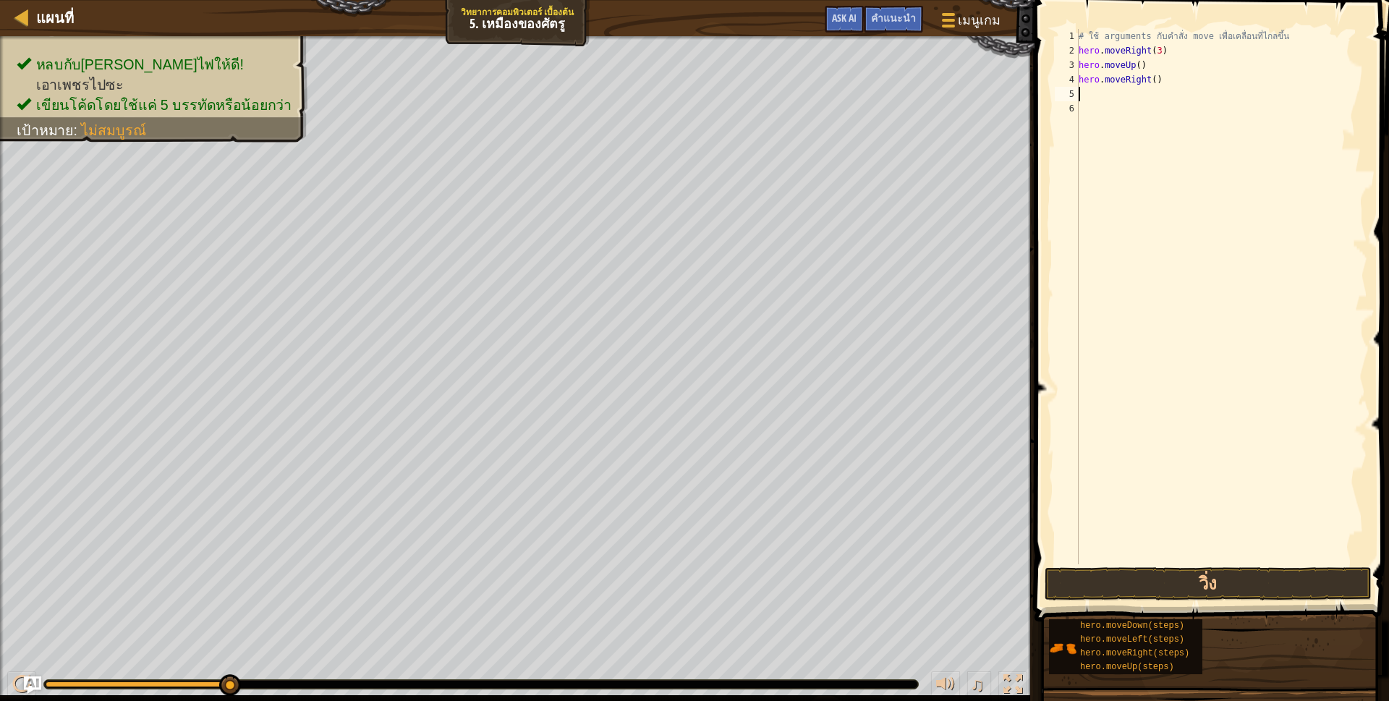
type textarea "h"
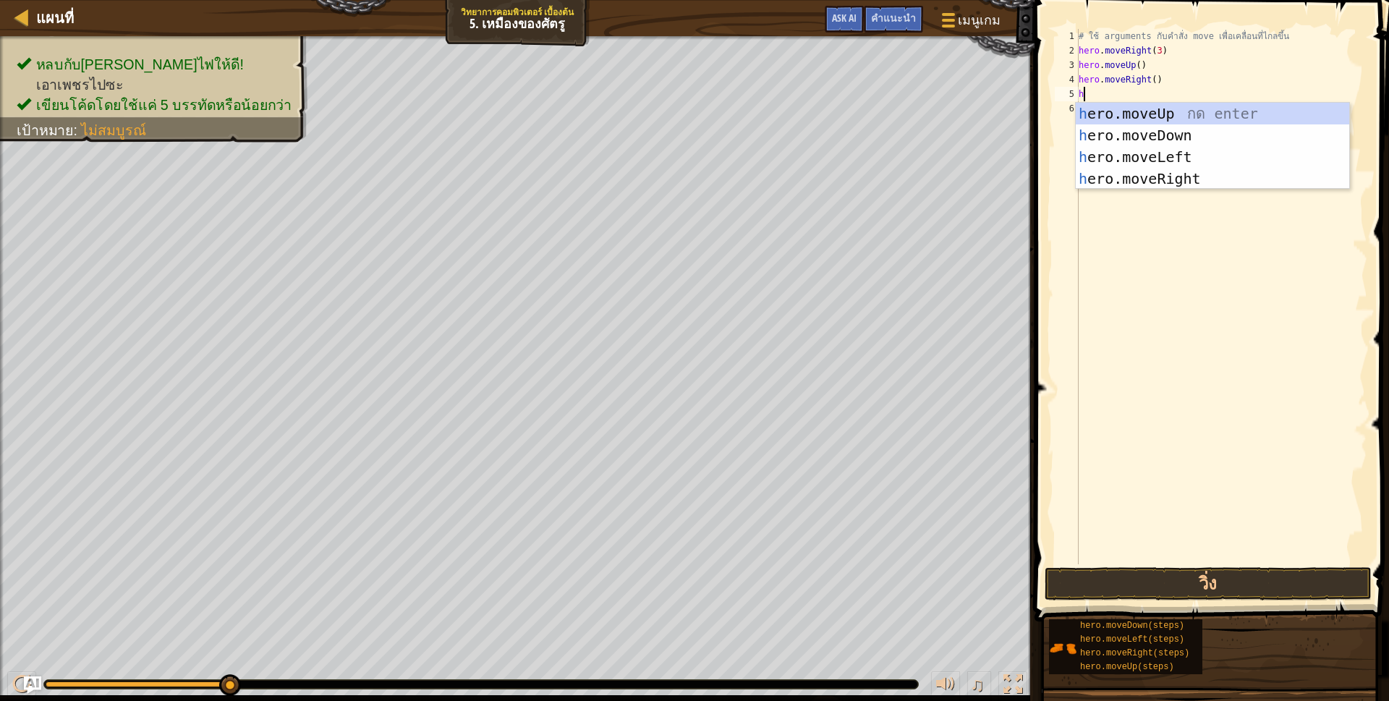
scroll to position [3, 4]
click at [1155, 135] on div "h ero.moveUp กด enter h ero.moveDown กด enter h ero.moveLeft กด enter h ero.mov…" at bounding box center [1212, 168] width 273 height 130
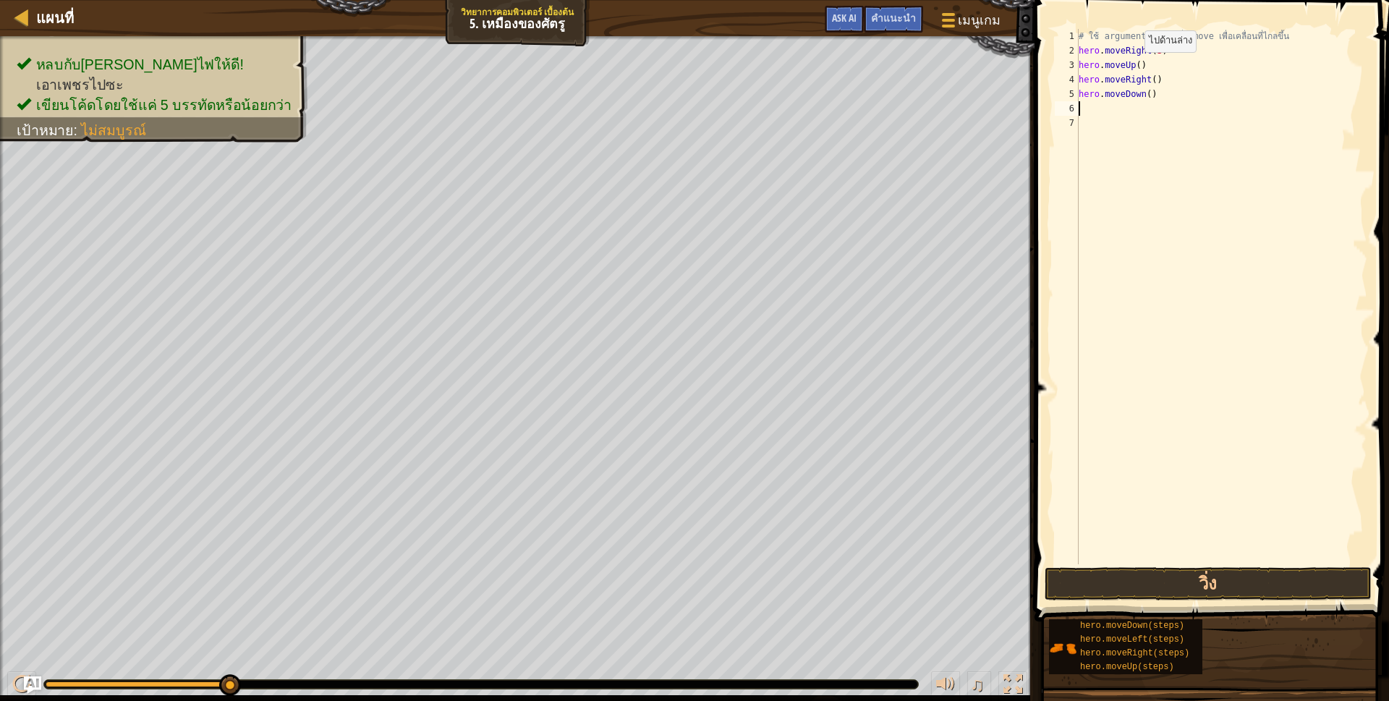
scroll to position [3, 0]
type textarea "h"
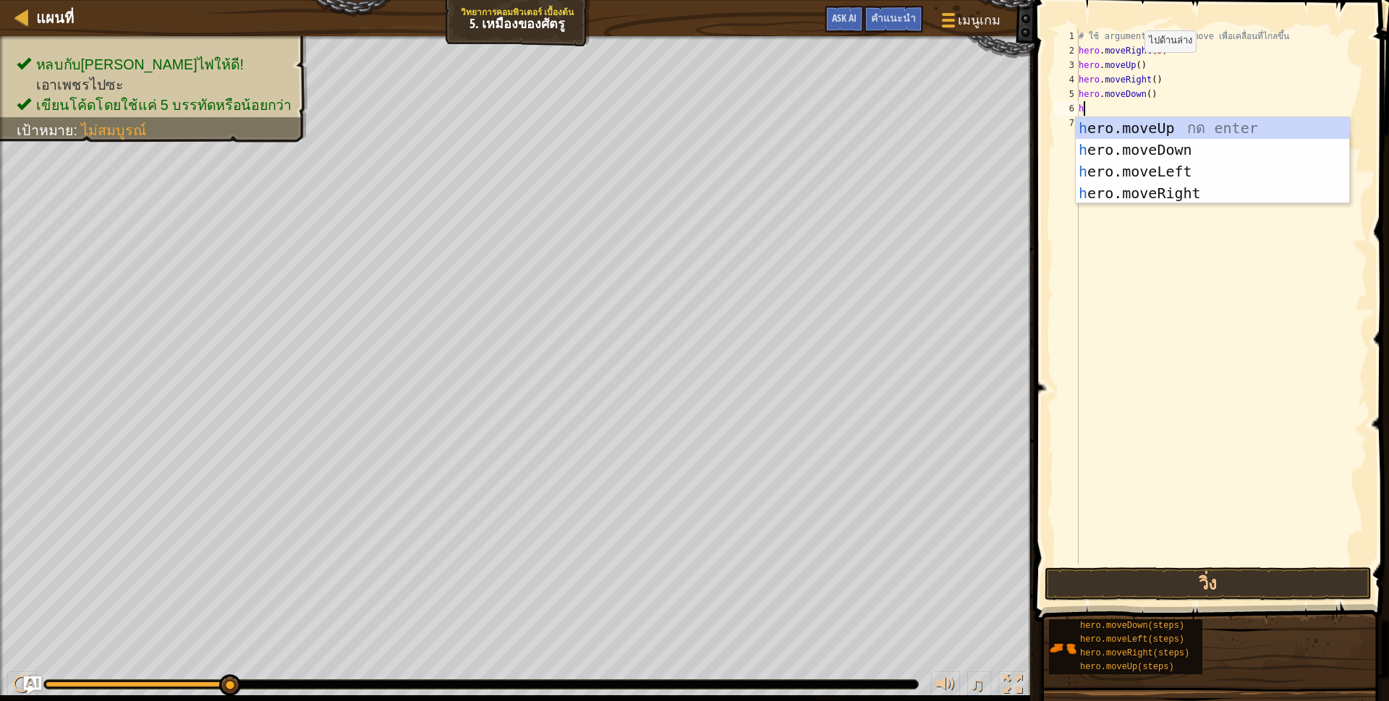
scroll to position [3, 4]
click at [1143, 151] on div "h ero.moveUp กด enter h ero.moveDown กด enter h ero.moveLeft กด enter h ero.mov…" at bounding box center [1212, 182] width 273 height 130
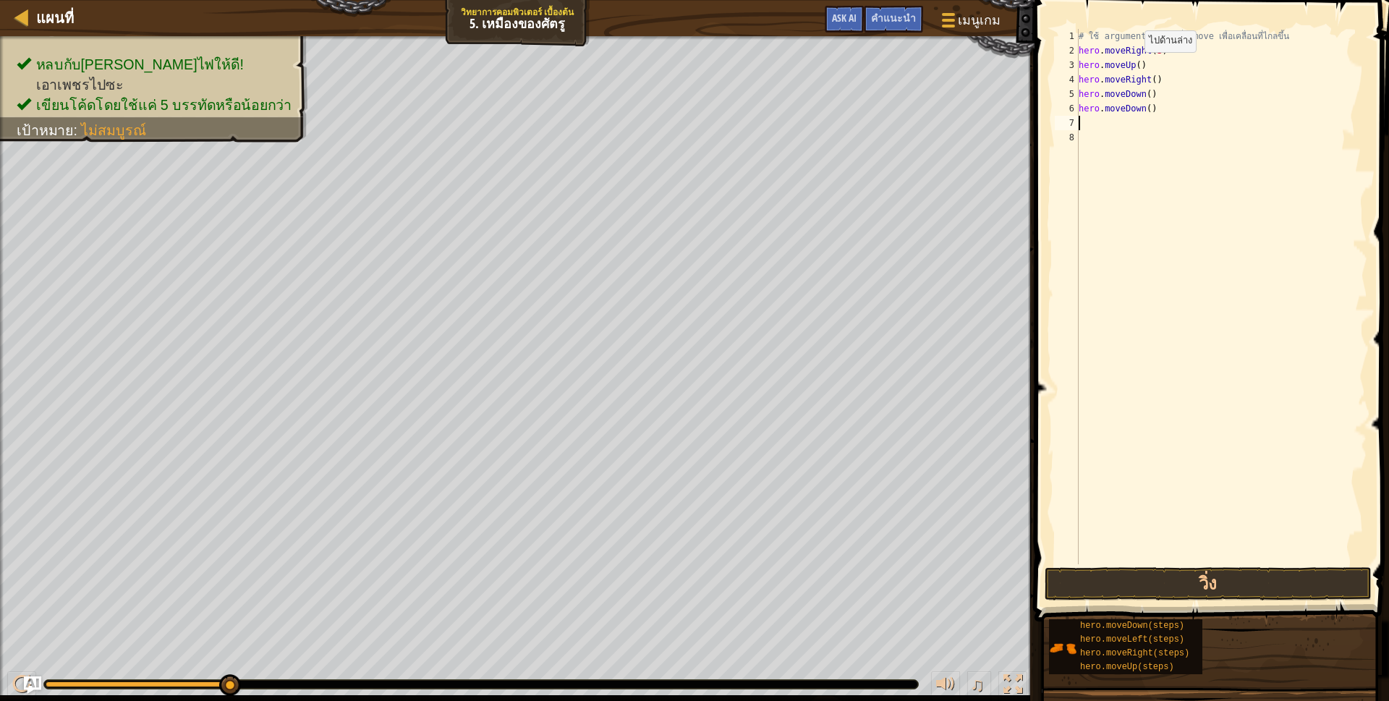
scroll to position [3, 0]
type textarea "h"
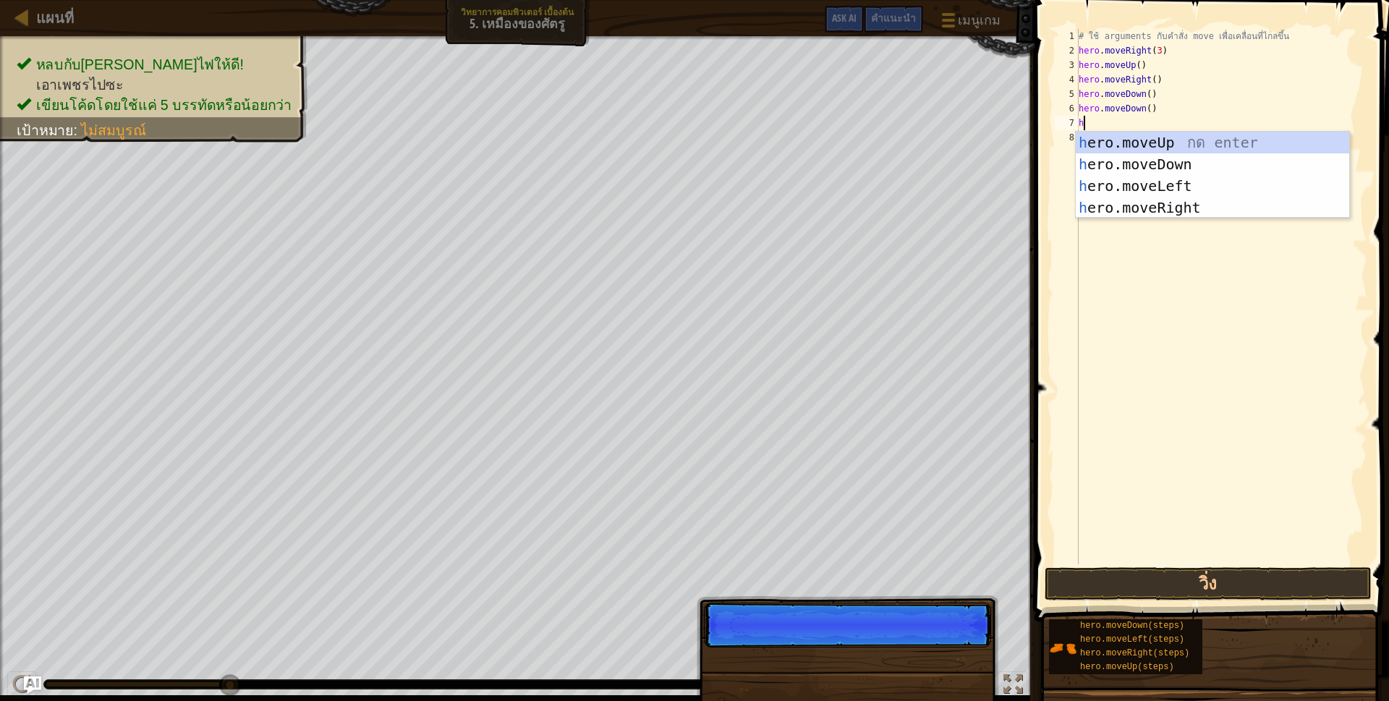
scroll to position [3, 4]
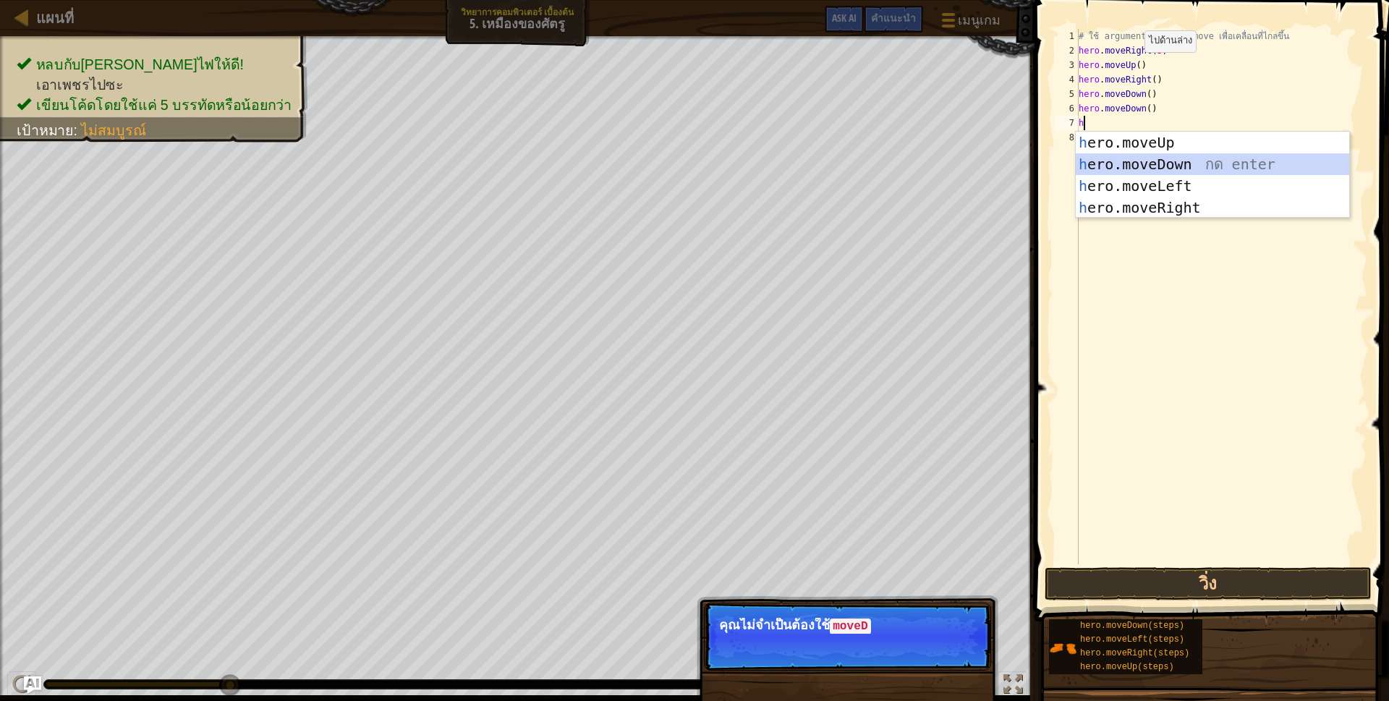
click at [1147, 161] on div "h ero.moveUp กด enter h ero.moveDown กด enter h ero.moveLeft กด enter h ero.mov…" at bounding box center [1212, 197] width 273 height 130
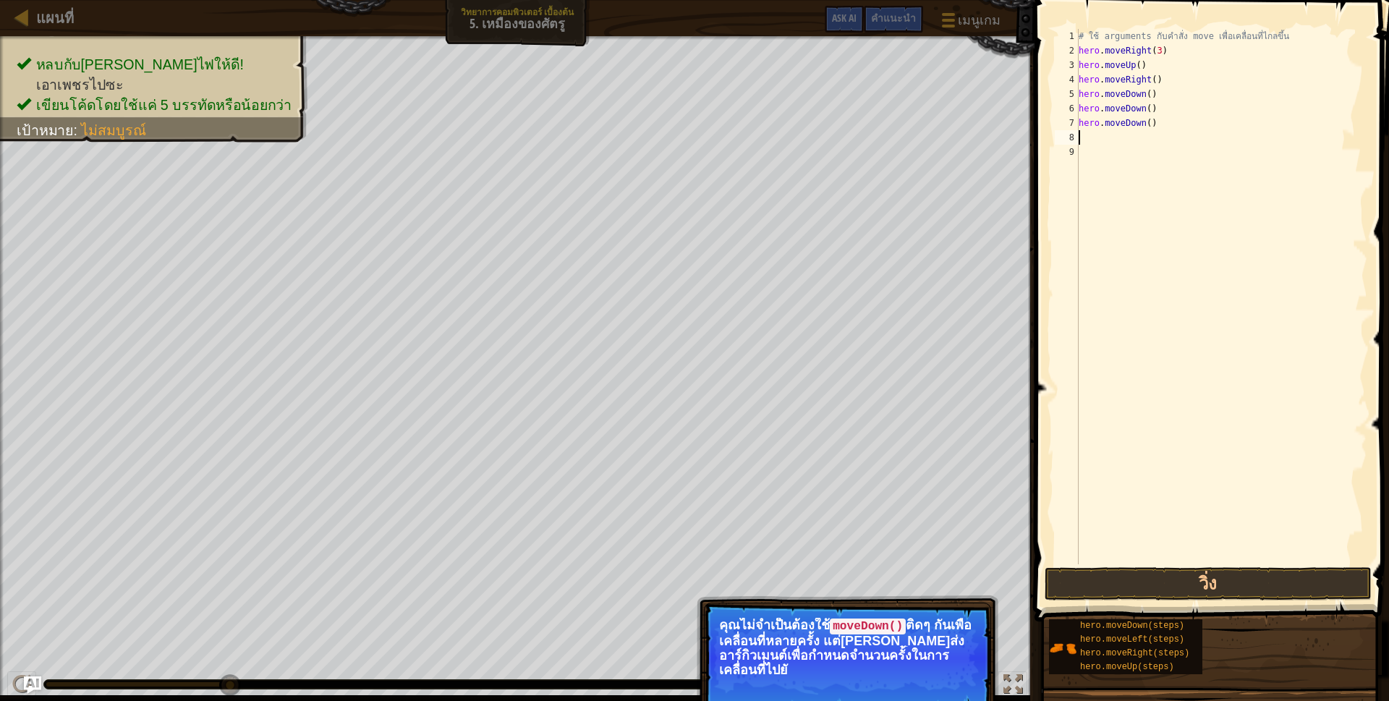
type textarea "h"
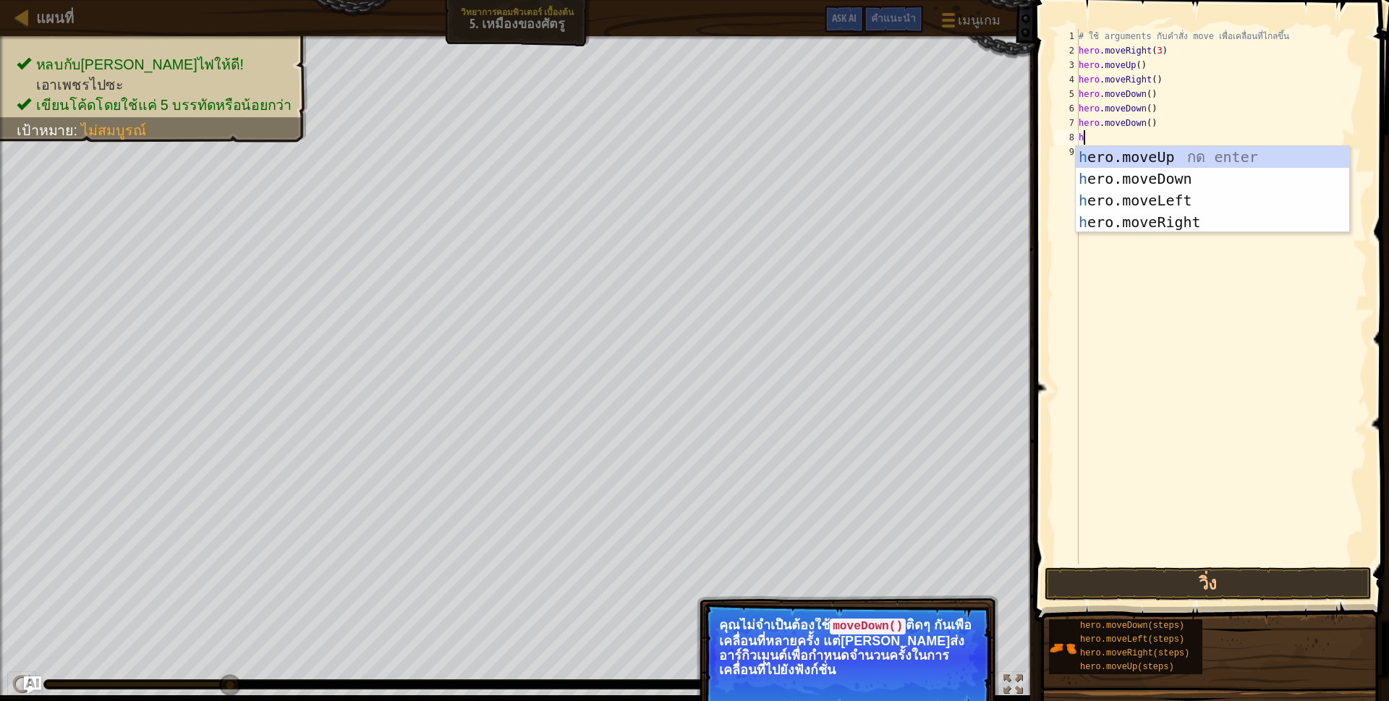
scroll to position [3, 4]
click at [1151, 218] on div "h ero.moveUp กด enter h ero.moveDown กด enter h ero.moveLeft กด enter h ero.mov…" at bounding box center [1212, 211] width 273 height 130
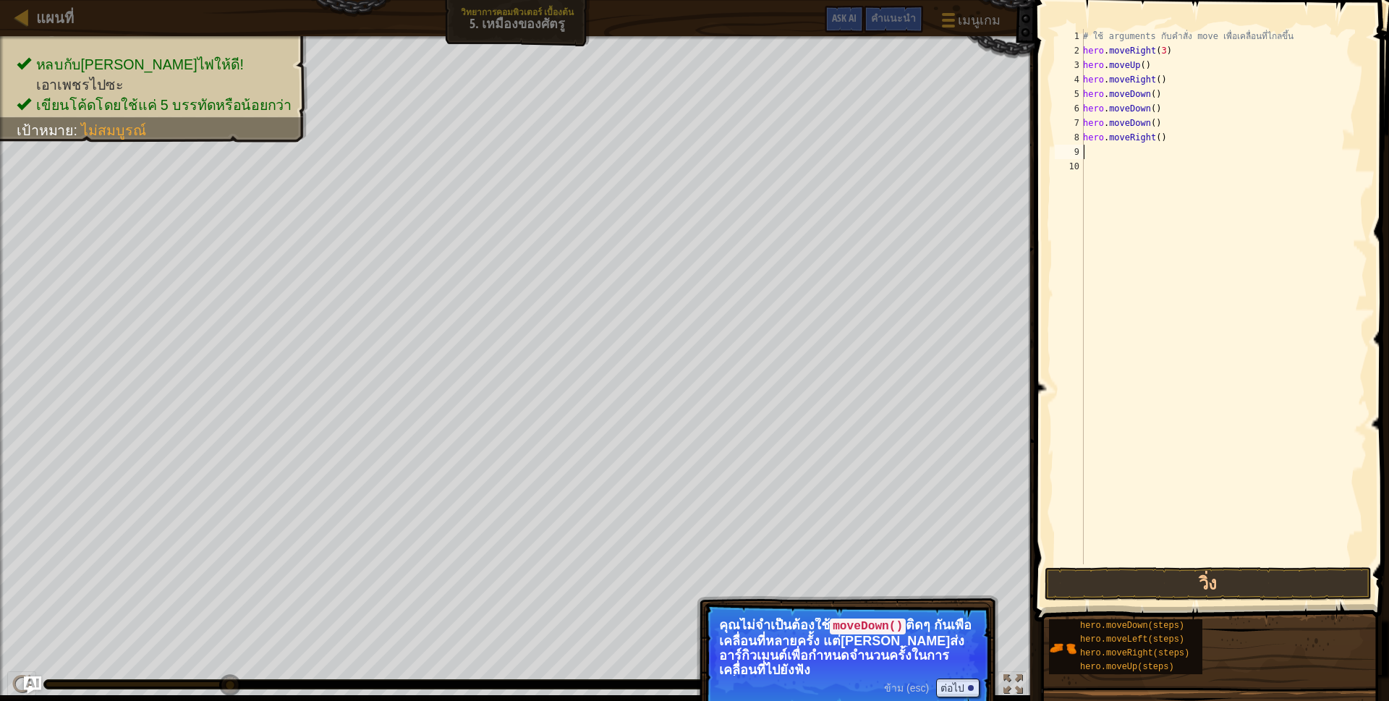
scroll to position [3, 0]
type textarea "h"
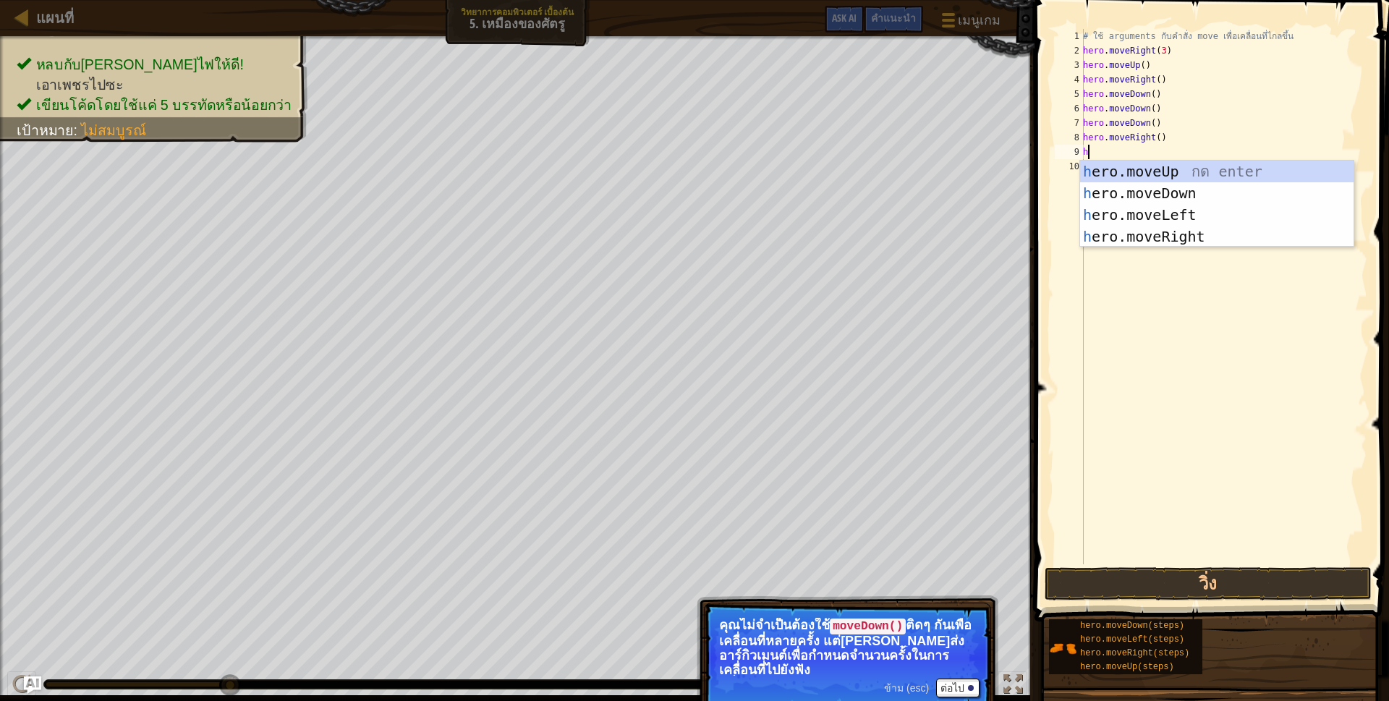
scroll to position [3, 4]
click at [1107, 244] on div "h ero.moveUp กด enter h ero.moveDown กด enter h ero.moveLeft กด enter h ero.mov…" at bounding box center [1216, 226] width 273 height 130
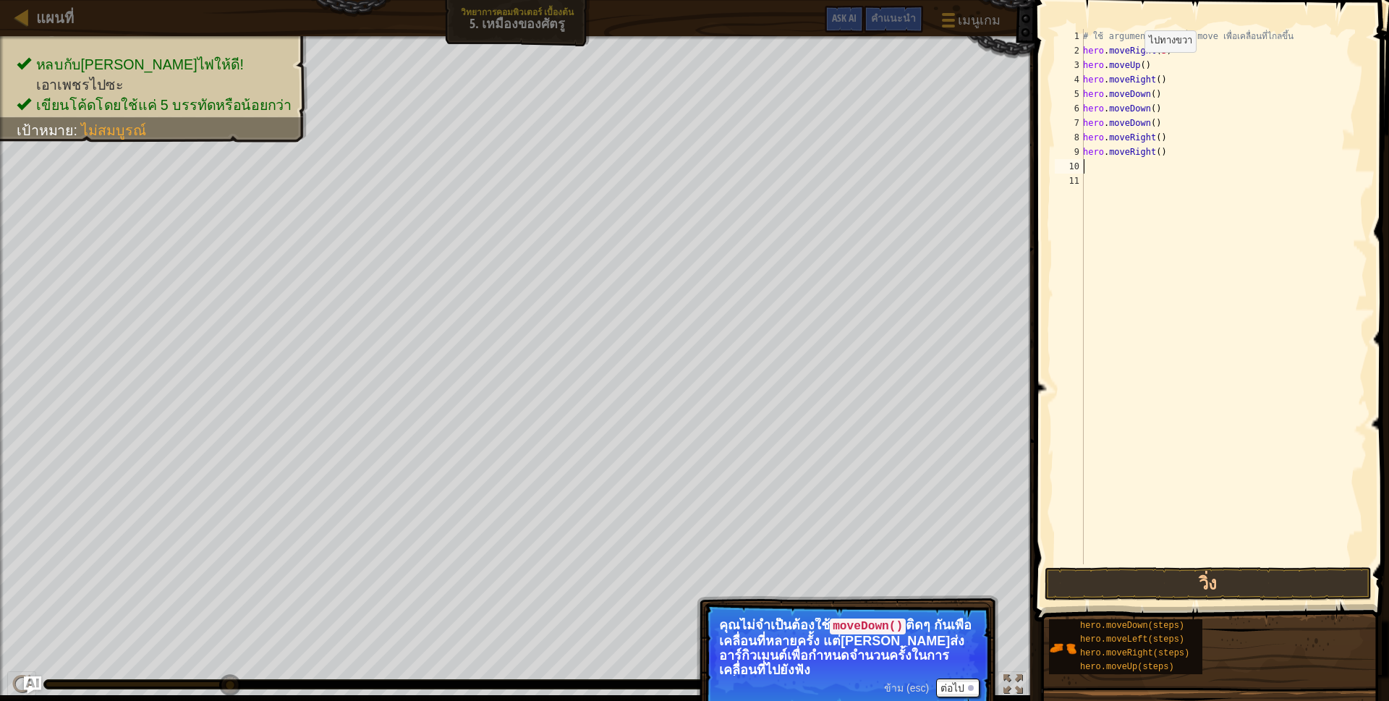
scroll to position [3, 0]
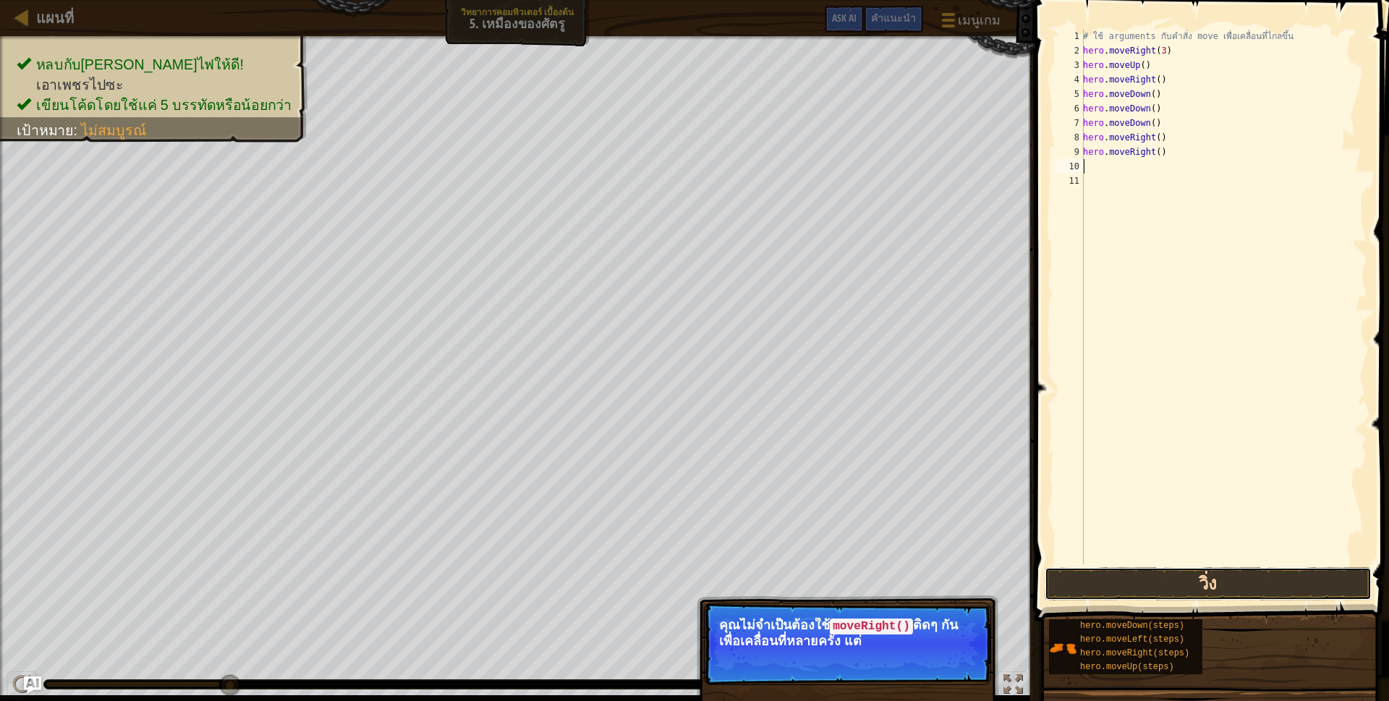
click at [1265, 579] on button "วิ่ง" at bounding box center [1208, 583] width 327 height 33
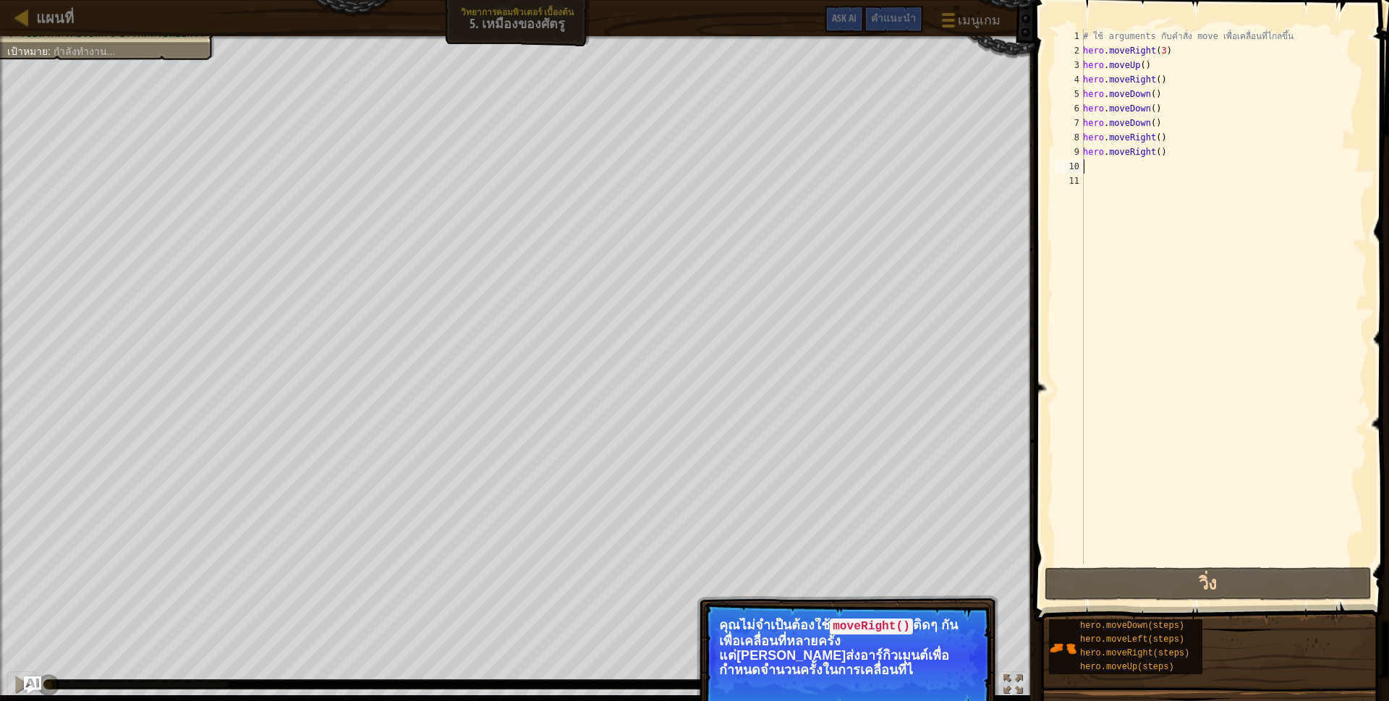
click at [901, 625] on code "moveRight()" at bounding box center [871, 626] width 83 height 16
click at [902, 631] on code "moveRight()" at bounding box center [871, 626] width 83 height 16
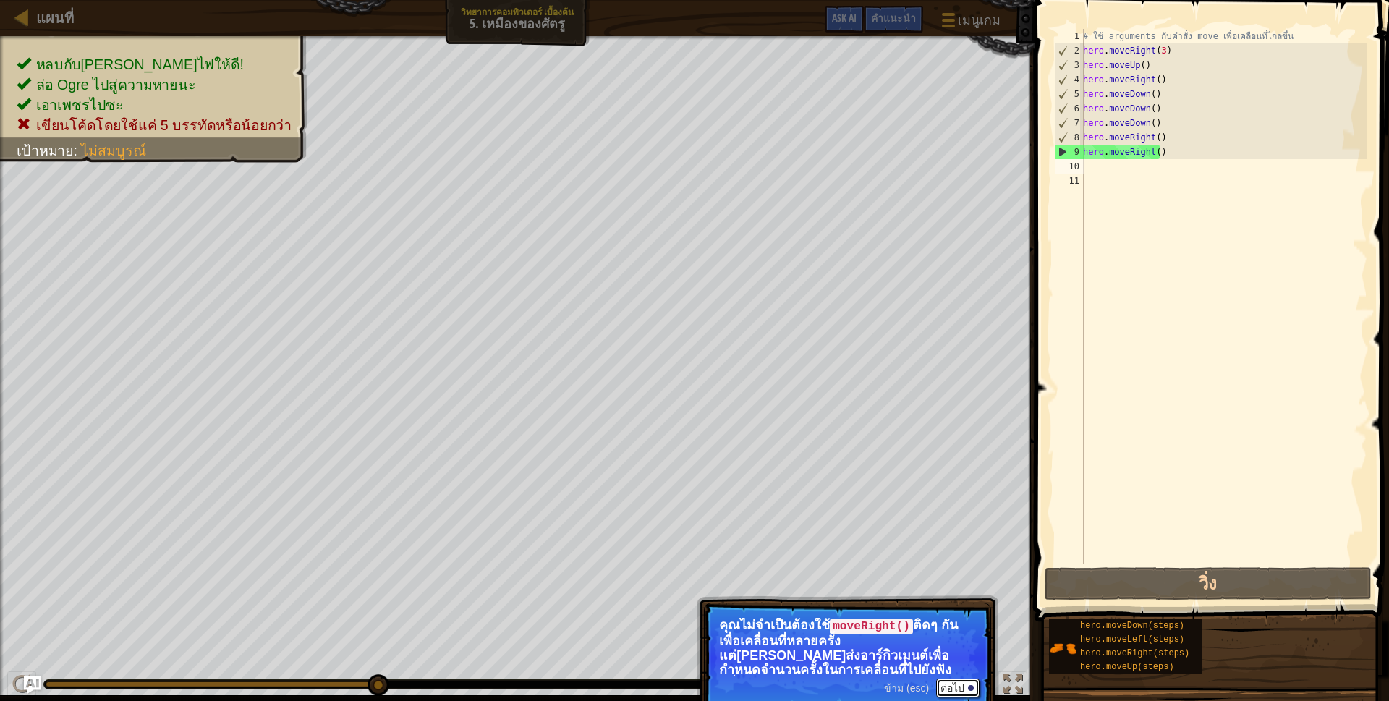
click at [972, 692] on button "ต่อไป" at bounding box center [957, 688] width 43 height 19
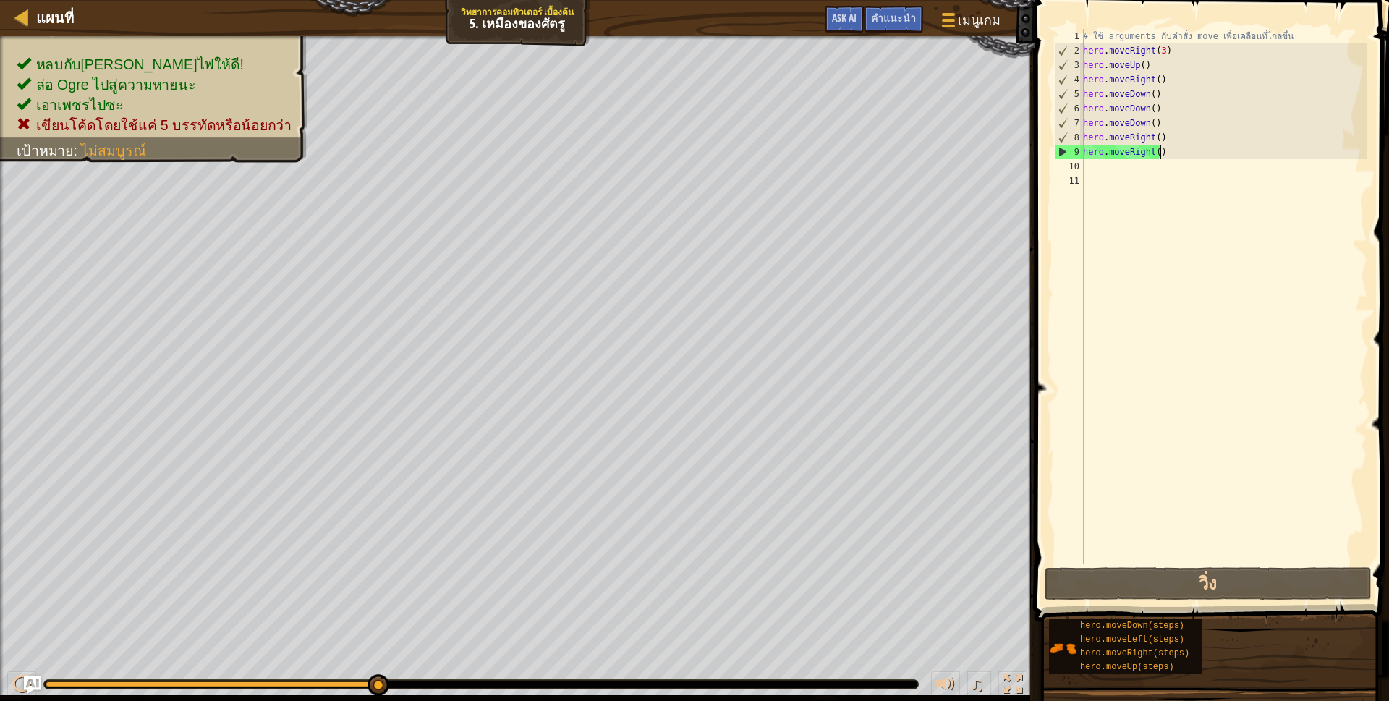
click at [1160, 154] on div "# ใช้ arguments กับคำสั่ง move เพื่อเคลื่อนที่ไกลขึ้น hero . moveRight ( 3 ) he…" at bounding box center [1223, 311] width 287 height 564
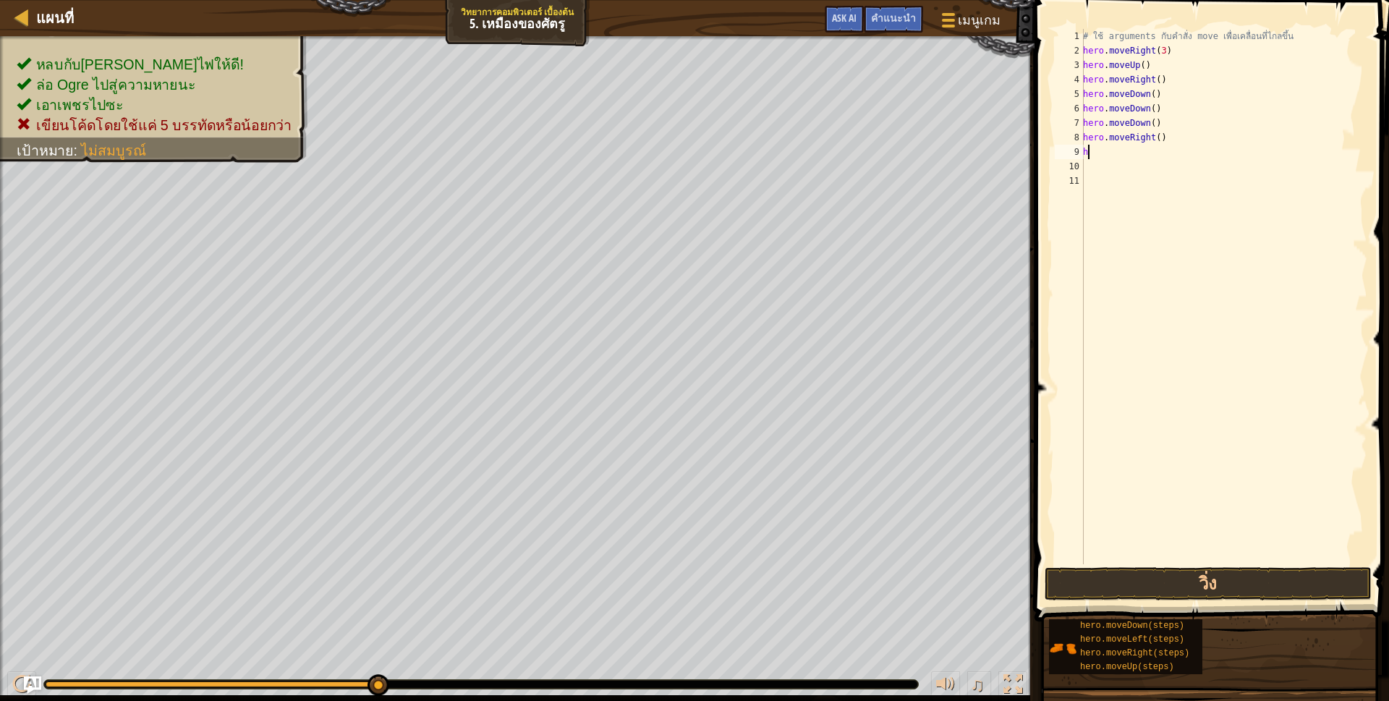
type textarea "h"
click at [1172, 138] on div "# ใช้ arguments กับคำสั่ง move เพื่อเคลื่อนที่ไกลขึ้น hero . moveRight ( 3 ) he…" at bounding box center [1223, 311] width 287 height 564
type textarea "h"
click at [1168, 122] on div "# ใช้ arguments กับคำสั่ง move เพื่อเคลื่อนที่ไกลขึ้น hero . moveRight ( 3 ) he…" at bounding box center [1223, 311] width 287 height 564
type textarea "h"
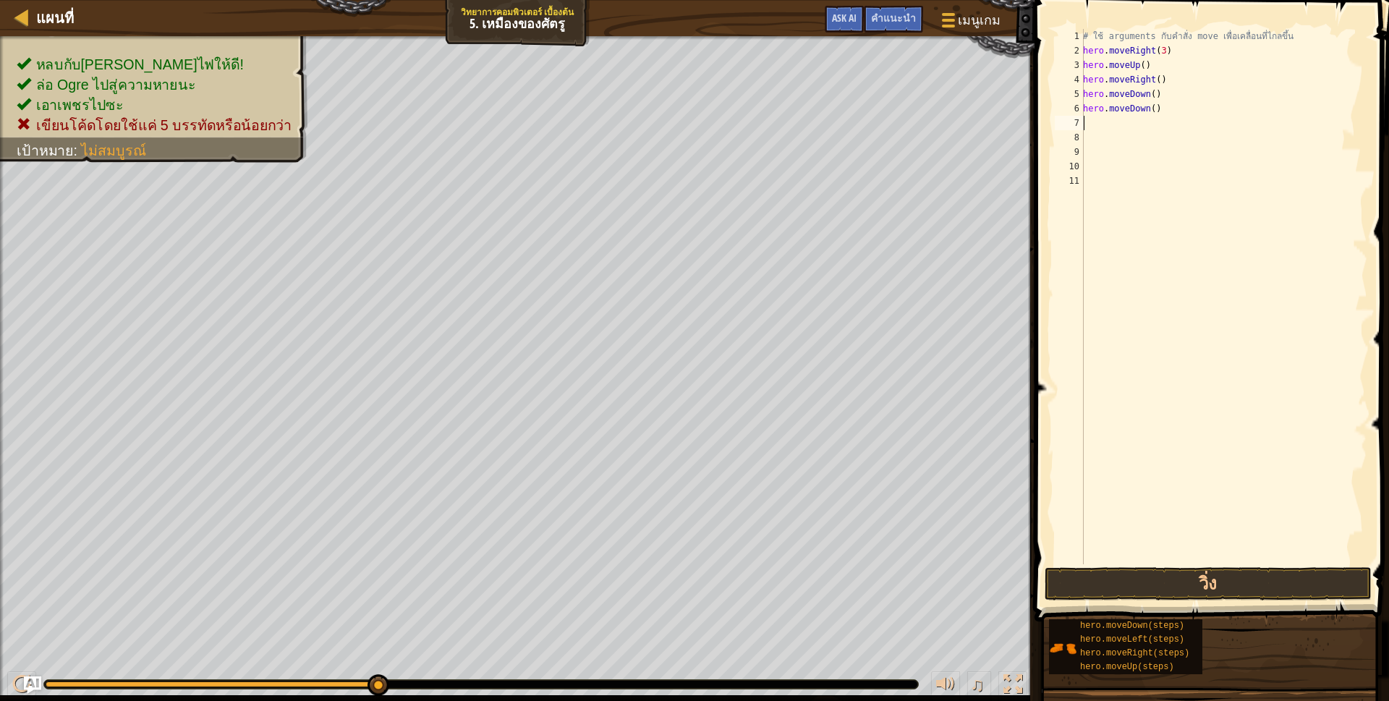
click at [1154, 109] on div "# ใช้ arguments กับคำสั่ง move เพื่อเคลื่อนที่ไกลขึ้น hero . moveRight ( 3 ) he…" at bounding box center [1223, 311] width 287 height 564
type textarea "h"
click at [1160, 93] on div "# ใช้ arguments กับคำสั่ง move เพื่อเคลื่อนที่ไกลขึ้น hero . moveRight ( 3 ) he…" at bounding box center [1223, 311] width 287 height 564
type textarea "h"
click at [1159, 82] on div "# ใช้ arguments กับคำสั่ง move เพื่อเคลื่อนที่ไกลขึ้น hero . moveRight ( 3 ) he…" at bounding box center [1223, 311] width 287 height 564
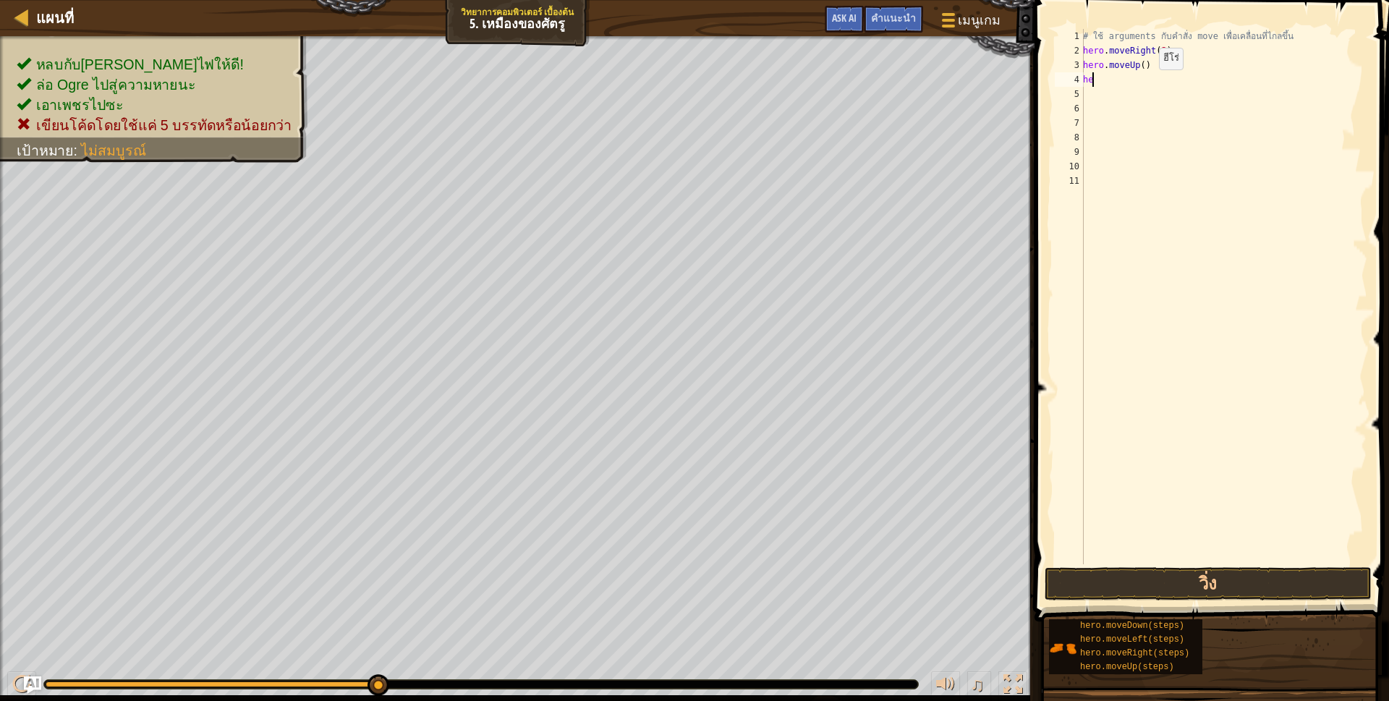
type textarea "h"
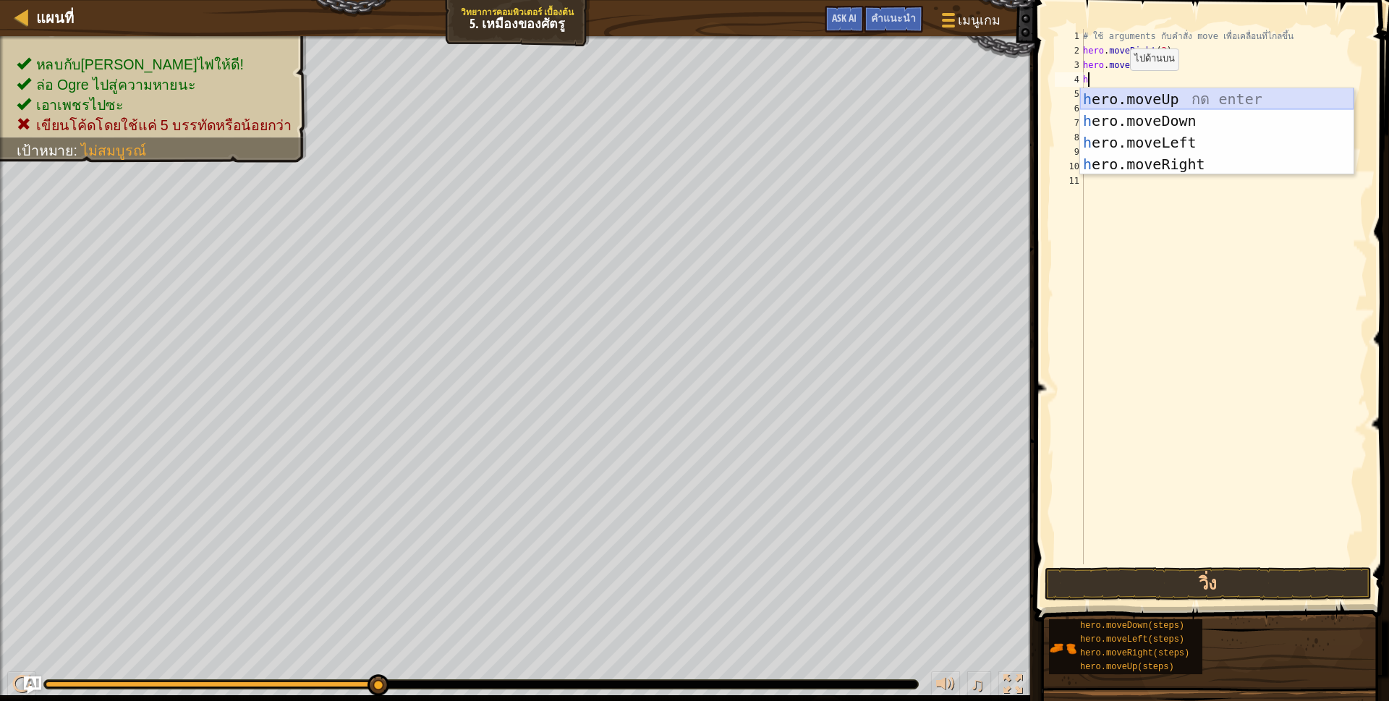
click at [1126, 92] on div "h ero.moveUp กด enter h ero.moveDown กด enter h ero.moveLeft กด enter h ero.mov…" at bounding box center [1216, 153] width 273 height 130
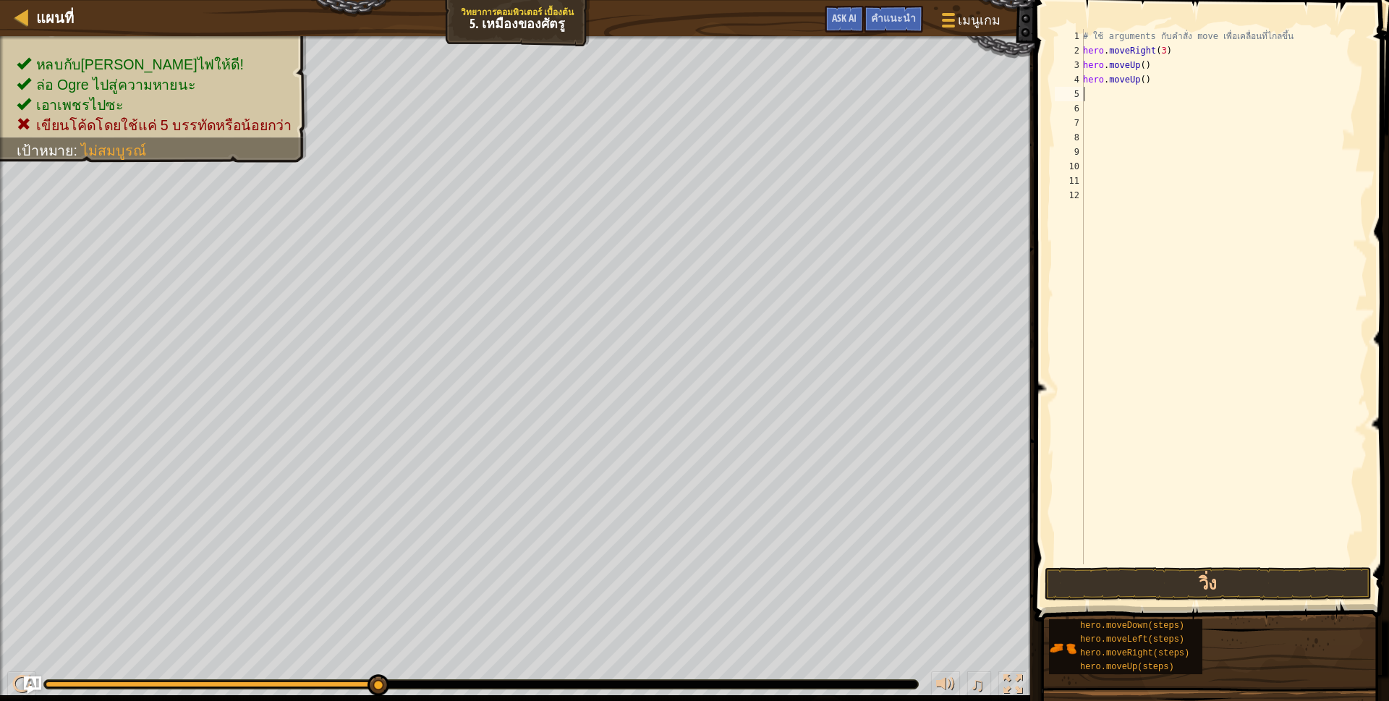
type textarea "h"
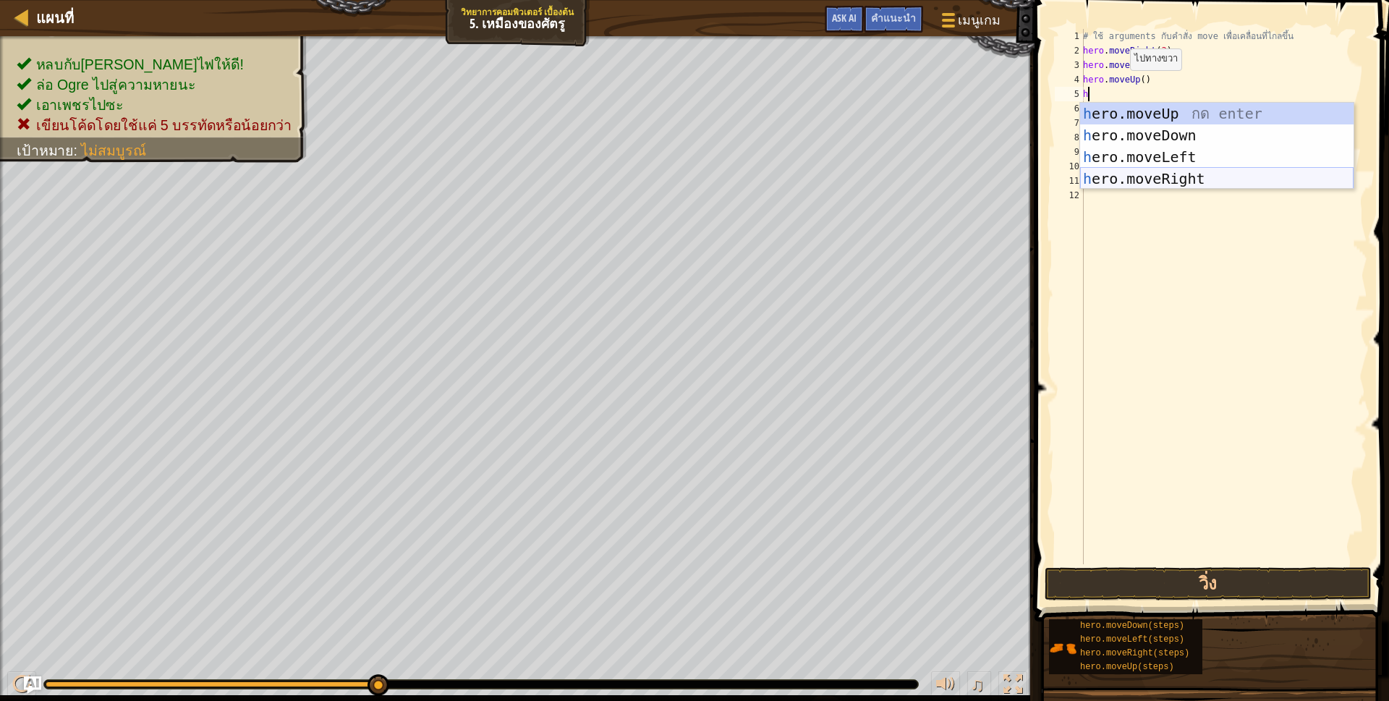
click at [1141, 181] on div "h ero.moveUp กด enter h ero.moveDown กด enter h ero.moveLeft กด enter h ero.mov…" at bounding box center [1216, 168] width 273 height 130
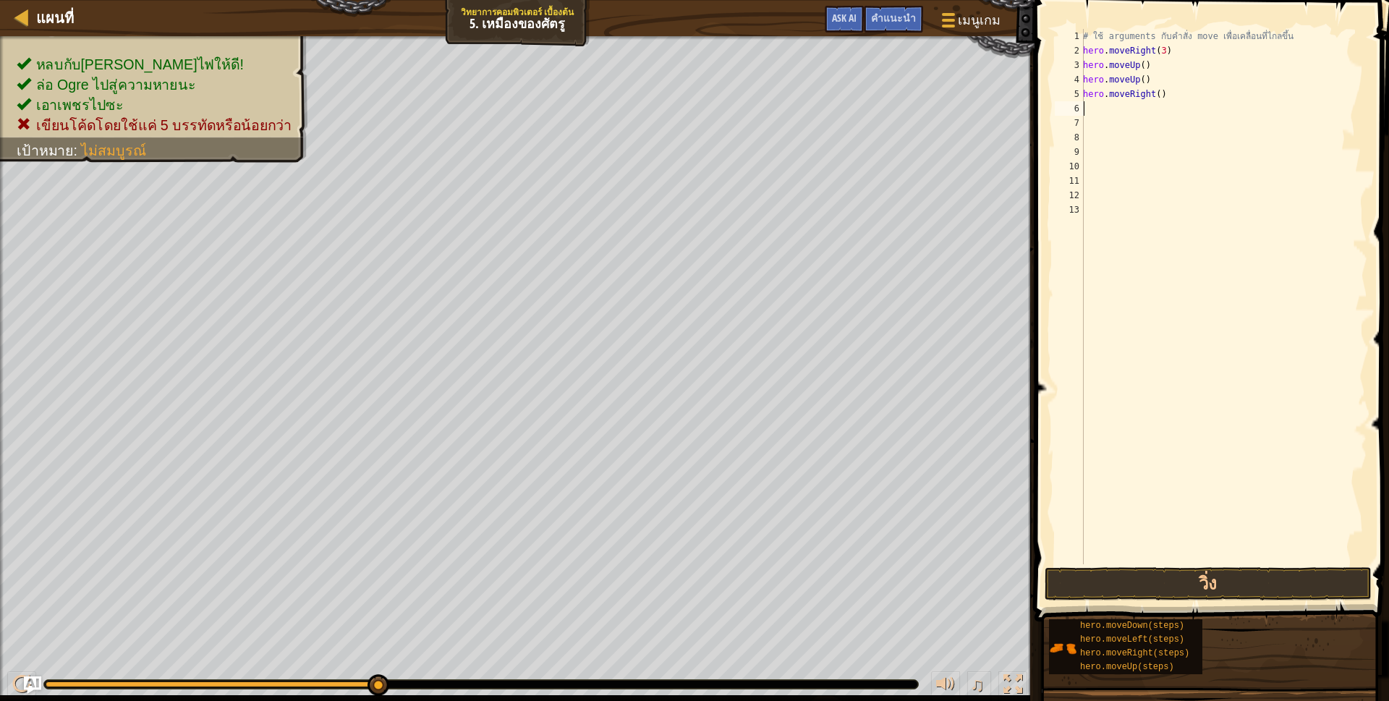
scroll to position [3, 0]
type textarea "h"
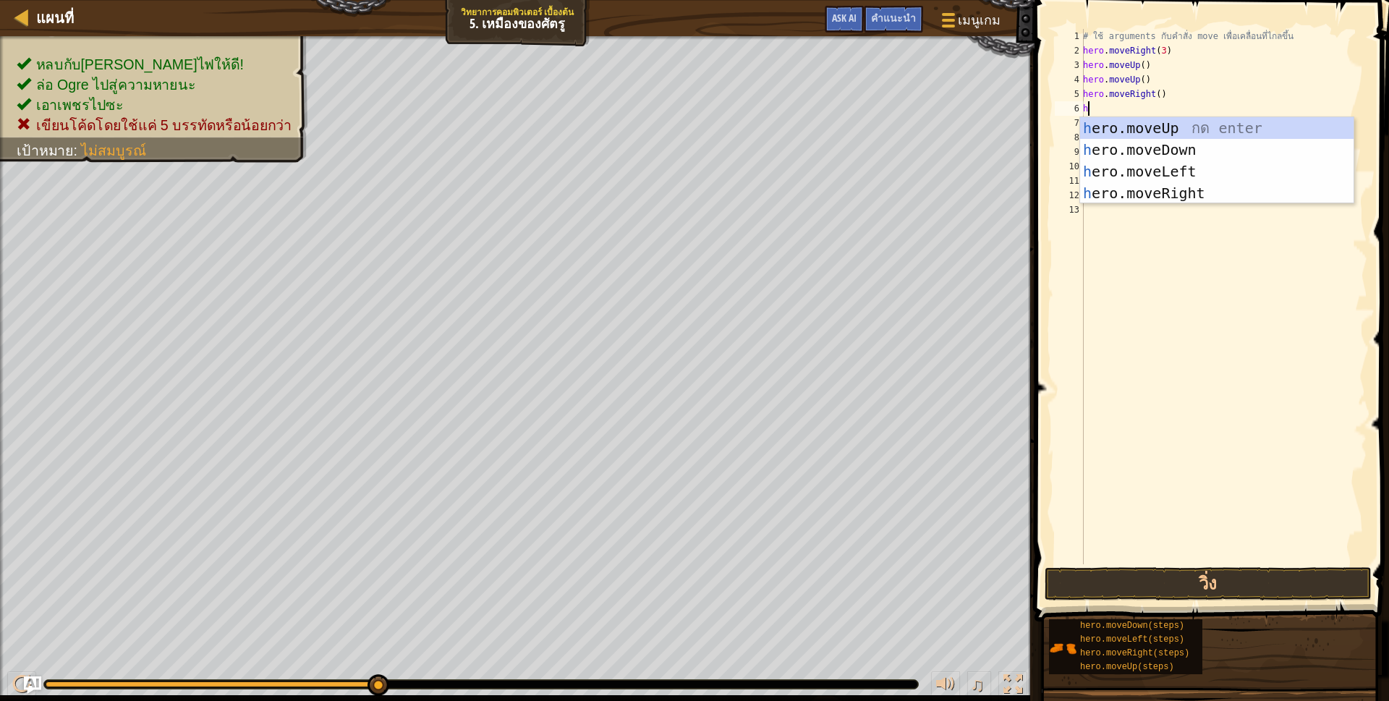
scroll to position [3, 4]
click at [1186, 148] on div "h ero.moveUp กด enter h ero.moveDown กด enter h ero.moveLeft กด enter h ero.mov…" at bounding box center [1216, 182] width 273 height 130
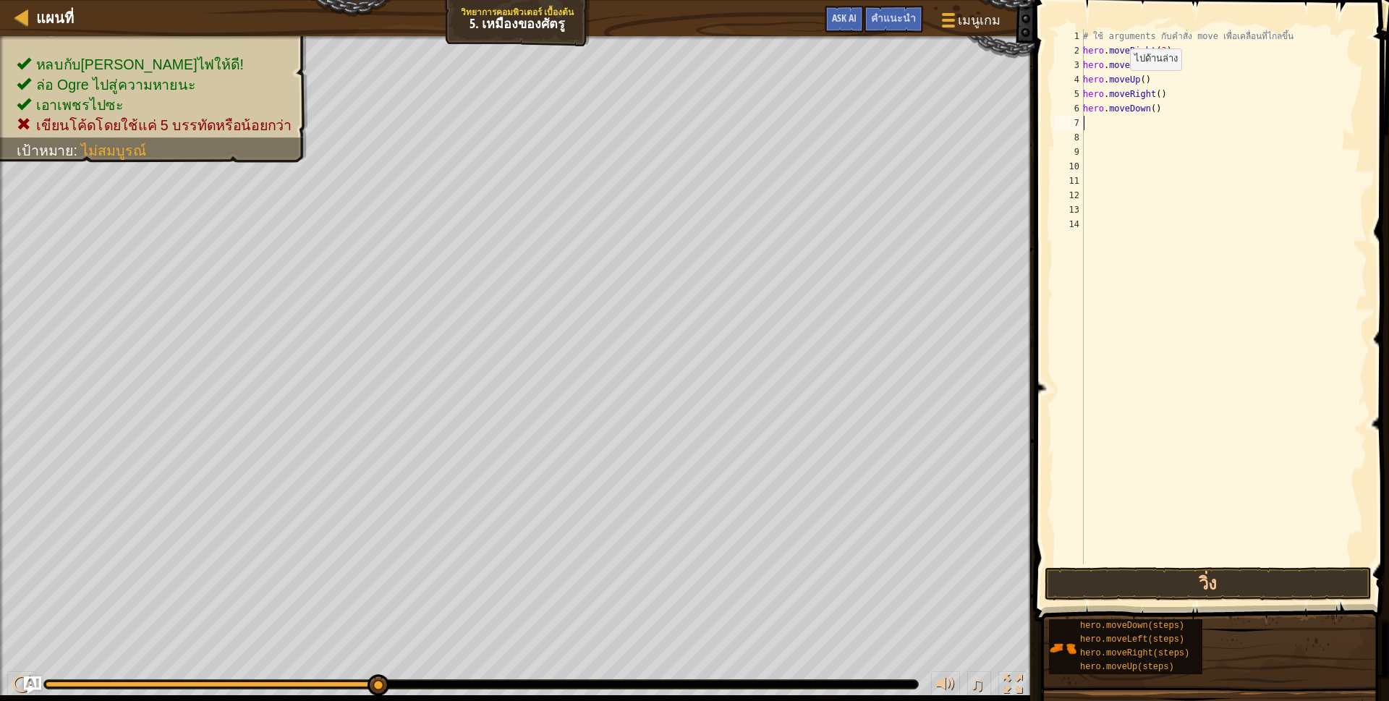
scroll to position [3, 0]
click at [1149, 109] on div "# ใช้ arguments กับคำสั่ง move เพื่อเคลื่อนที่ไกลขึ้น hero . moveRight ( 3 ) he…" at bounding box center [1223, 311] width 287 height 564
type textarea "hero.moveDown(3)"
click at [1099, 123] on div "# ใช้ arguments กับคำสั่ง move เพื่อเคลื่อนที่ไกลขึ้น hero . moveRight ( 3 ) he…" at bounding box center [1223, 311] width 287 height 564
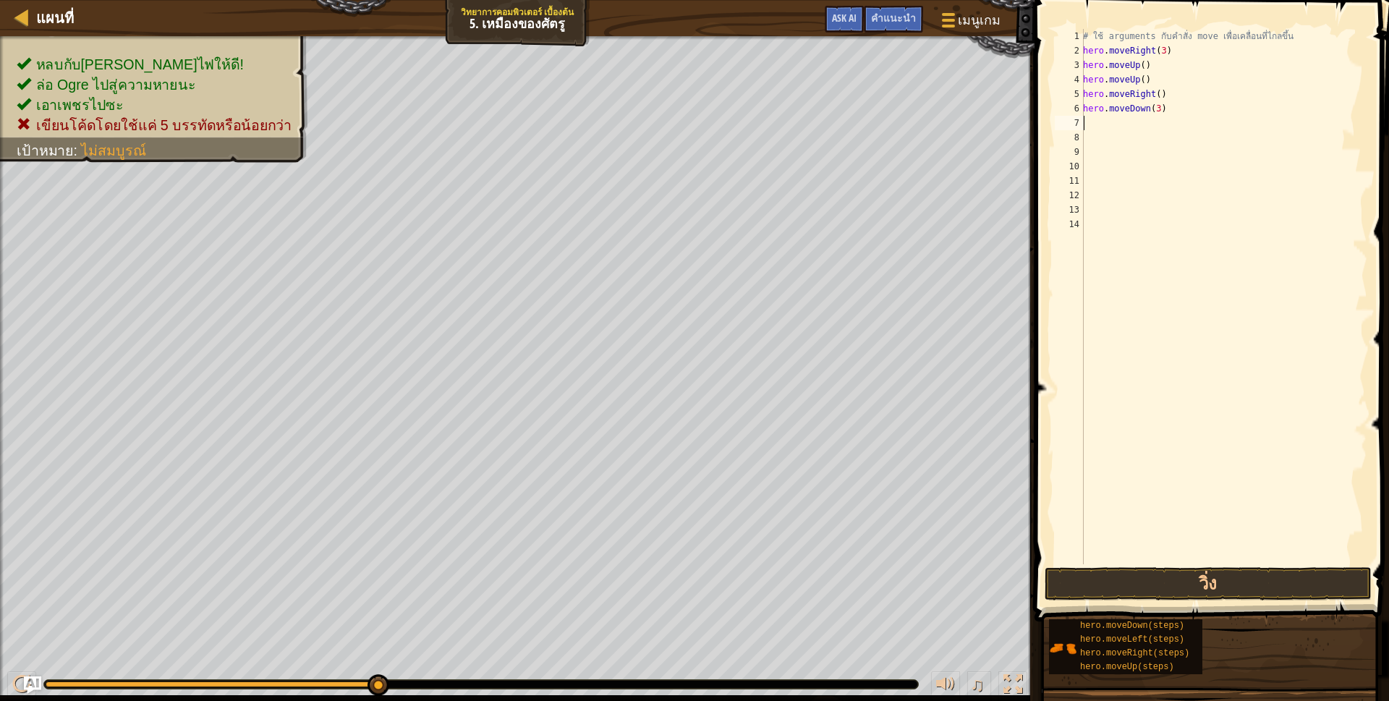
scroll to position [3, 0]
type textarea "h"
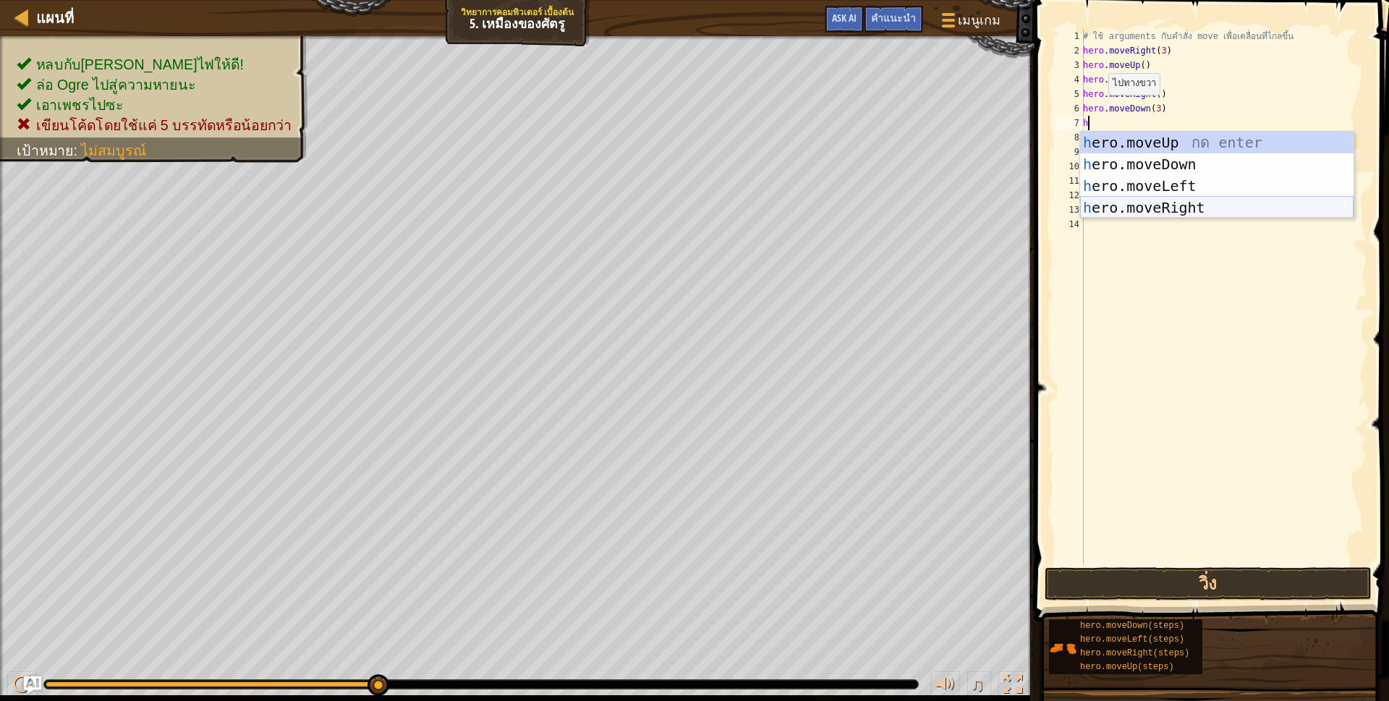
click at [1108, 210] on div "h ero.moveUp กด enter h ero.moveDown กด enter h ero.moveLeft กด enter h ero.mov…" at bounding box center [1216, 197] width 273 height 130
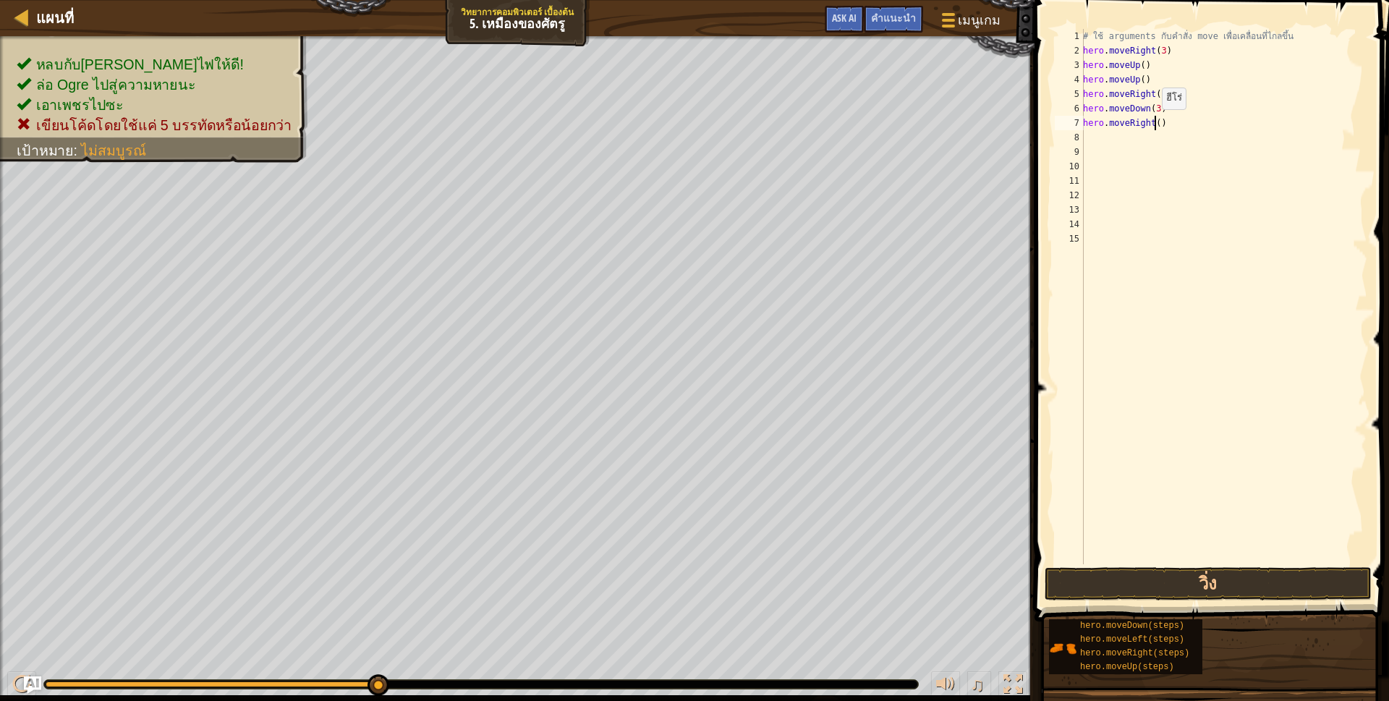
click at [1154, 124] on div "# ใช้ arguments กับคำสั่ง move เพื่อเคลื่อนที่ไกลขึ้น hero . moveRight ( 3 ) he…" at bounding box center [1223, 311] width 287 height 564
click at [1123, 589] on button "วิ่ง" at bounding box center [1208, 583] width 327 height 33
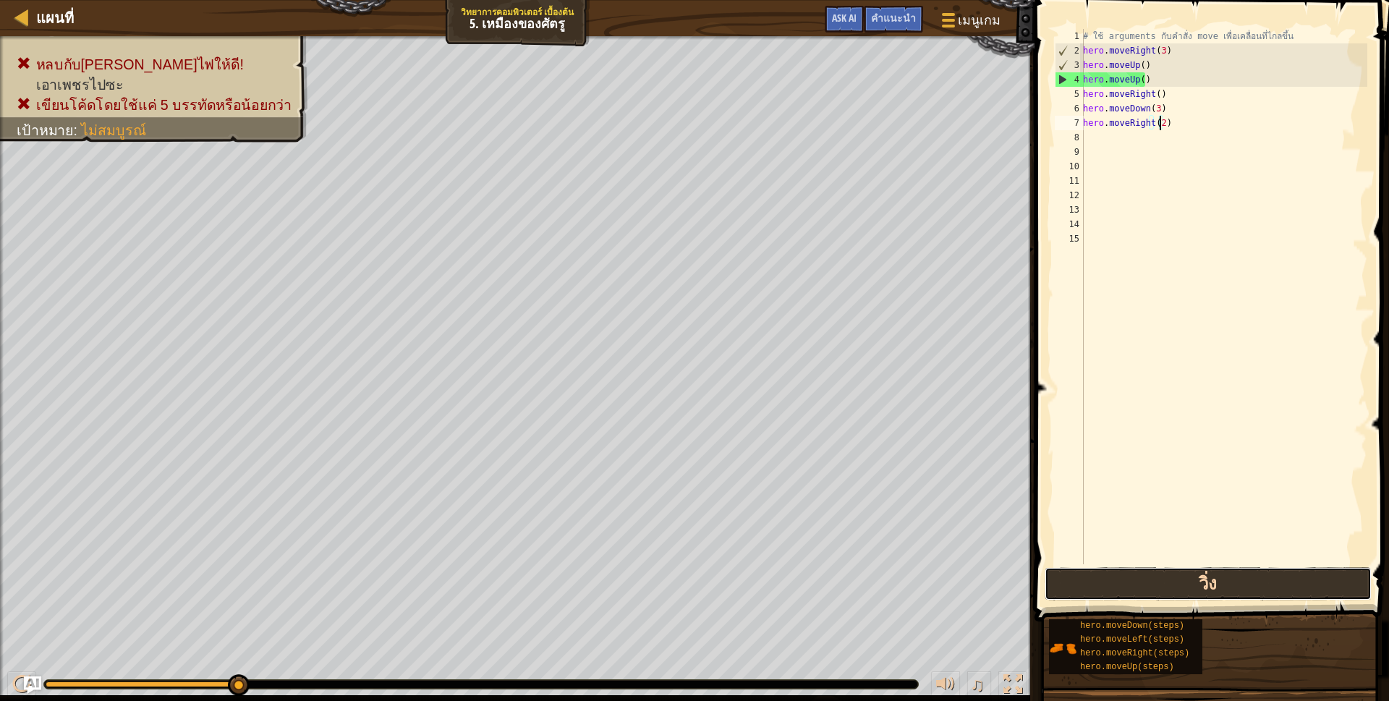
click at [1147, 586] on button "วิ่ง" at bounding box center [1208, 583] width 327 height 33
click at [1175, 127] on div "# ใช้ arguments กับคำสั่ง move เพื่อเคลื่อนที่ไกลขึ้น hero . moveRight ( 3 ) he…" at bounding box center [1223, 311] width 287 height 564
type textarea "h"
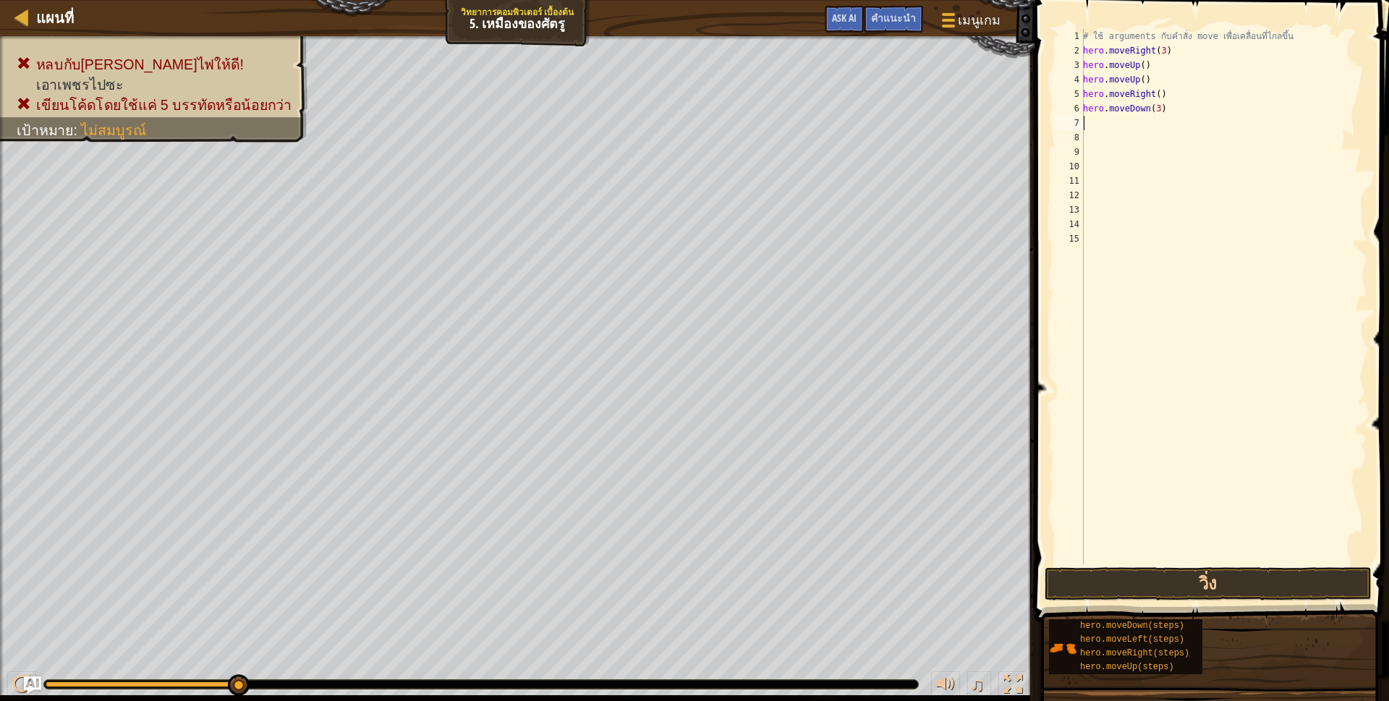
click at [1157, 109] on div "# ใช้ arguments กับคำสั่ง move เพื่อเคลื่อนที่ไกลขึ้น hero . moveRight ( 3 ) he…" at bounding box center [1223, 311] width 287 height 564
type textarea "h"
click at [1164, 93] on div "# ใช้ arguments กับคำสั่ง move เพื่อเคลื่อนที่ไกลขึ้น hero . moveRight ( 3 ) he…" at bounding box center [1223, 311] width 287 height 564
type textarea "h"
click at [1146, 84] on div "# ใช้ arguments กับคำสั่ง move เพื่อเคลื่อนที่ไกลขึ้น hero . moveRight ( 3 ) he…" at bounding box center [1223, 311] width 287 height 564
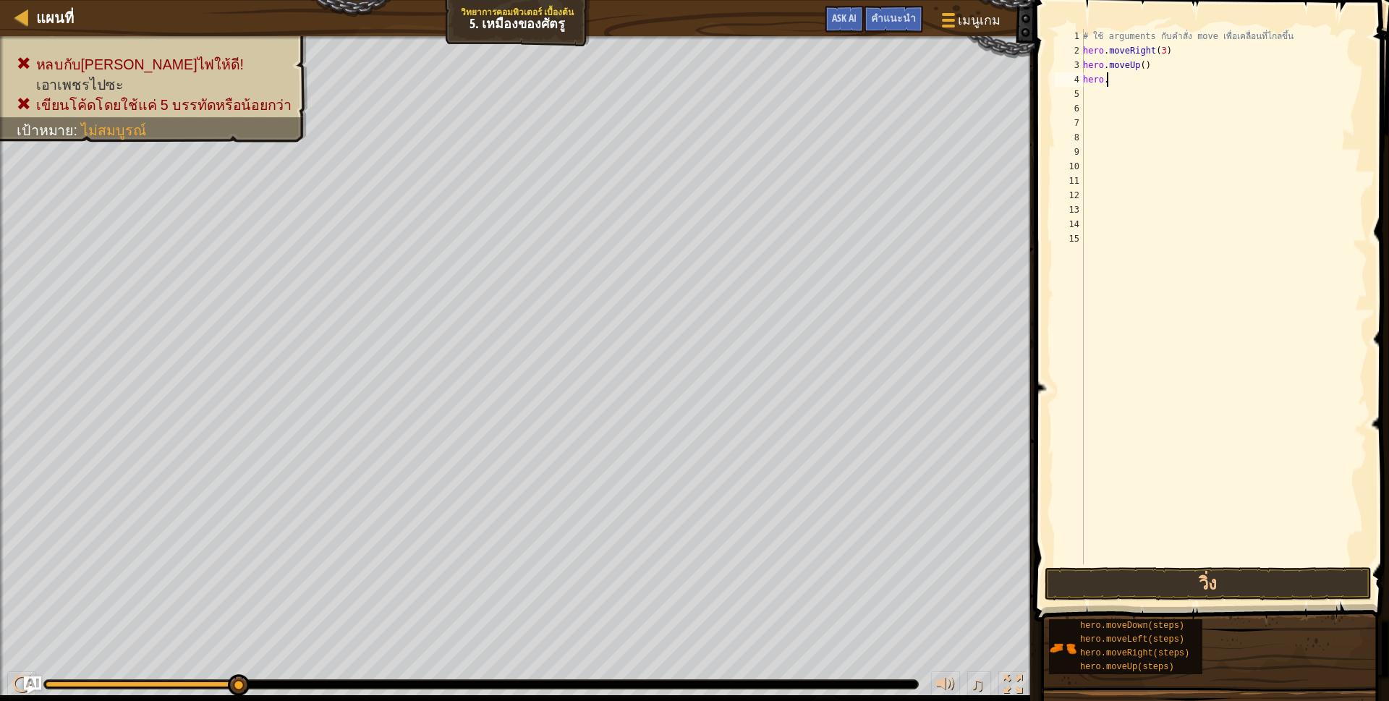
type textarea "h"
click at [1151, 64] on div "# ใช้ arguments กับคำสั่ง move เพื่อเคลื่อนที่ไกลขึ้น hero . moveRight ( 3 ) he…" at bounding box center [1223, 311] width 287 height 564
type textarea "h"
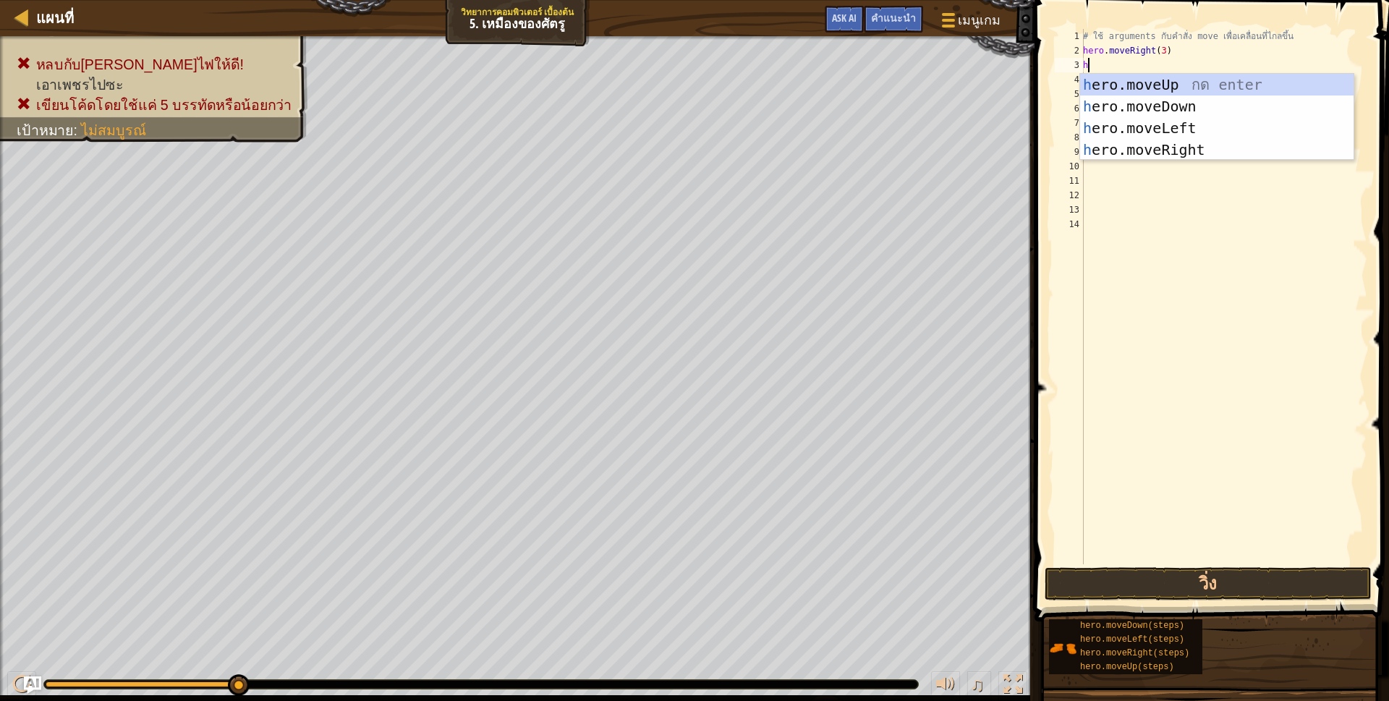
type textarea "h"
click at [1187, 82] on div "h ero.moveUp กด enter h ero.moveDown กด enter h ero.moveLeft กด enter h ero.mov…" at bounding box center [1216, 139] width 273 height 130
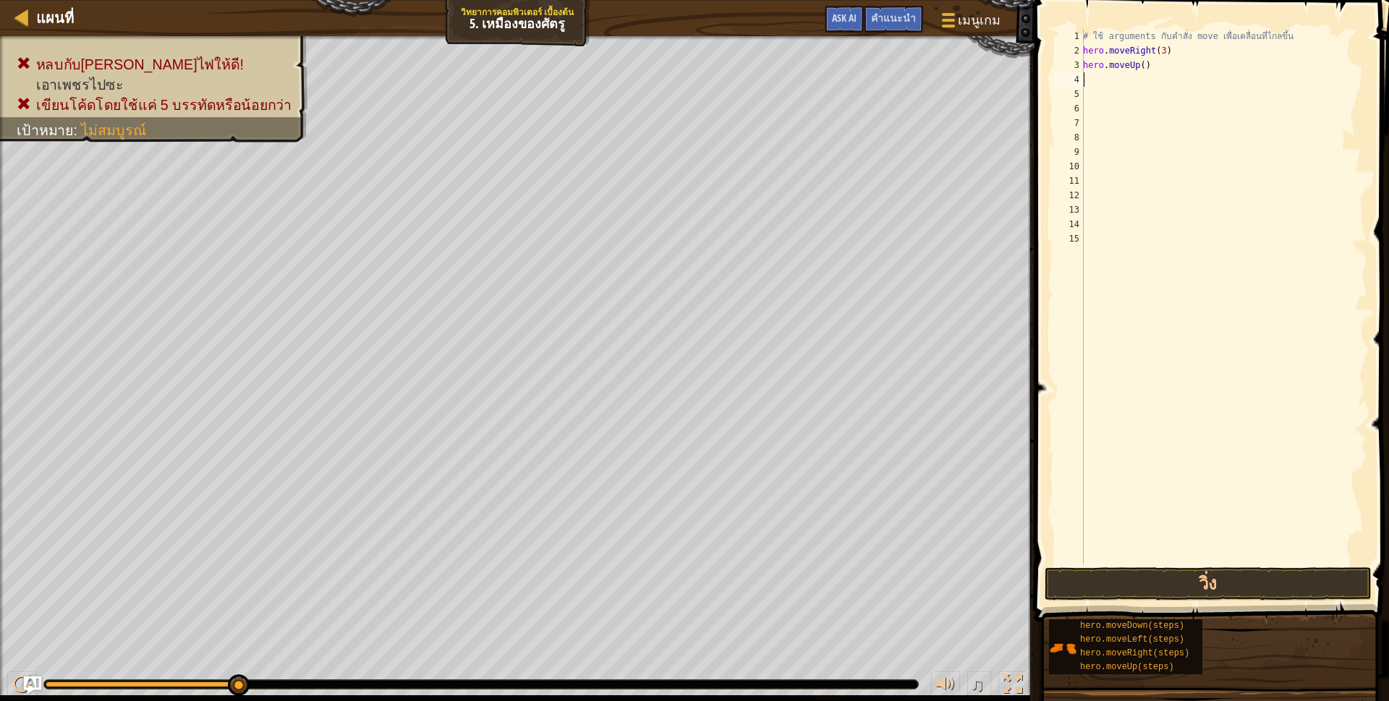
type textarea "h"
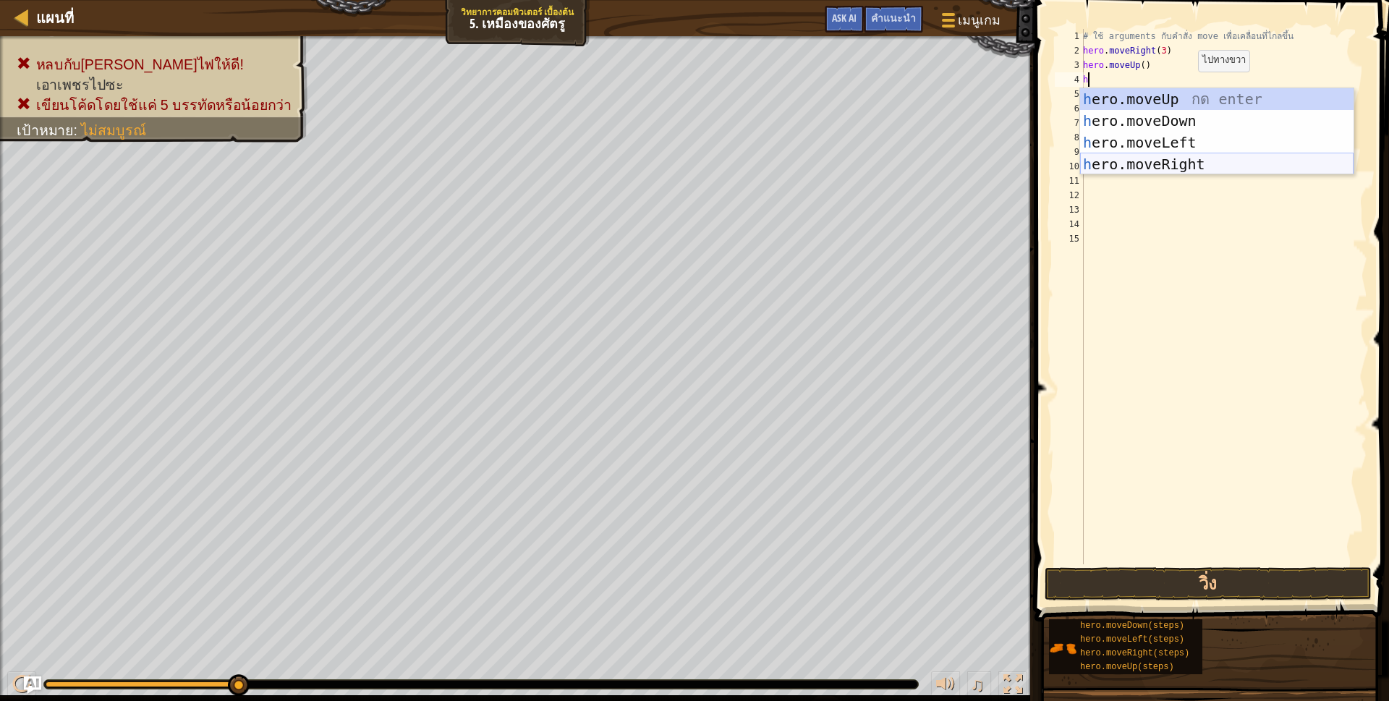
click at [1162, 168] on div "h ero.moveUp กด enter h ero.moveDown กด enter h ero.moveLeft กด enter h ero.mov…" at bounding box center [1216, 153] width 273 height 130
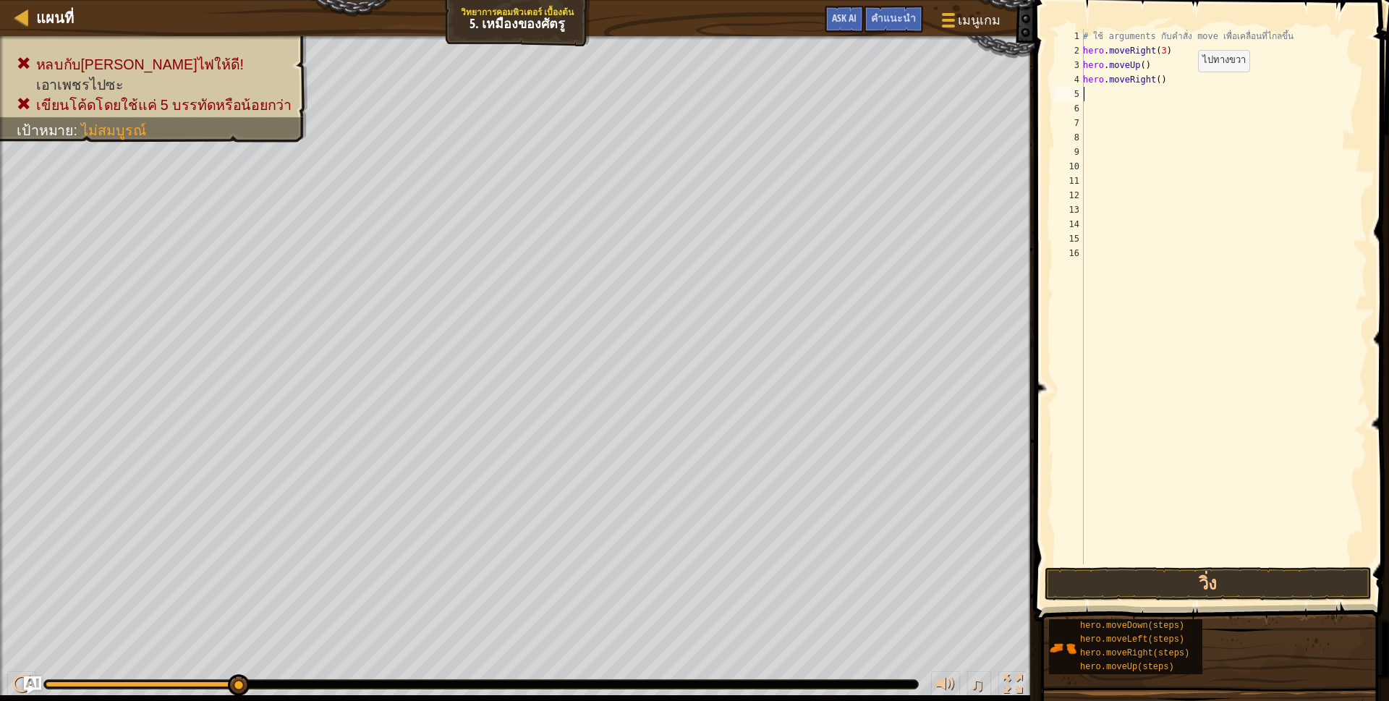
scroll to position [3, 0]
type textarea "h"
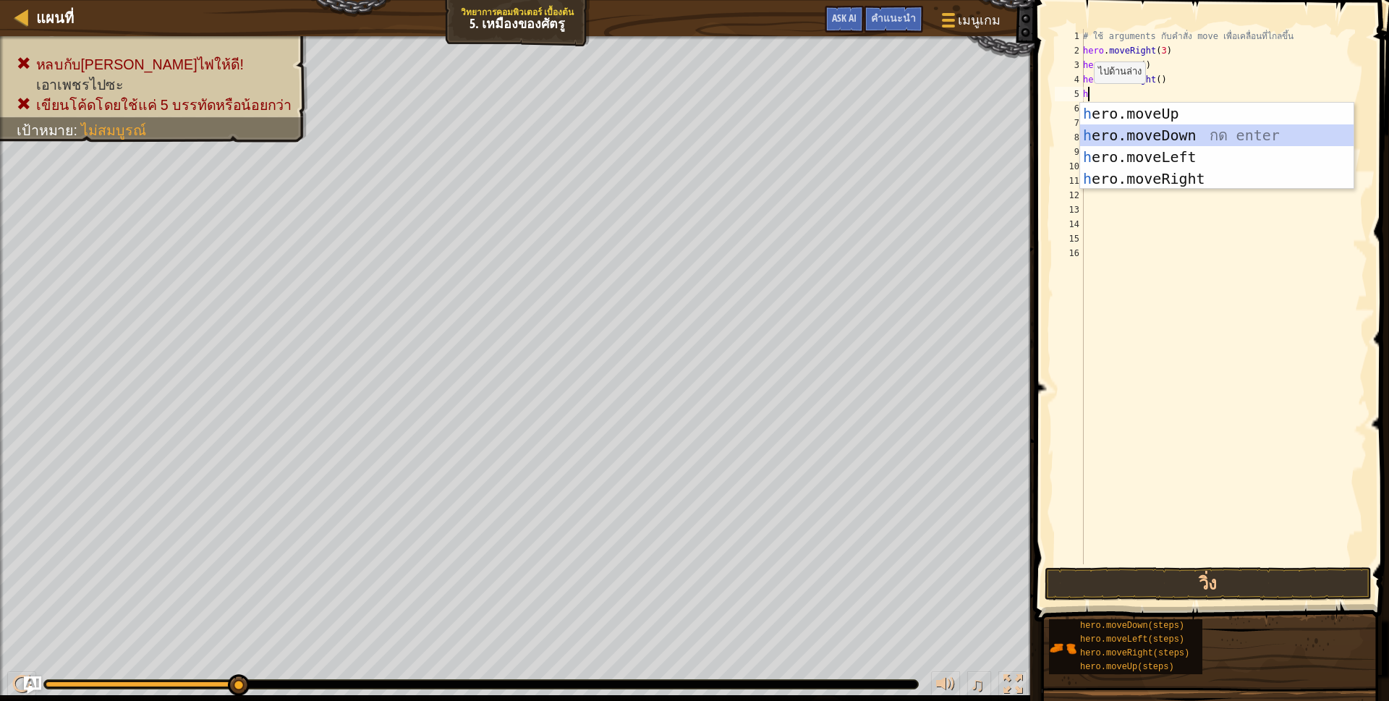
click at [1107, 137] on div "h ero.moveUp กด enter h ero.moveDown กด enter h ero.moveLeft กด enter h ero.mov…" at bounding box center [1216, 168] width 273 height 130
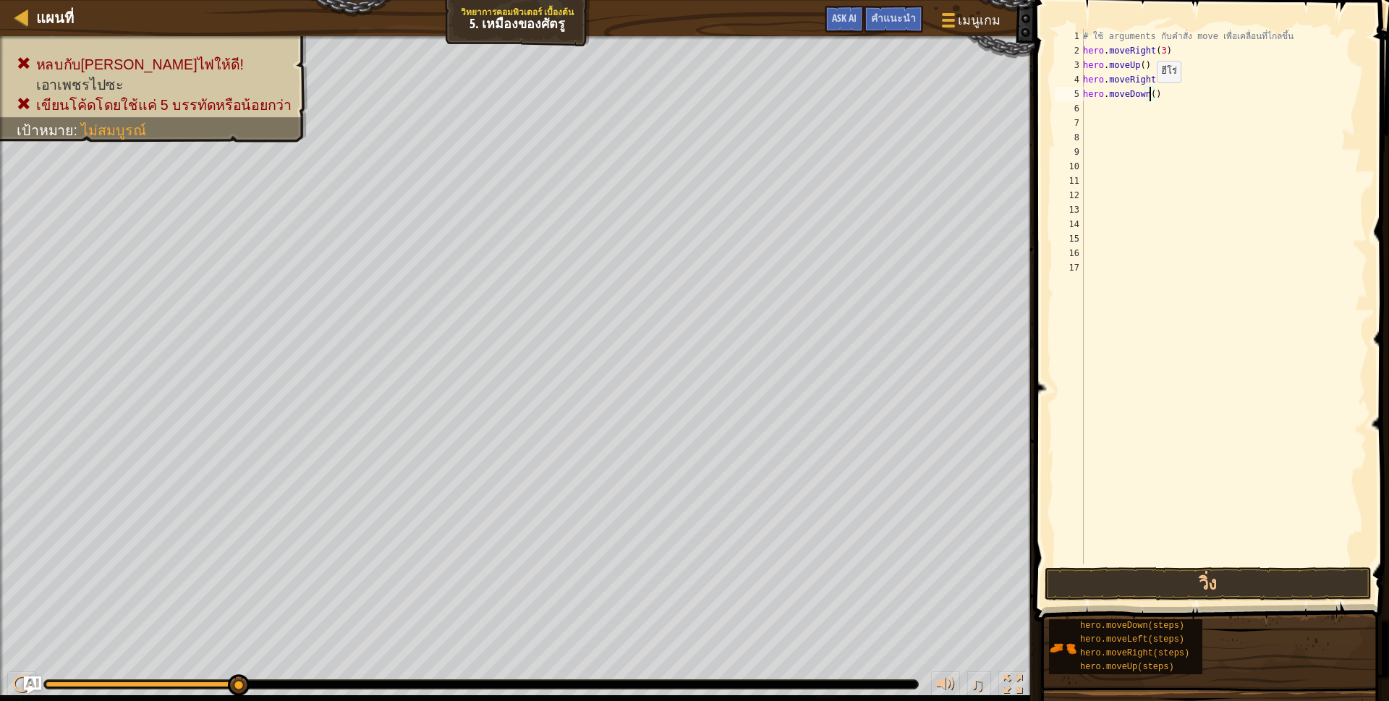
click at [1149, 97] on div "# ใช้ arguments กับคำสั่ง move เพื่อเคลื่อนที่ไกลขึ้น hero . moveRight ( 3 ) he…" at bounding box center [1223, 311] width 287 height 564
click at [1160, 98] on div "# ใช้ arguments กับคำสั่ง move เพื่อเคลื่อนที่ไกลขึ้น hero . moveRight ( 3 ) he…" at bounding box center [1223, 311] width 287 height 564
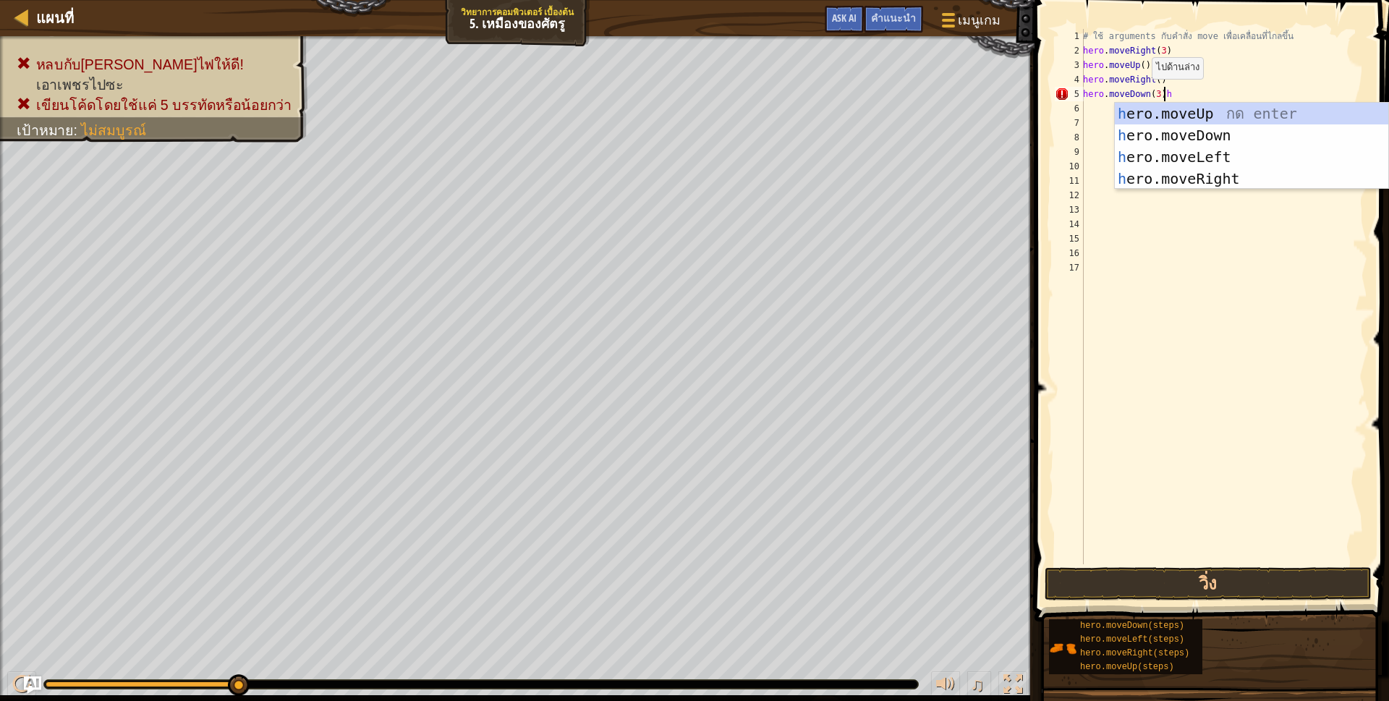
type textarea "hero.moveDown(3)"
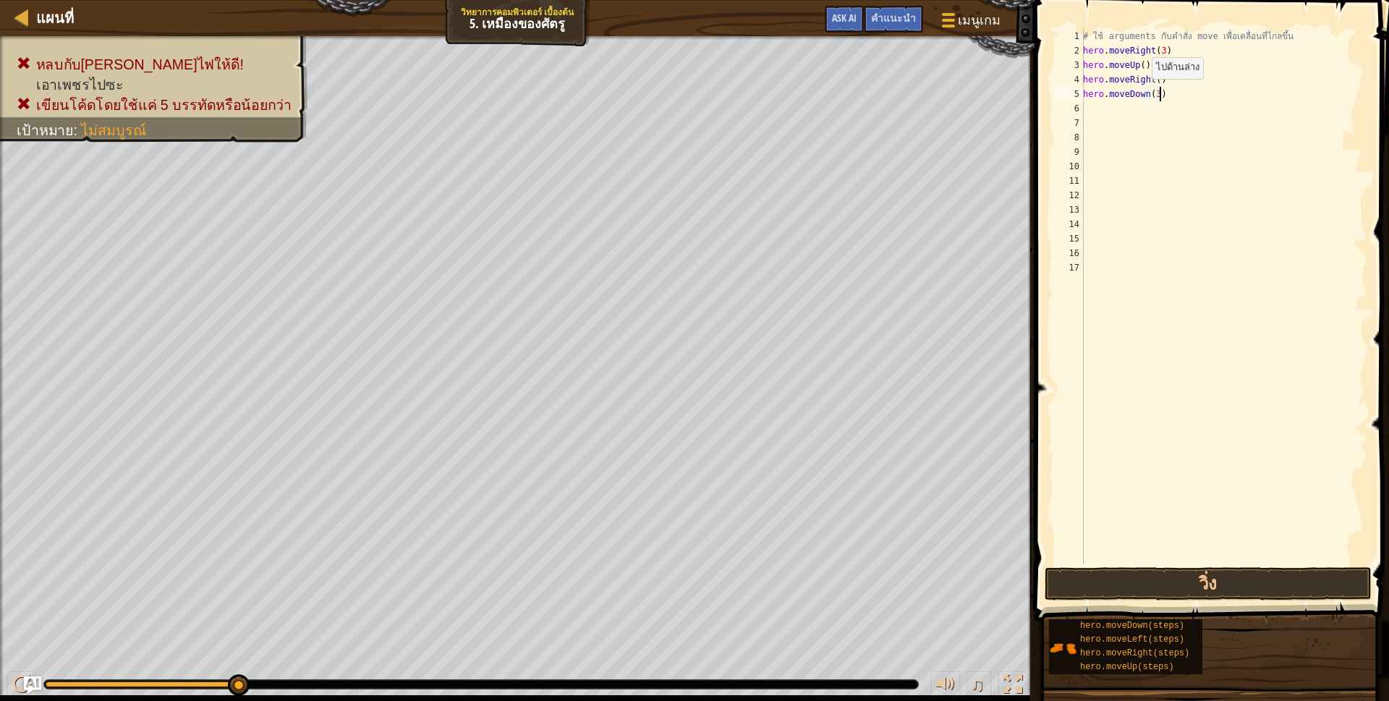
scroll to position [3, 0]
type textarea "h"
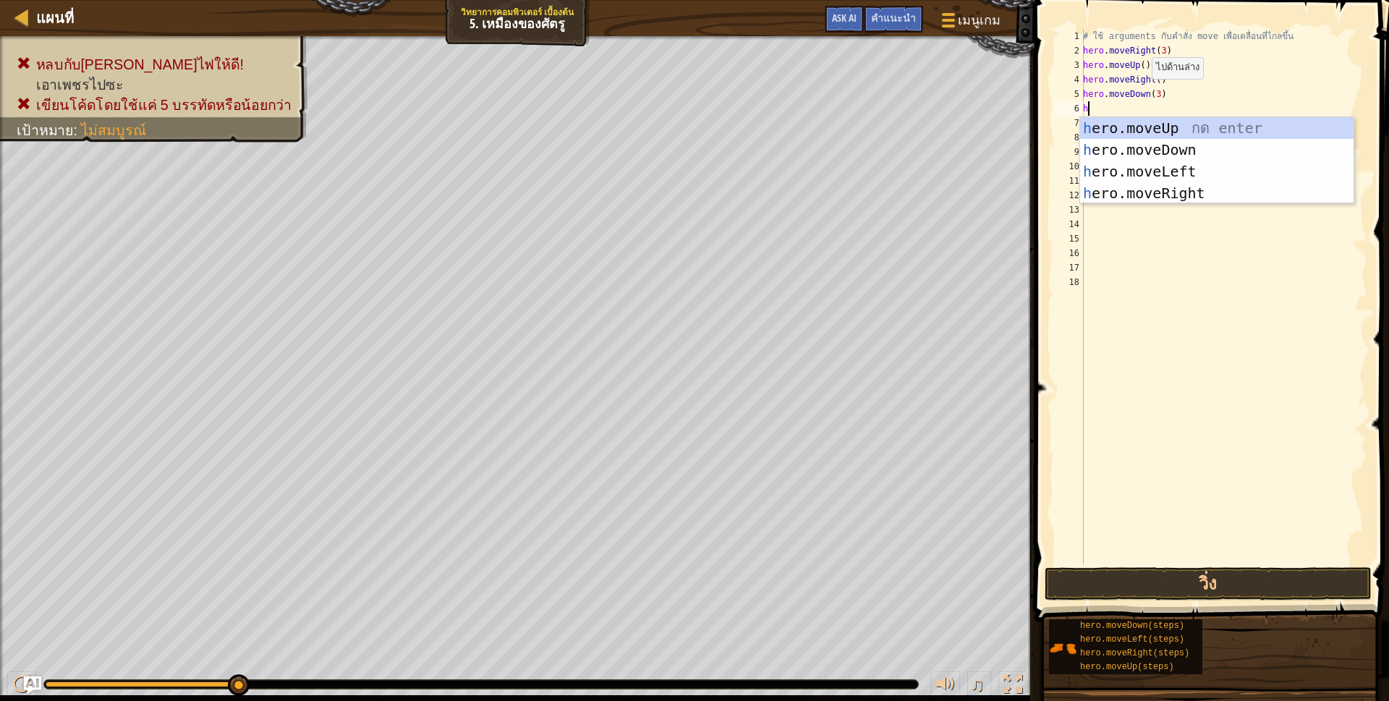
scroll to position [3, 4]
click at [1218, 182] on div "h ero.moveUp กด enter h ero.moveDown กด enter h ero.moveLeft กด enter h ero.mov…" at bounding box center [1216, 182] width 273 height 130
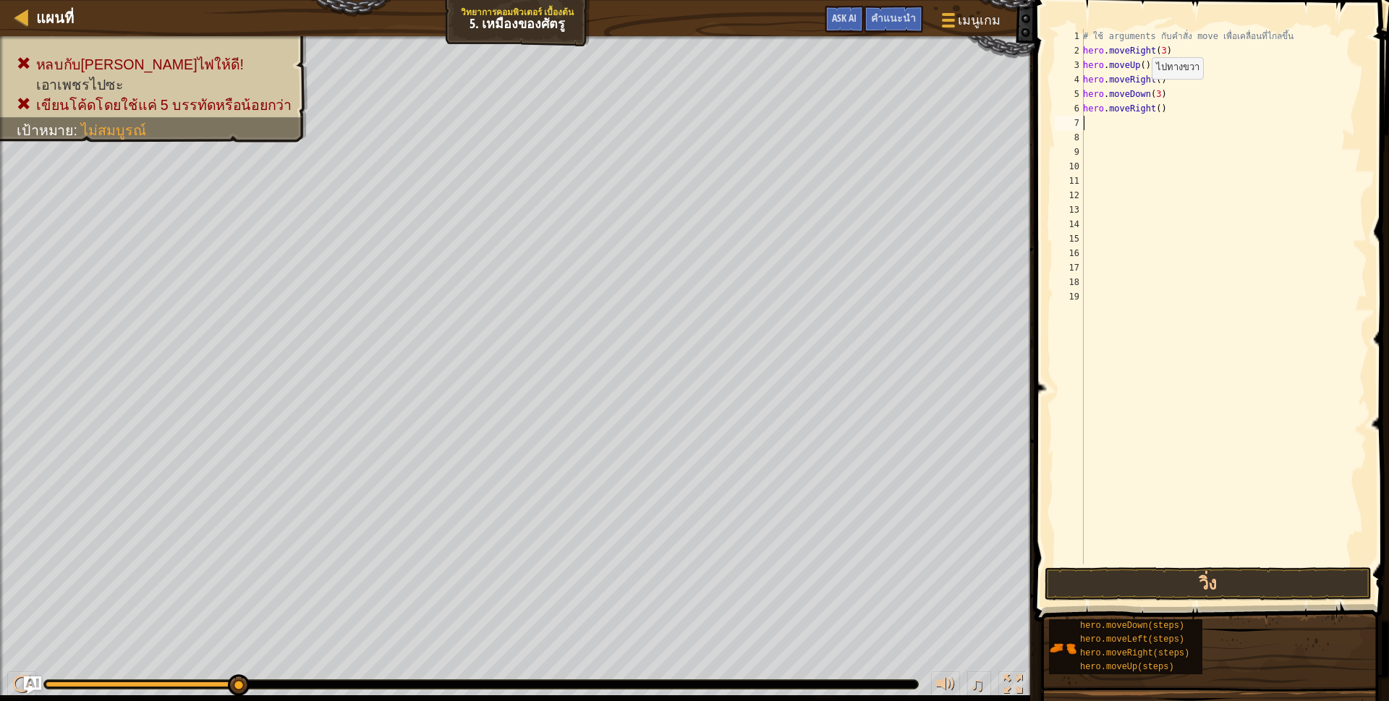
scroll to position [3, 0]
click at [1154, 109] on div "# ใช้ arguments กับคำสั่ง move เพื่อเคลื่อนที่ไกลขึ้น hero . moveRight ( 3 ) he…" at bounding box center [1223, 311] width 287 height 564
type textarea "hero.moveRight(2)"
click at [1062, 574] on button "วิ่ง" at bounding box center [1208, 583] width 327 height 33
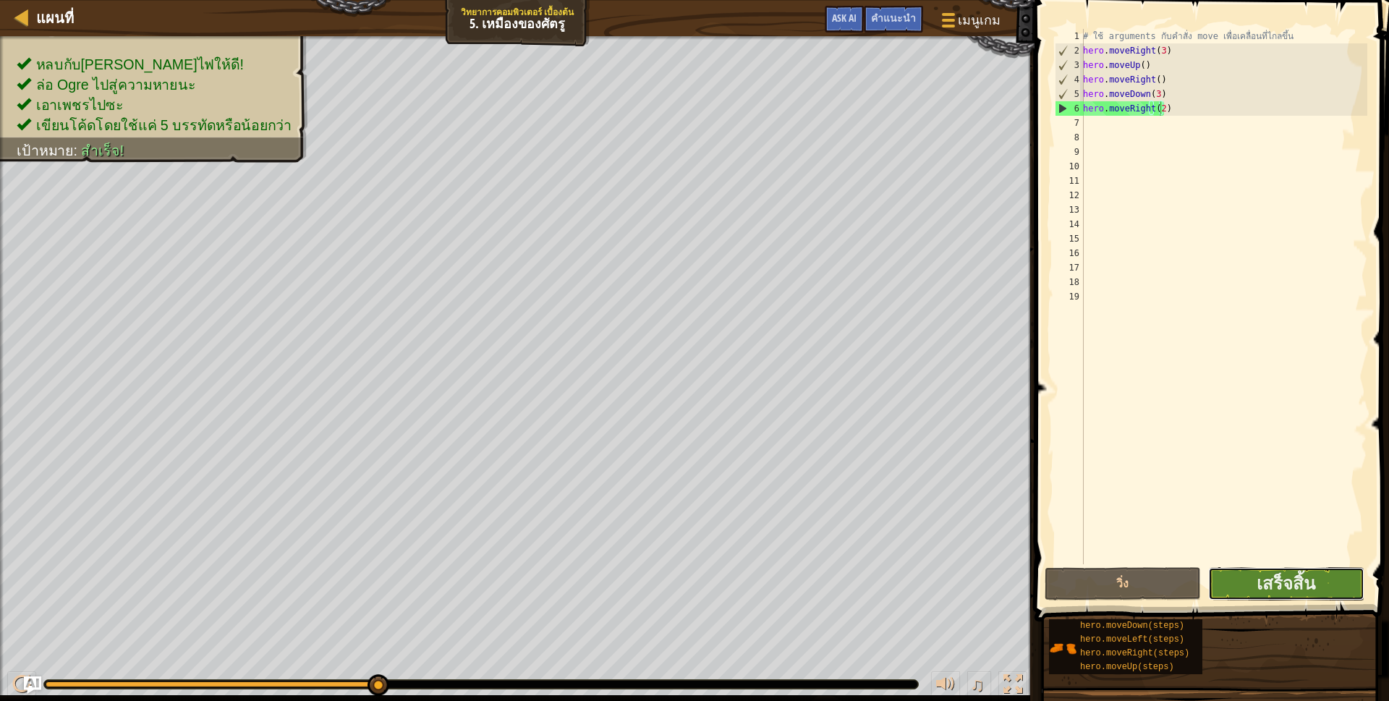
click at [1318, 589] on button "เสร็จสิ้น" at bounding box center [1286, 583] width 156 height 33
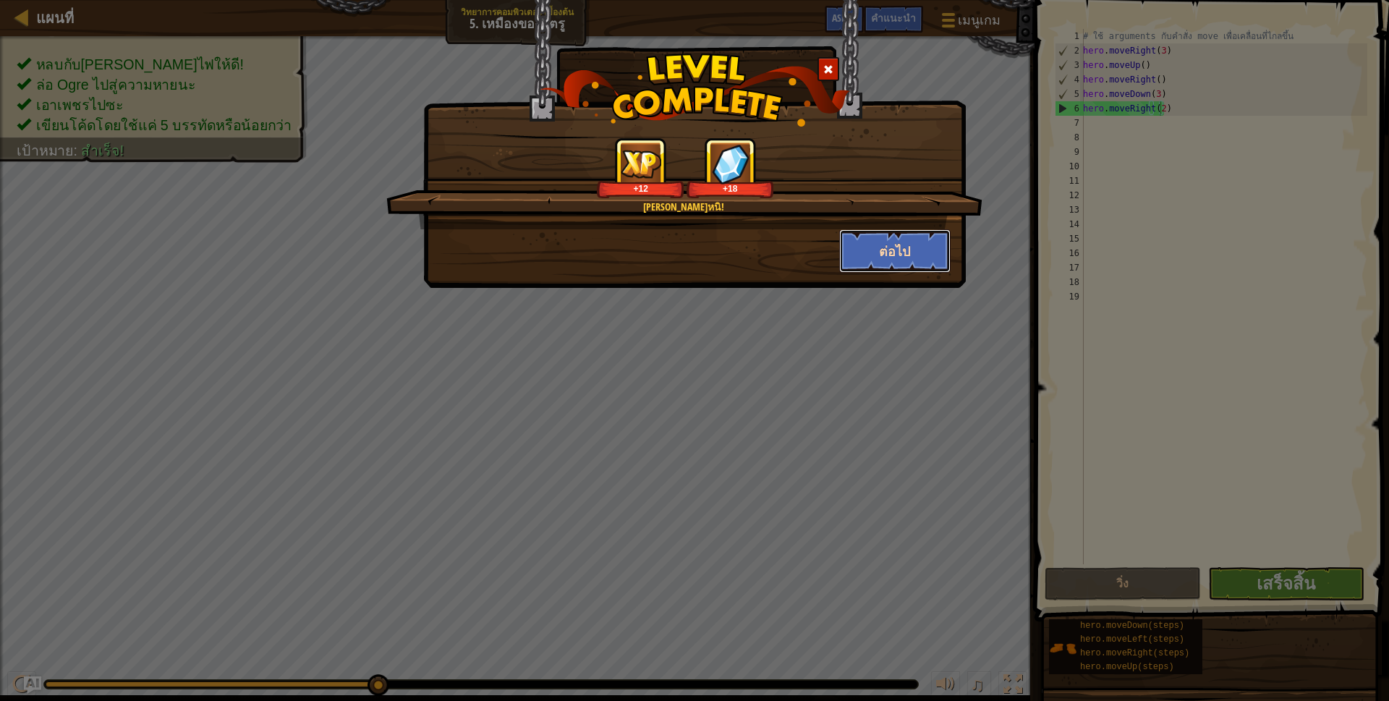
click at [916, 265] on button "ต่อไป" at bounding box center [895, 250] width 112 height 43
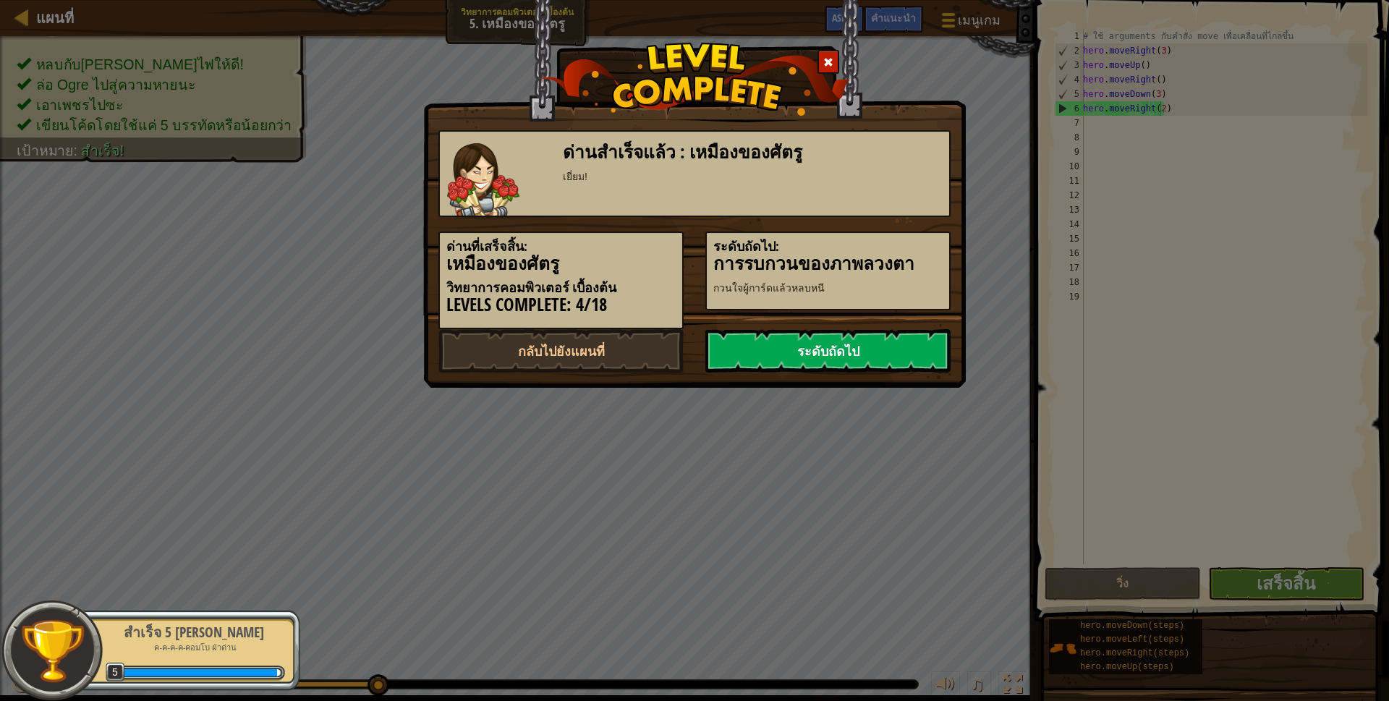
click at [781, 344] on link "ระดับถัดไป" at bounding box center [827, 350] width 245 height 43
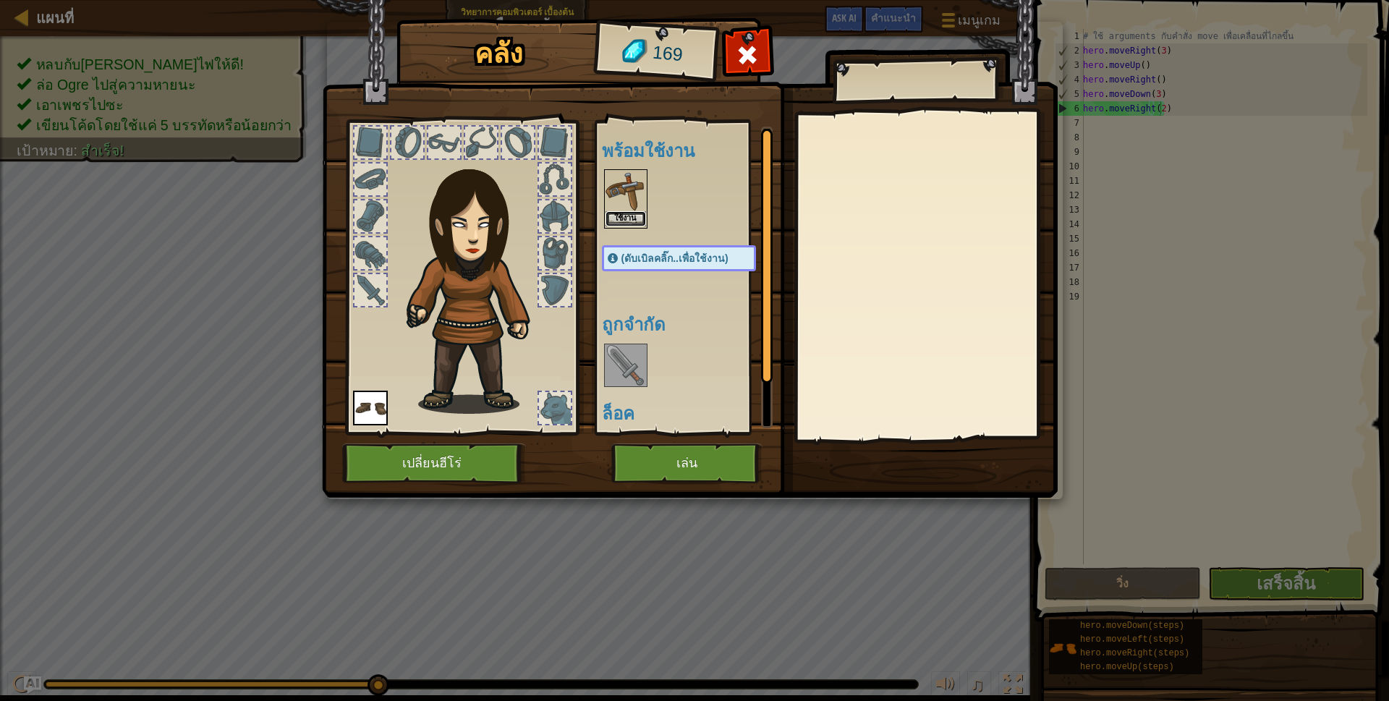
click at [625, 215] on button "ใช้งาน" at bounding box center [625, 218] width 41 height 15
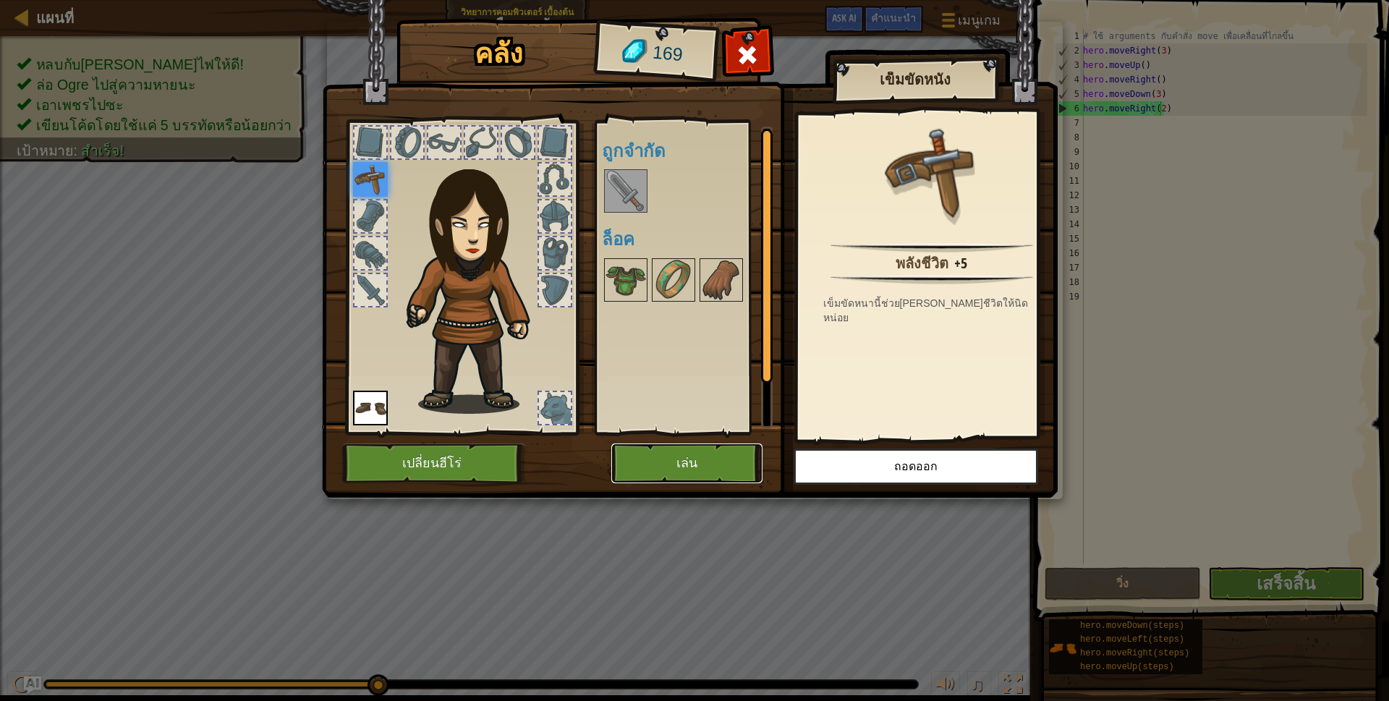
click at [736, 467] on button "เล่น" at bounding box center [686, 463] width 151 height 40
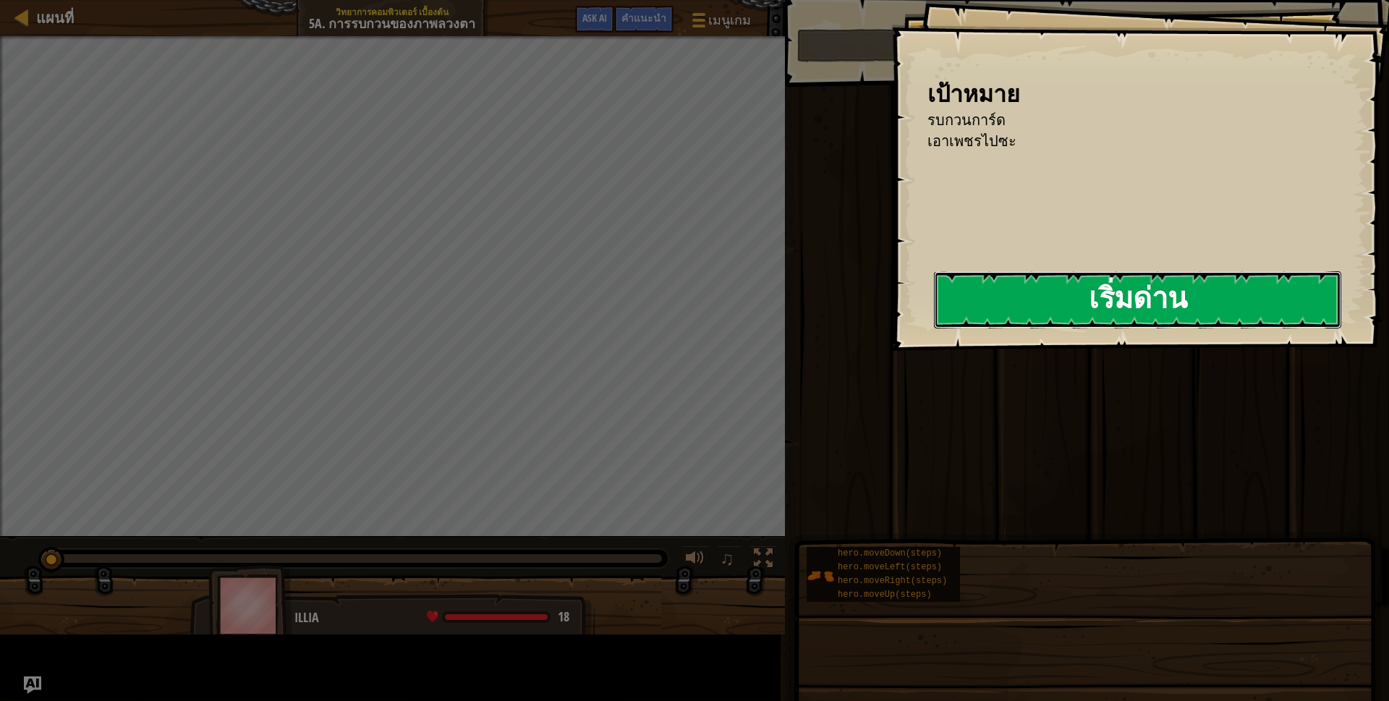
click at [891, 327] on div "เป้าหมาย รบกวนการ์ด เอาเพชรไปซะ เริ่มด่าน เกิดข้อผิดพลาดในการโหลดจากเซิร์ฟเวอร์…" at bounding box center [1140, 175] width 498 height 351
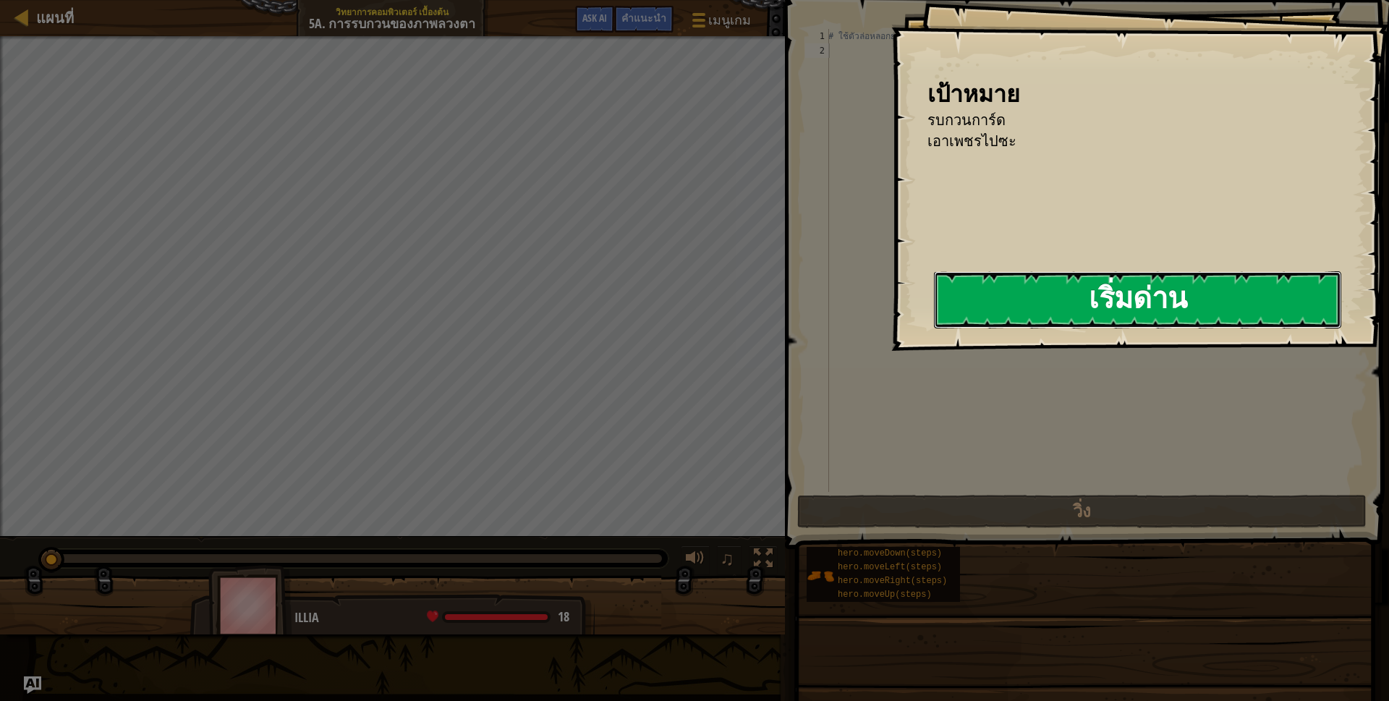
click at [1024, 324] on button "เริ่มด่าน" at bounding box center [1137, 299] width 407 height 57
click at [1021, 305] on button "เริ่มด่าน" at bounding box center [1137, 299] width 407 height 57
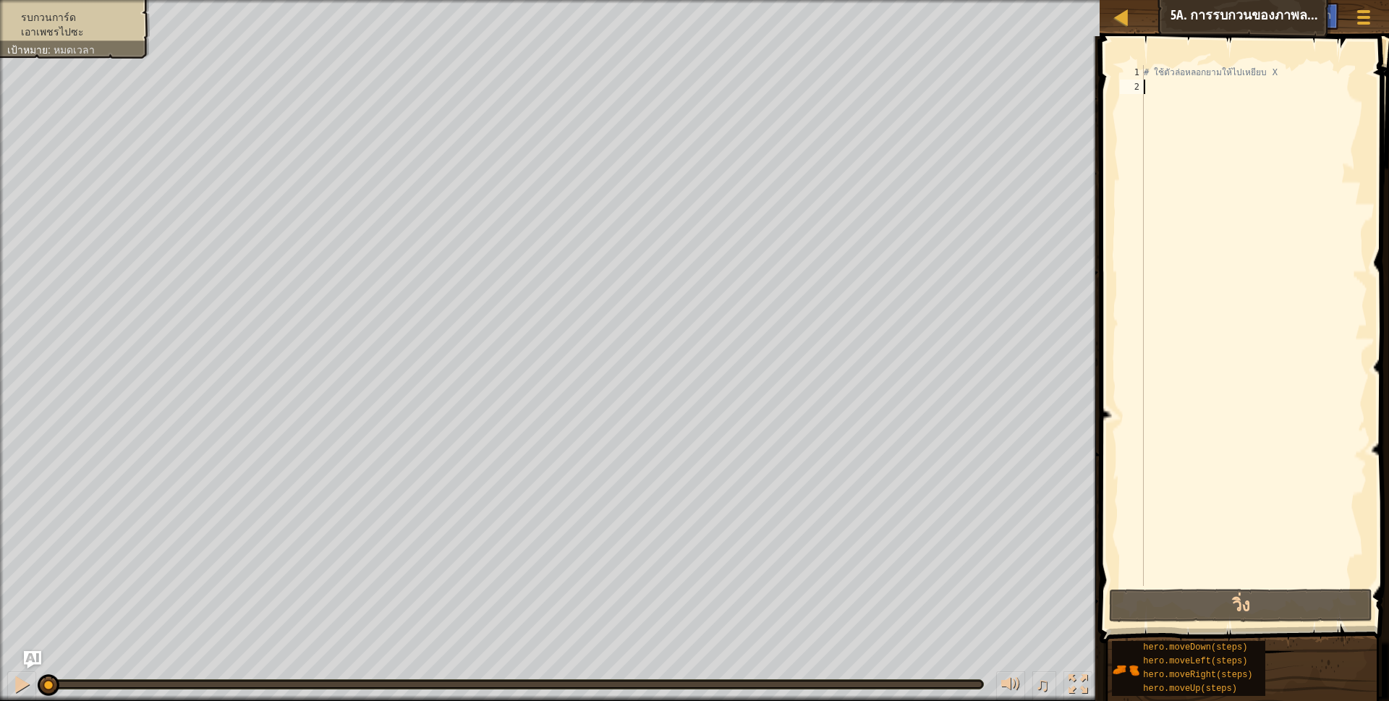
type textarea "h"
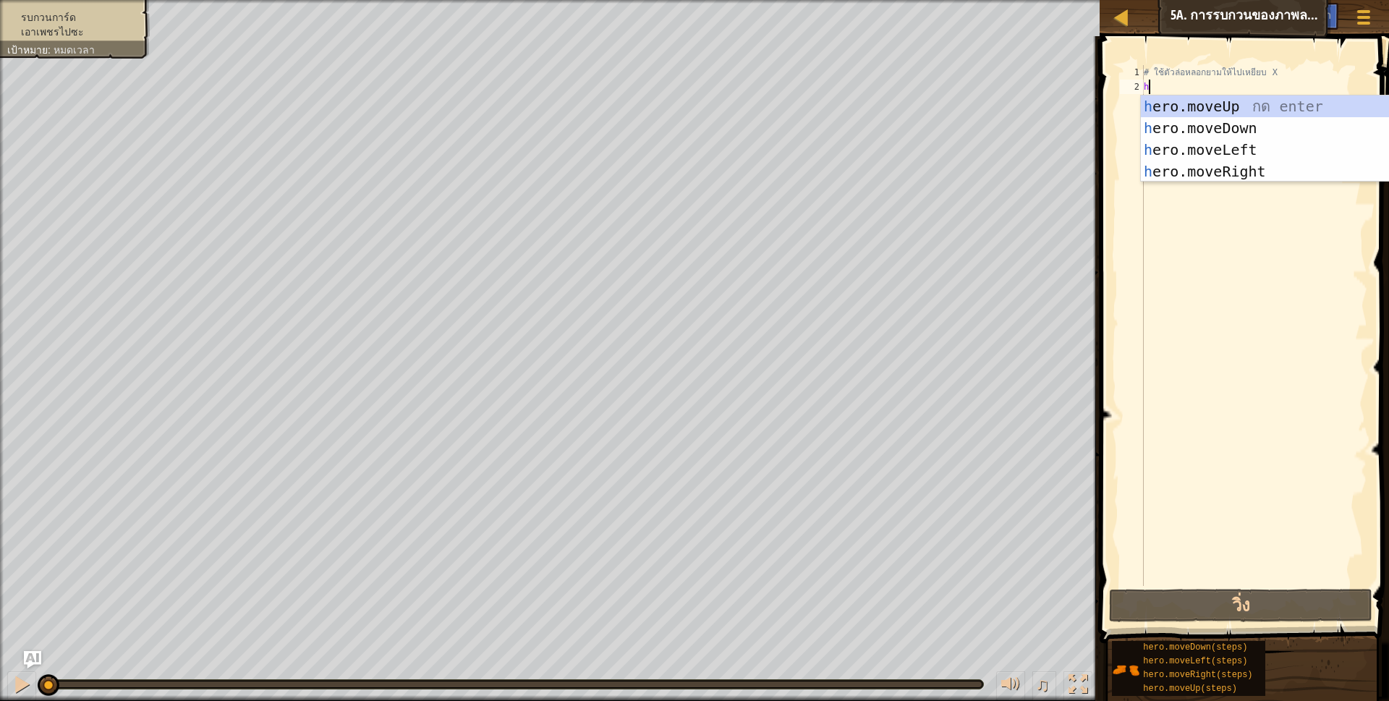
scroll to position [3, 4]
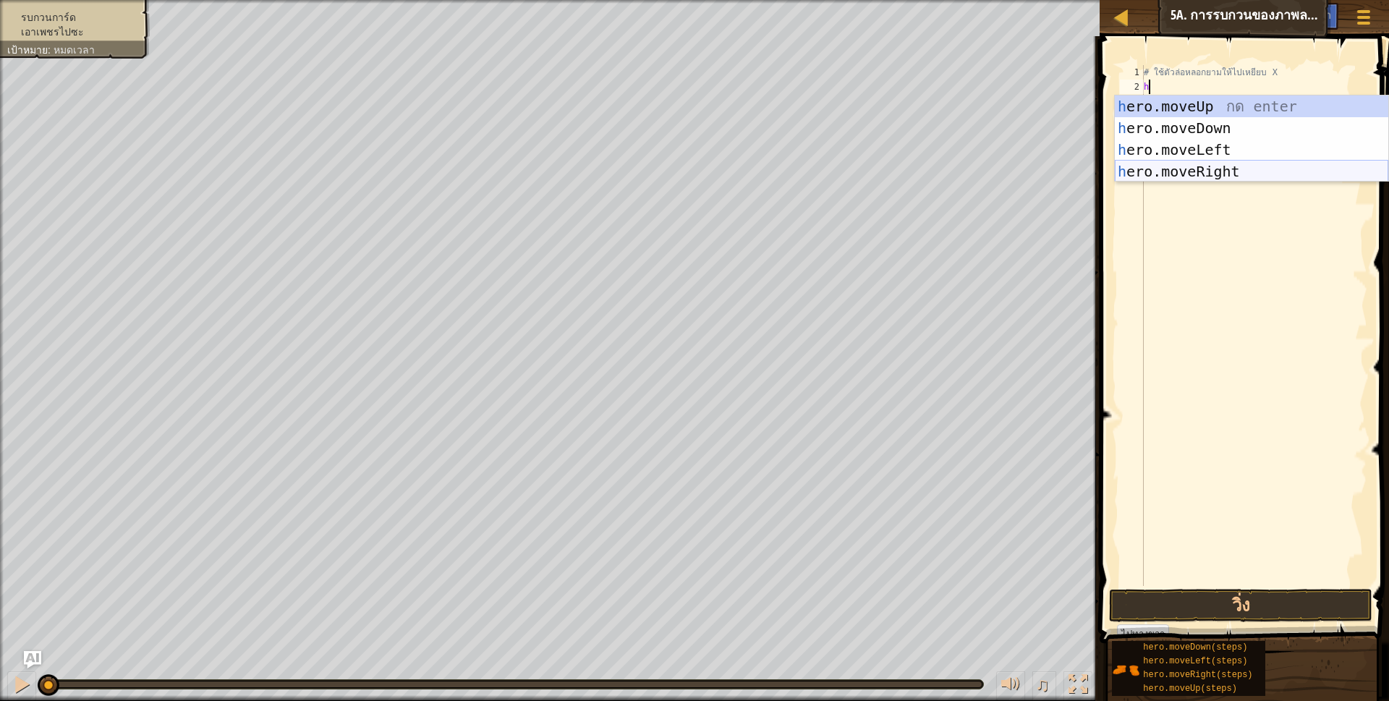
click at [1220, 171] on div "h ero.moveUp กด enter h ero.moveDown กด enter h ero.moveLeft กด enter h ero.mov…" at bounding box center [1251, 160] width 273 height 130
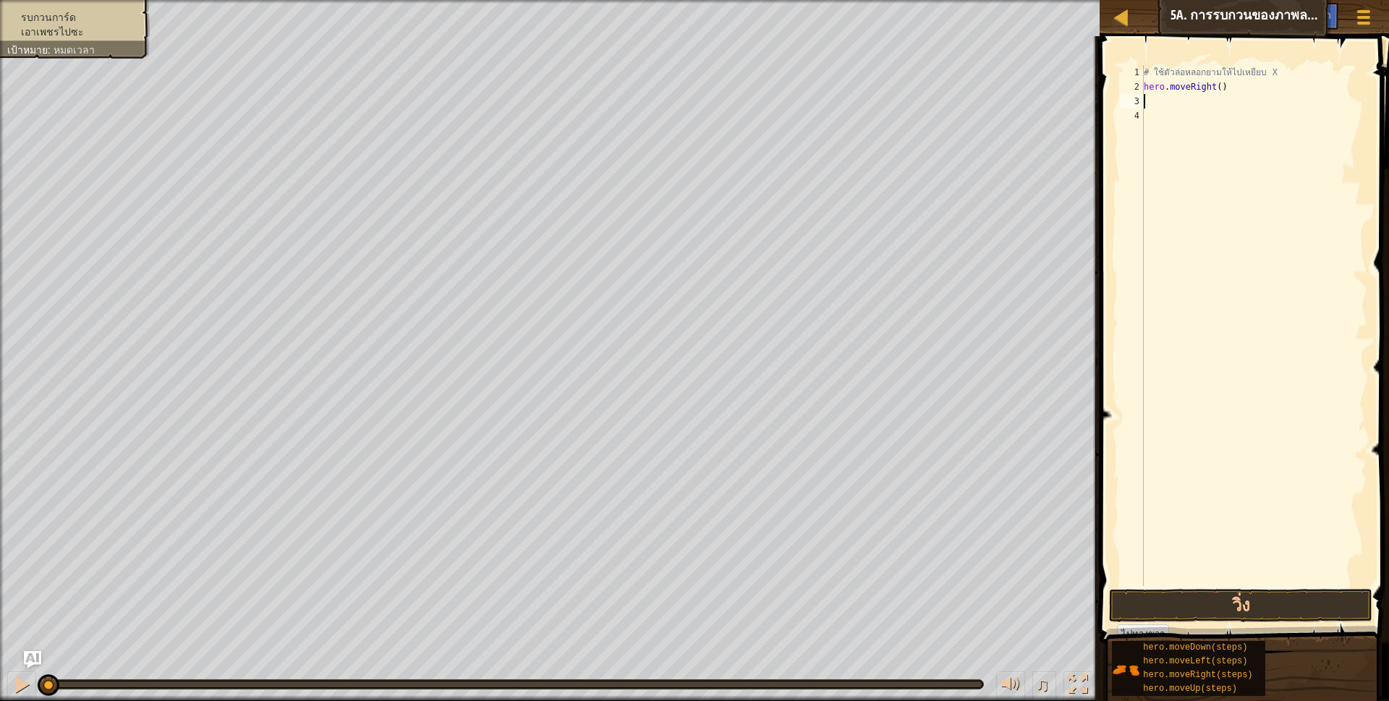
scroll to position [3, 0]
type textarea "h"
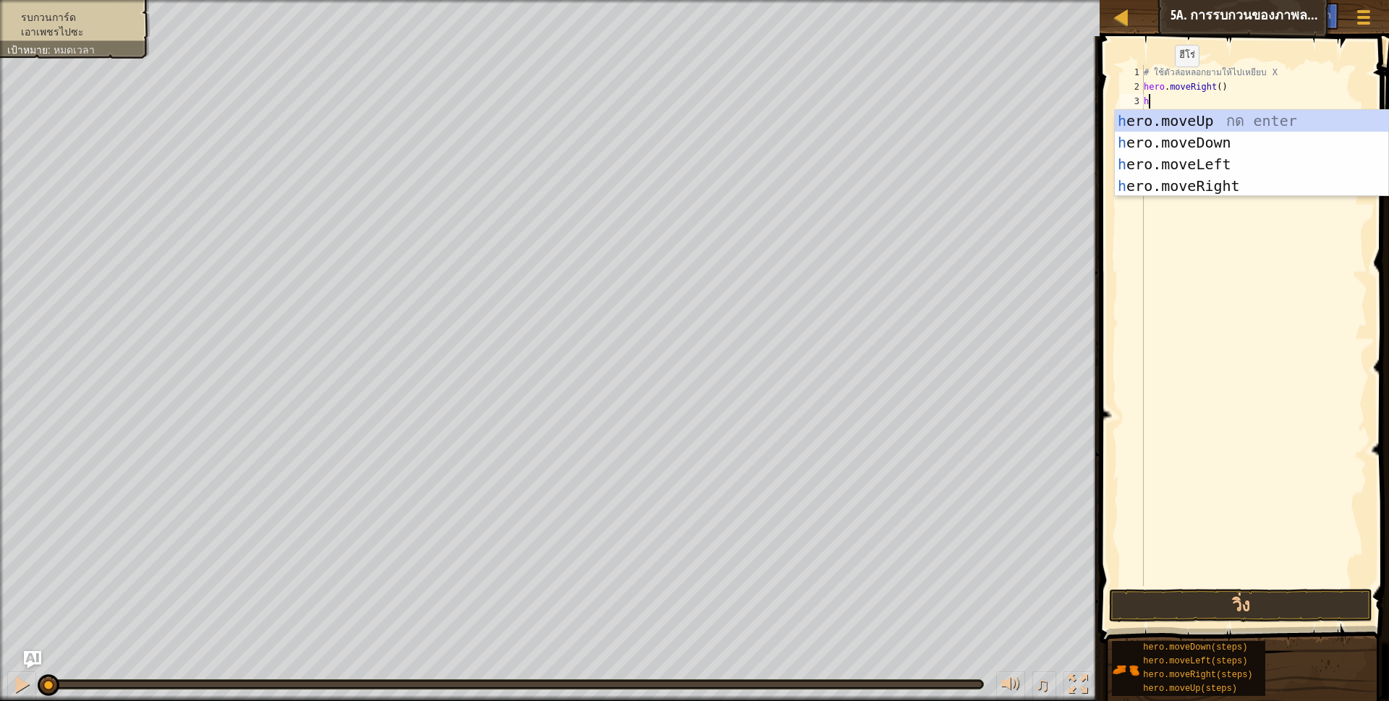
scroll to position [3, 4]
click at [1187, 141] on div "h ero.moveUp กด enter h ero.moveDown กด enter h ero.moveLeft กด enter h ero.mov…" at bounding box center [1251, 175] width 273 height 130
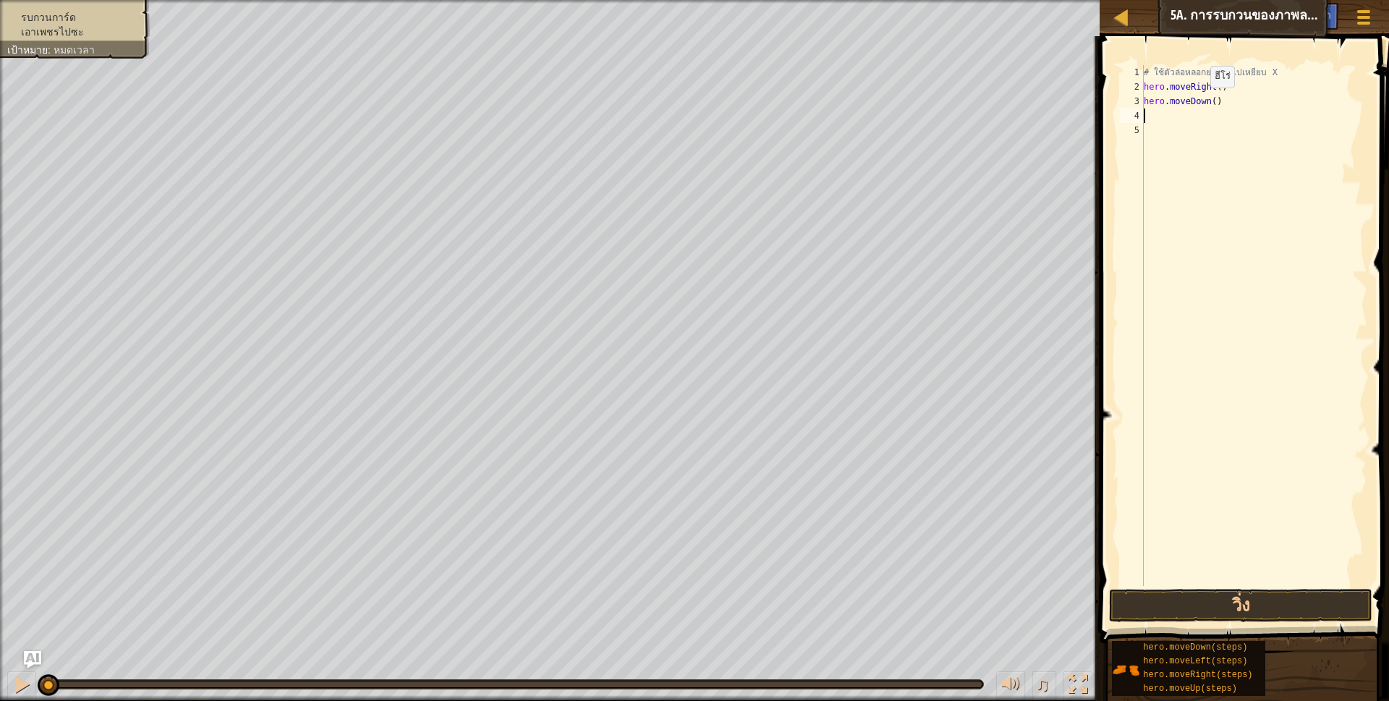
scroll to position [3, 0]
click at [1209, 101] on div "# ใช้ตัวล่อหลอกยามให้ไปเหยียบ X hero . moveRight ( ) hero . moveDown ( )" at bounding box center [1254, 340] width 226 height 550
type textarea "hero.moveDown(2)"
click at [1219, 102] on div "# ใช้ตัวล่อหลอกยามให้ไปเหยียบ X hero . moveRight ( ) hero . moveDown ( 2 )" at bounding box center [1254, 340] width 226 height 550
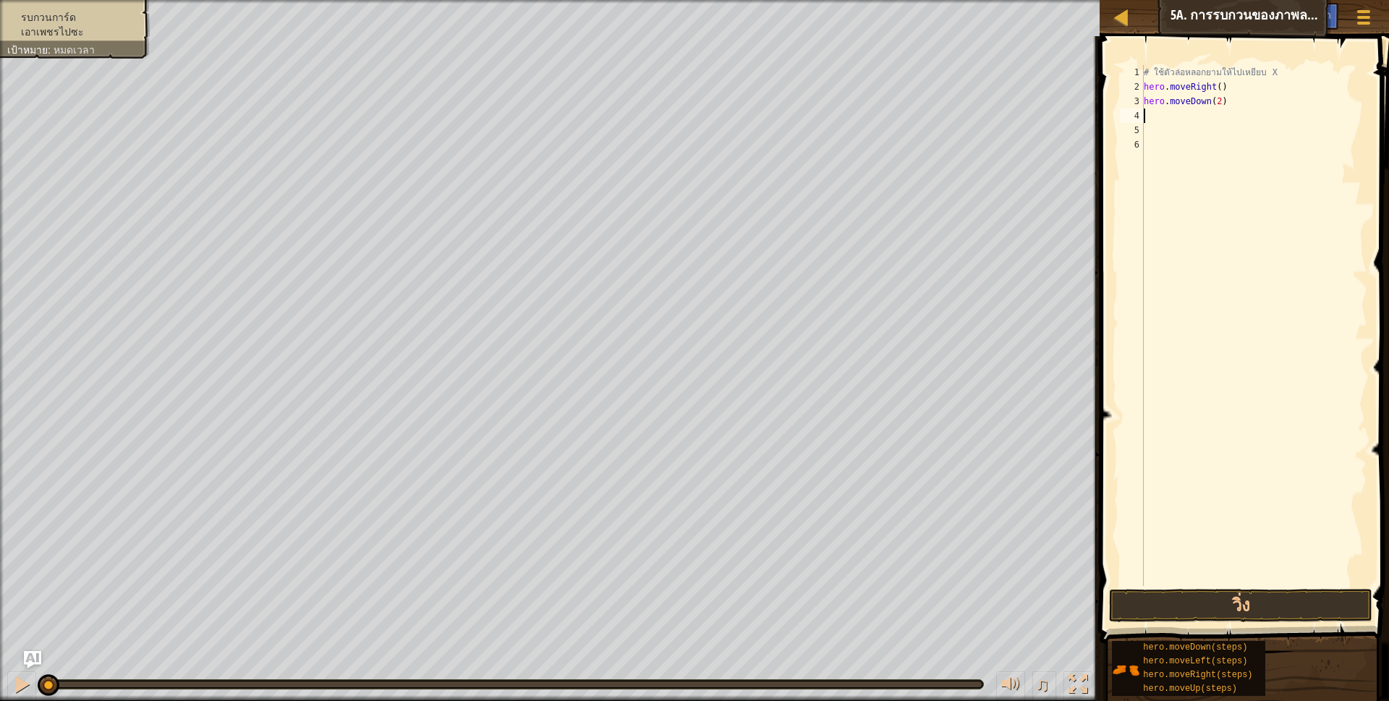
scroll to position [3, 0]
type textarea "h"
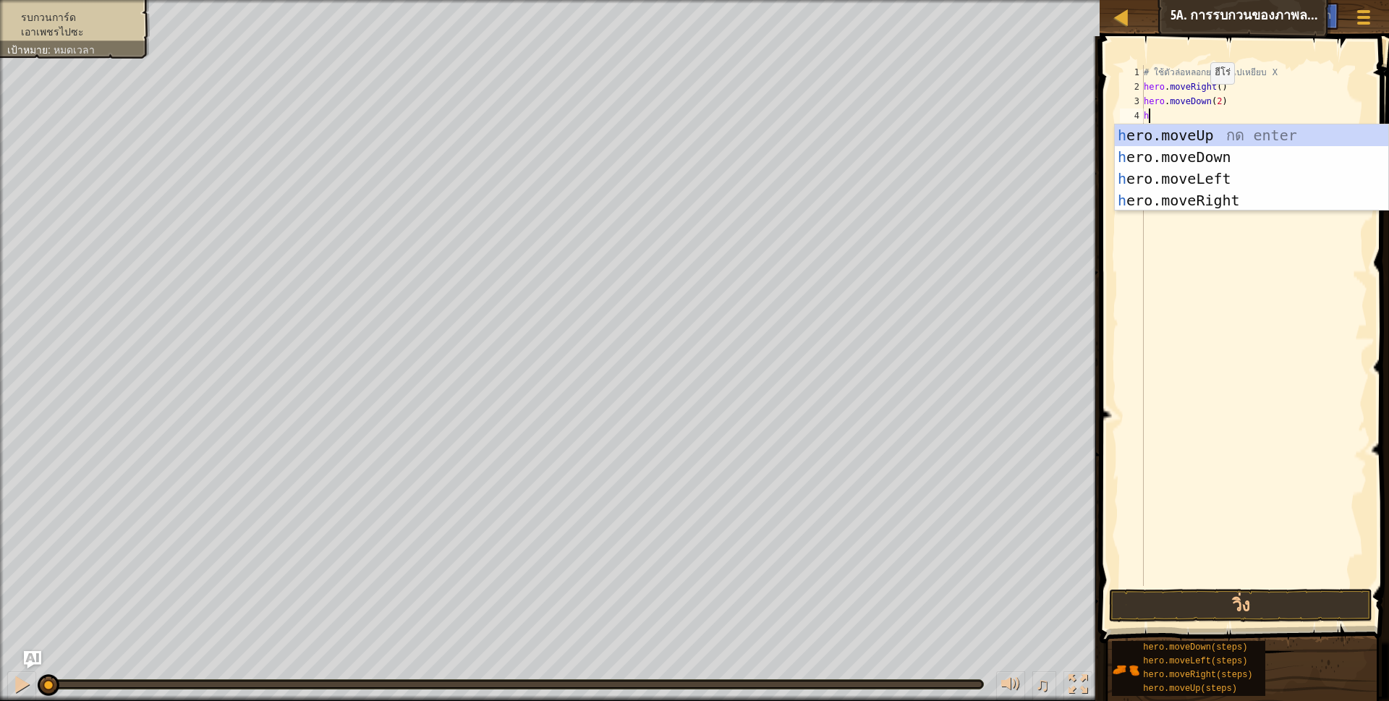
scroll to position [3, 4]
click at [1241, 173] on div "h ero.moveUp กด enter h ero.moveDown กด enter h ero.moveLeft กด enter h ero.mov…" at bounding box center [1251, 189] width 273 height 130
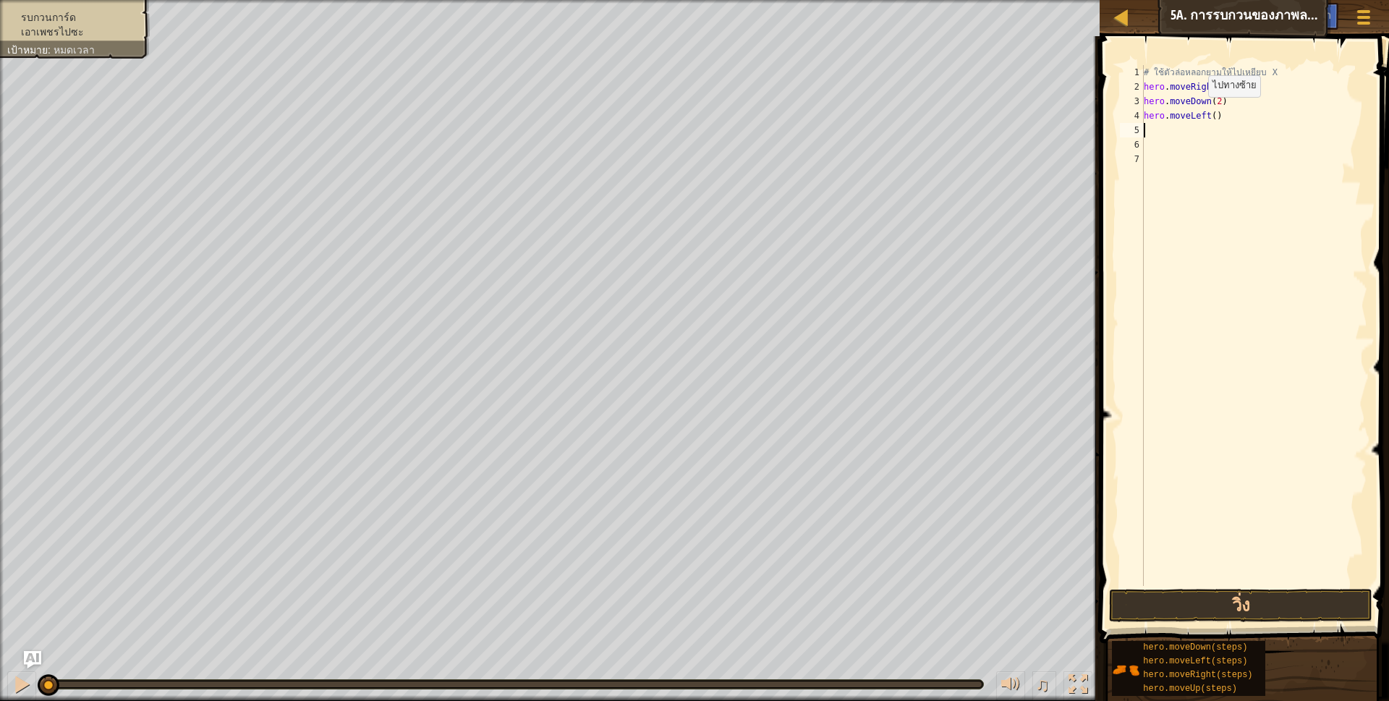
scroll to position [3, 0]
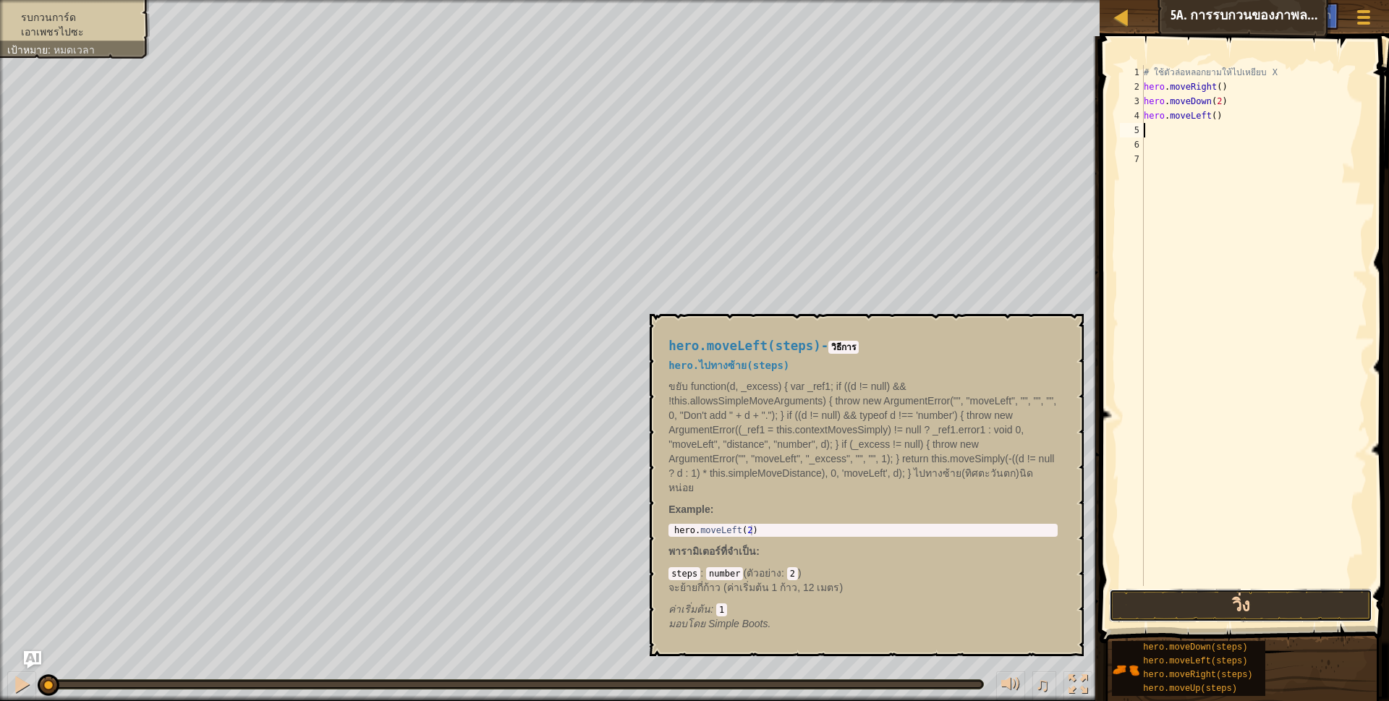
click at [1246, 600] on button "วิ่ง" at bounding box center [1241, 605] width 264 height 33
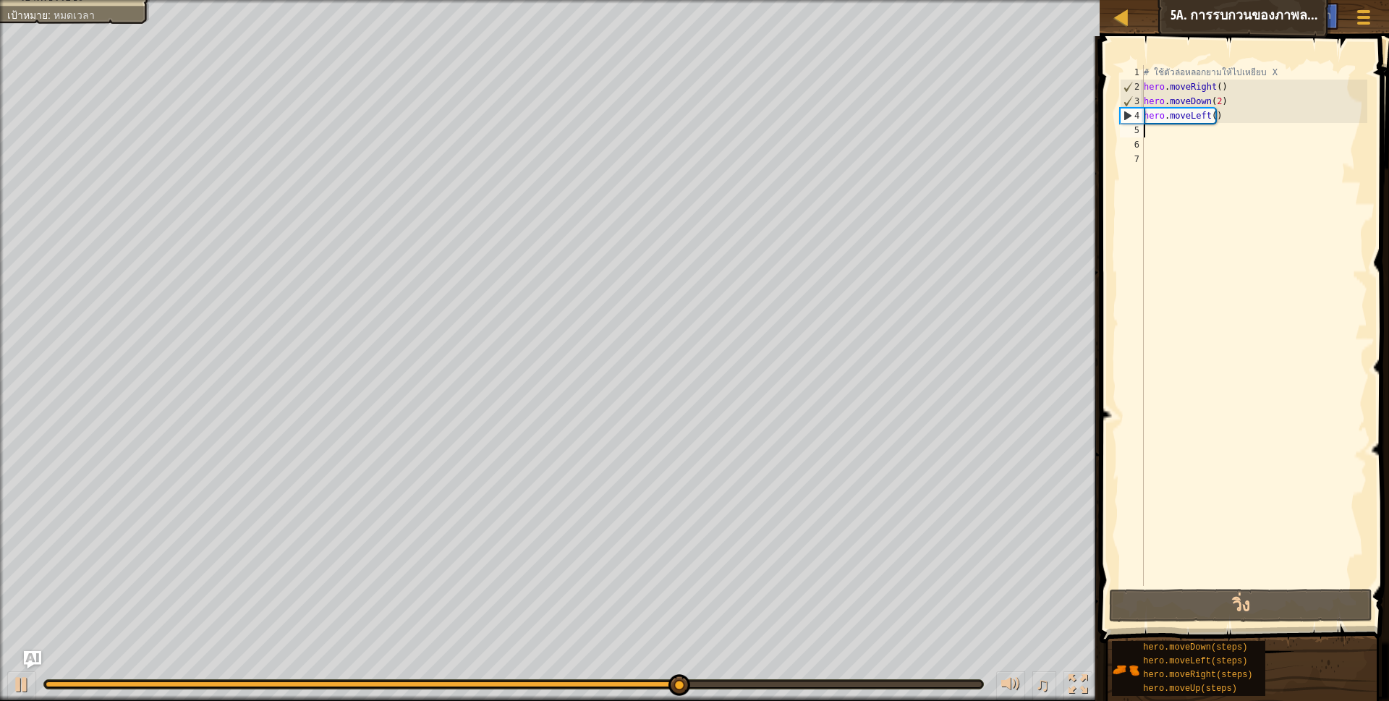
type textarea "h"
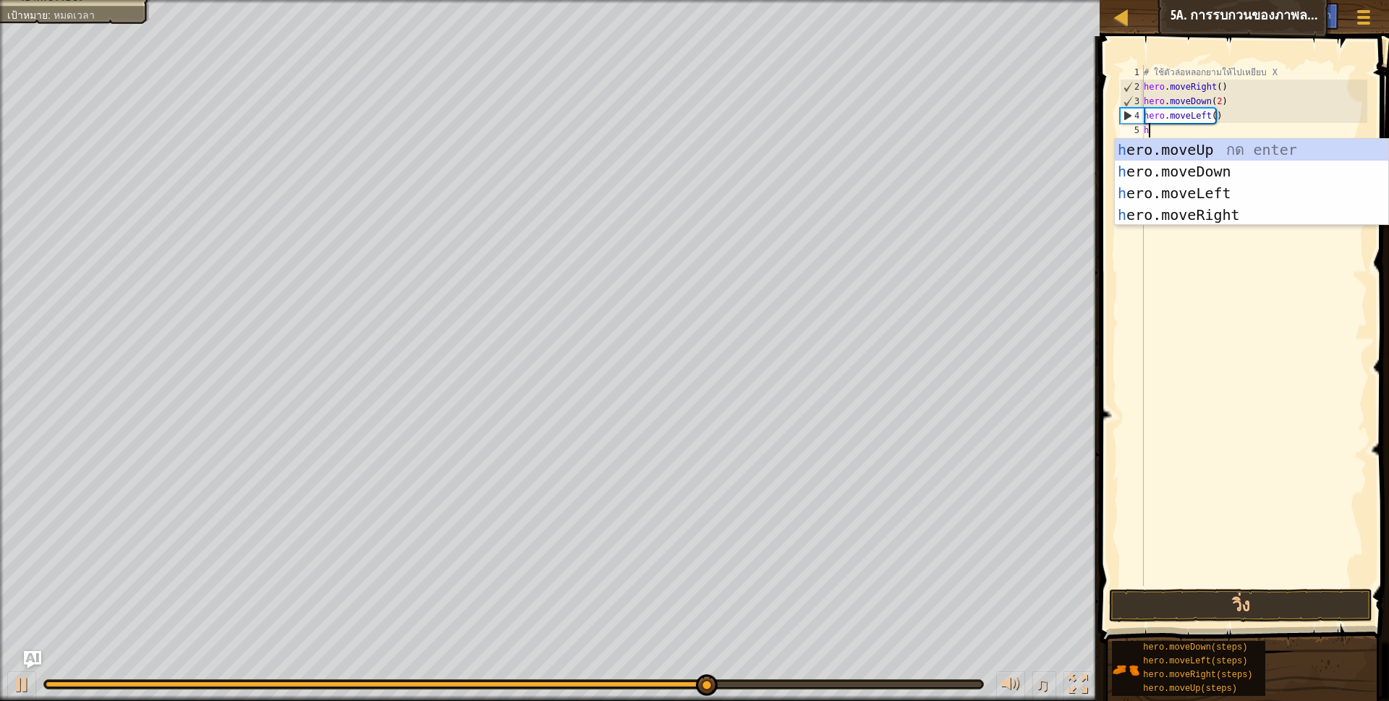
scroll to position [3, 4]
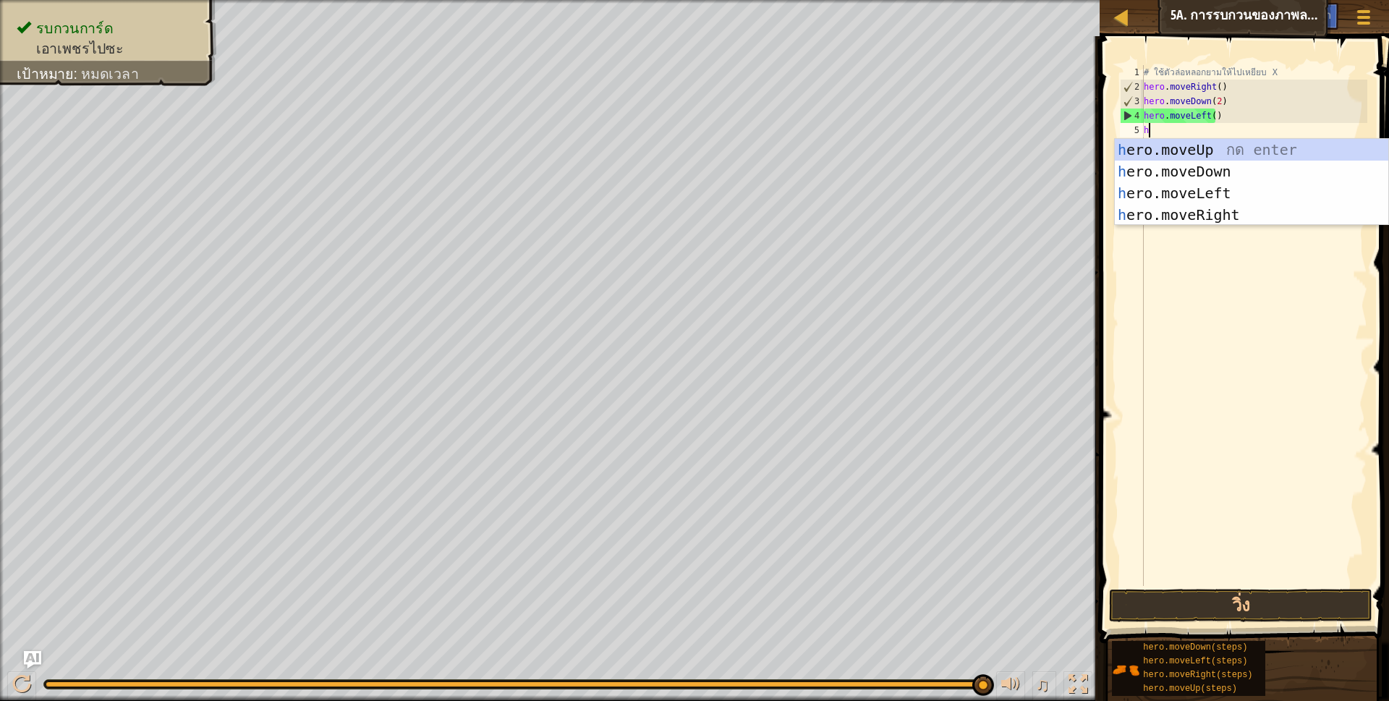
click at [1183, 212] on div "h ero.moveUp กด enter h ero.moveDown กด enter h ero.moveLeft กด enter h ero.mov…" at bounding box center [1251, 204] width 273 height 130
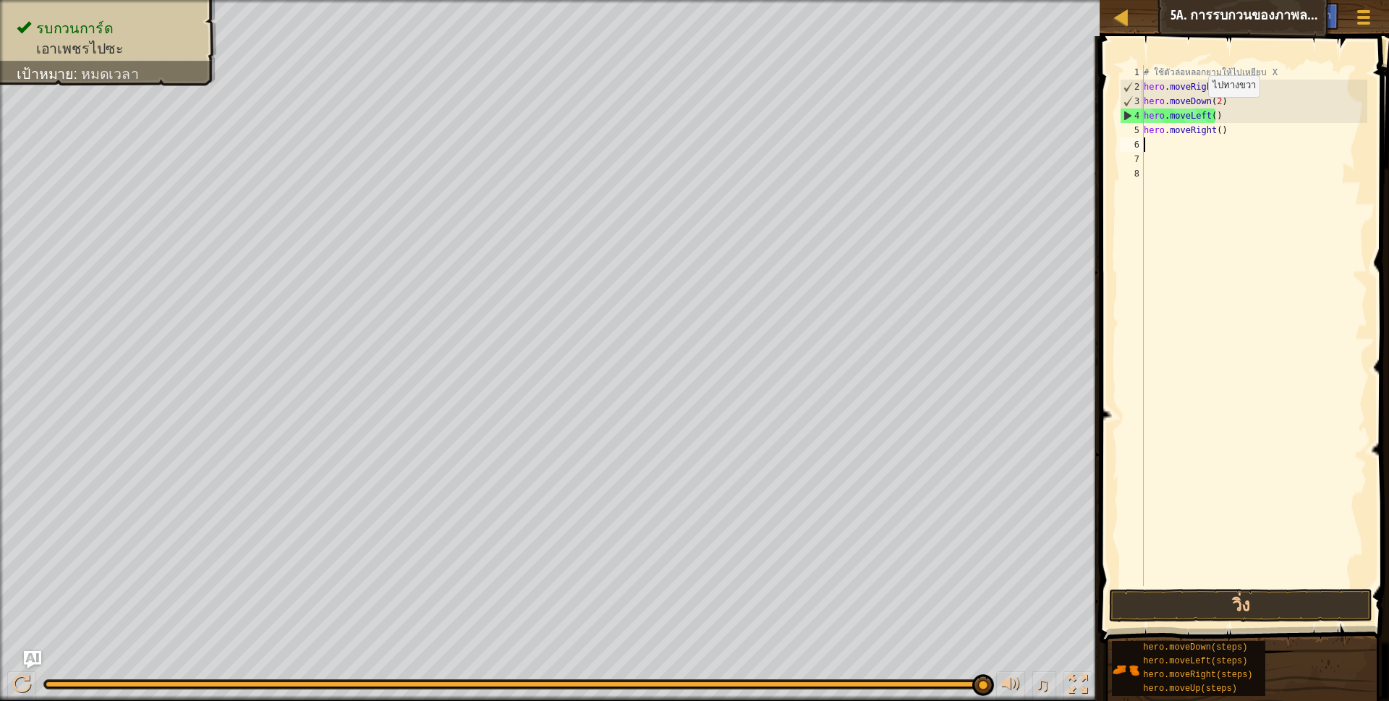
scroll to position [3, 0]
click at [1214, 132] on div "# ใช้ตัวล่อหลอกยามให้ไปเหยียบ X hero . moveRight ( ) hero . moveDown ( 2 ) hero…" at bounding box center [1254, 340] width 226 height 550
type textarea "hero.moveRight(3)"
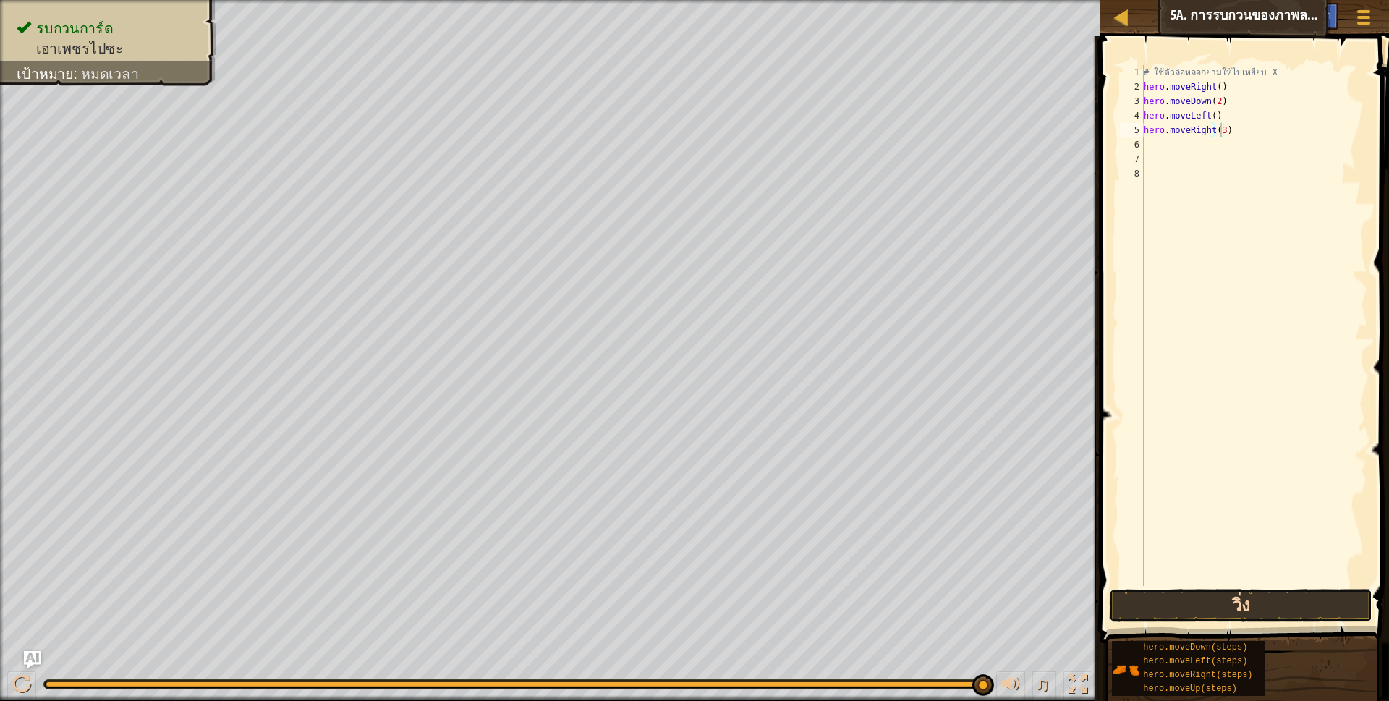
click at [1266, 607] on button "วิ่ง" at bounding box center [1241, 605] width 264 height 33
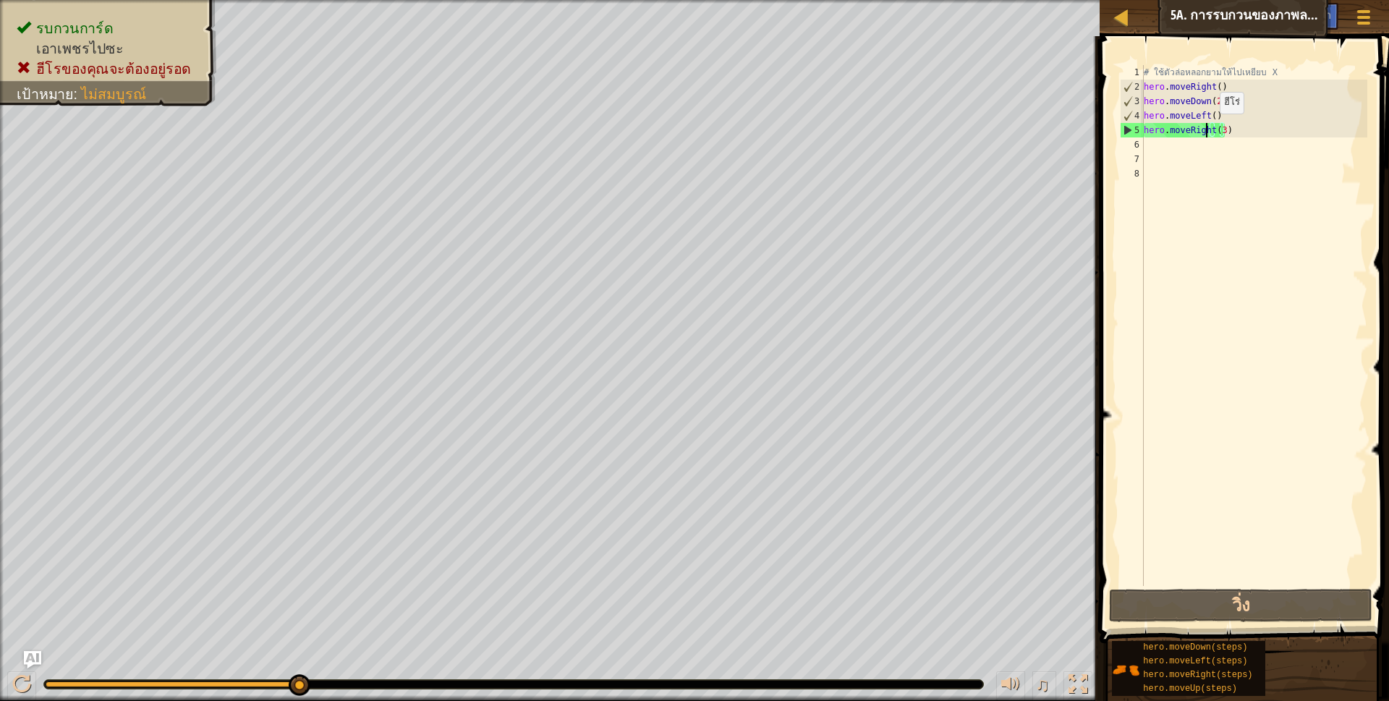
click at [1207, 128] on div "# ใช้ตัวล่อหลอกยามให้ไปเหยียบ X hero . moveRight ( ) hero . moveDown ( 2 ) hero…" at bounding box center [1254, 340] width 226 height 550
click at [1222, 138] on div "# ใช้ตัวล่อหลอกยามให้ไปเหยียบ X hero . moveRight ( ) hero . moveDown ( 2 ) hero…" at bounding box center [1254, 340] width 226 height 550
click at [1235, 129] on div "# ใช้ตัวล่อหลอกยามให้ไปเหยียบ X hero . moveRight ( ) hero . moveDown ( 2 ) hero…" at bounding box center [1254, 340] width 226 height 550
type textarea "h"
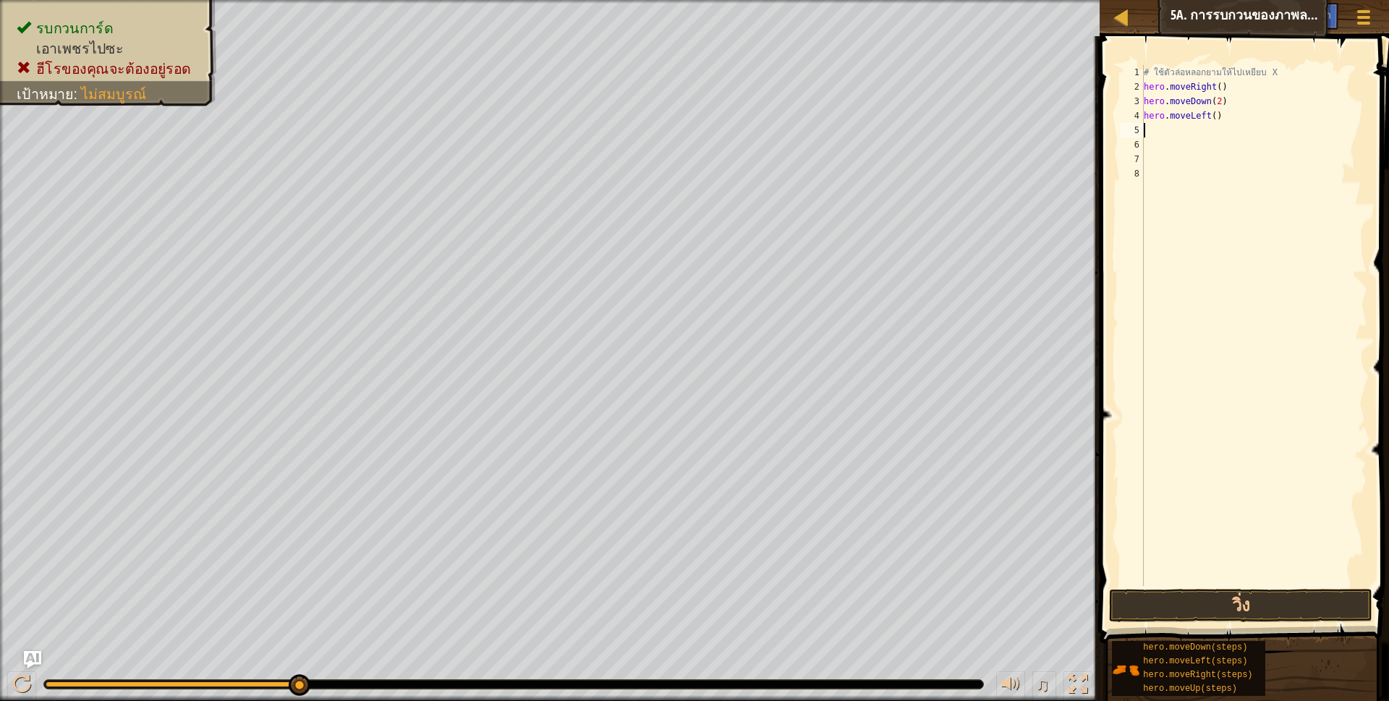
type textarea "h"
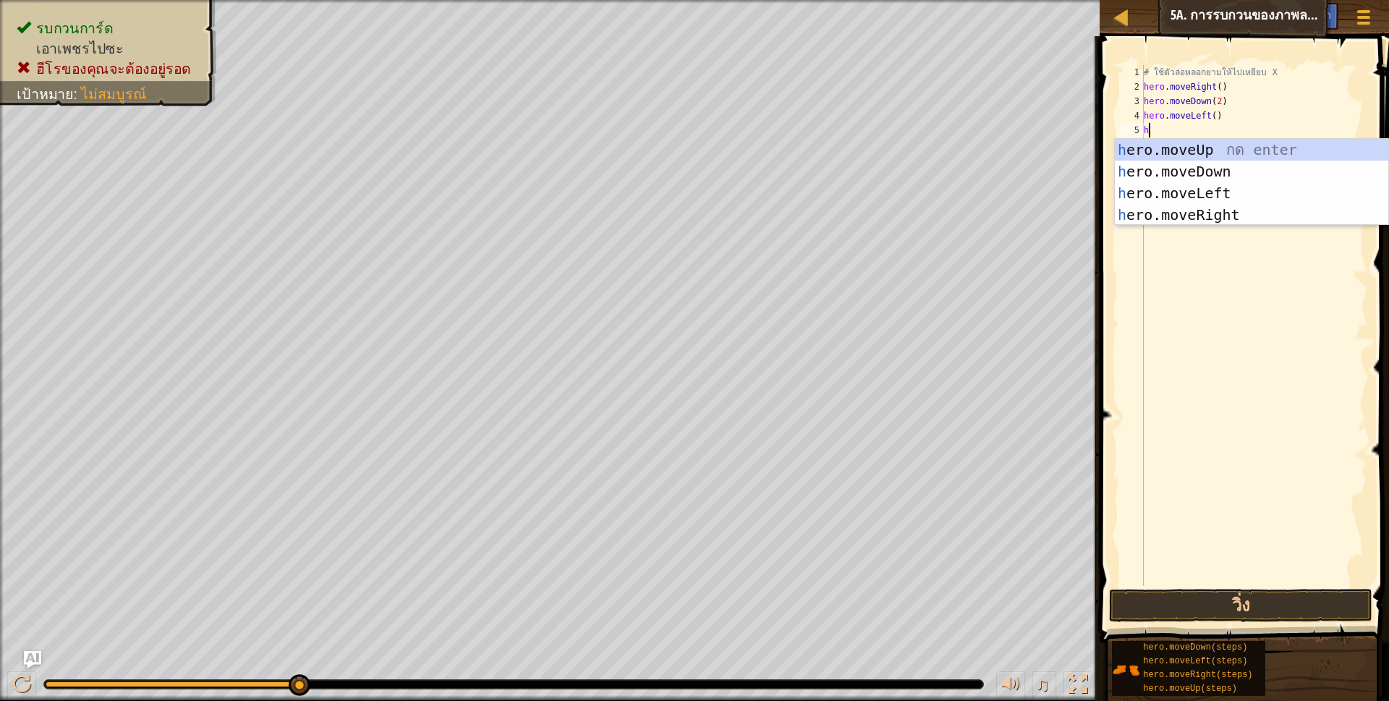
scroll to position [3, 4]
click at [1259, 148] on div "h ero.moveUp กด enter h ero.moveDown กด enter h ero.moveLeft กด enter h ero.mov…" at bounding box center [1251, 204] width 273 height 130
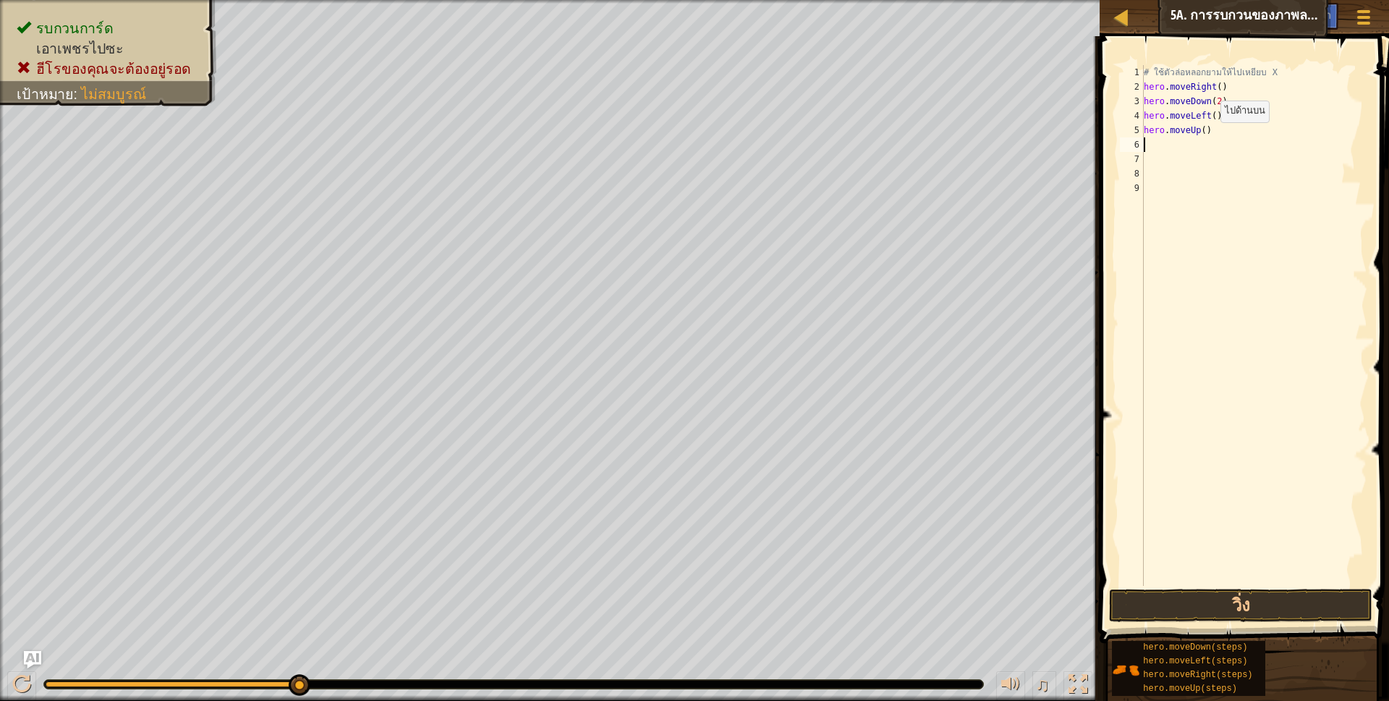
scroll to position [3, 0]
click at [1199, 129] on div "# ใช้ตัวล่อหลอกยามให้ไปเหยียบ X hero . moveRight ( ) hero . moveDown ( 2 ) hero…" at bounding box center [1254, 340] width 226 height 550
type textarea "hero.moveUp(2)"
click at [1183, 150] on div "# ใช้ตัวล่อหลอกยามให้ไปเหยียบ X hero . moveRight ( ) hero . moveDown ( 2 ) hero…" at bounding box center [1254, 340] width 226 height 550
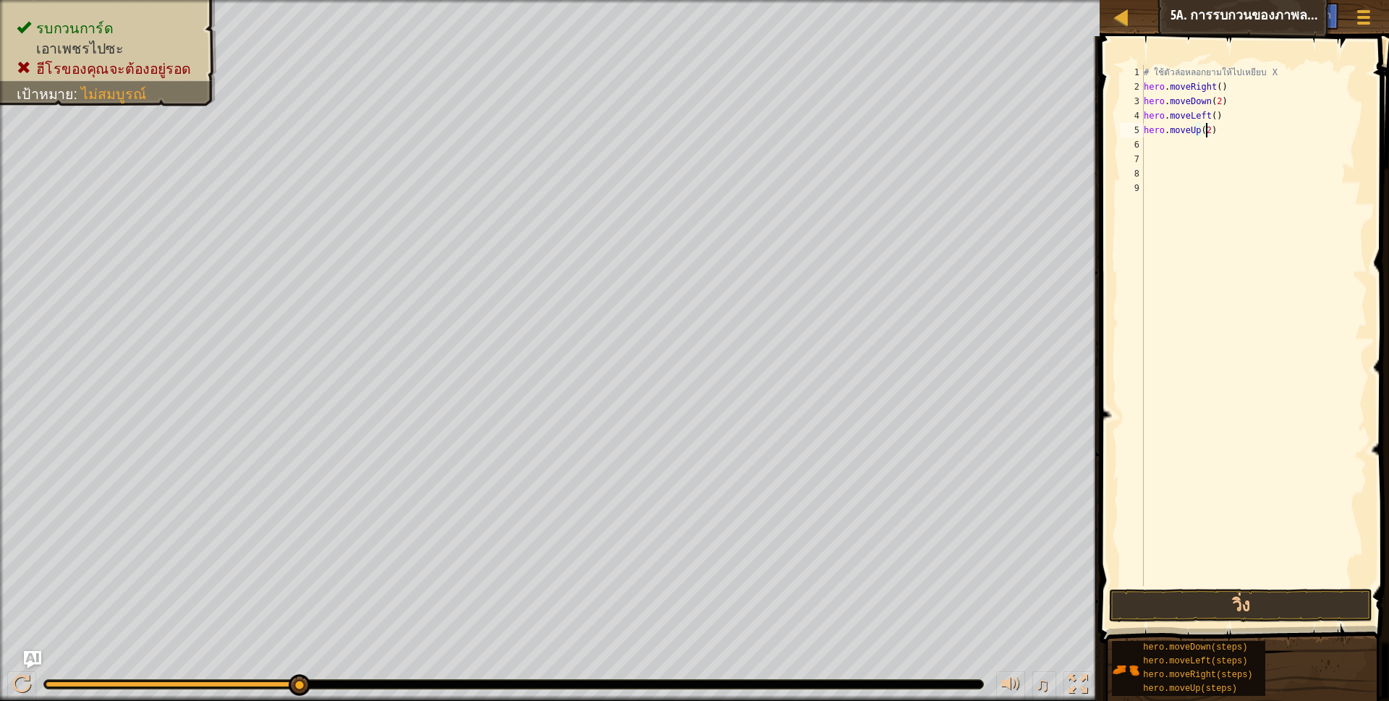
scroll to position [3, 0]
click at [1231, 602] on button "วิ่ง" at bounding box center [1241, 605] width 264 height 33
